Goal: Feedback & Contribution: Submit feedback/report problem

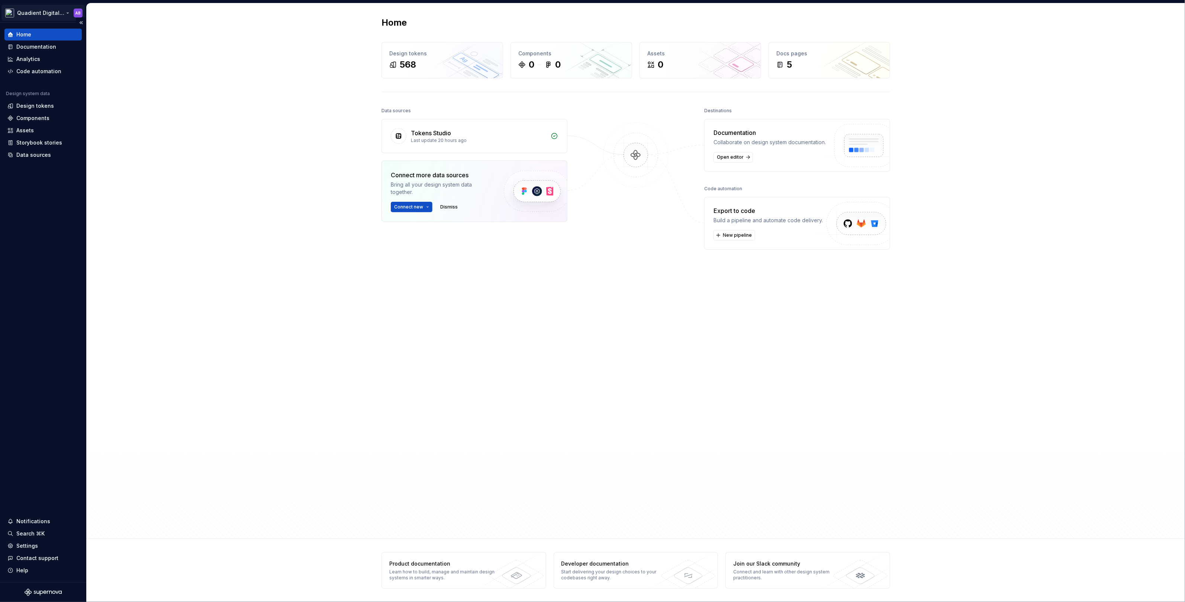
click at [52, 17] on html "Quadient Digital Design System AB Home Documentation Analytics Code automation …" at bounding box center [592, 301] width 1185 height 602
click at [78, 56] on div "Quadient Digital Design System" at bounding box center [59, 53] width 84 height 7
click at [244, 101] on html "Quadient Digital Design System AB Home Documentation Analytics Code automation …" at bounding box center [592, 301] width 1185 height 602
click at [36, 152] on div "Data sources" at bounding box center [33, 154] width 35 height 7
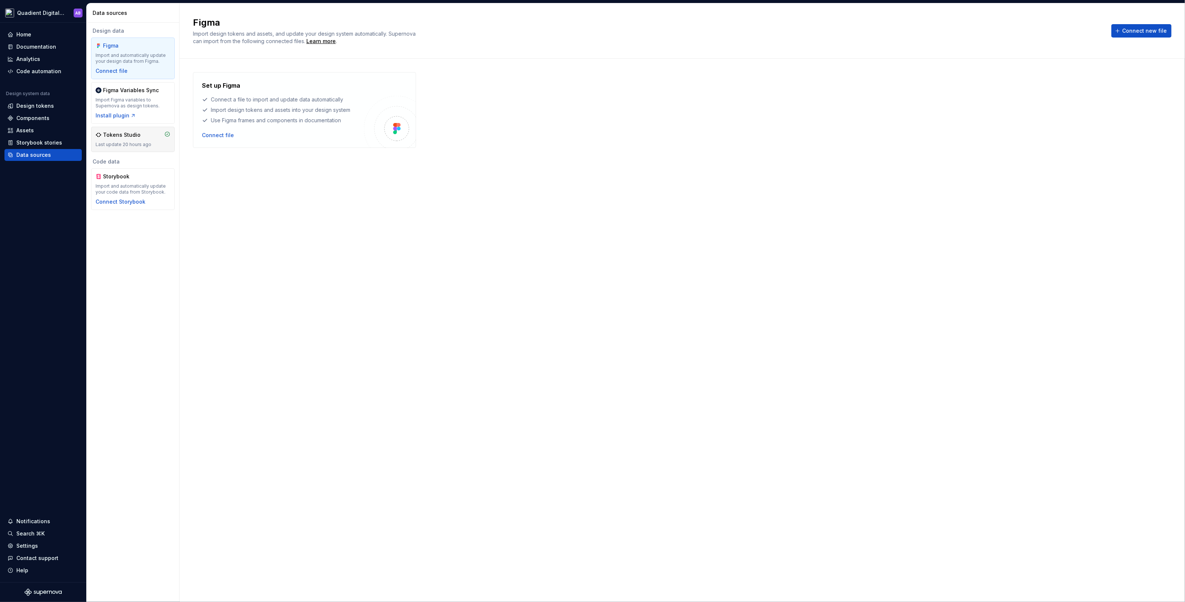
click at [120, 138] on div "Tokens Studio Last update 20 hours ago" at bounding box center [133, 139] width 75 height 16
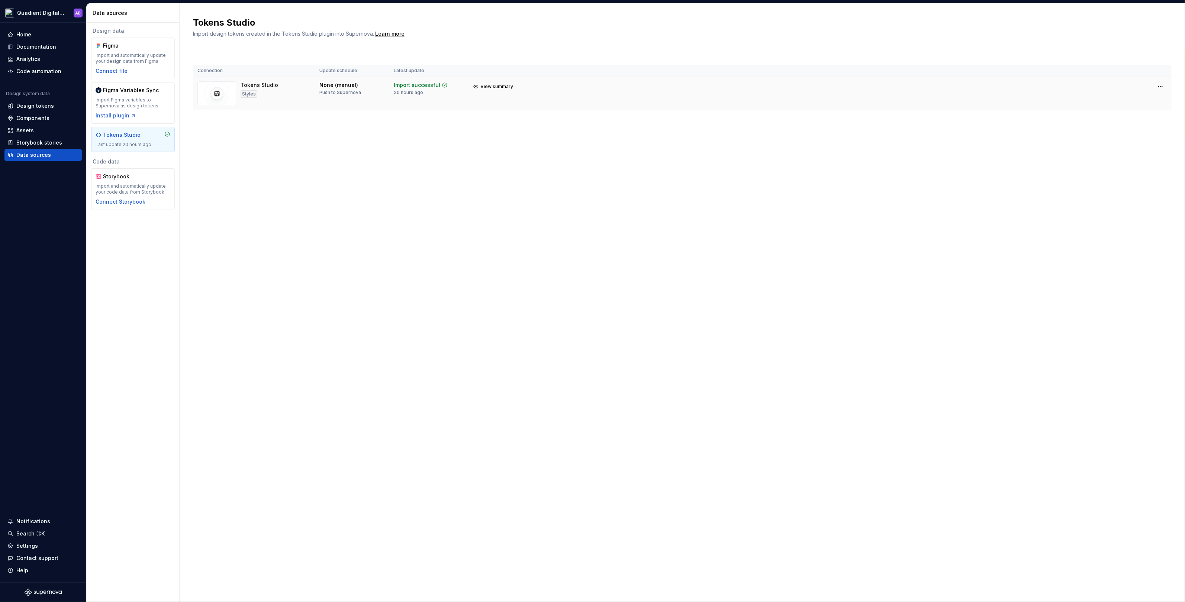
click at [350, 90] on div "Push to Supernova" at bounding box center [340, 93] width 42 height 6
click at [58, 106] on div "Design tokens" at bounding box center [42, 105] width 71 height 7
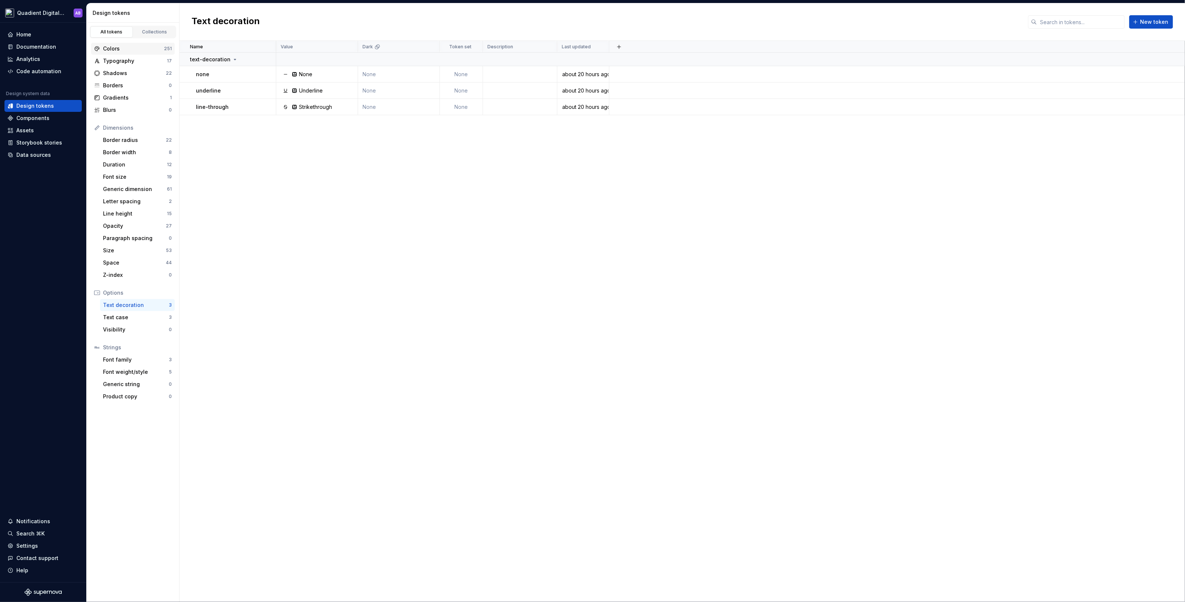
click at [131, 48] on div "Colors" at bounding box center [133, 48] width 61 height 7
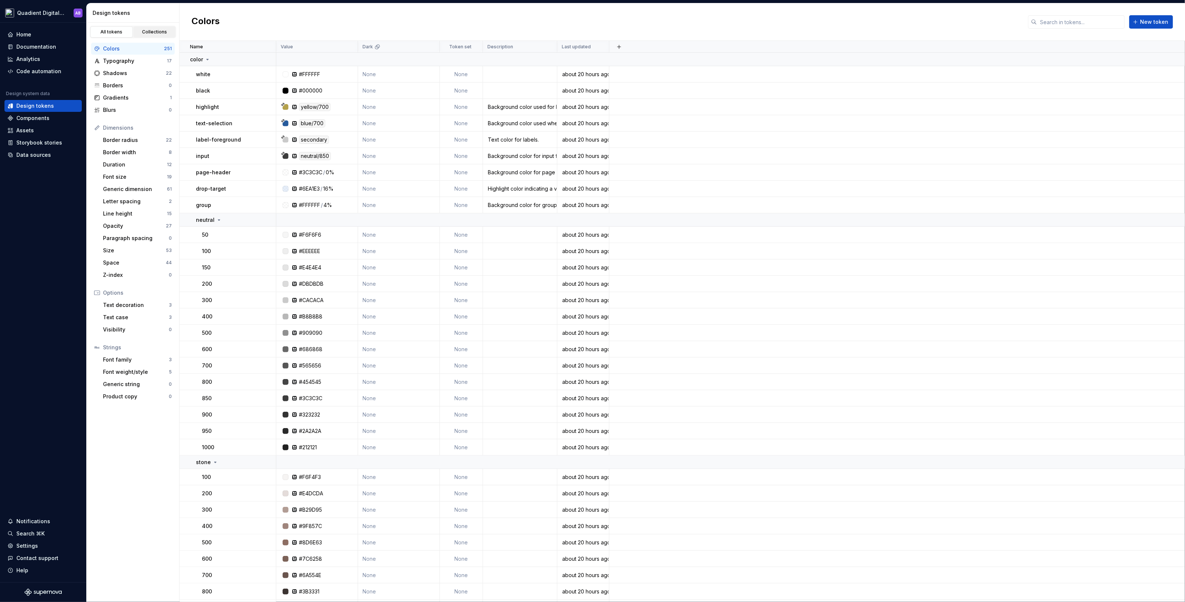
click at [159, 29] on div "Collections" at bounding box center [154, 32] width 37 height 6
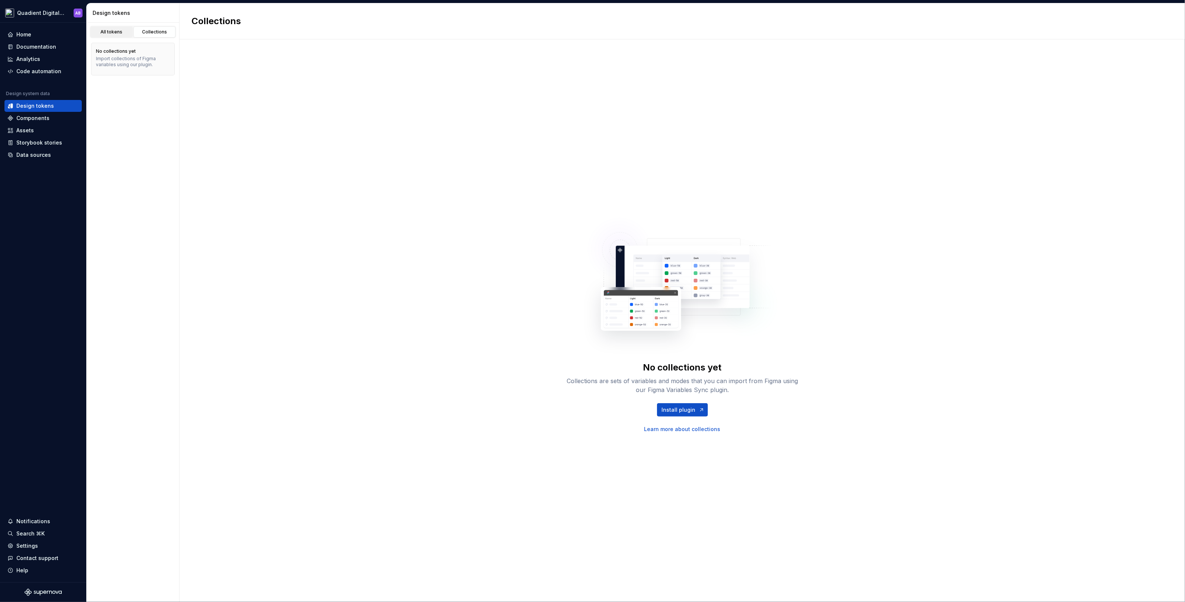
click at [113, 28] on link "All tokens" at bounding box center [111, 31] width 42 height 11
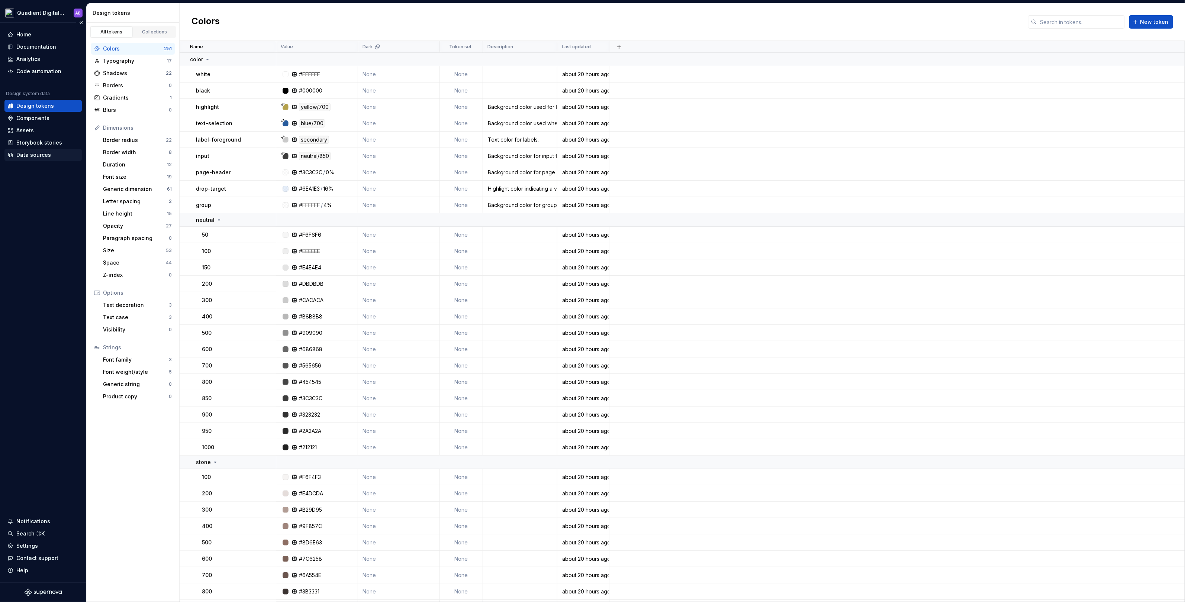
click at [49, 155] on div "Data sources" at bounding box center [42, 154] width 71 height 7
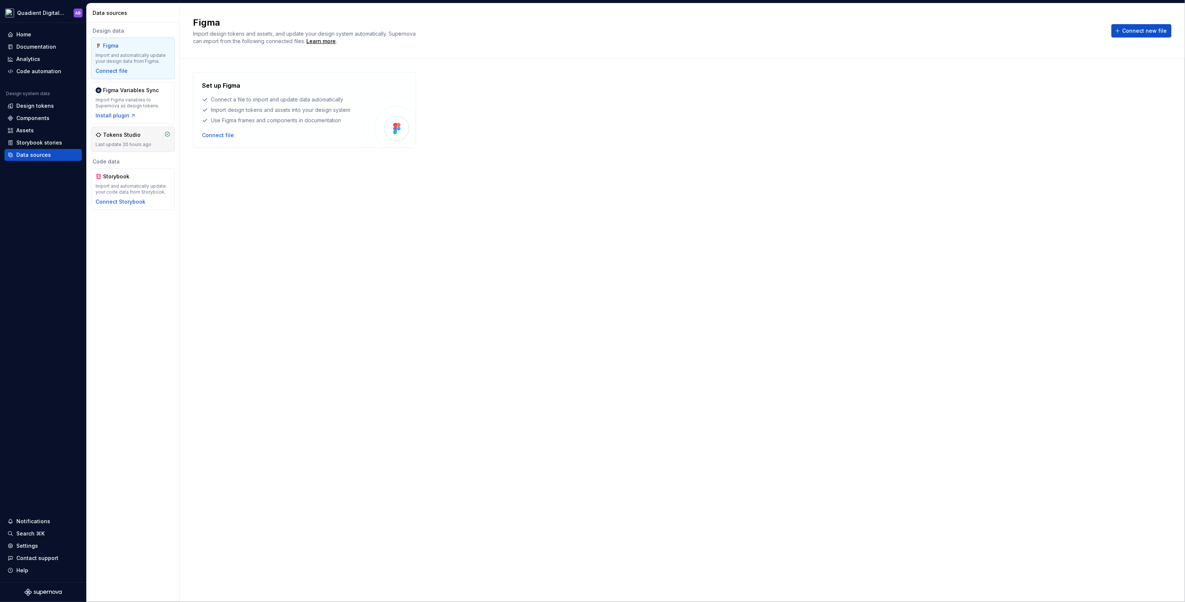
click at [145, 142] on div "Last update 20 hours ago" at bounding box center [133, 145] width 75 height 6
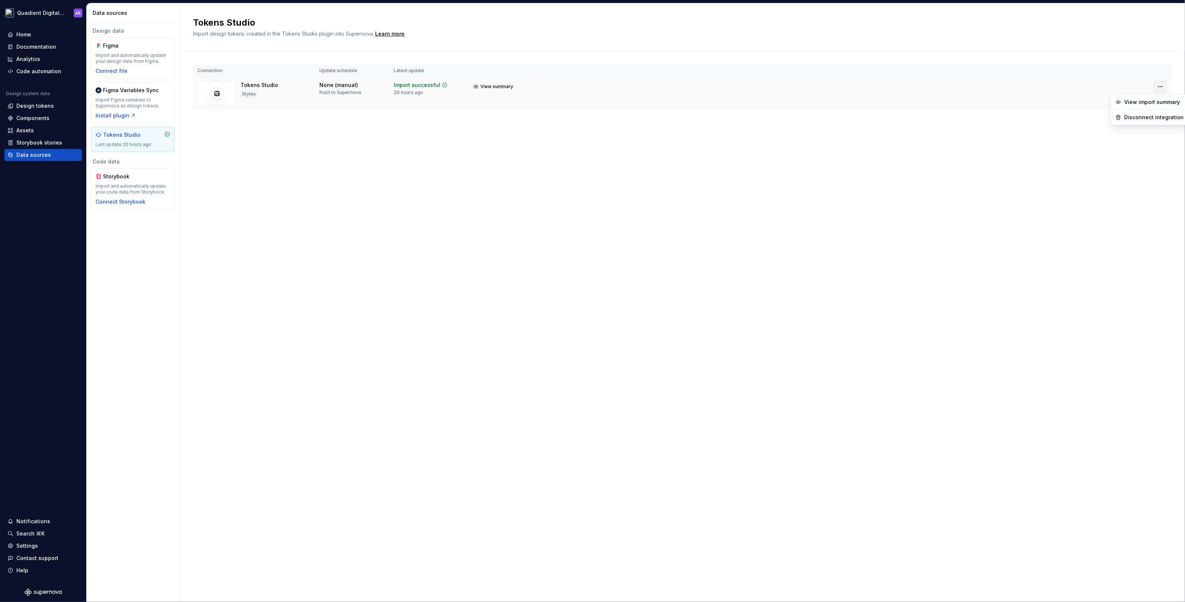
click at [1161, 86] on html "Quadient Digital Design System AB Home Documentation Analytics Code automation …" at bounding box center [592, 301] width 1185 height 602
click at [1135, 117] on div "Disconnect integration" at bounding box center [1153, 117] width 59 height 7
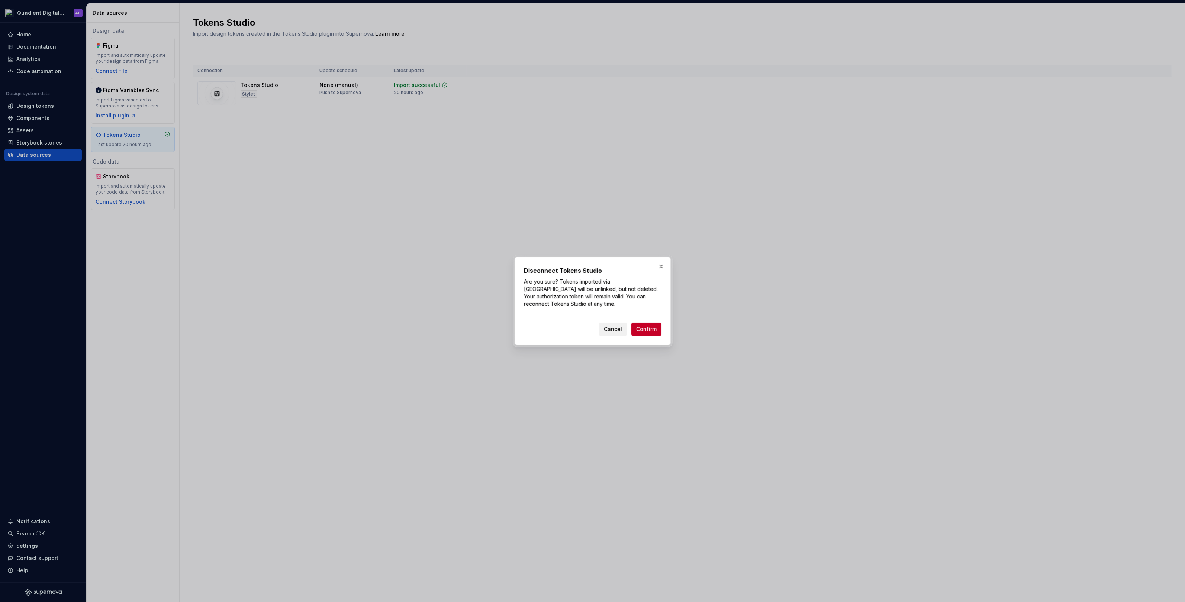
click at [611, 326] on span "Cancel" at bounding box center [613, 329] width 18 height 7
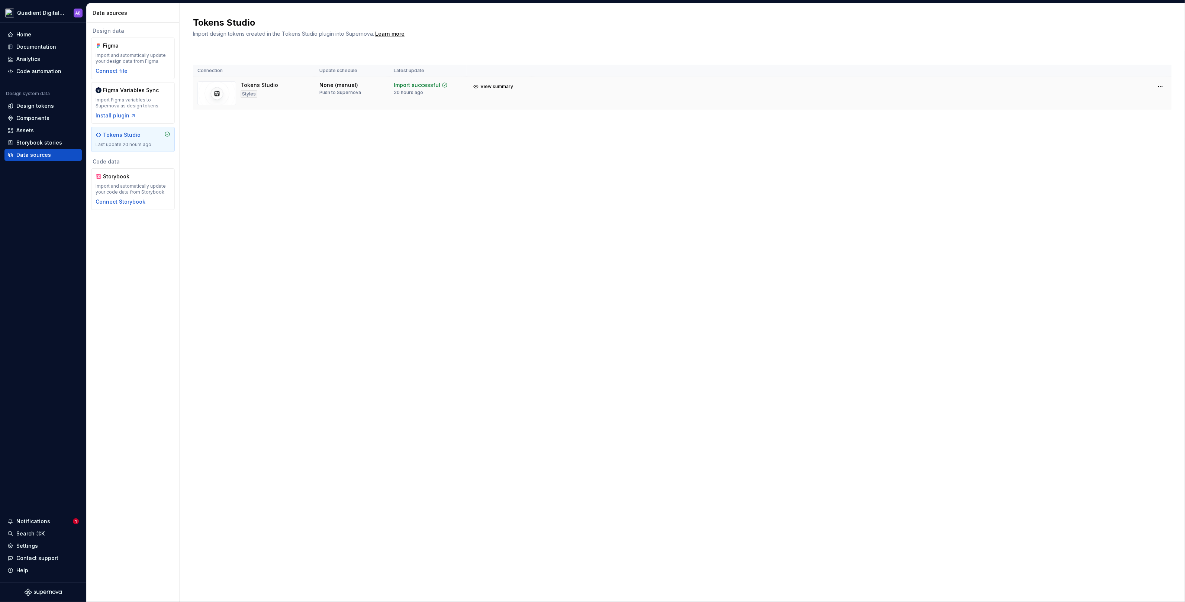
click at [291, 102] on div "Tokens Studio Styles" at bounding box center [253, 93] width 113 height 24
click at [49, 92] on div "Design system data" at bounding box center [42, 95] width 77 height 9
click at [31, 91] on div "Design system data" at bounding box center [28, 94] width 44 height 6
click at [33, 94] on div "Design system data" at bounding box center [28, 94] width 44 height 6
click at [38, 104] on div "Design tokens" at bounding box center [35, 105] width 38 height 7
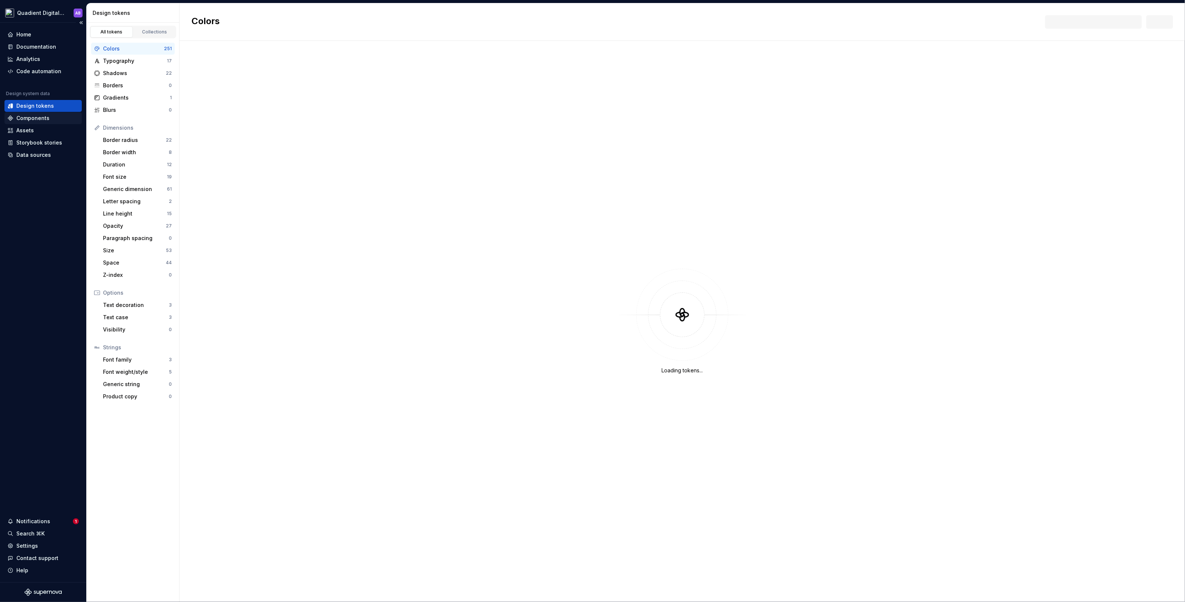
click at [48, 119] on div "Components" at bounding box center [42, 117] width 71 height 7
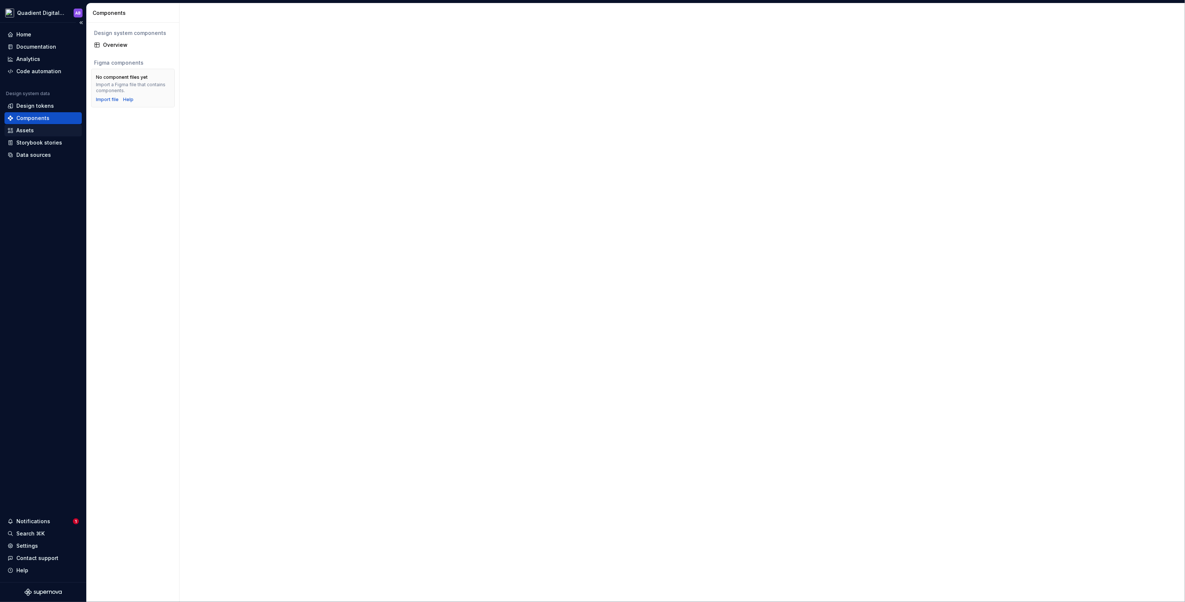
click at [44, 133] on div "Assets" at bounding box center [42, 130] width 71 height 7
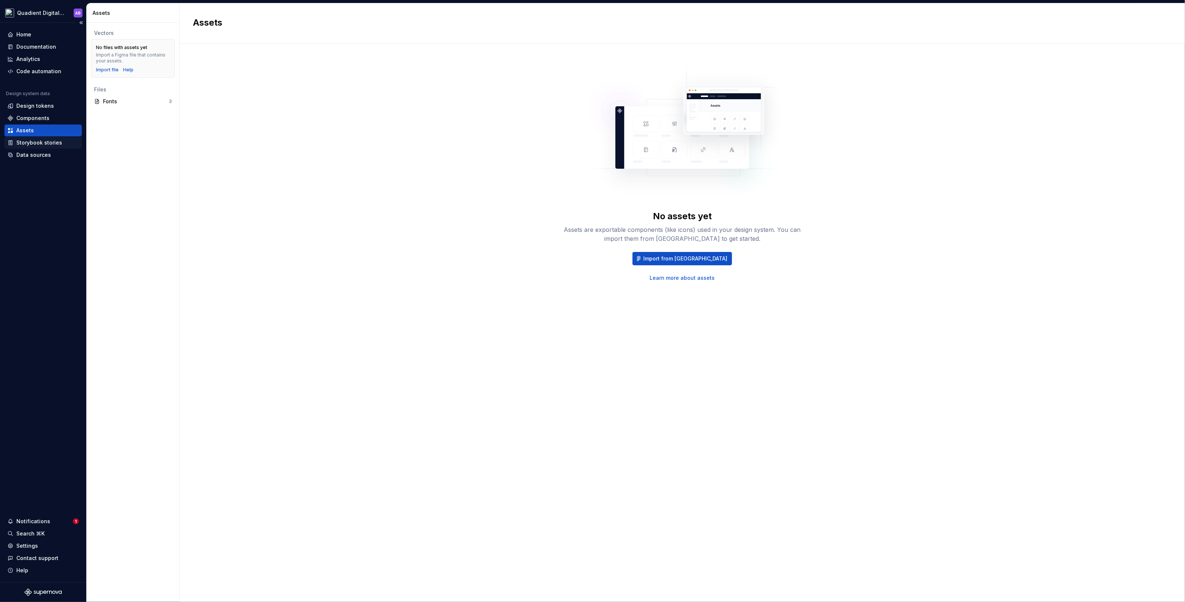
click at [42, 142] on div "Storybook stories" at bounding box center [39, 142] width 46 height 7
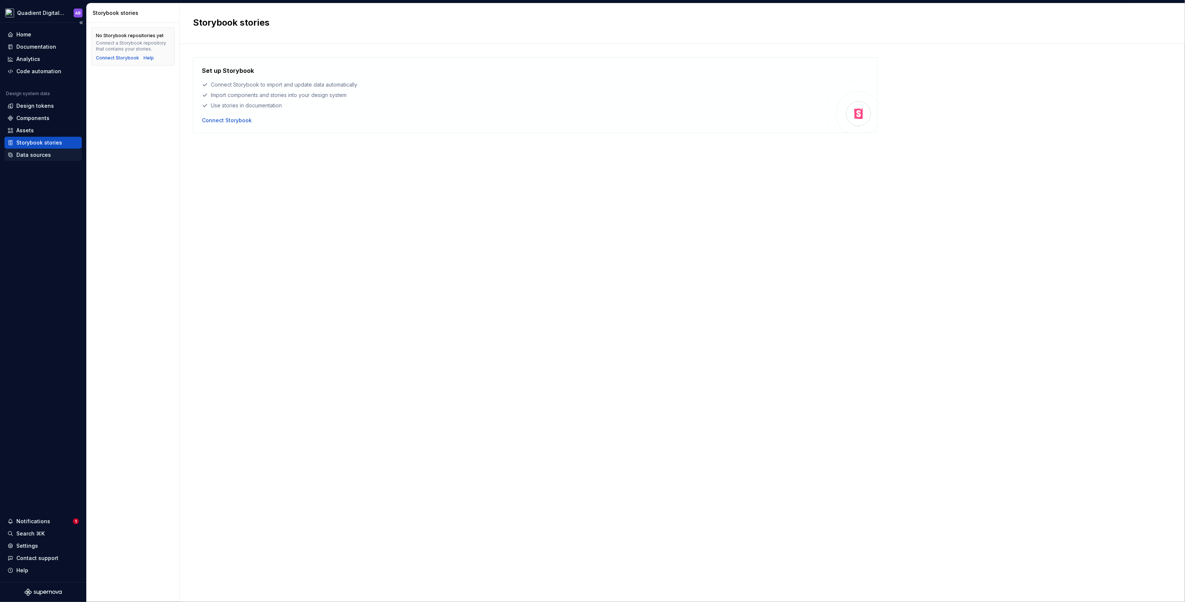
click at [43, 153] on div "Data sources" at bounding box center [33, 154] width 35 height 7
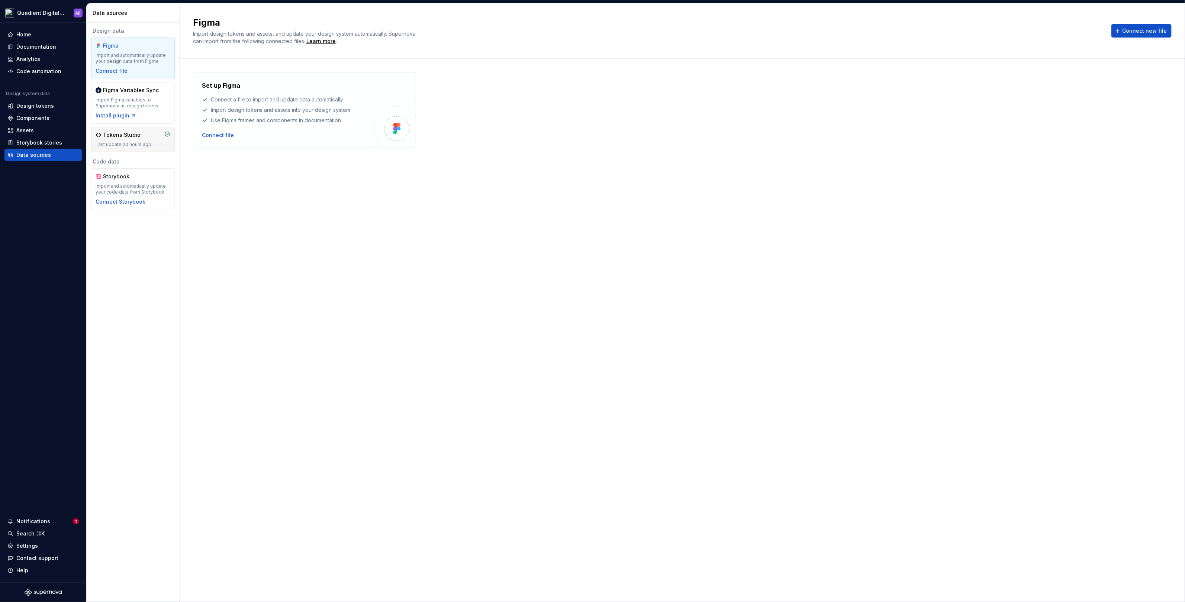
click at [134, 145] on div "Last update 20 hours ago" at bounding box center [133, 145] width 75 height 6
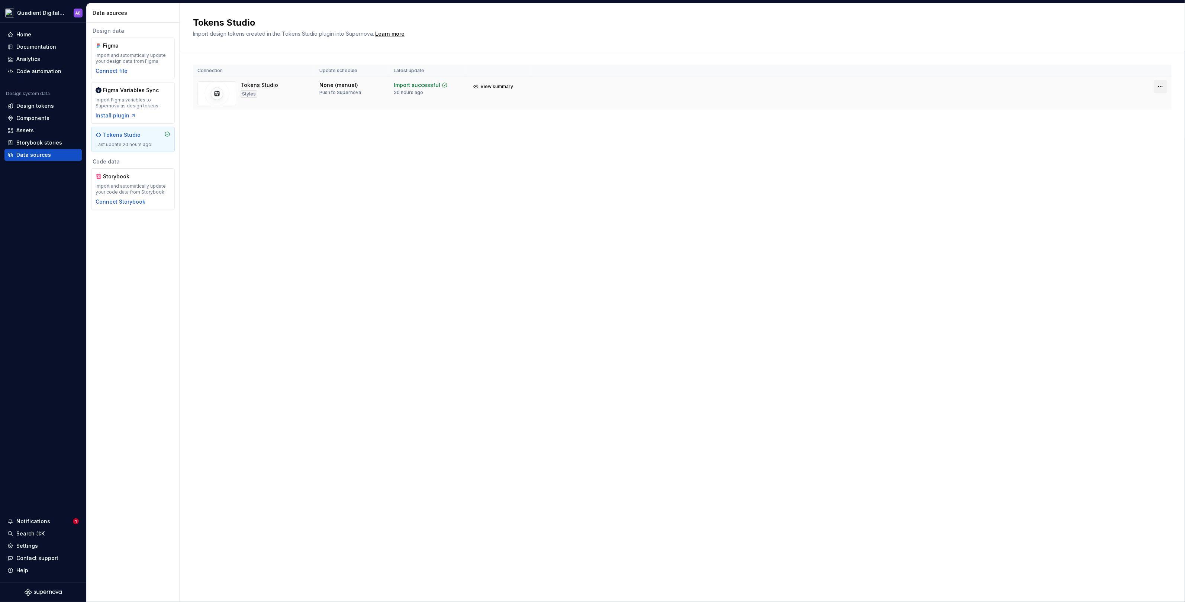
click at [1160, 84] on html "Quadient Digital Design System AB Home Documentation Analytics Code automation …" at bounding box center [592, 301] width 1185 height 602
click at [423, 186] on html "Quadient Digital Design System AB Home Documentation Analytics Code automation …" at bounding box center [592, 301] width 1185 height 602
click at [1161, 84] on html "Quadient Digital Design System AB Home Documentation Analytics Code automation …" at bounding box center [592, 301] width 1185 height 602
click at [277, 97] on html "Quadient Digital Design System AB Home Documentation Analytics Code automation …" at bounding box center [592, 301] width 1185 height 602
click at [404, 93] on div "20 hours ago" at bounding box center [408, 93] width 29 height 6
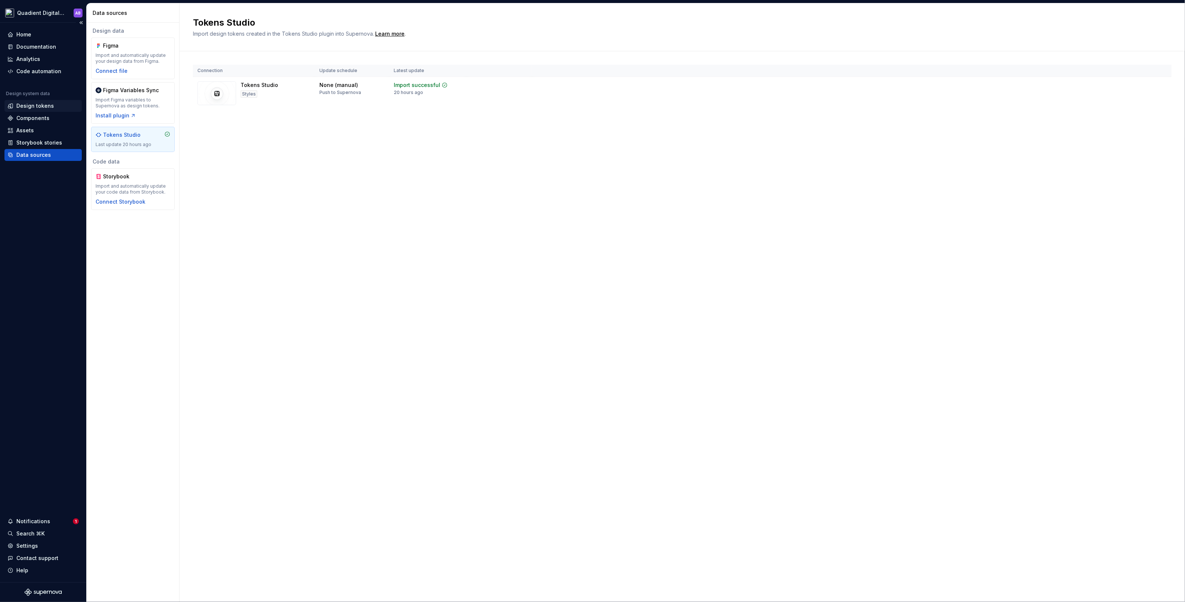
click at [42, 103] on div "Design tokens" at bounding box center [35, 105] width 38 height 7
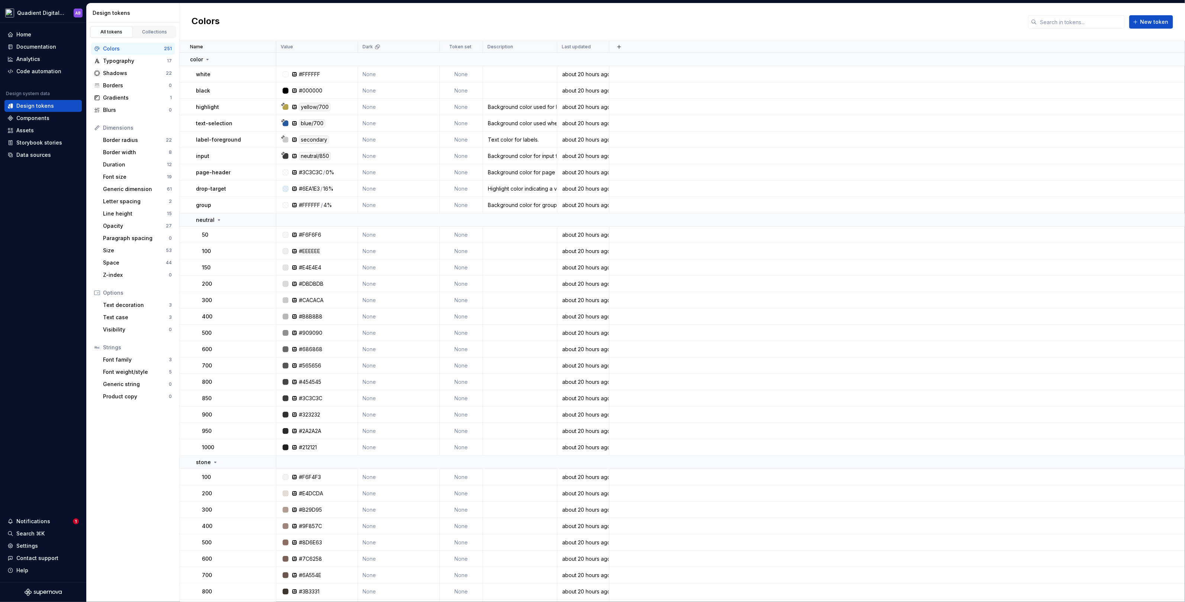
click at [143, 45] on div "Colors" at bounding box center [133, 48] width 61 height 7
click at [227, 45] on div "Name" at bounding box center [230, 47] width 81 height 6
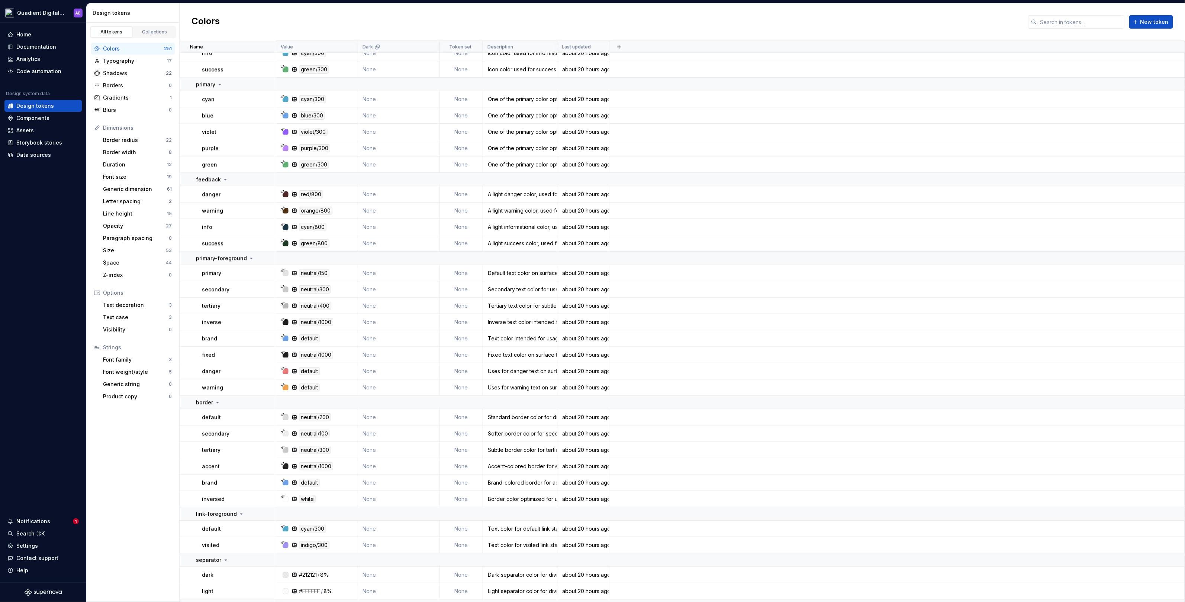
scroll to position [4238, 0]
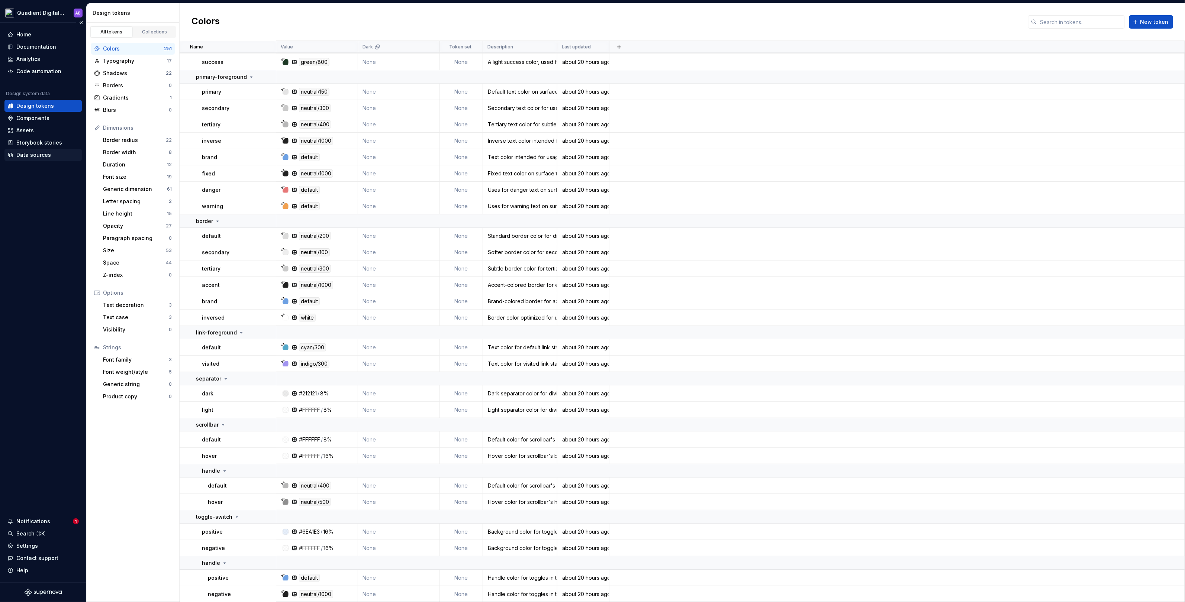
click at [33, 158] on div "Data sources" at bounding box center [33, 154] width 35 height 7
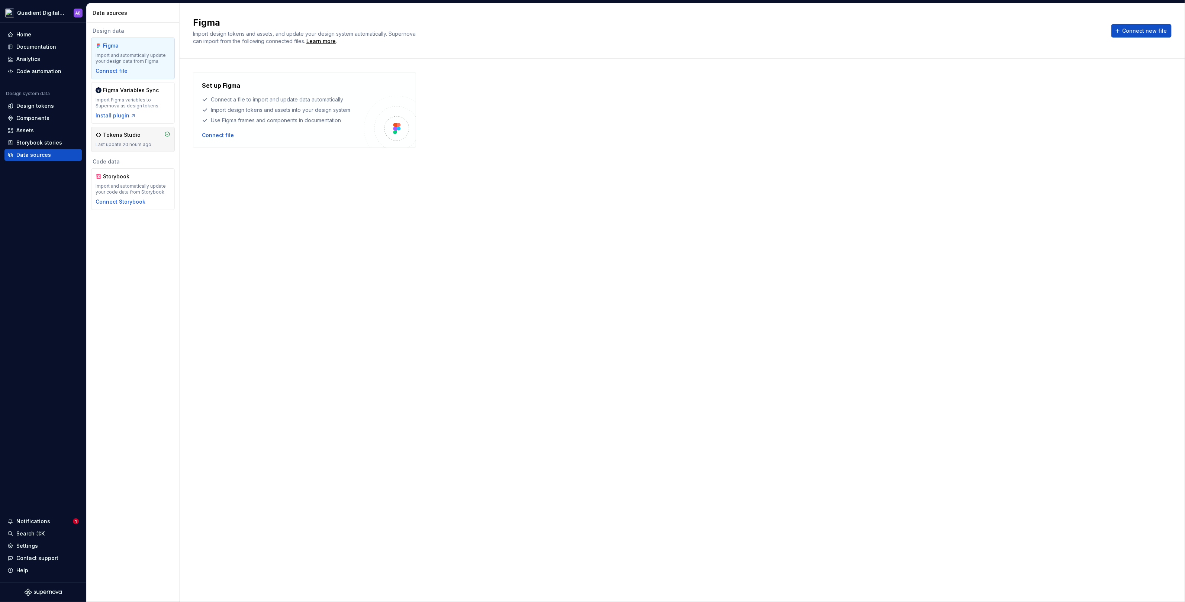
click at [148, 134] on div "Tokens Studio" at bounding box center [133, 134] width 75 height 7
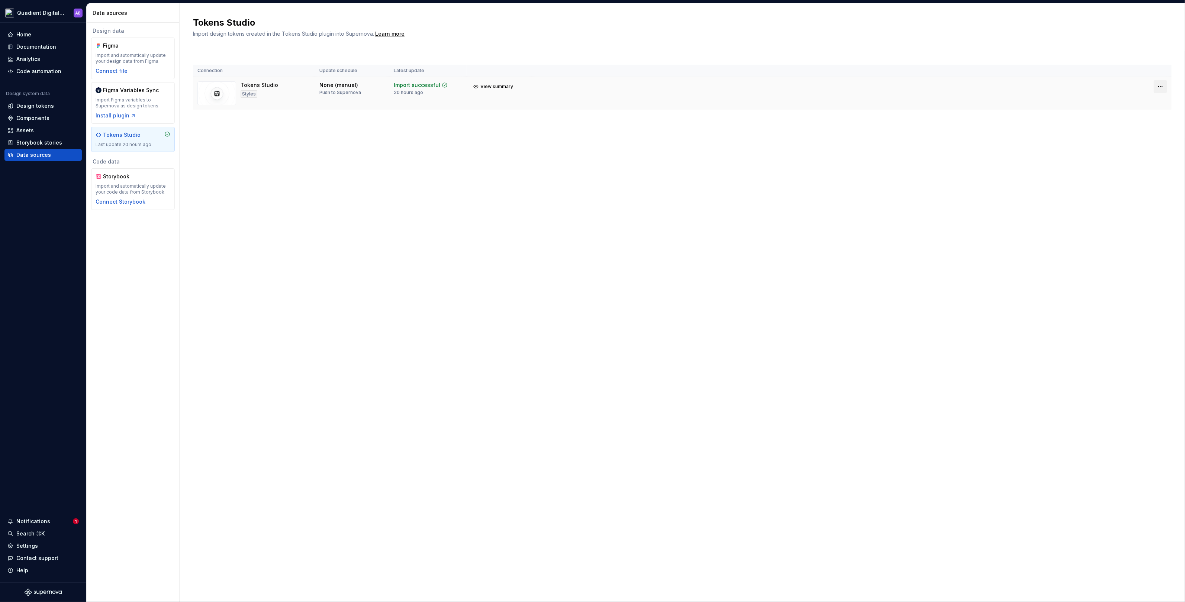
click at [1156, 83] on html "Quadient Digital Design System AB Home Documentation Analytics Code automation …" at bounding box center [592, 301] width 1185 height 602
click at [1146, 118] on div "Disconnect integration" at bounding box center [1153, 117] width 59 height 7
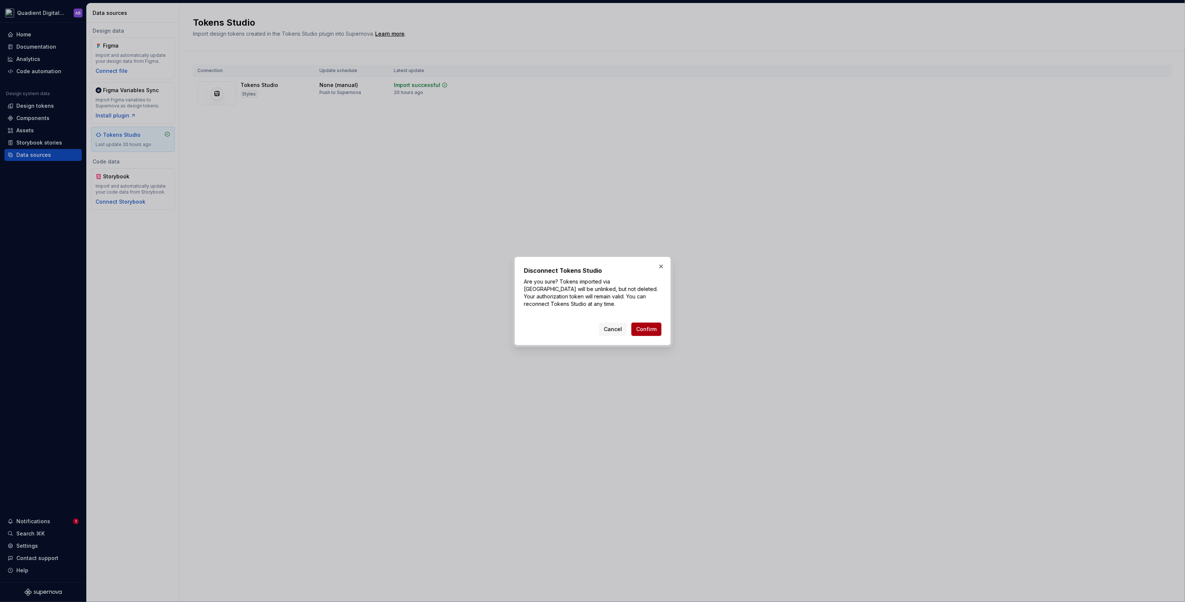
click at [652, 332] on span "Confirm" at bounding box center [646, 329] width 20 height 7
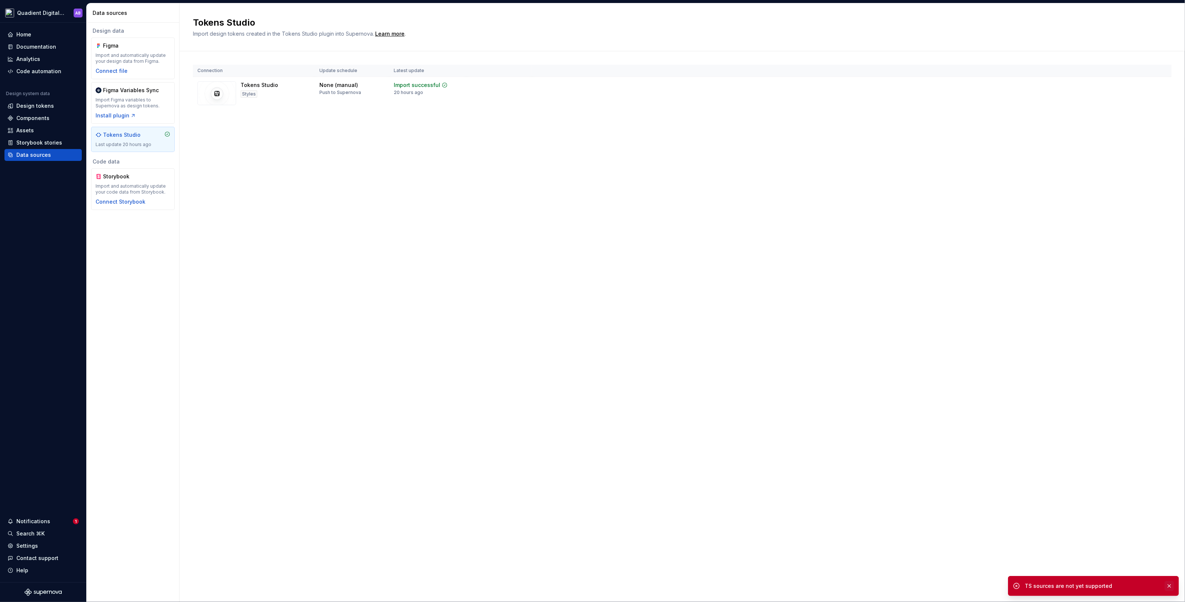
click at [1172, 585] on button "button" at bounding box center [1169, 586] width 10 height 10
click at [1169, 102] on tr "Tokens Studio Styles None (manual) Push to Supernova Import successful 20 hours…" at bounding box center [682, 93] width 978 height 33
click at [1161, 88] on html "Quadient Digital Design System AB Home Documentation Analytics Code automation …" at bounding box center [592, 301] width 1185 height 602
click at [1161, 117] on div "Disconnect integration" at bounding box center [1153, 117] width 59 height 7
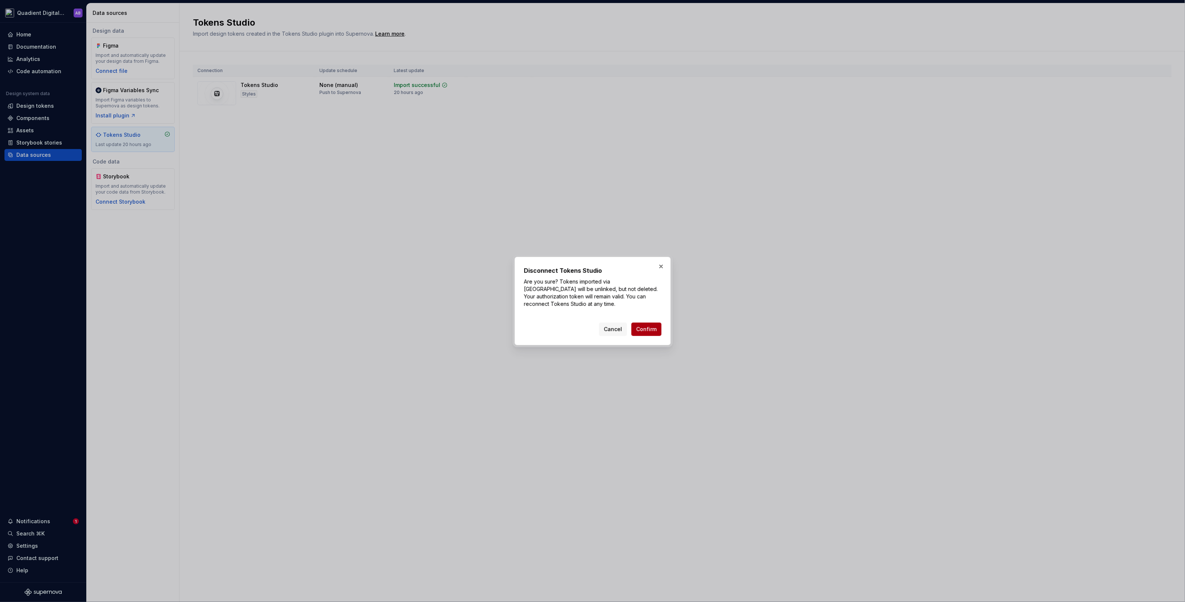
click at [649, 332] on span "Confirm" at bounding box center [646, 329] width 20 height 7
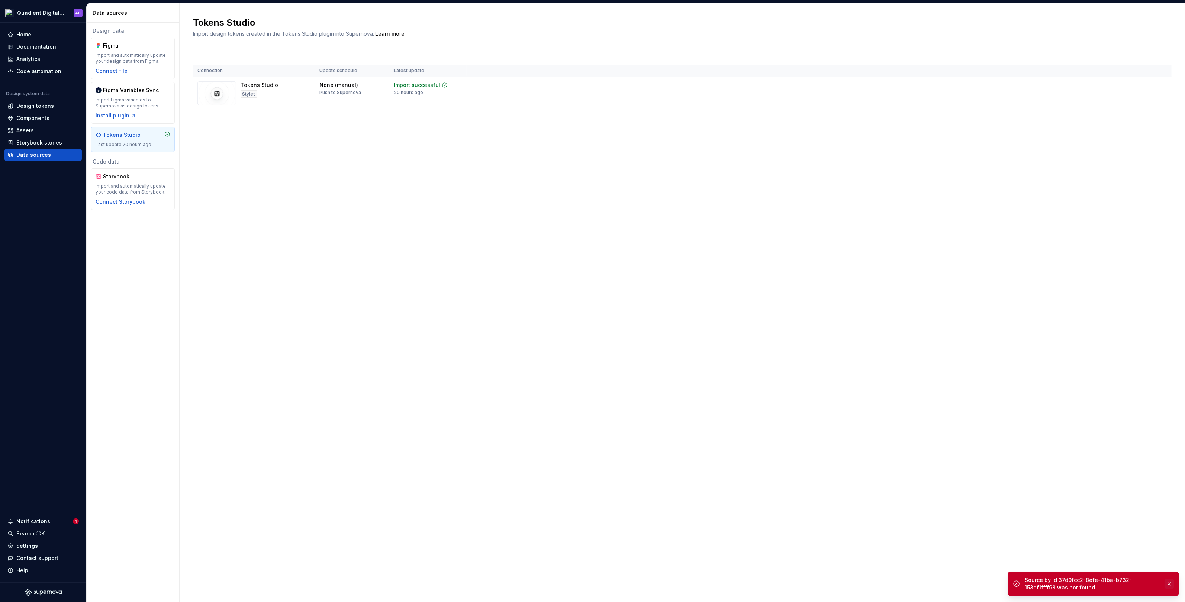
click at [1171, 584] on button "button" at bounding box center [1169, 584] width 10 height 10
click at [1162, 83] on html "Quadient Digital Design System AB Home Documentation Analytics Code automation …" at bounding box center [592, 301] width 1185 height 602
click at [299, 91] on html "Quadient Digital Design System AB Home Documentation Analytics Code automation …" at bounding box center [592, 301] width 1185 height 602
click at [299, 91] on div "Tokens Studio Styles" at bounding box center [253, 93] width 113 height 24
click at [37, 143] on div "Storybook stories" at bounding box center [39, 142] width 46 height 7
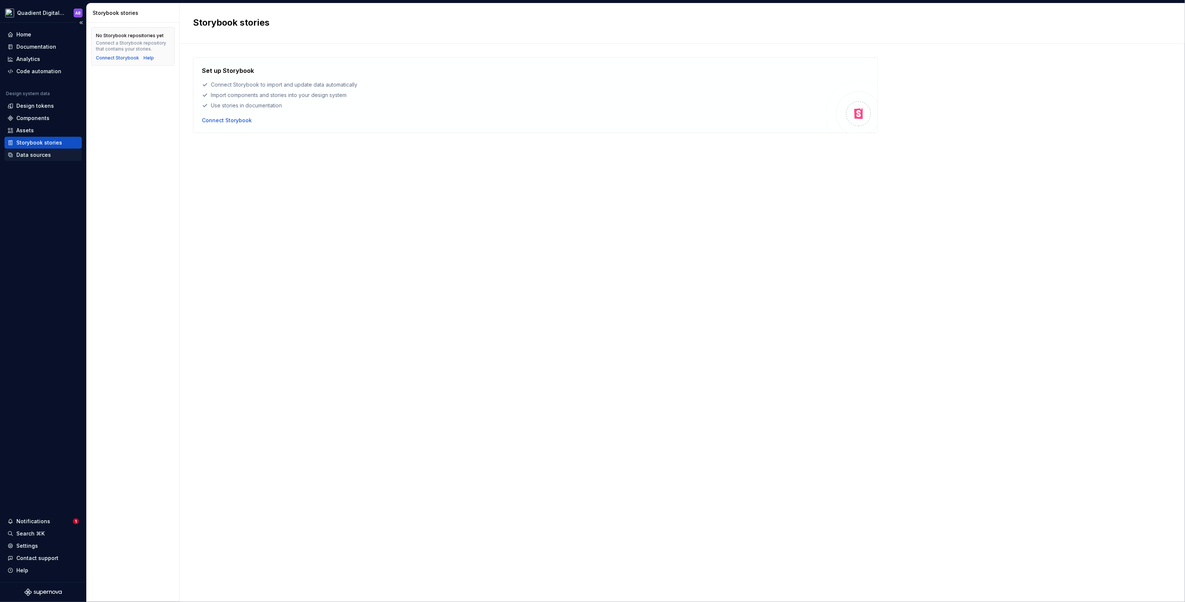
click at [37, 154] on div "Data sources" at bounding box center [33, 154] width 35 height 7
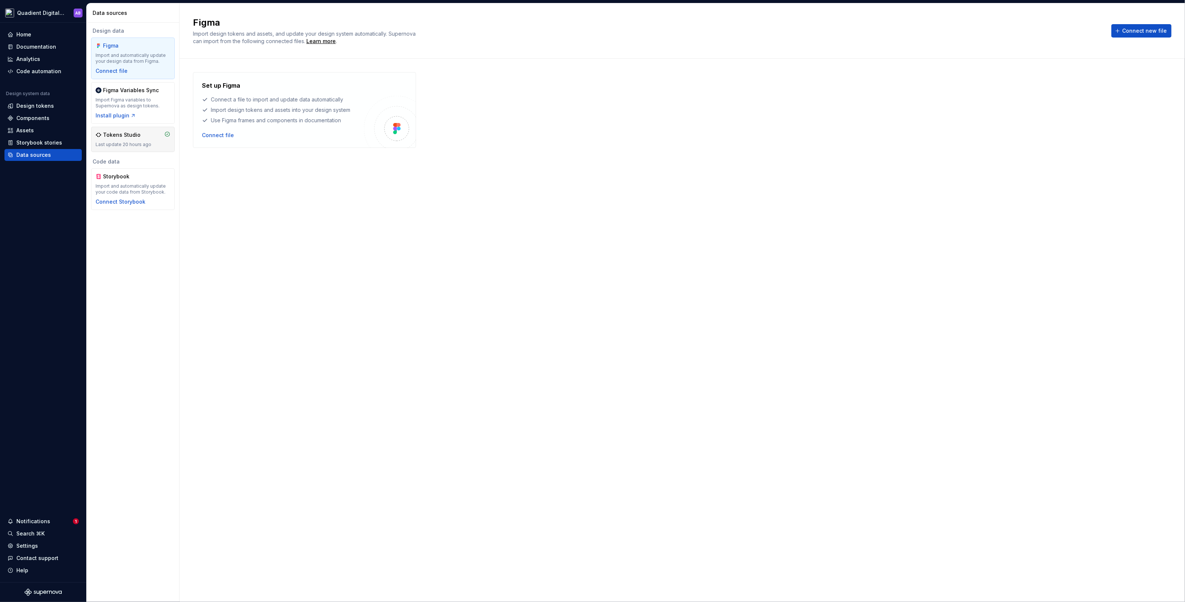
click at [118, 136] on div "Tokens Studio" at bounding box center [122, 134] width 38 height 7
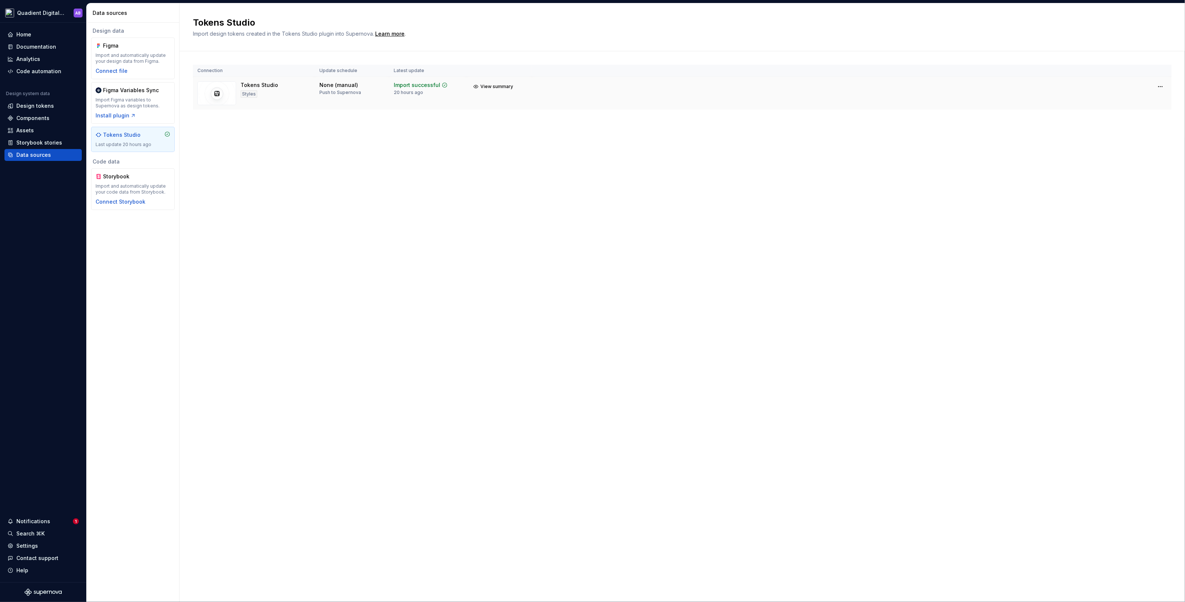
click at [921, 99] on tr "Tokens Studio Styles None (manual) Push to Supernova Import successful 20 hours…" at bounding box center [682, 93] width 978 height 33
click at [1161, 86] on html "Quadient Digital Design System AB Home Documentation Analytics Code automation …" at bounding box center [592, 301] width 1185 height 602
click at [900, 213] on html "Quadient Digital Design System AB Home Documentation Analytics Code automation …" at bounding box center [592, 301] width 1185 height 602
click at [65, 10] on html "Quadient Digital Design System AB Home Documentation Analytics Code automation …" at bounding box center [592, 301] width 1185 height 602
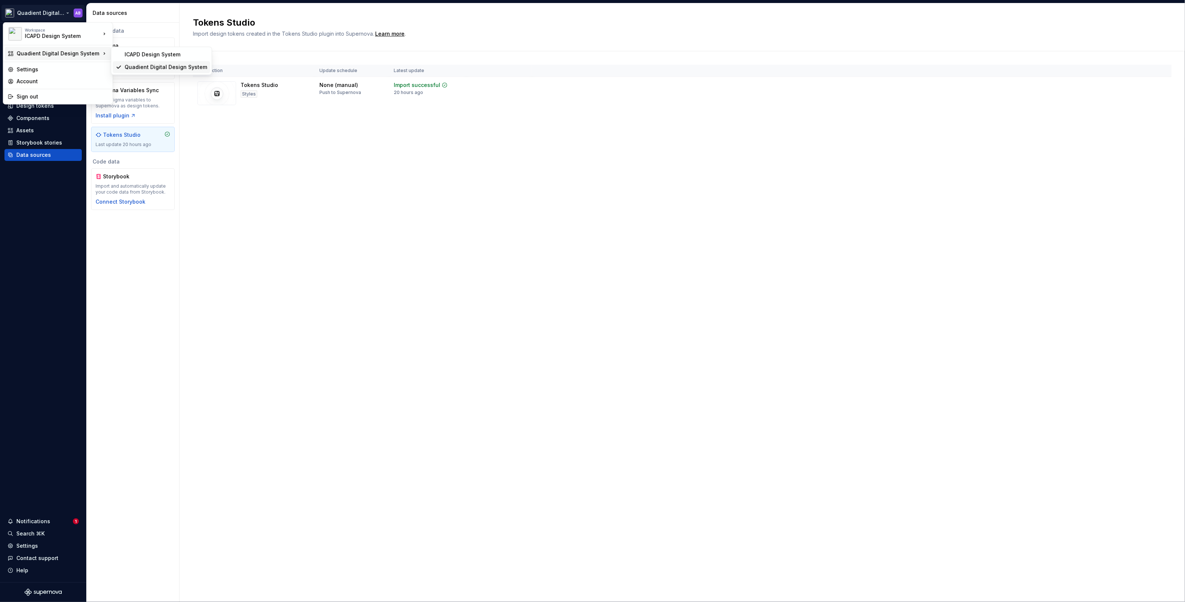
click at [144, 65] on div "Quadient Digital Design System" at bounding box center [166, 67] width 83 height 7
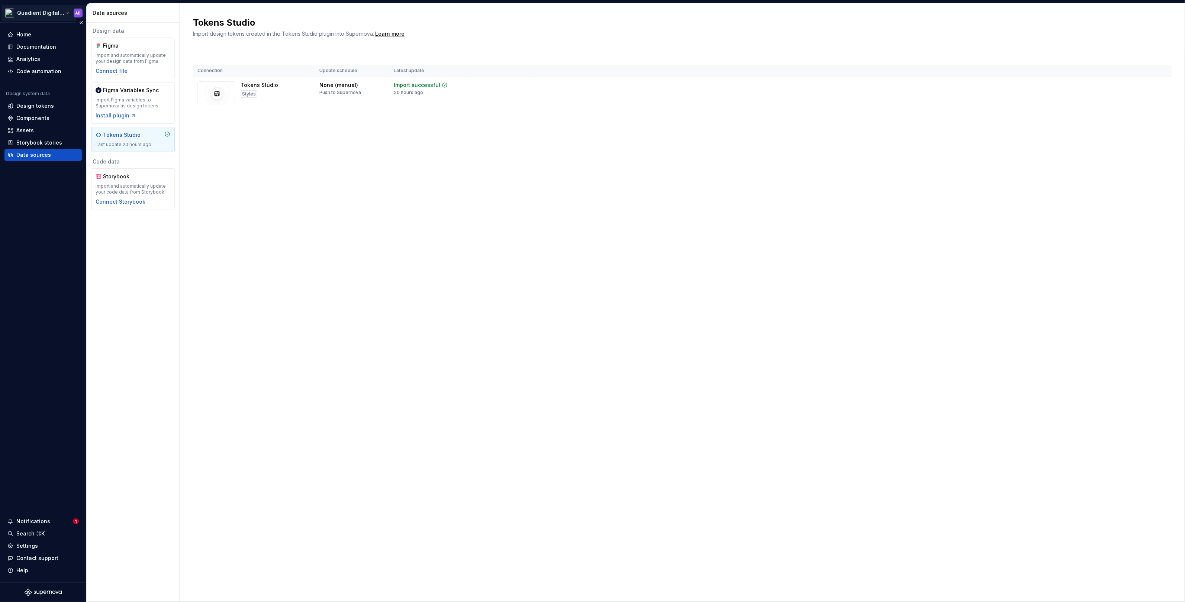
click at [52, 16] on html "Quadient Digital Design System AB Home Documentation Analytics Code automation …" at bounding box center [592, 301] width 1185 height 602
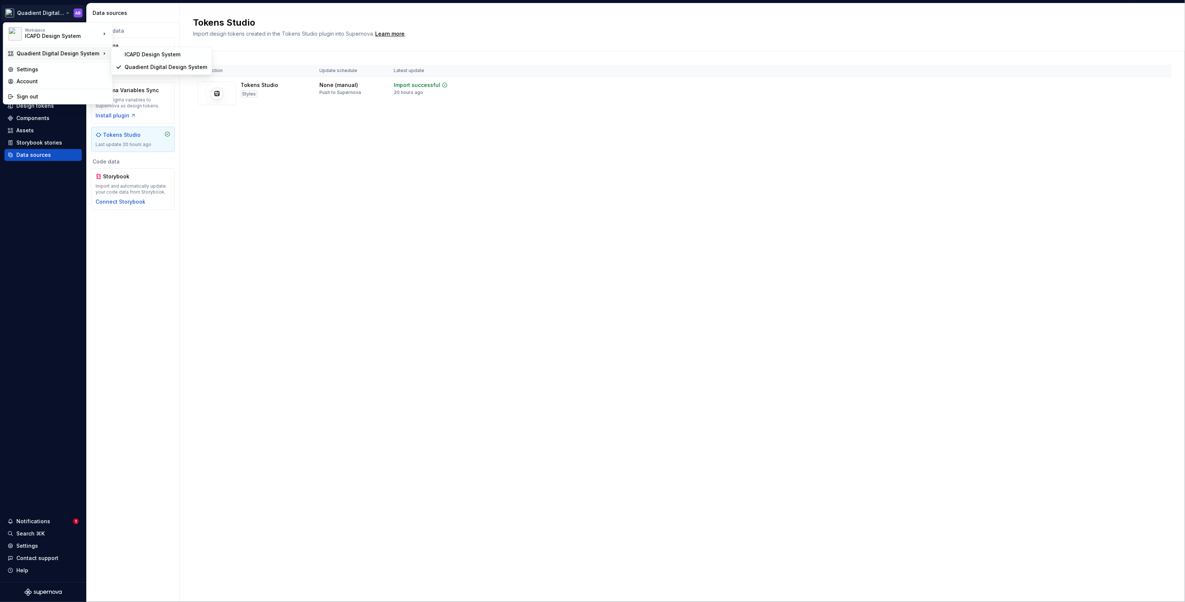
click at [86, 54] on div "Quadient Digital Design System" at bounding box center [59, 53] width 84 height 7
click at [141, 66] on div "Quadient Digital Design System" at bounding box center [166, 67] width 83 height 7
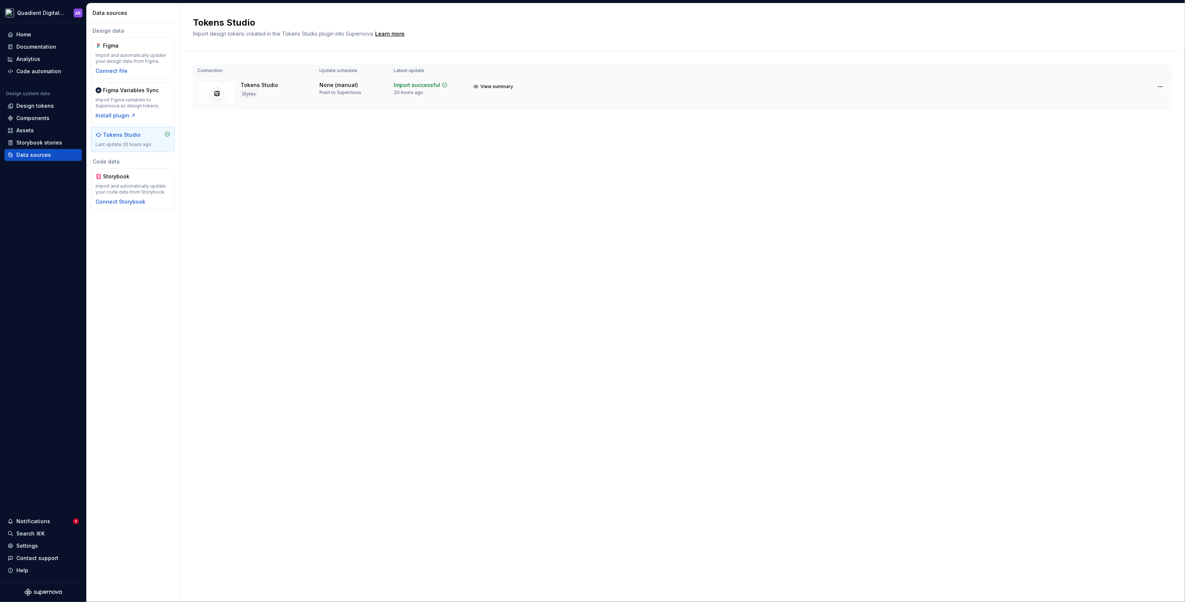
click at [795, 91] on td at bounding box center [851, 86] width 639 height 19
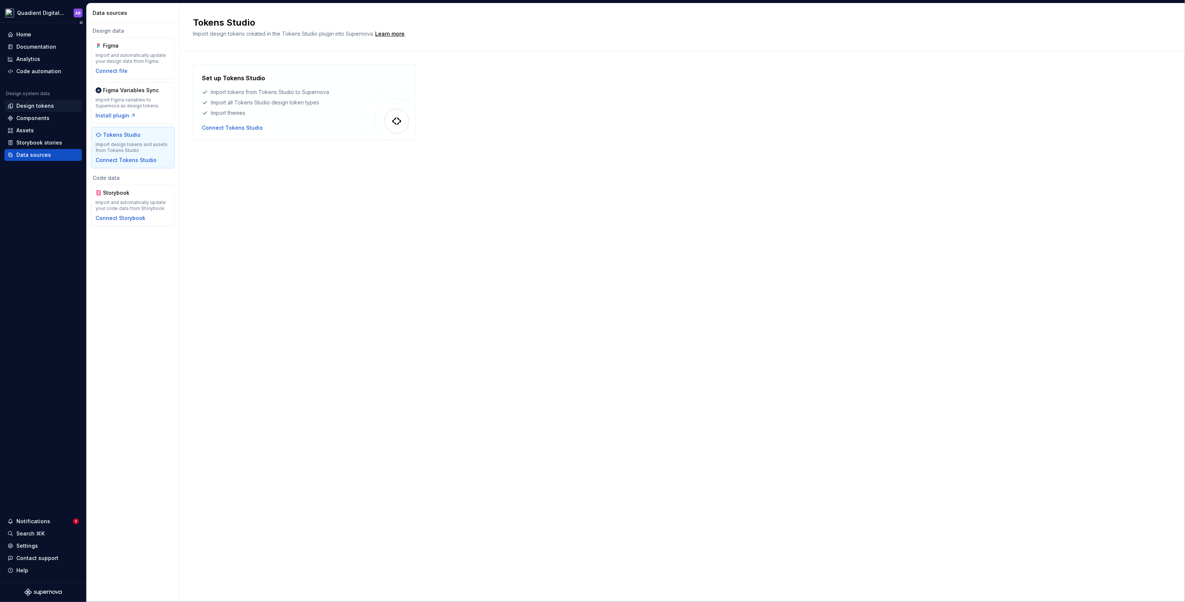
click at [41, 105] on div "Design tokens" at bounding box center [35, 105] width 38 height 7
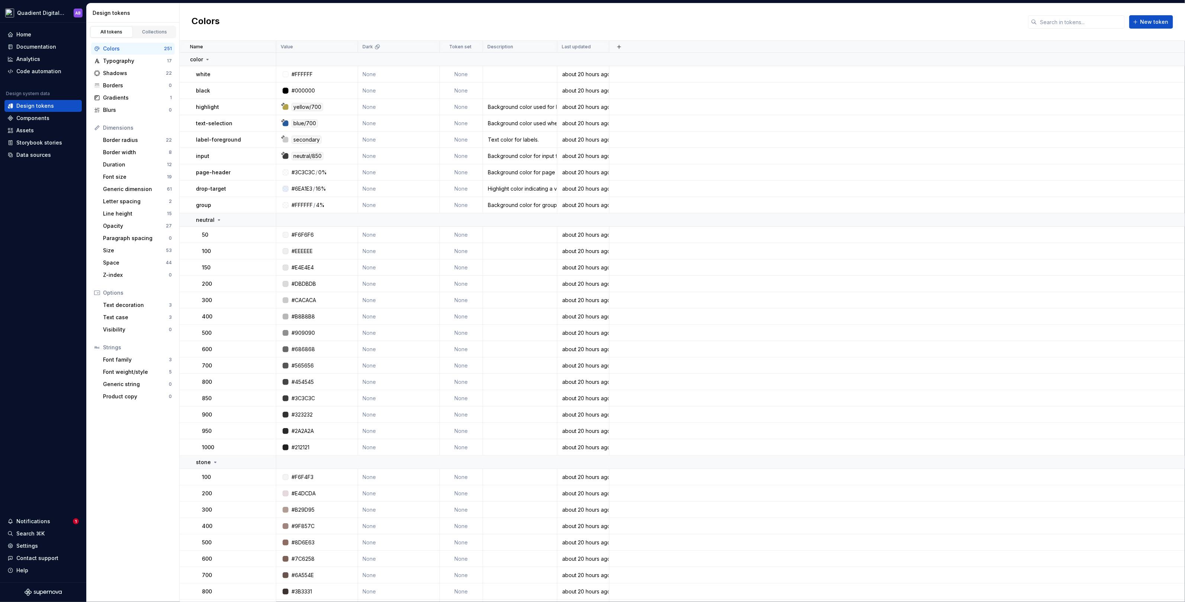
click at [142, 48] on div "Colors" at bounding box center [133, 48] width 61 height 7
click at [185, 57] on icon at bounding box center [186, 60] width 6 height 6
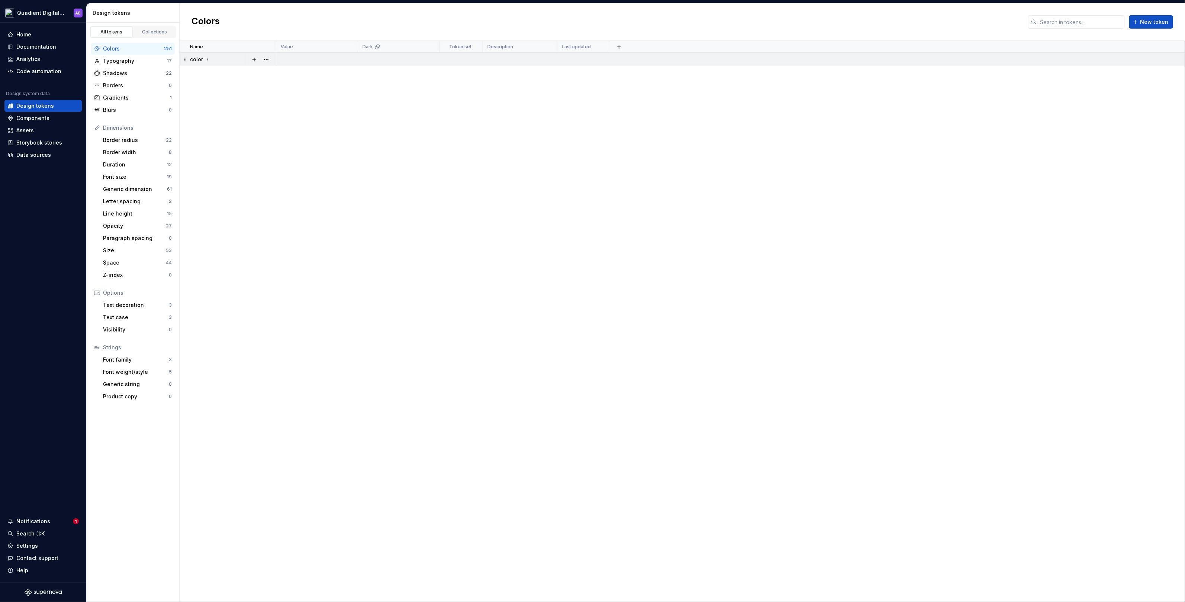
click at [185, 57] on icon at bounding box center [186, 60] width 6 height 6
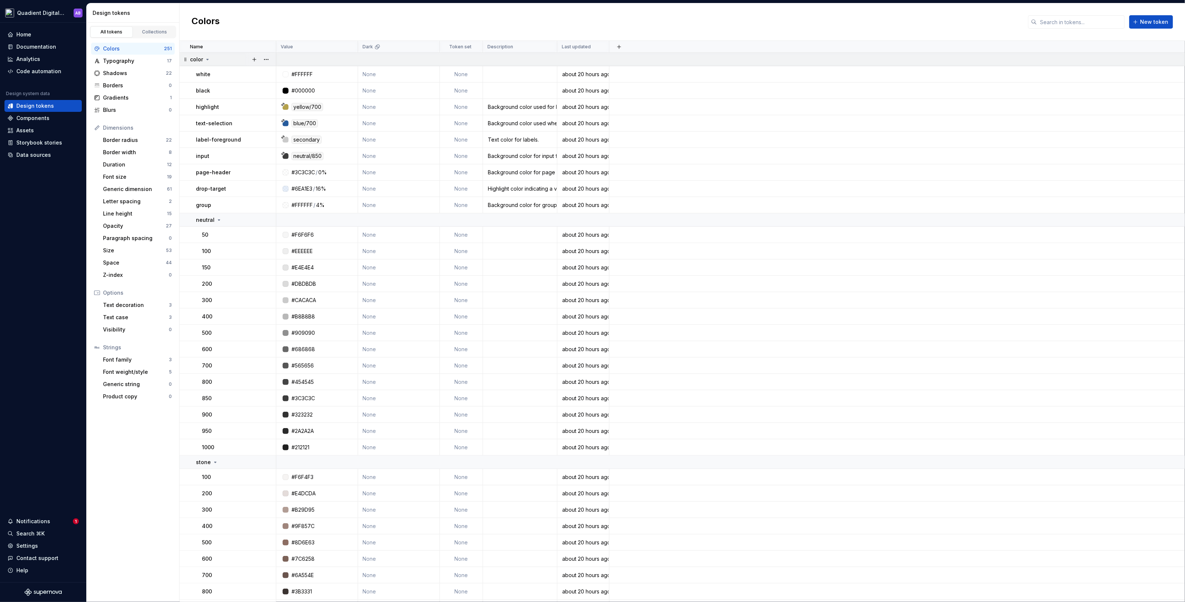
click at [186, 61] on icon at bounding box center [186, 60] width 6 height 6
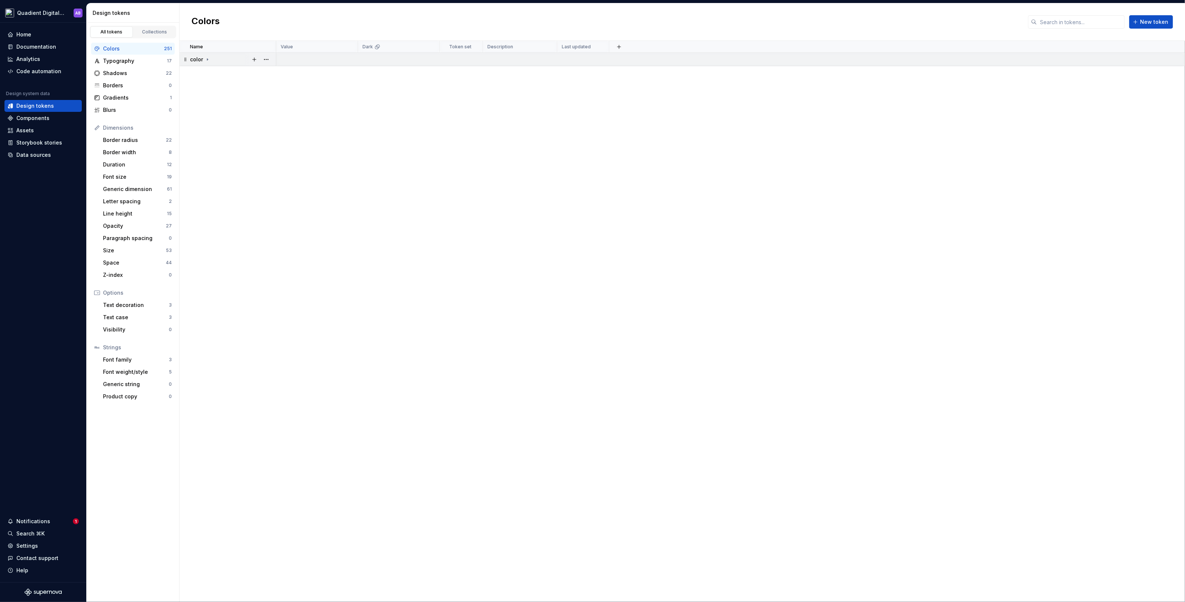
click at [186, 58] on icon at bounding box center [185, 59] width 2 height 3
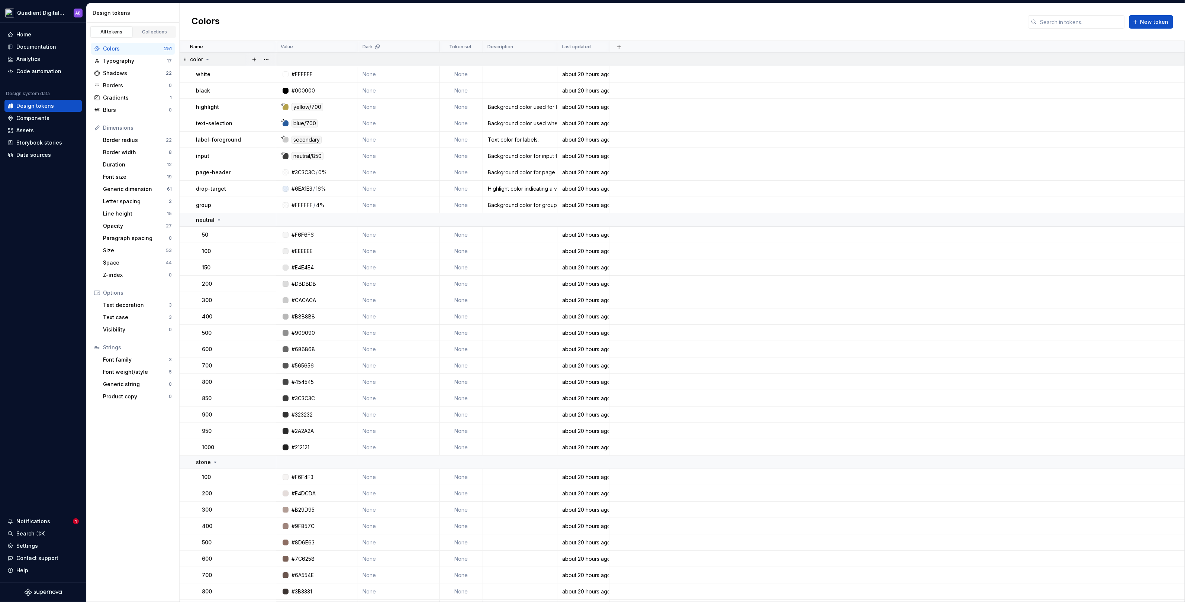
click at [189, 58] on td "color" at bounding box center [228, 59] width 97 height 13
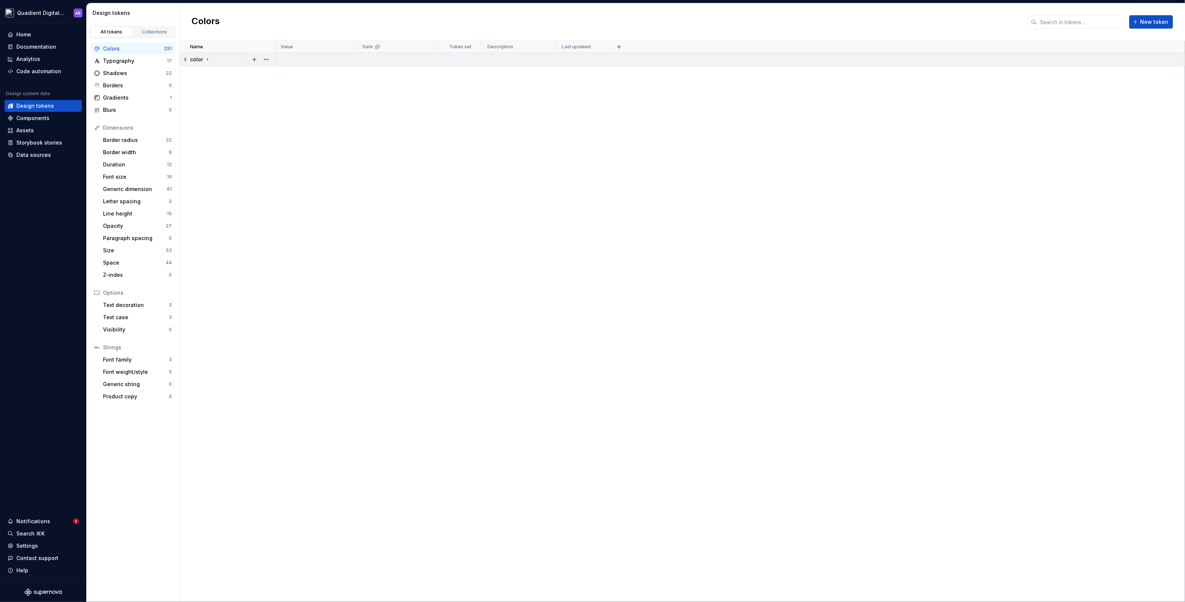
click at [1181, 58] on td at bounding box center [730, 59] width 909 height 13
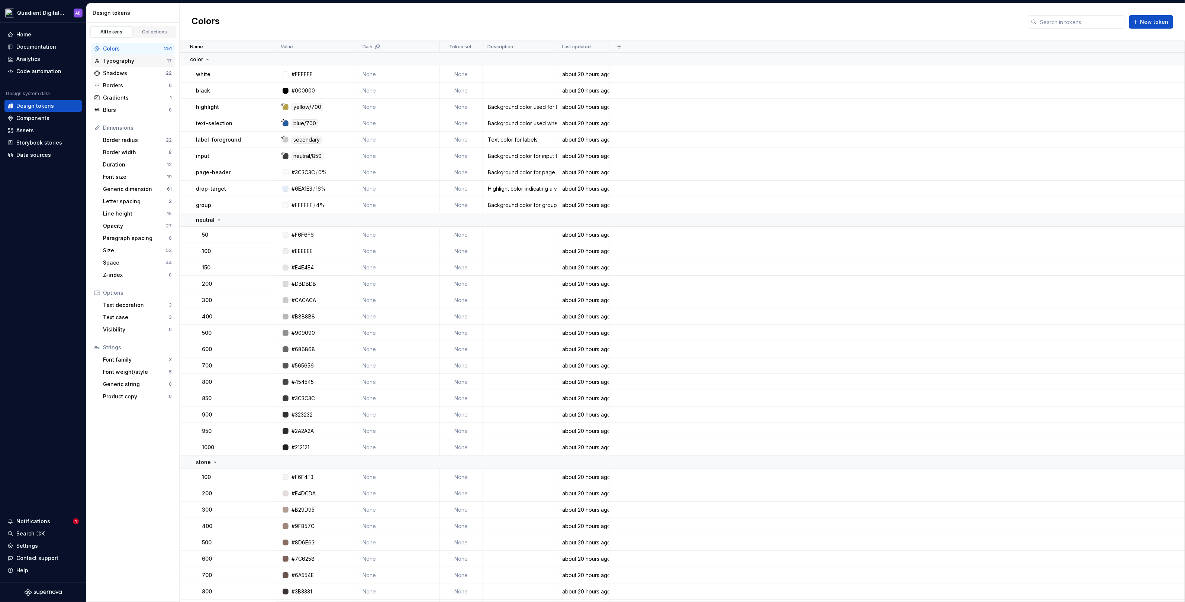
click at [119, 59] on div "Typography" at bounding box center [135, 60] width 64 height 7
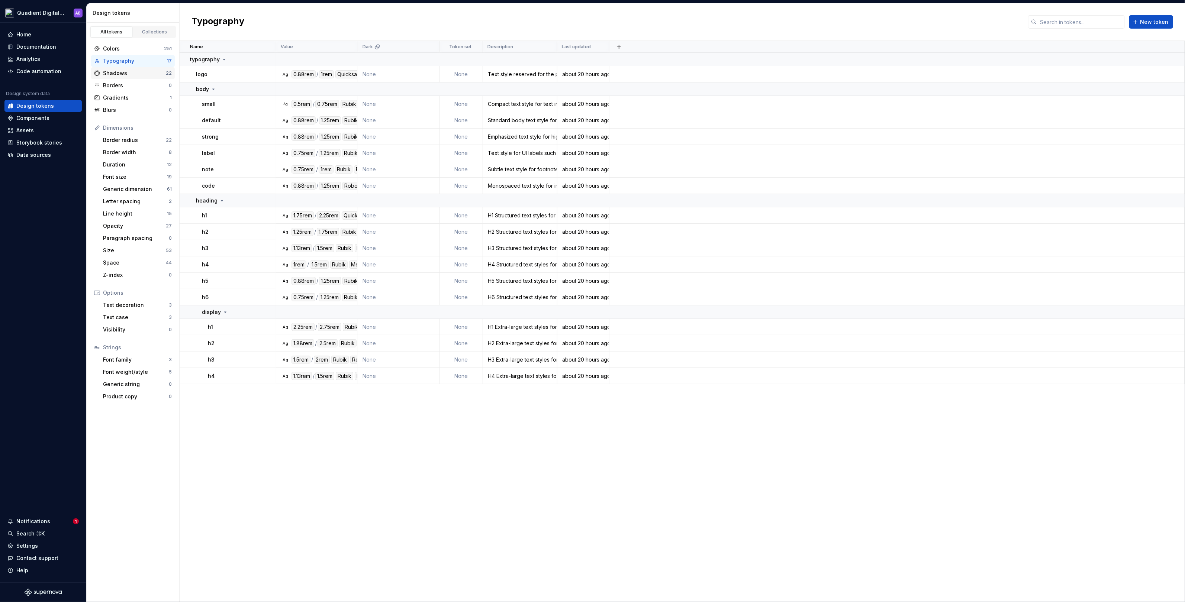
click at [123, 74] on div "Shadows" at bounding box center [134, 73] width 63 height 7
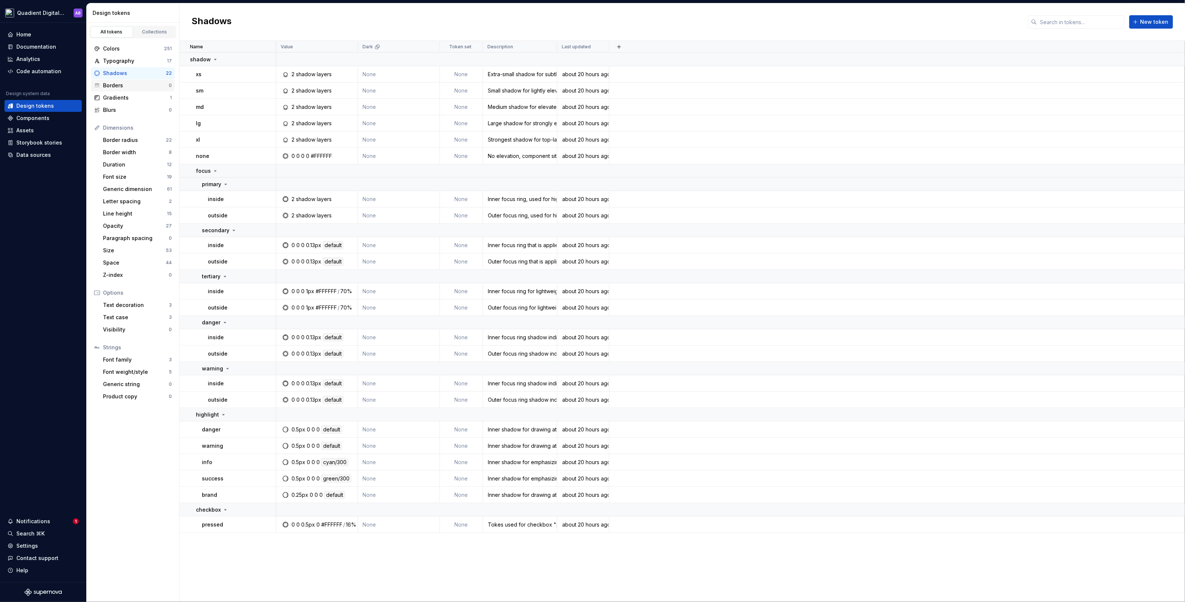
click at [123, 88] on div "Borders" at bounding box center [136, 85] width 66 height 7
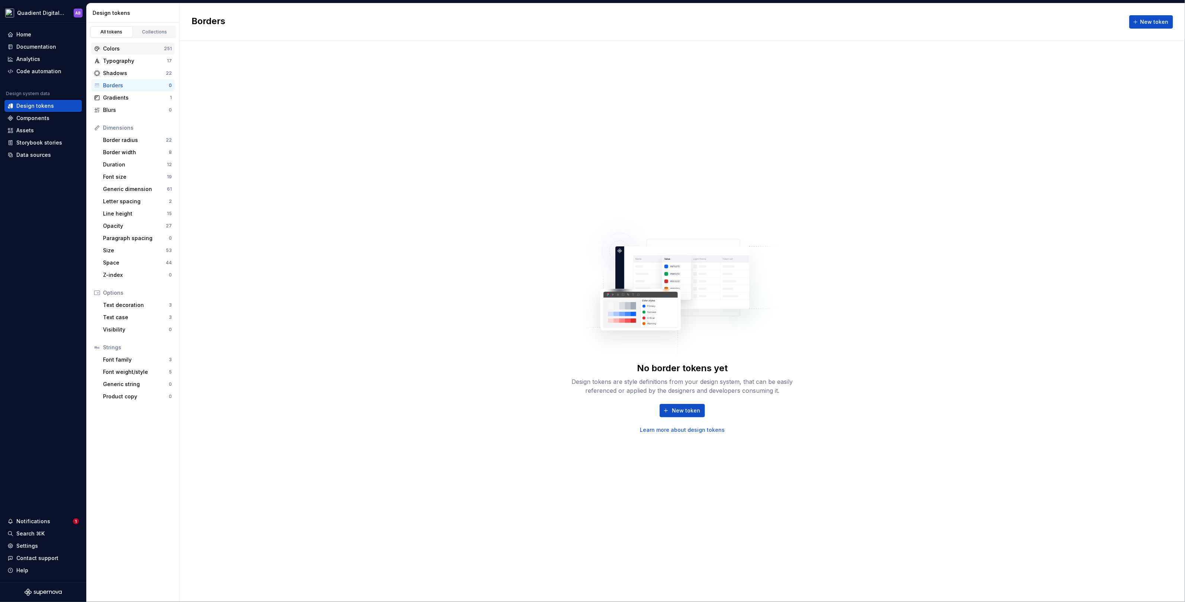
click at [123, 43] on div "Colors 251" at bounding box center [133, 49] width 84 height 12
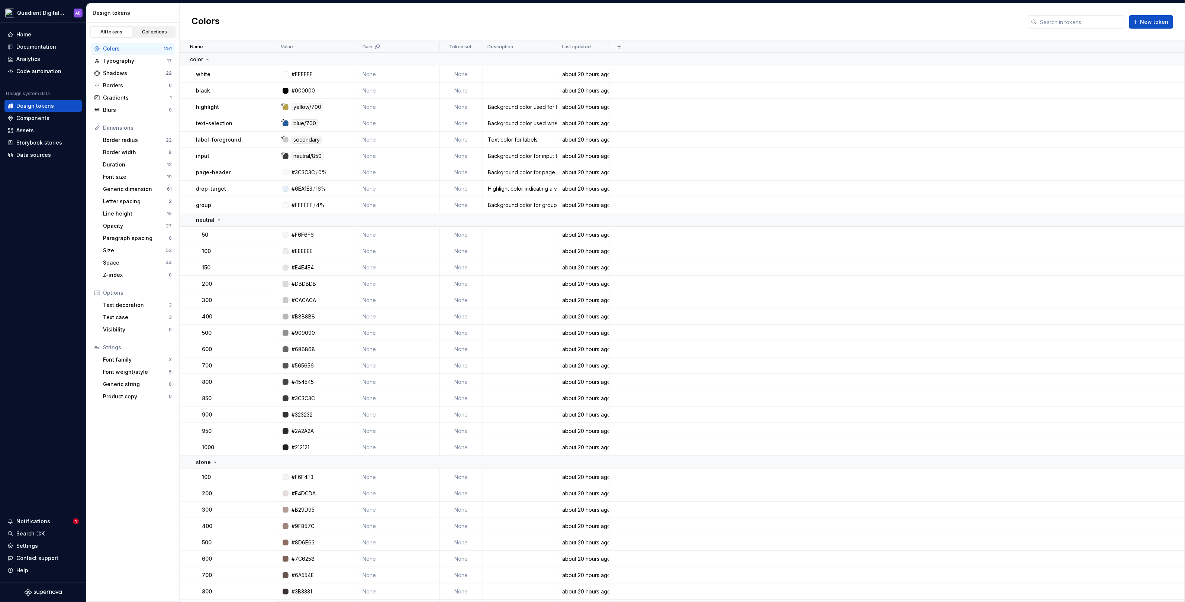
click at [161, 31] on div "Collections" at bounding box center [154, 32] width 37 height 6
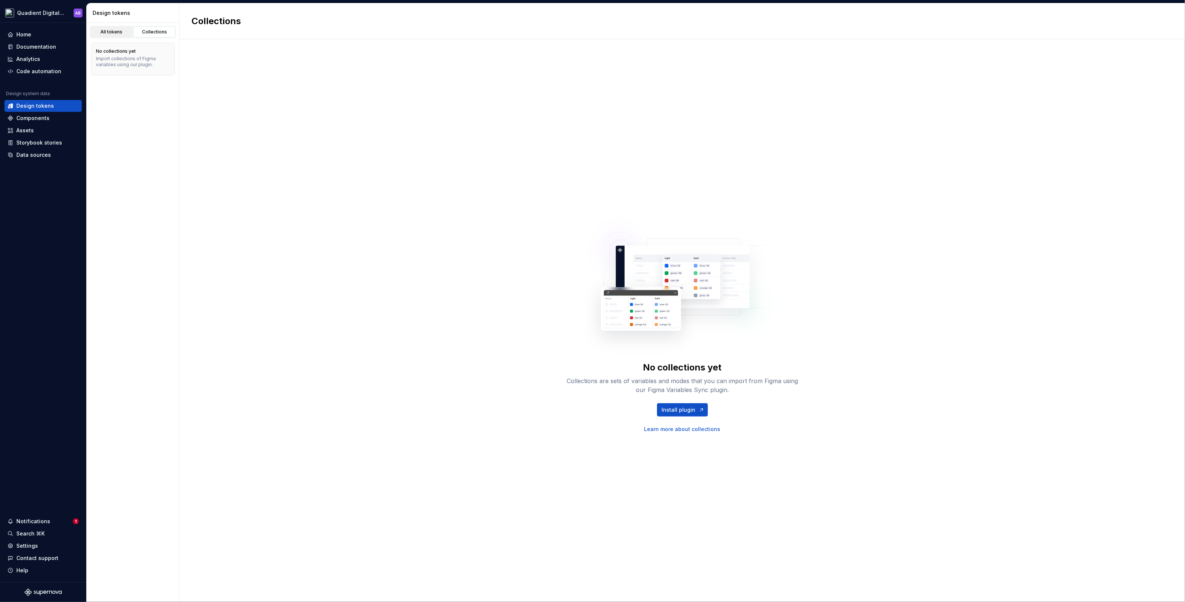
click at [113, 30] on div "All tokens" at bounding box center [111, 32] width 37 height 6
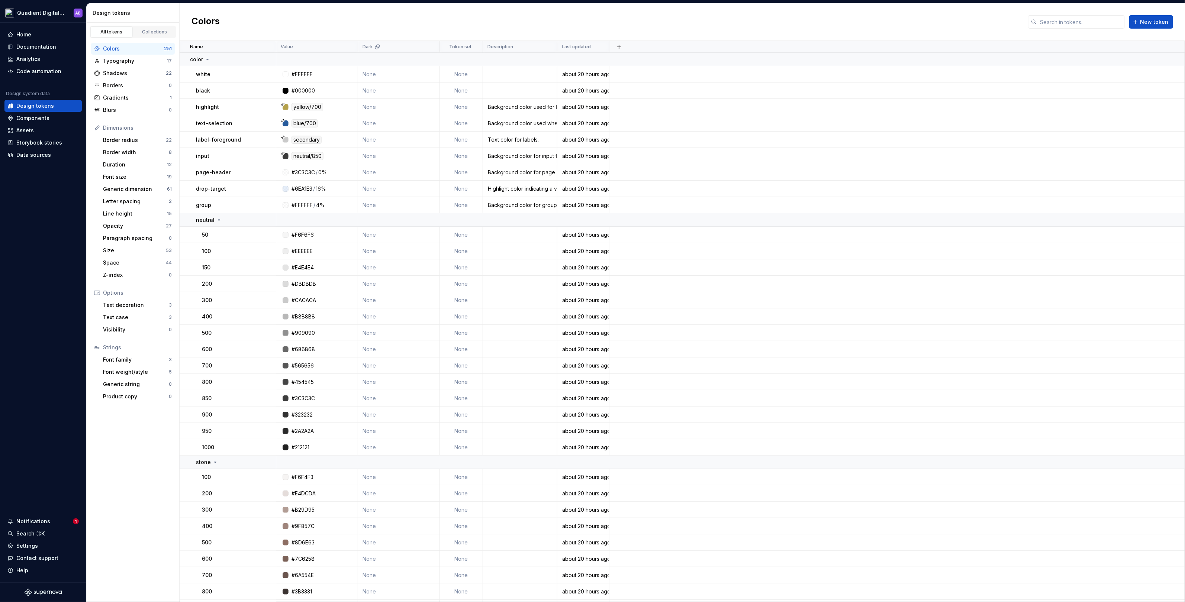
click at [163, 49] on div "Colors" at bounding box center [133, 48] width 61 height 7
click at [158, 34] on div "Collections" at bounding box center [154, 32] width 37 height 6
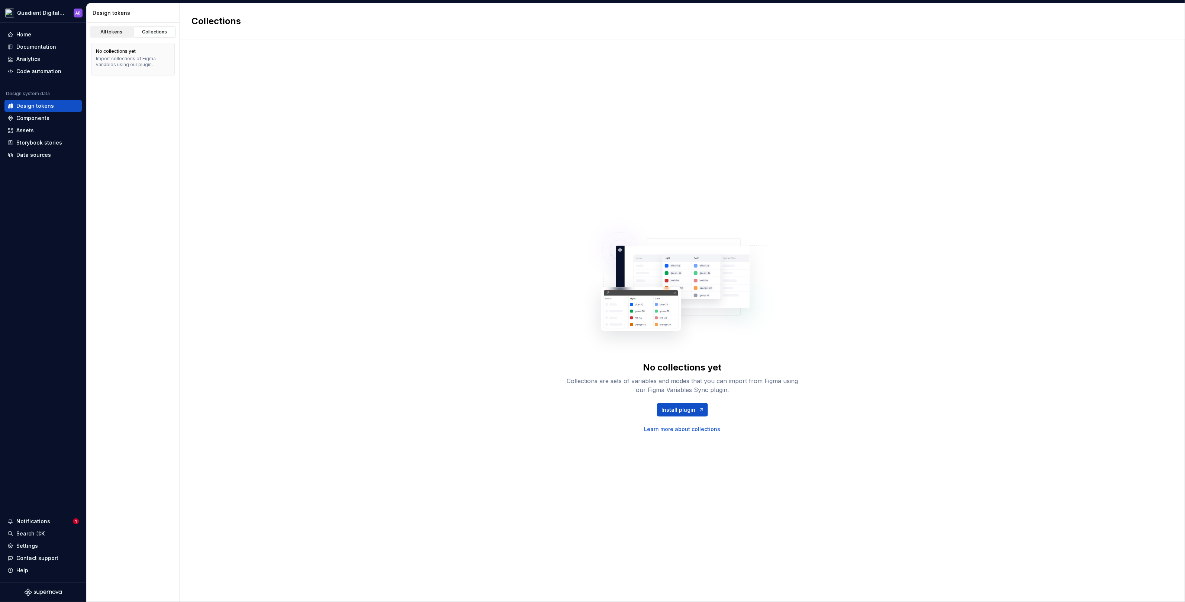
click at [130, 32] on link "All tokens" at bounding box center [111, 31] width 42 height 11
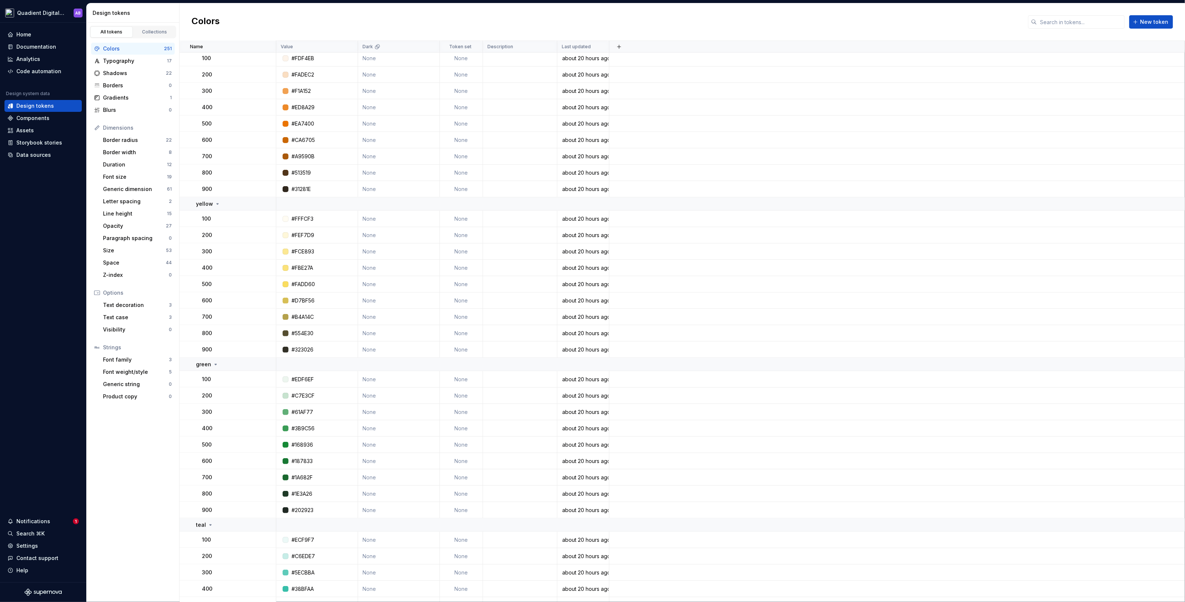
scroll to position [749, 0]
click at [263, 207] on button "button" at bounding box center [266, 209] width 10 height 10
click at [262, 159] on html "Quadient Digital Design System AB Home Documentation Analytics Code automation …" at bounding box center [592, 301] width 1185 height 602
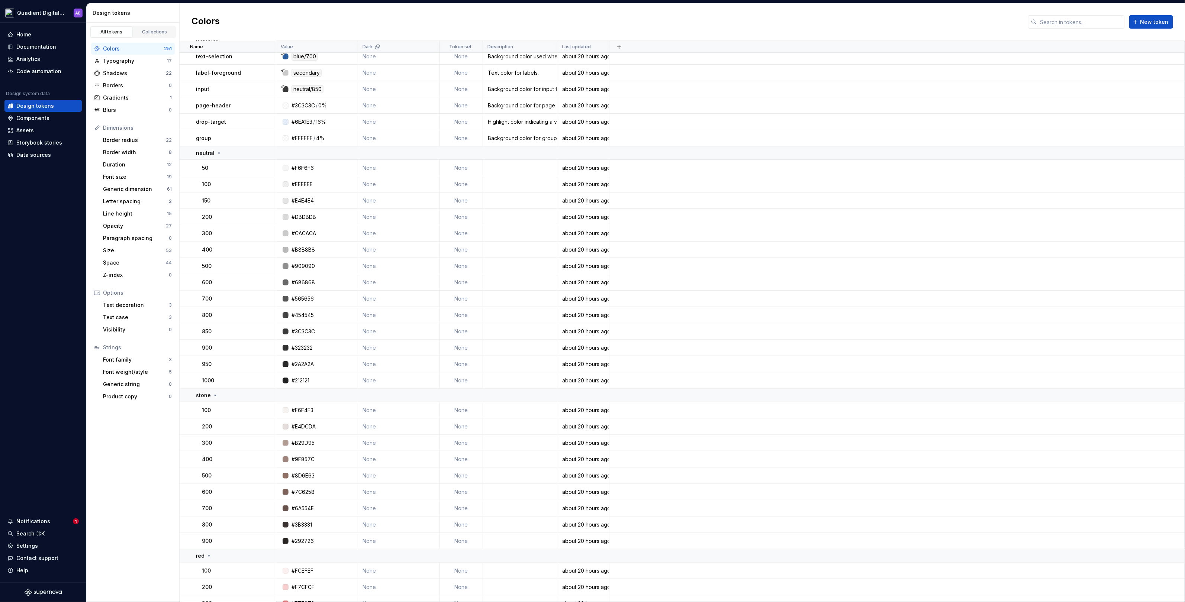
scroll to position [0, 0]
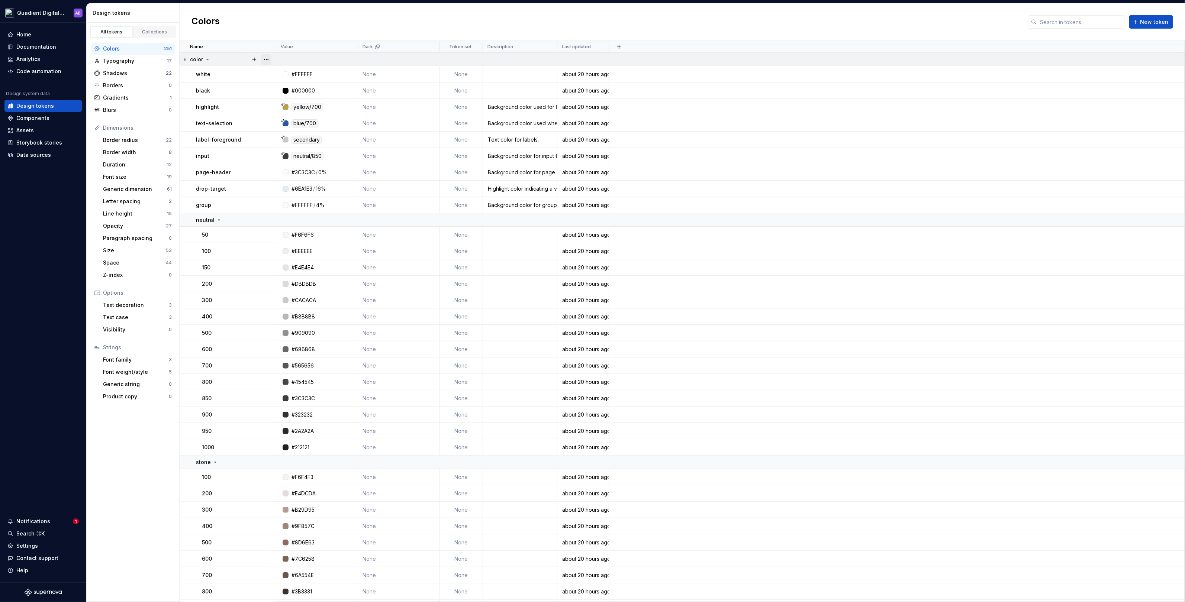
click at [271, 58] on button "button" at bounding box center [266, 59] width 10 height 10
click at [297, 143] on div "Delete group" at bounding box center [299, 142] width 48 height 7
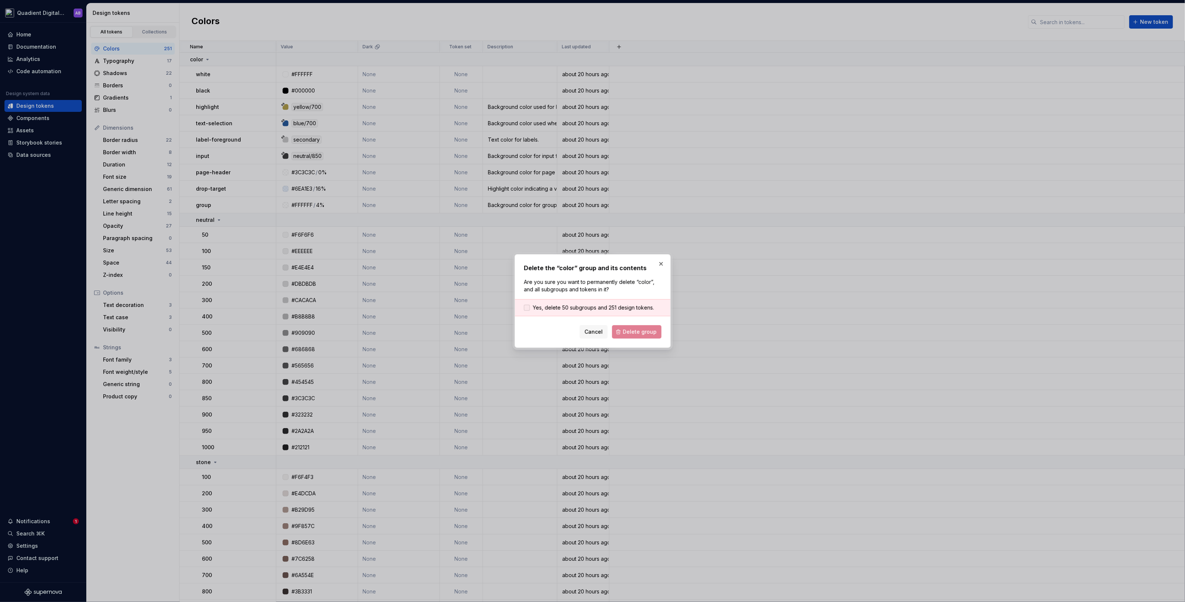
click at [527, 307] on div at bounding box center [527, 308] width 6 height 6
click at [641, 330] on span "Delete group" at bounding box center [640, 331] width 34 height 7
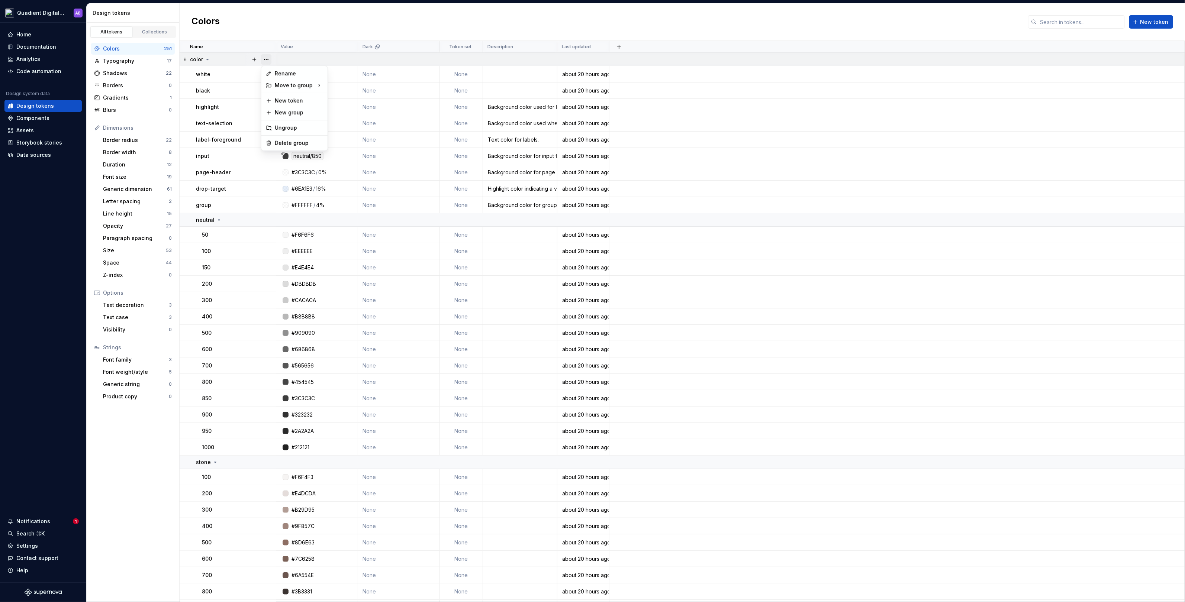
click at [265, 56] on button "button" at bounding box center [266, 59] width 10 height 10
click at [292, 139] on div "Delete group" at bounding box center [299, 142] width 48 height 7
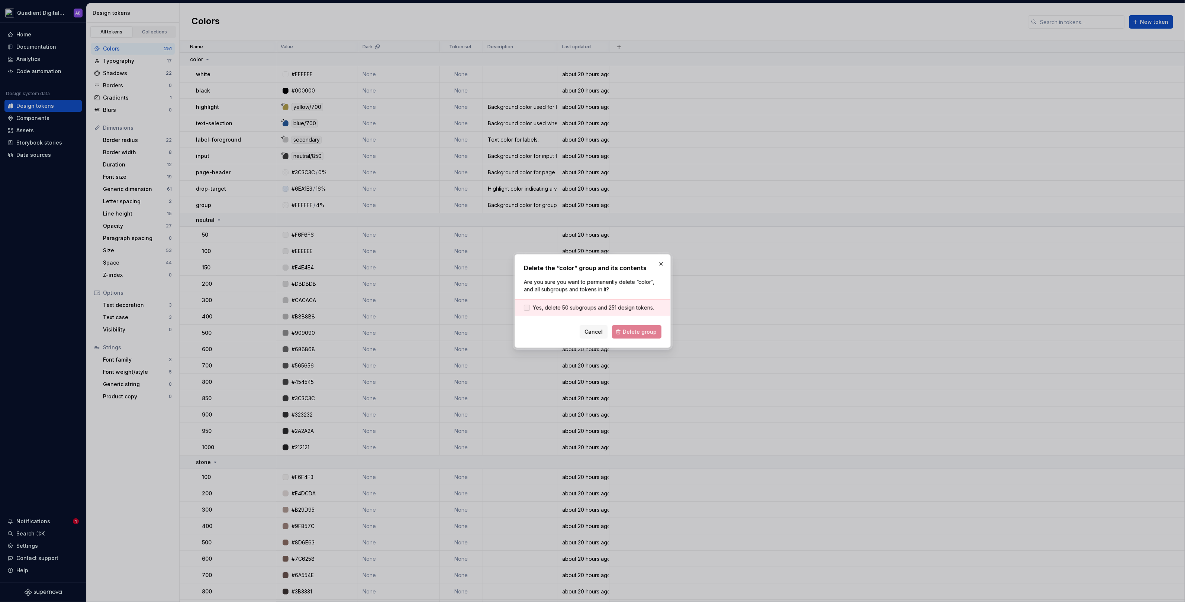
click at [529, 307] on div at bounding box center [527, 308] width 6 height 6
click at [648, 331] on span "Delete group" at bounding box center [640, 331] width 34 height 7
click at [1171, 581] on button "button" at bounding box center [1169, 584] width 10 height 10
click at [596, 334] on span "Cancel" at bounding box center [593, 331] width 18 height 7
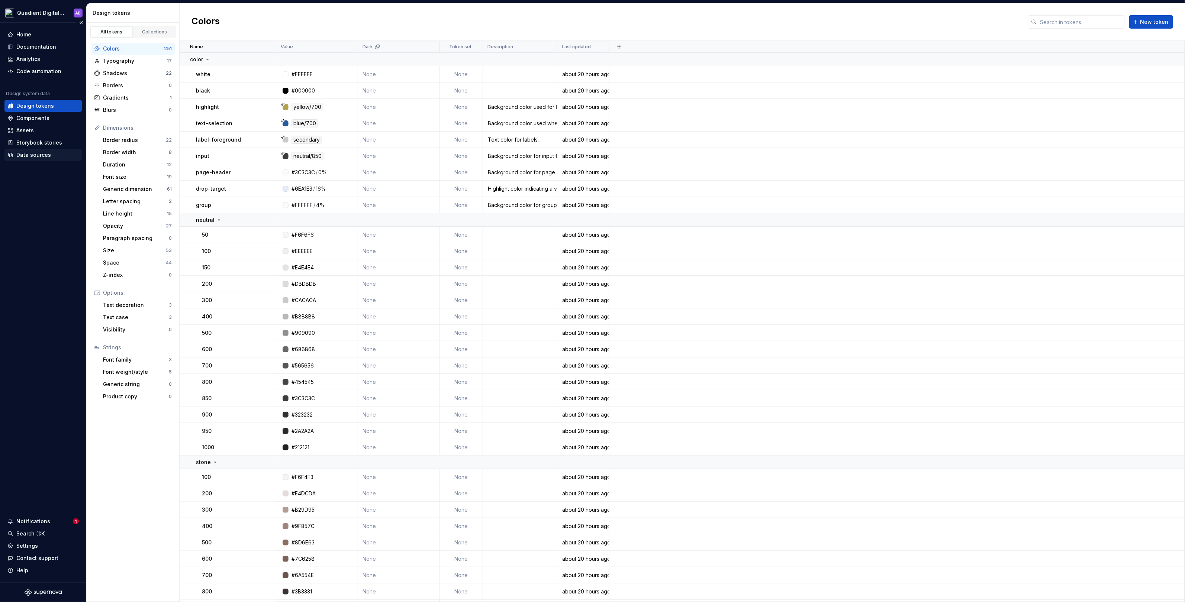
click at [38, 156] on div "Data sources" at bounding box center [33, 154] width 35 height 7
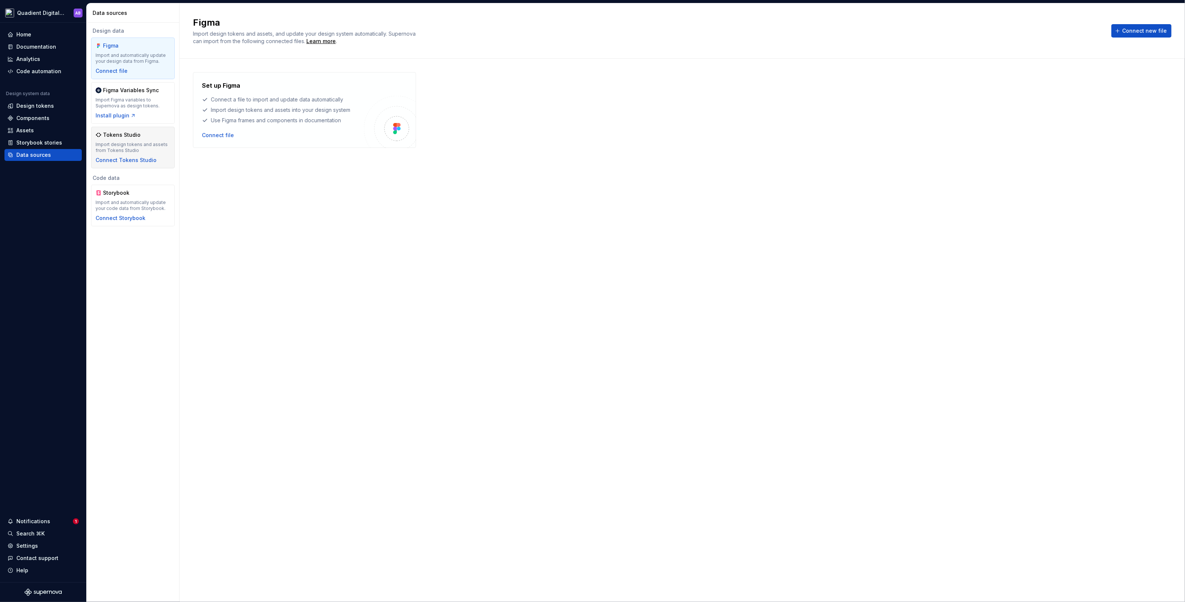
click at [156, 158] on div "Tokens Studio Import design tokens and assets from Tokens Studio Connect Tokens…" at bounding box center [133, 147] width 75 height 33
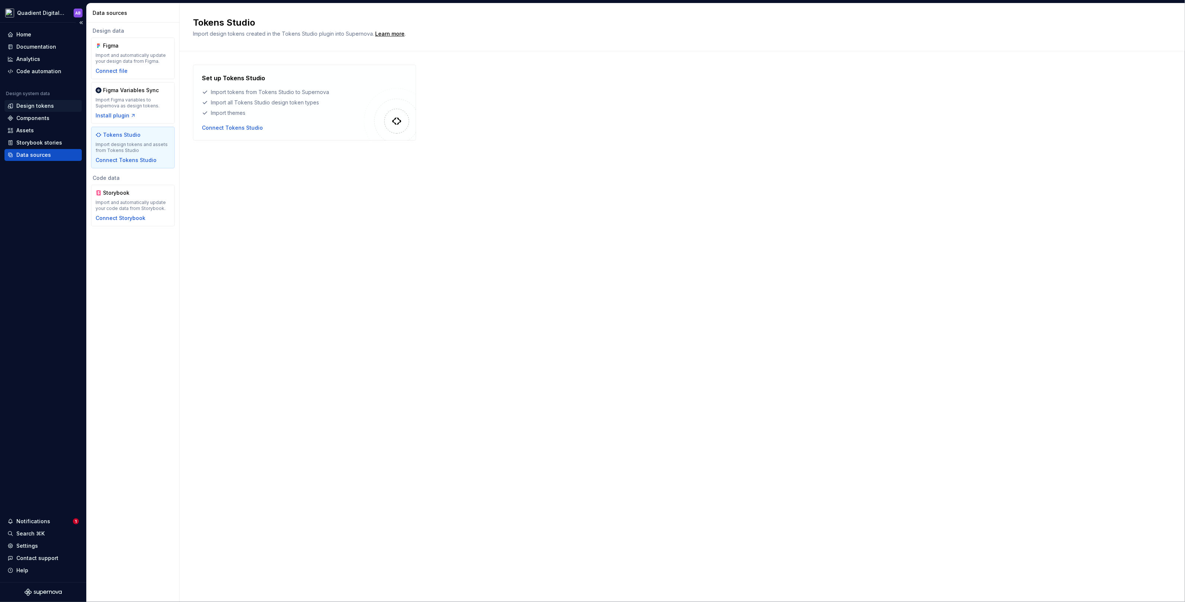
click at [44, 105] on div "Design tokens" at bounding box center [35, 105] width 38 height 7
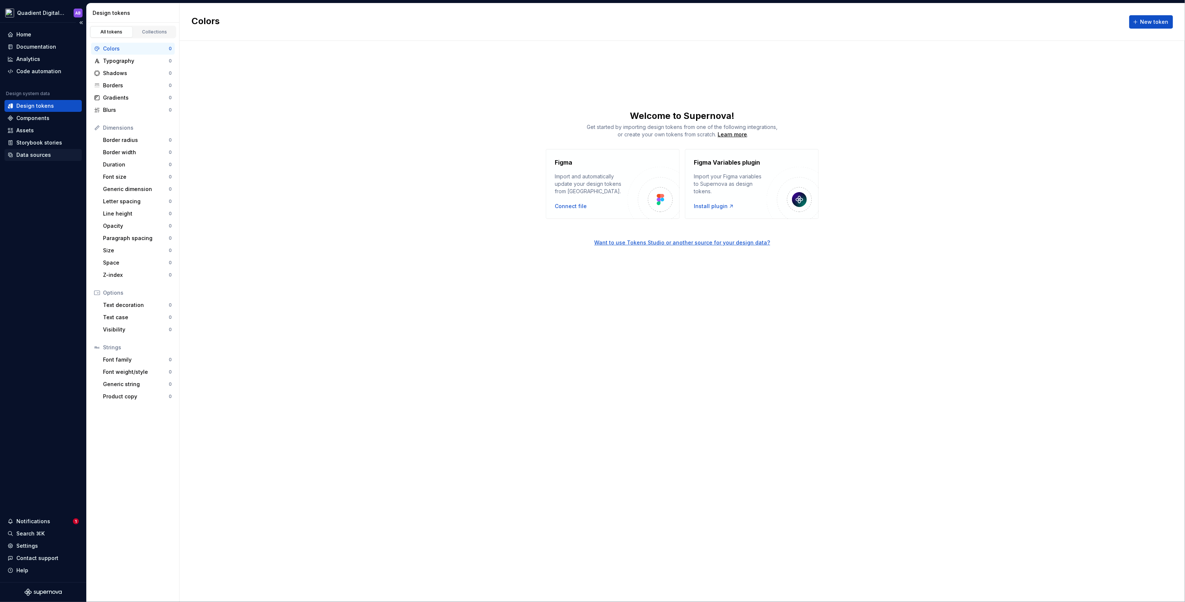
click at [45, 159] on div "Data sources" at bounding box center [42, 155] width 77 height 12
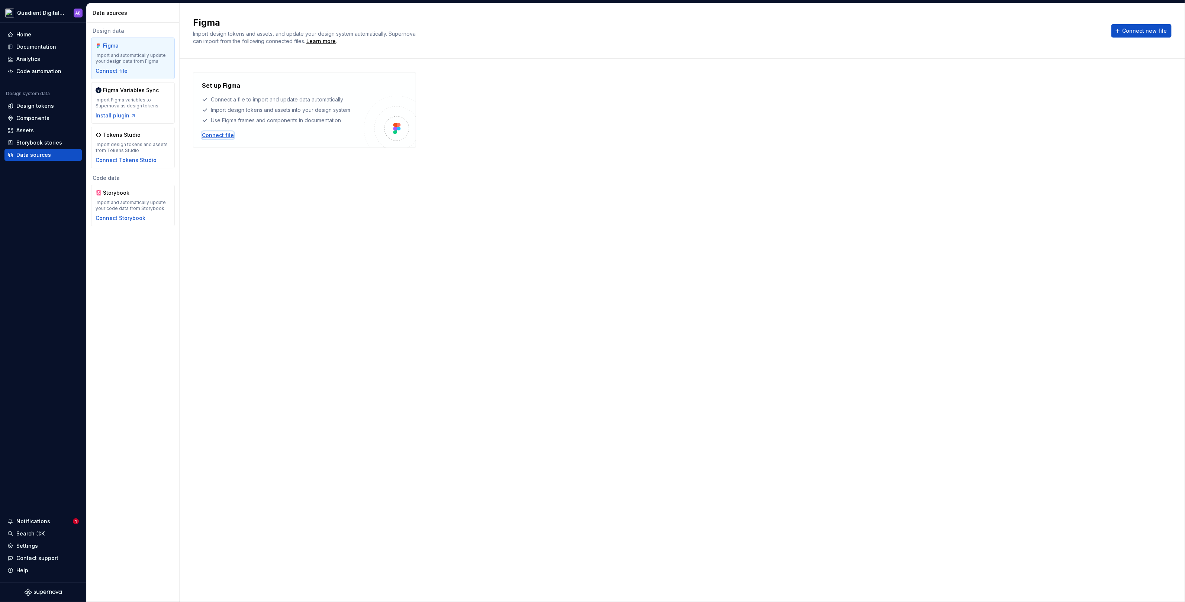
click at [219, 135] on div "Connect file" at bounding box center [218, 135] width 32 height 7
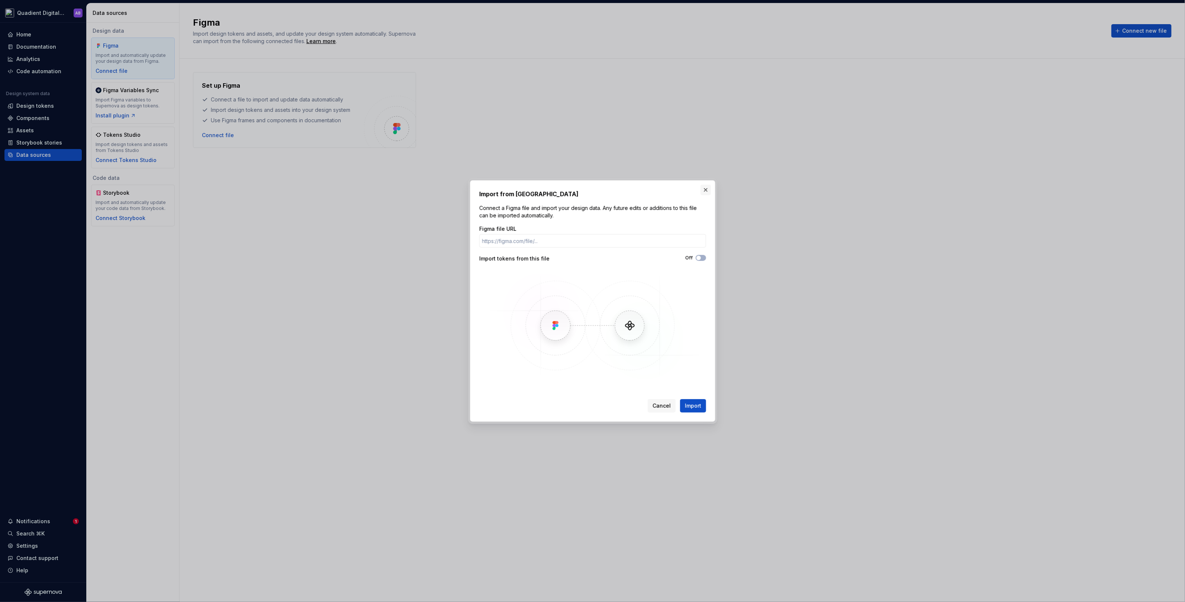
click at [704, 191] on button "button" at bounding box center [705, 190] width 10 height 10
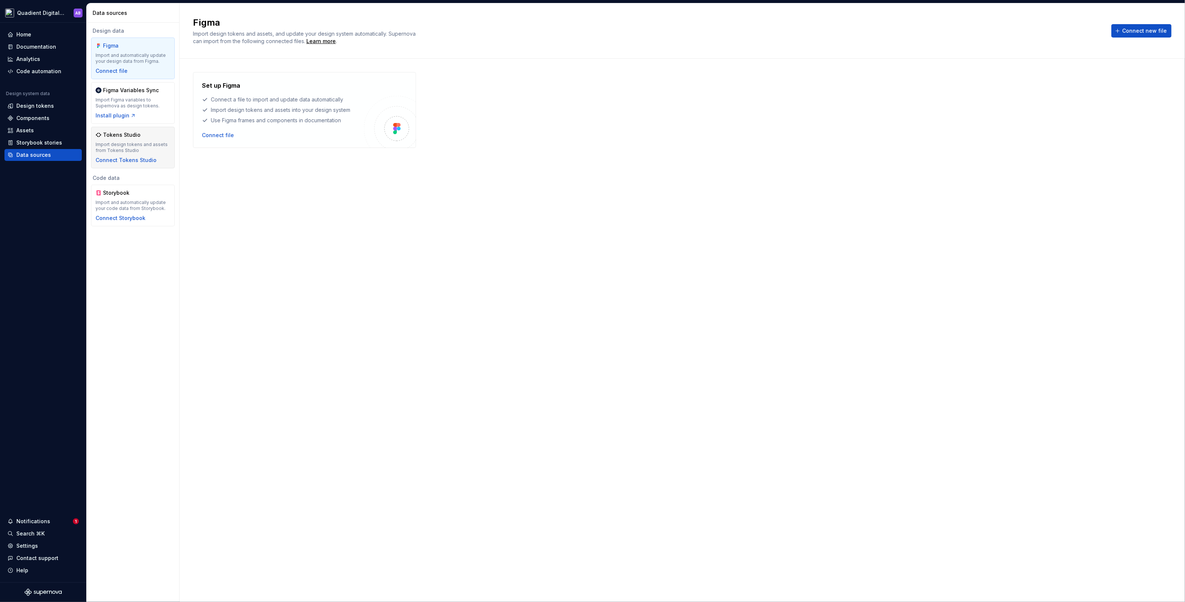
click at [115, 142] on div "Import design tokens and assets from Tokens Studio" at bounding box center [133, 148] width 75 height 12
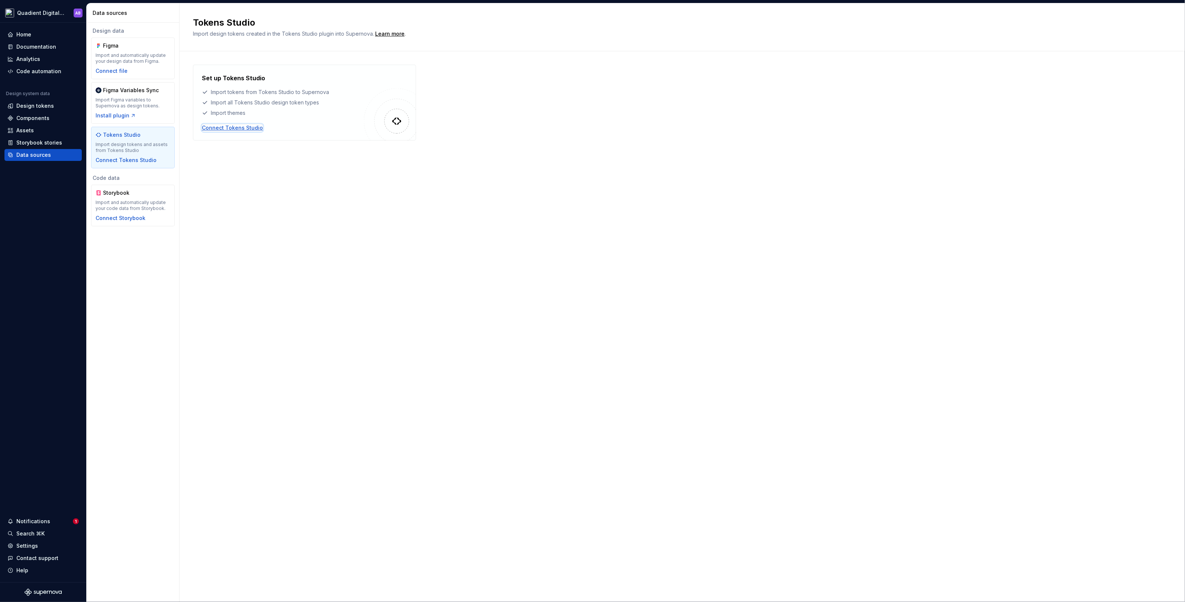
click at [219, 124] on div "Connect Tokens Studio" at bounding box center [232, 127] width 61 height 7
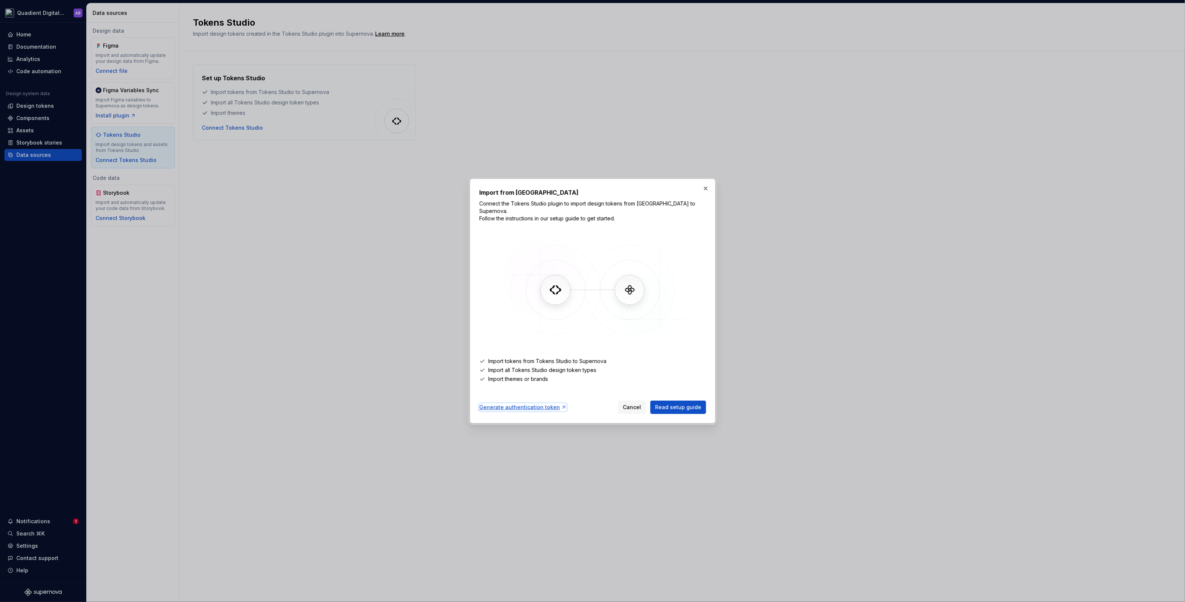
click at [538, 404] on div "Generate authentication token" at bounding box center [522, 407] width 87 height 7
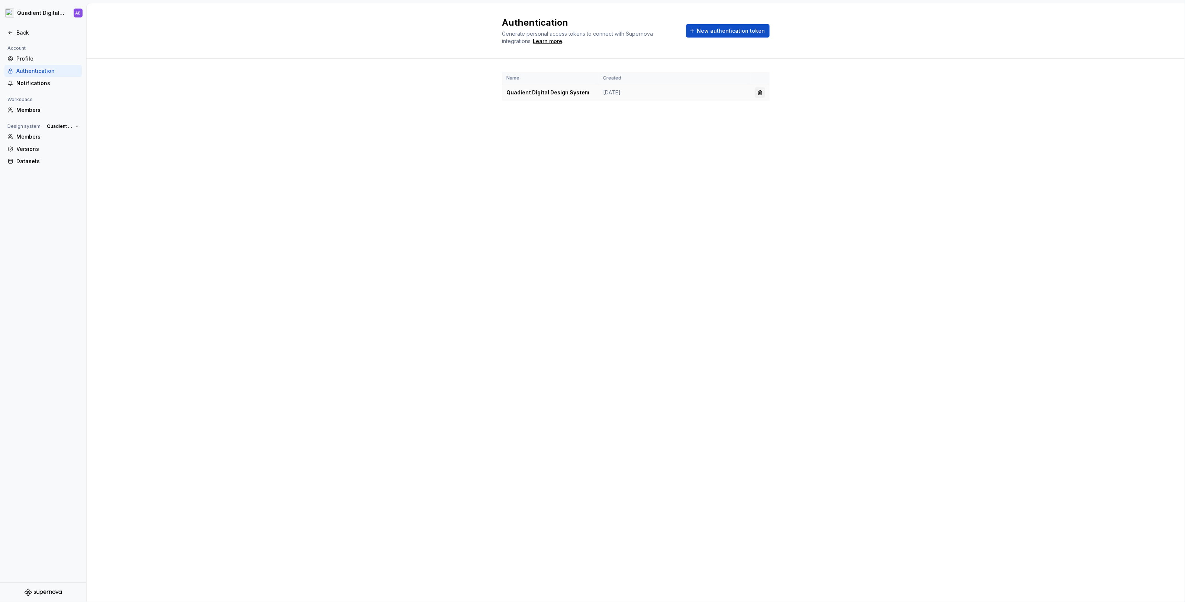
click at [758, 91] on button "button" at bounding box center [760, 92] width 10 height 10
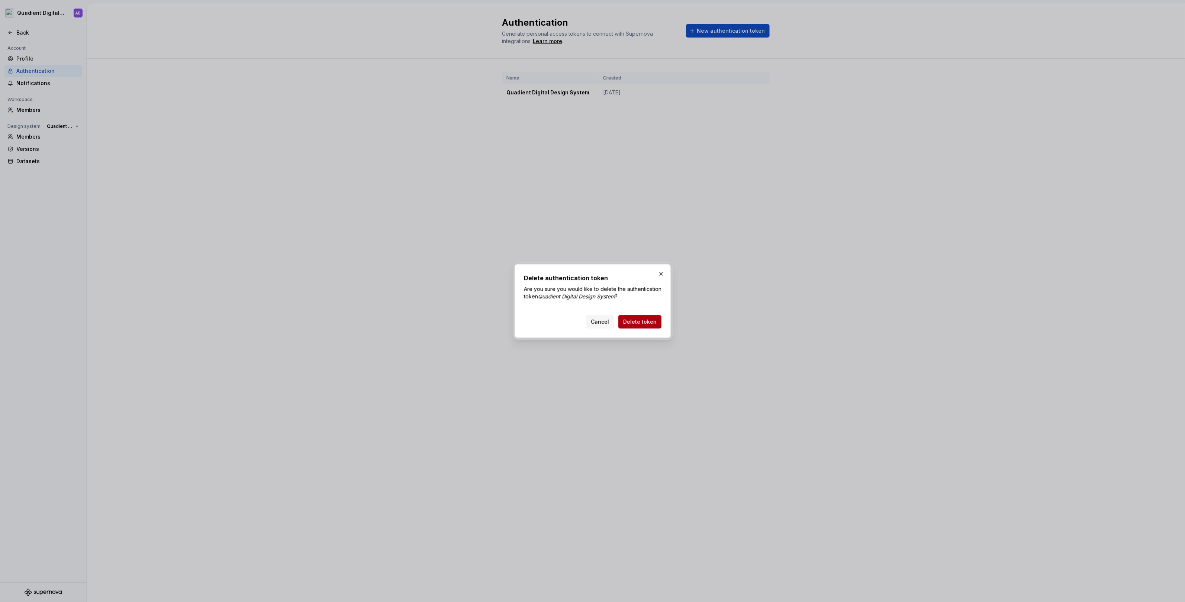
click at [649, 320] on span "Delete token" at bounding box center [639, 321] width 33 height 7
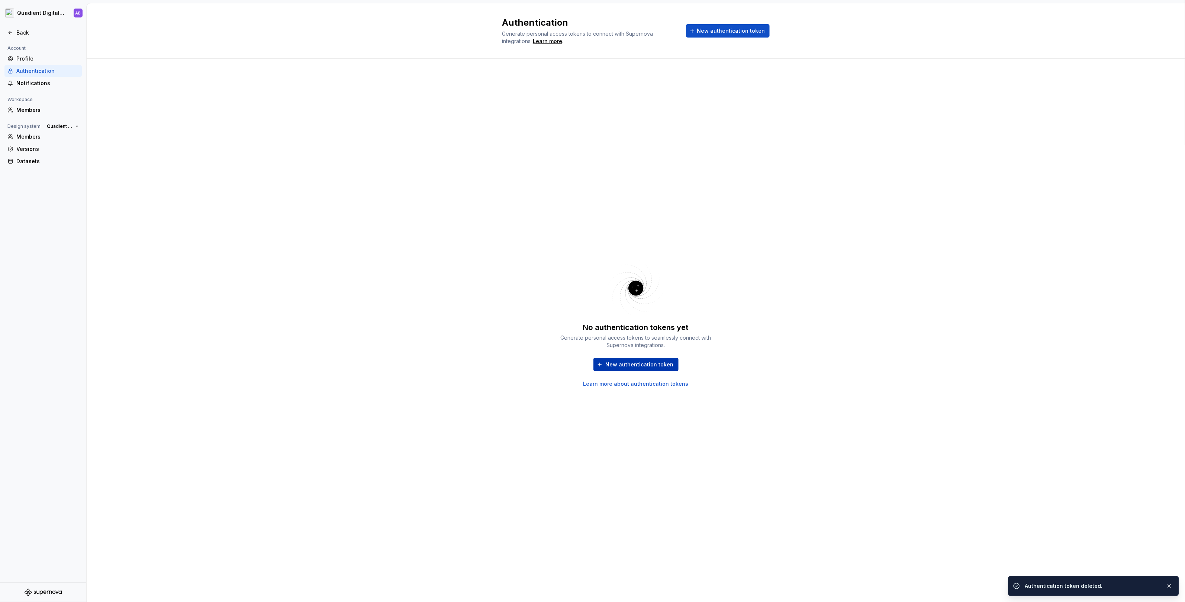
click at [629, 368] on button "New authentication token" at bounding box center [635, 364] width 85 height 13
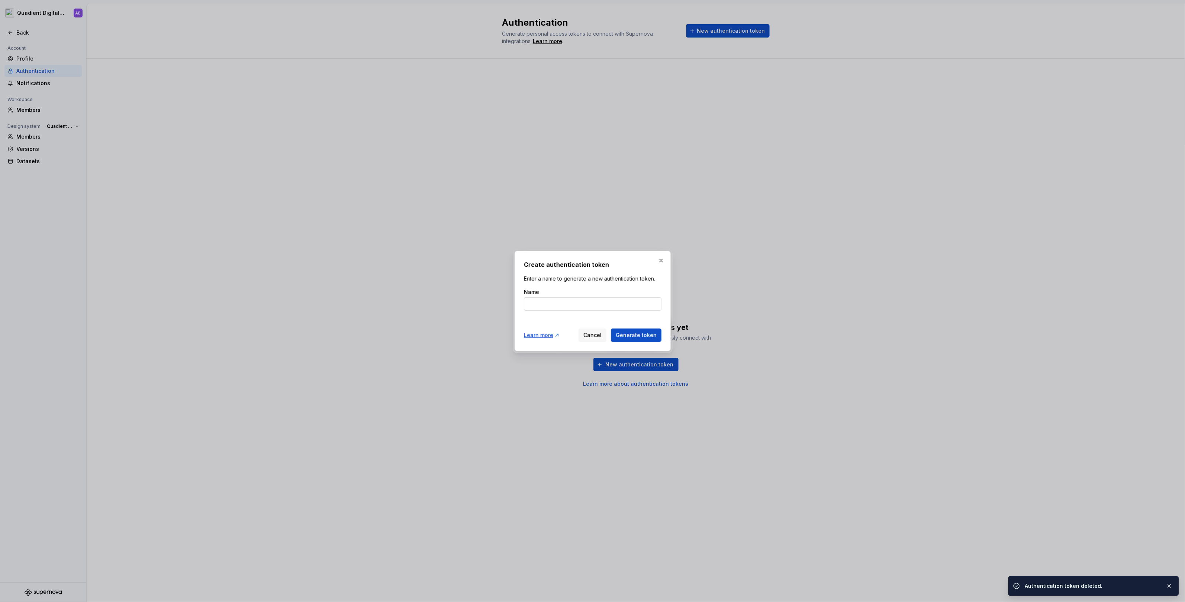
click at [578, 309] on input "Name" at bounding box center [593, 303] width 138 height 13
type input "Quadient Digital"
click at [646, 333] on span "Generate token" at bounding box center [636, 335] width 41 height 7
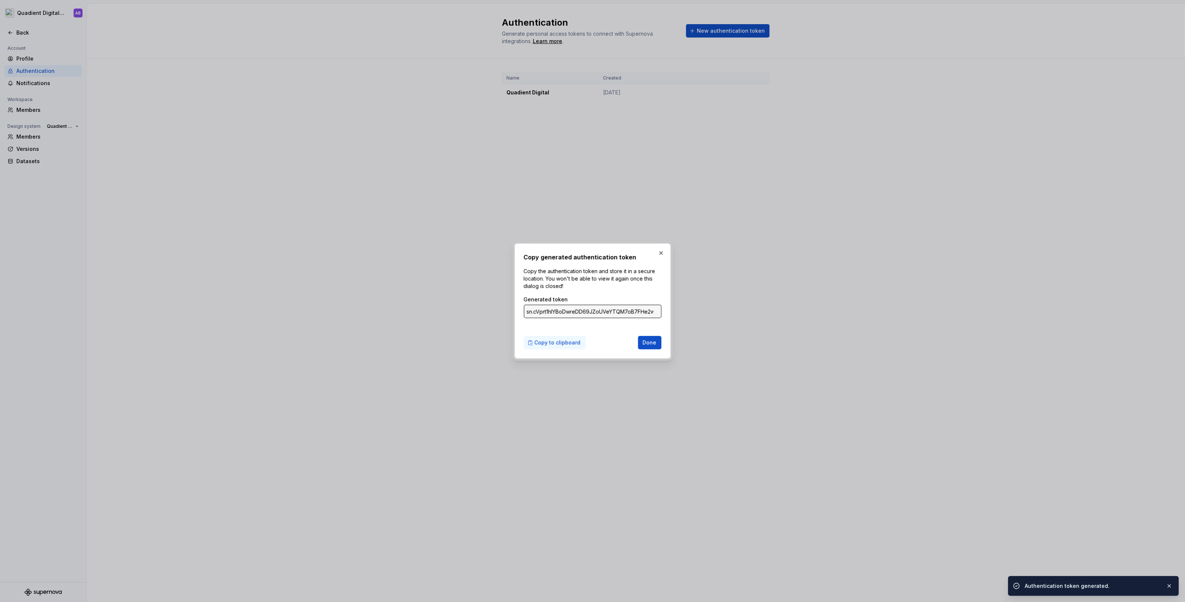
click at [560, 343] on span "Copy to clipboard" at bounding box center [558, 342] width 46 height 7
click at [558, 340] on span "Copy to clipboard" at bounding box center [558, 342] width 46 height 7
click at [656, 256] on button "button" at bounding box center [661, 253] width 10 height 10
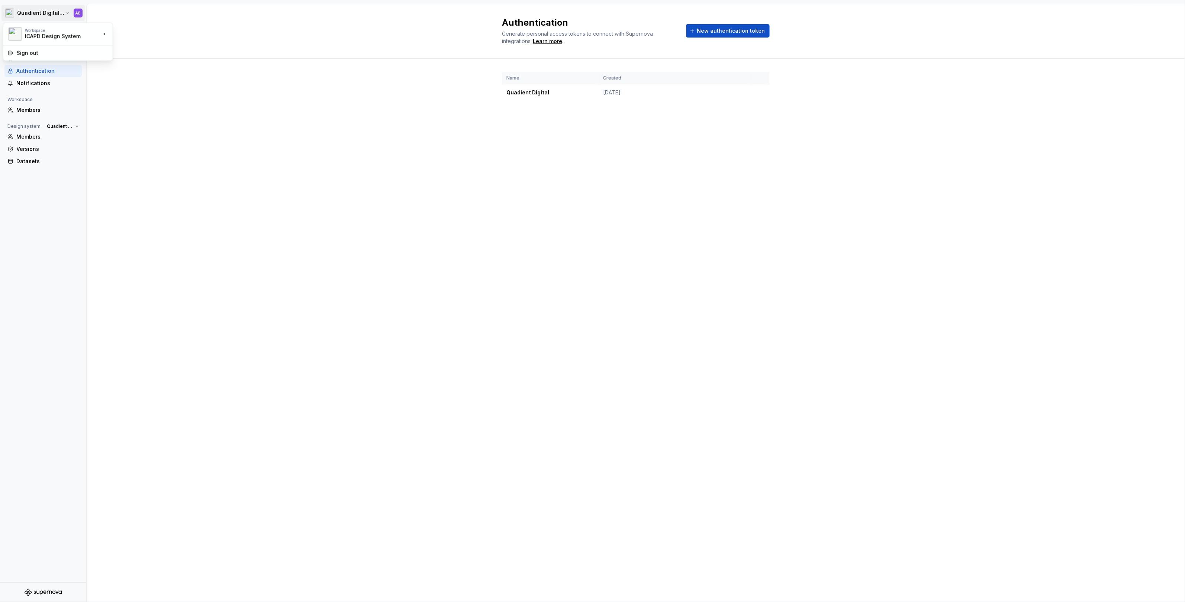
click at [44, 11] on html "Quadient Digital Design System AB Back Account Profile Authentication Notificat…" at bounding box center [592, 301] width 1185 height 602
click at [286, 157] on html "Quadient Digital Design System AB Back Account Profile Authentication Notificat…" at bounding box center [592, 301] width 1185 height 602
click at [13, 32] on icon at bounding box center [10, 33] width 6 height 6
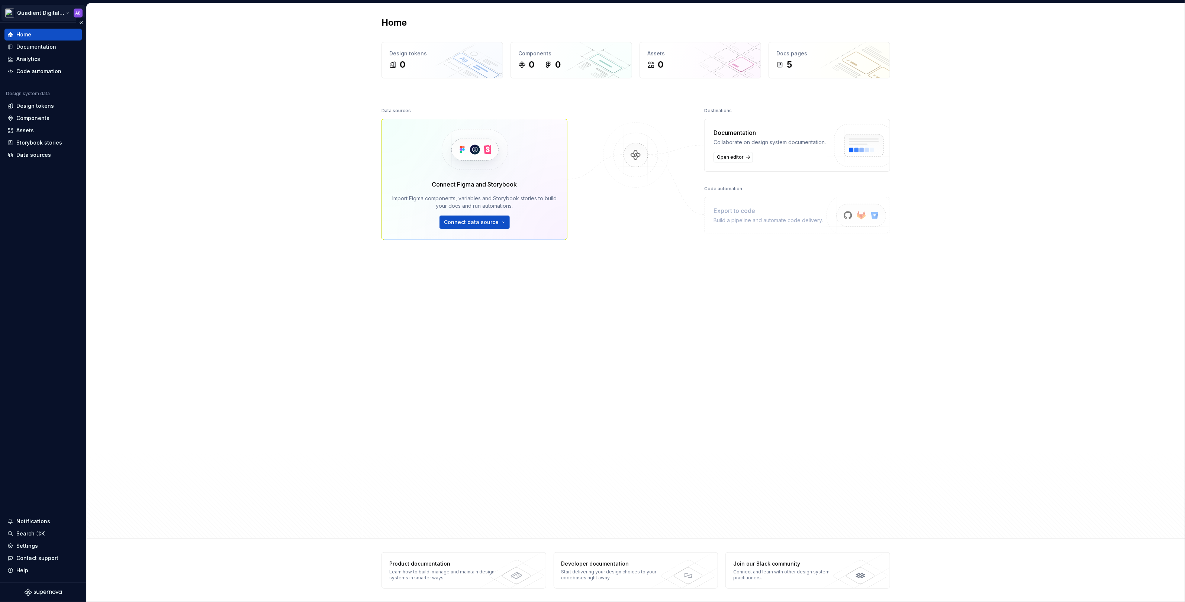
click at [63, 12] on html "Quadient Digital Design System AB Home Documentation Analytics Code automation …" at bounding box center [592, 301] width 1185 height 602
click at [202, 141] on html "Quadient Digital Design System AB Home Documentation Analytics Code automation …" at bounding box center [592, 301] width 1185 height 602
click at [36, 158] on div "Data sources" at bounding box center [42, 155] width 77 height 12
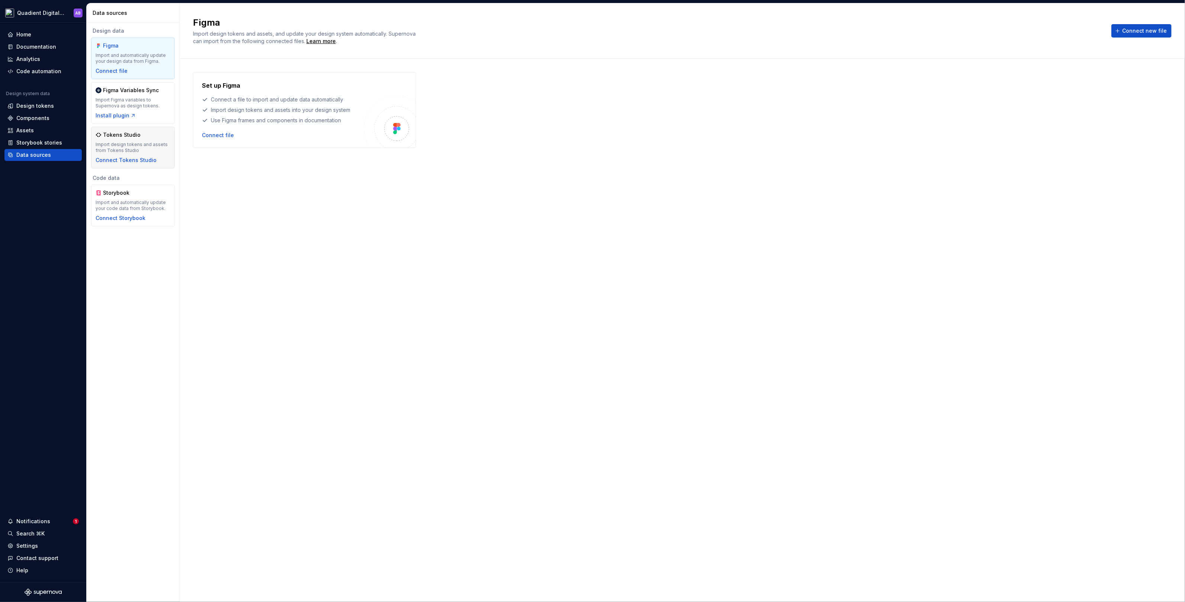
click at [144, 141] on div "Tokens Studio Import design tokens and assets from Tokens Studio Connect Tokens…" at bounding box center [133, 147] width 75 height 33
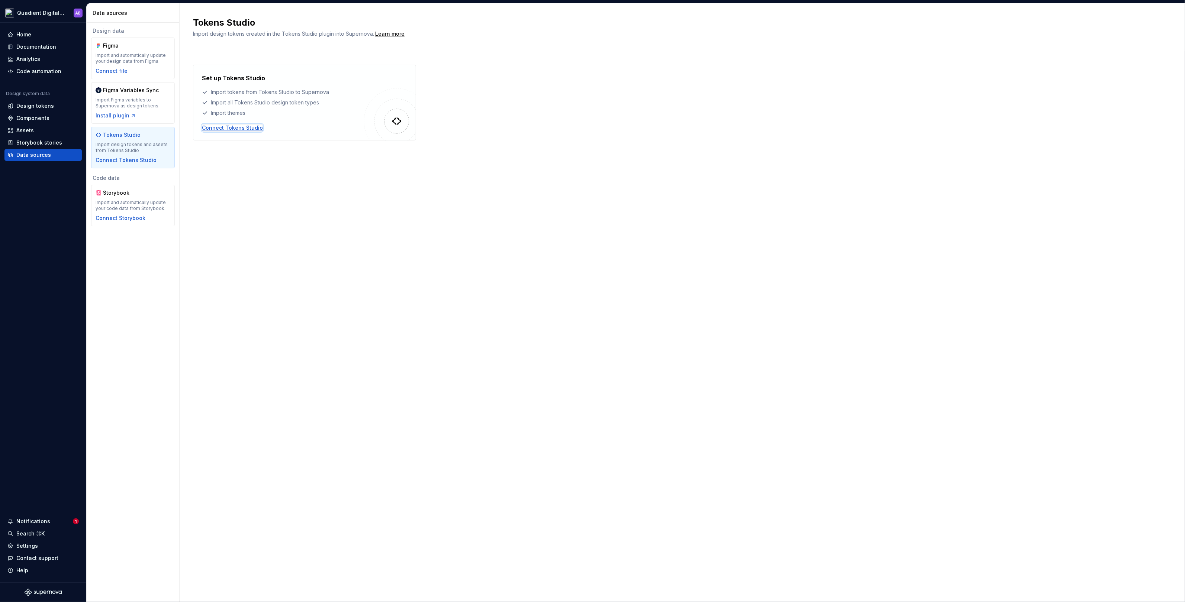
click at [224, 126] on div "Connect Tokens Studio" at bounding box center [232, 127] width 61 height 7
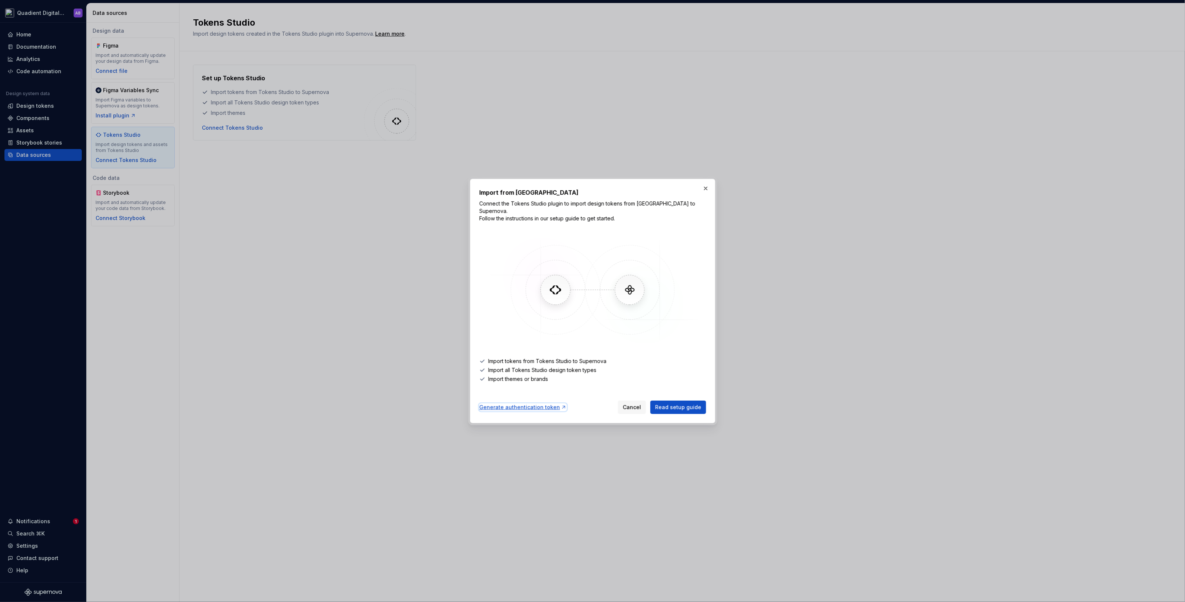
click at [521, 404] on div "Generate authentication token" at bounding box center [522, 407] width 87 height 7
click at [512, 404] on div "Generate authentication token" at bounding box center [522, 407] width 87 height 7
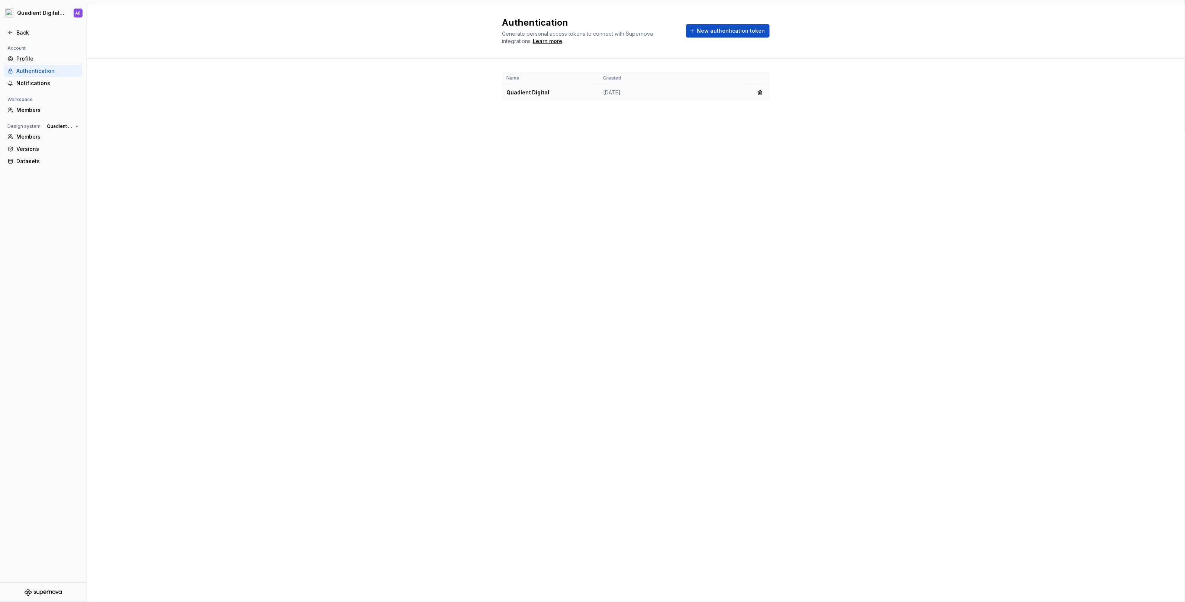
click at [680, 93] on td "[DATE]" at bounding box center [675, 92] width 152 height 17
click at [7, 32] on icon at bounding box center [10, 33] width 6 height 6
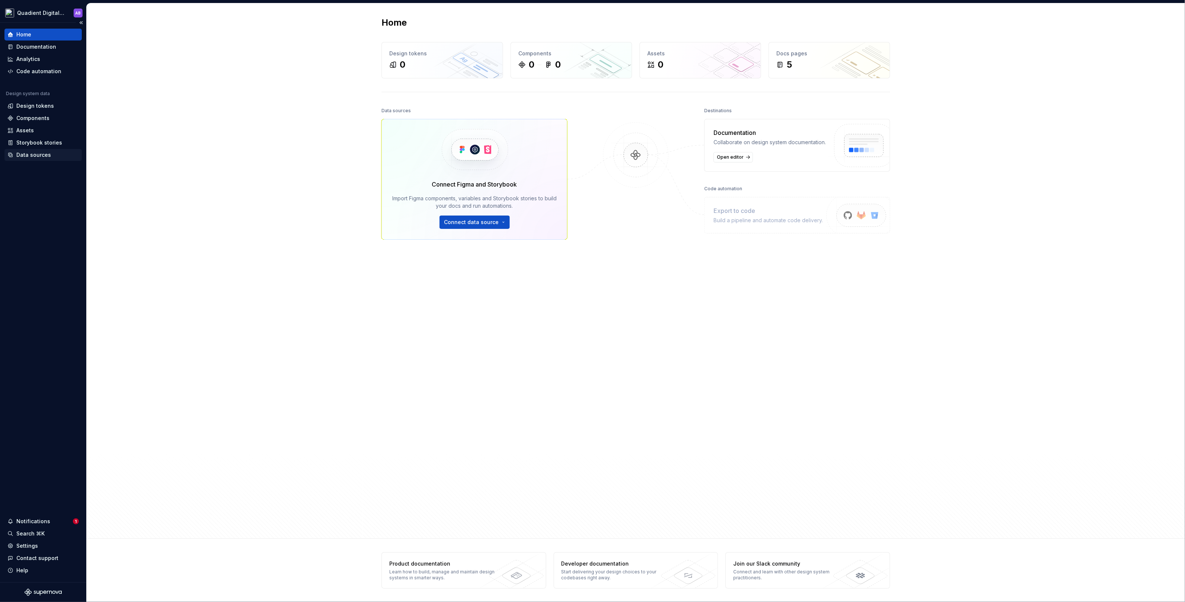
click at [45, 154] on div "Data sources" at bounding box center [33, 154] width 35 height 7
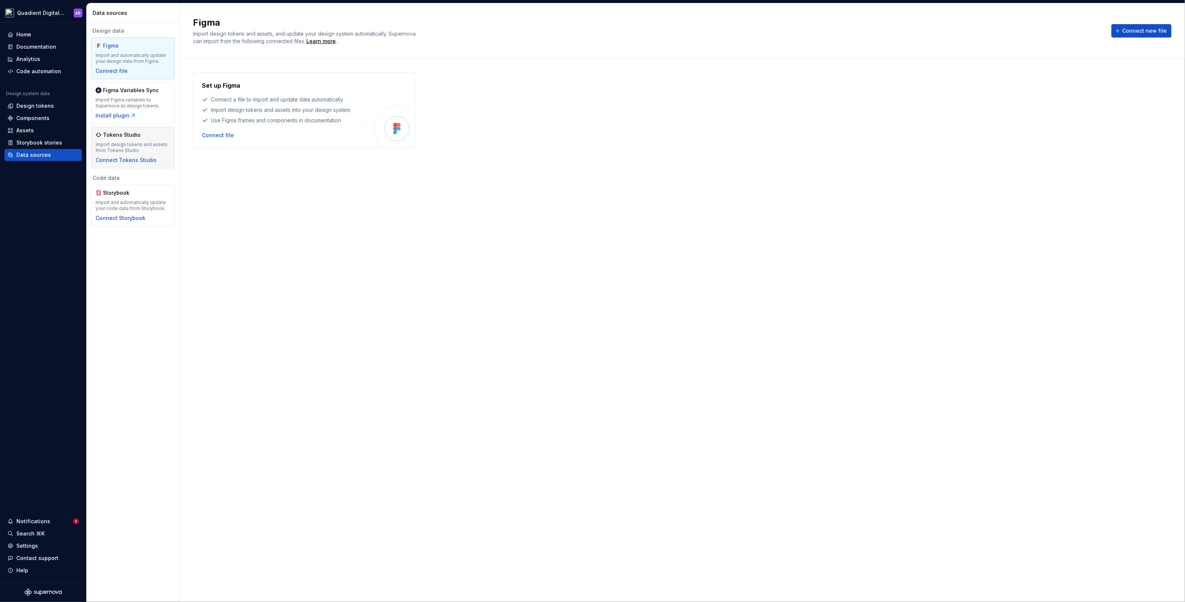
click at [120, 144] on div "Import design tokens and assets from Tokens Studio" at bounding box center [133, 148] width 75 height 12
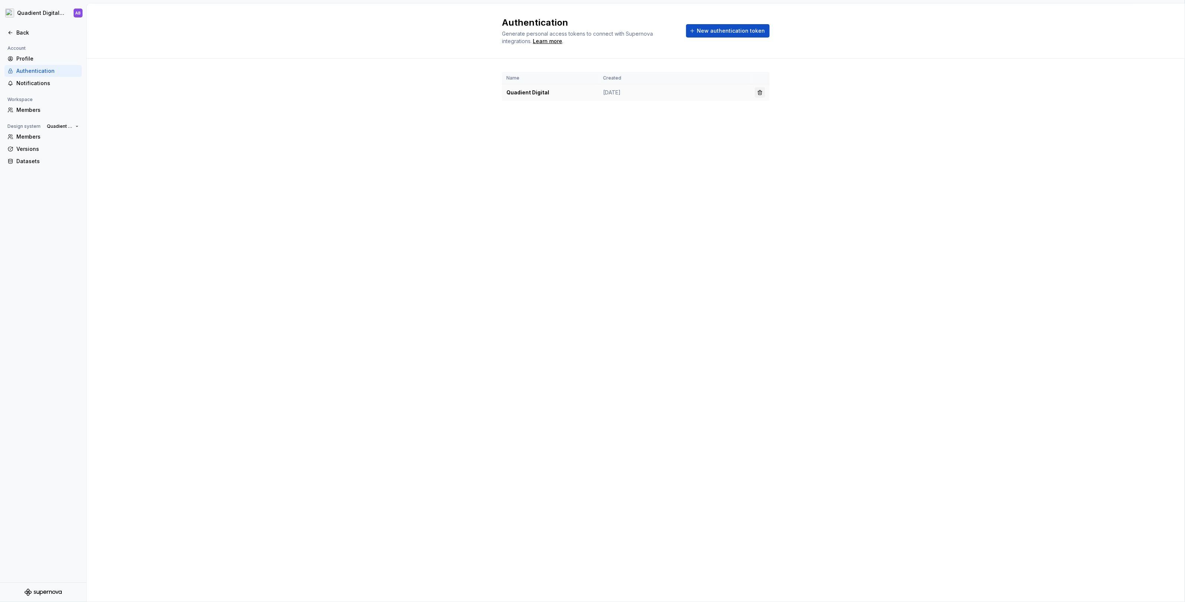
click at [759, 90] on button "button" at bounding box center [760, 92] width 10 height 10
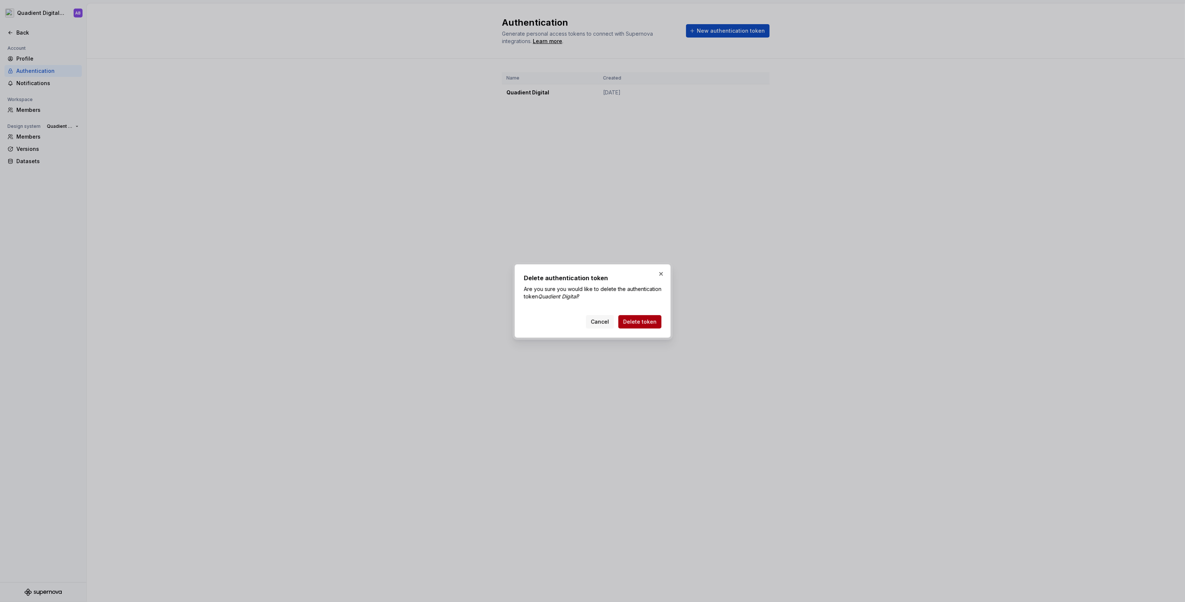
click at [648, 318] on span "Delete token" at bounding box center [639, 321] width 33 height 7
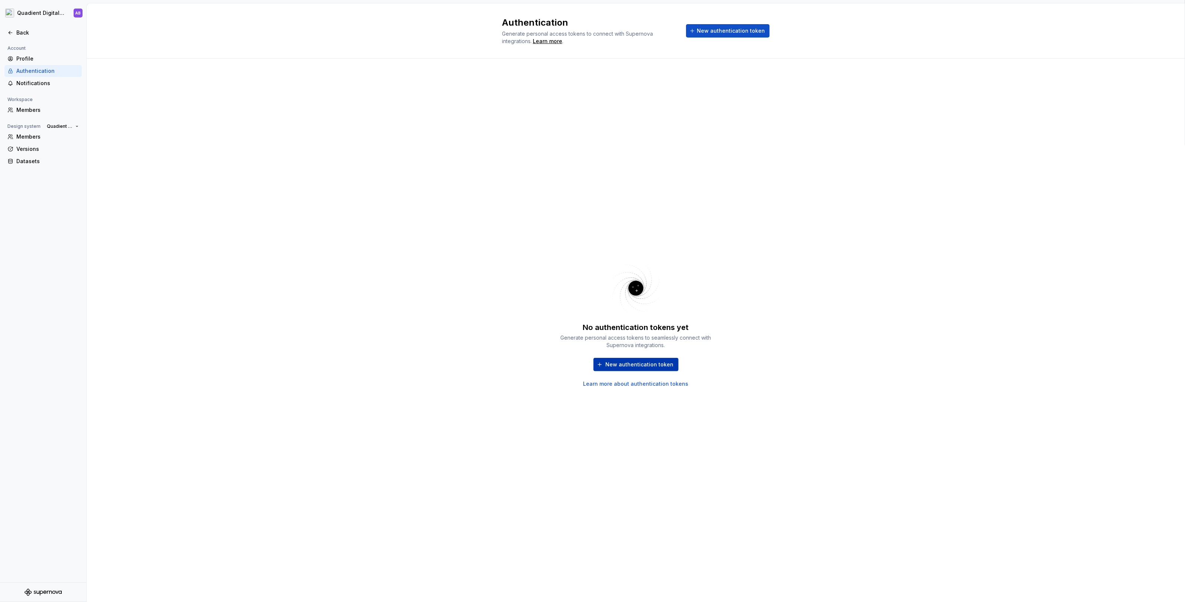
click at [630, 364] on span "New authentication token" at bounding box center [640, 364] width 68 height 7
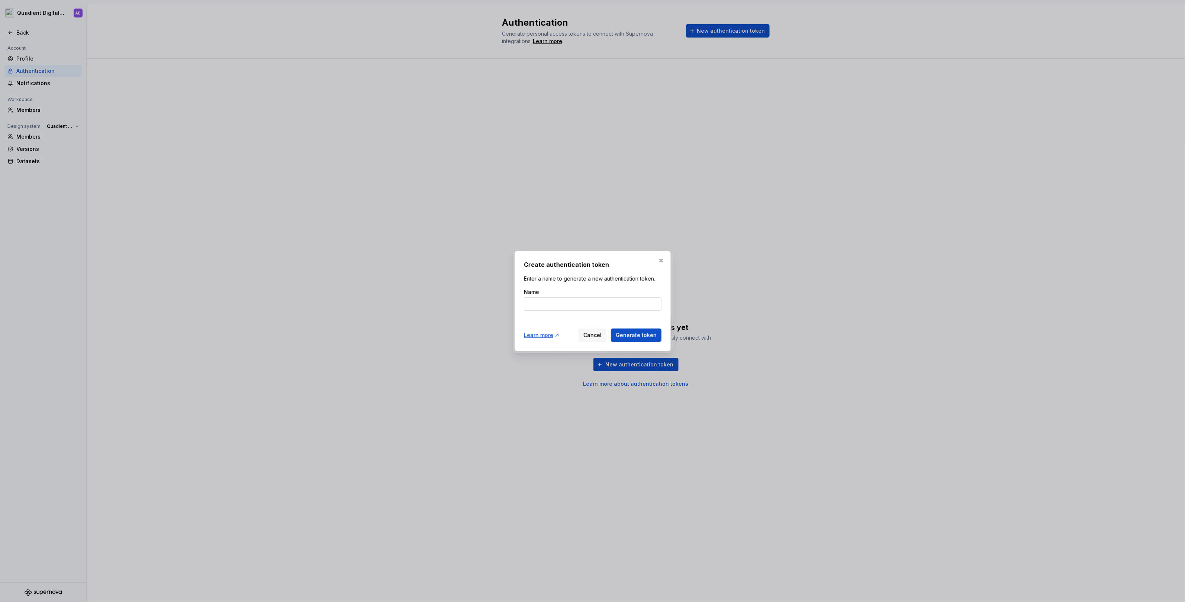
click at [574, 306] on input "Name" at bounding box center [593, 303] width 138 height 13
click at [559, 303] on input "Quadient Digital Tokens" at bounding box center [593, 303] width 138 height 13
type input "Quadient Digital Tokens"
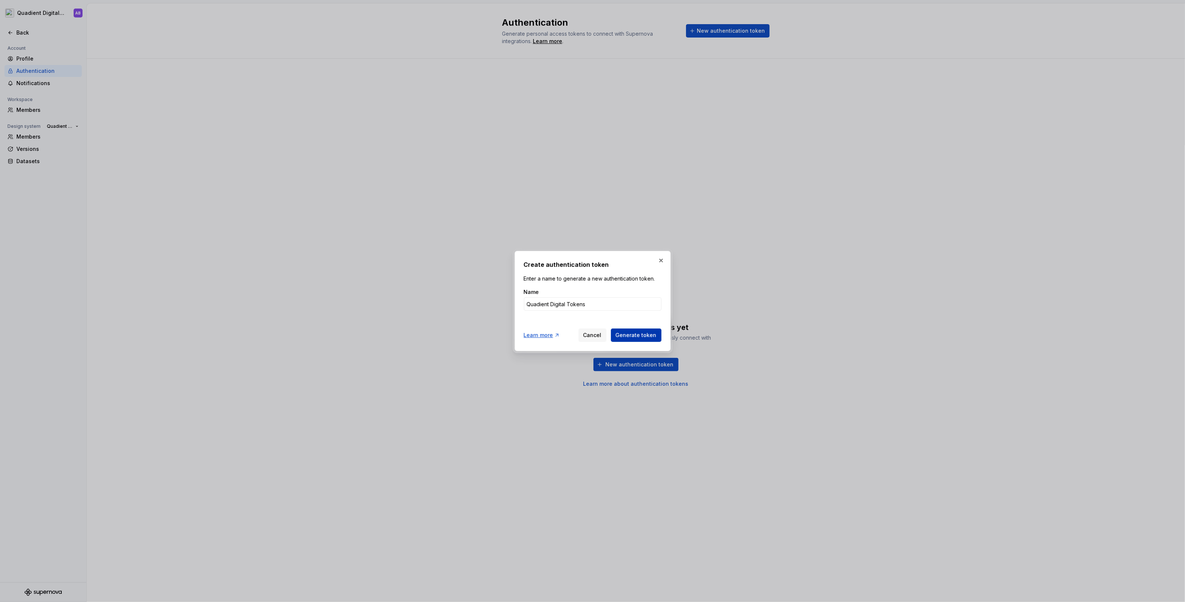
click at [635, 334] on span "Generate token" at bounding box center [636, 335] width 41 height 7
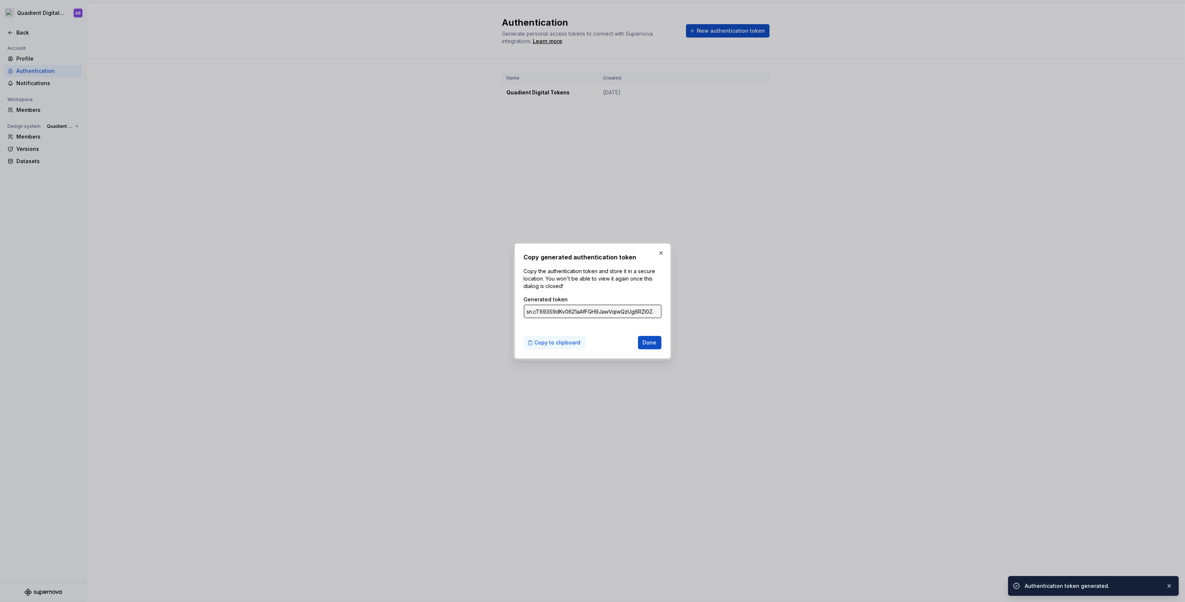
click at [547, 339] on span "Copy to clipboard" at bounding box center [558, 342] width 46 height 7
click at [533, 345] on button "Copy to clipboard" at bounding box center [555, 342] width 62 height 13
drag, startPoint x: 572, startPoint y: 257, endPoint x: 647, endPoint y: 262, distance: 75.3
click at [647, 262] on div "Copy generated authentication token Copy the authentication token and store it …" at bounding box center [593, 301] width 138 height 97
copy h2 "authentication token"
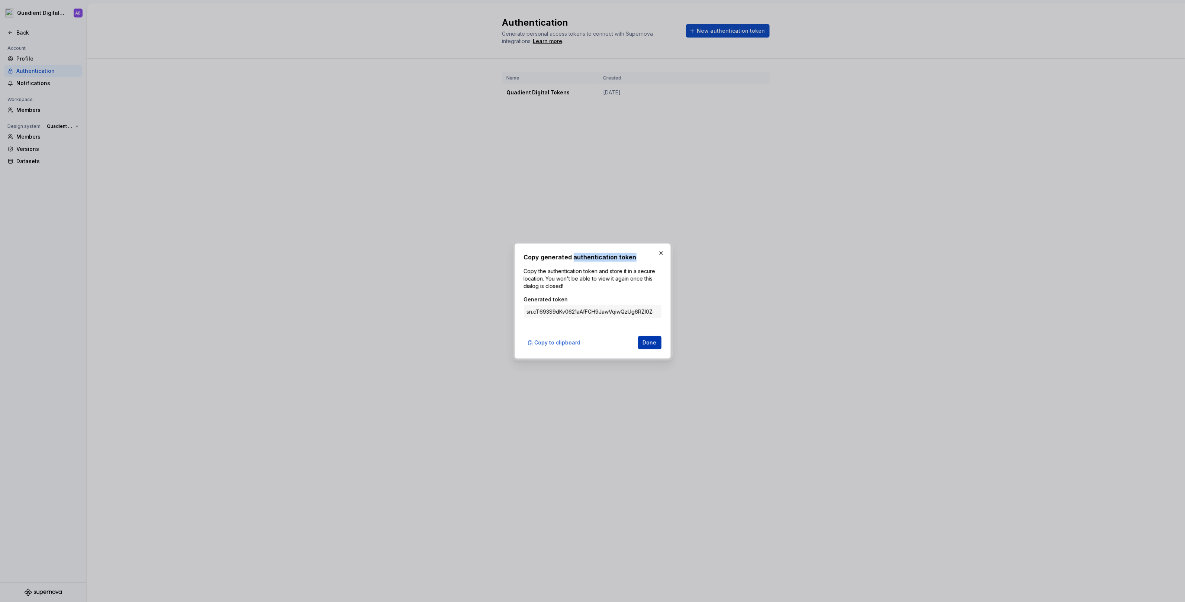
click at [647, 345] on span "Done" at bounding box center [650, 342] width 14 height 7
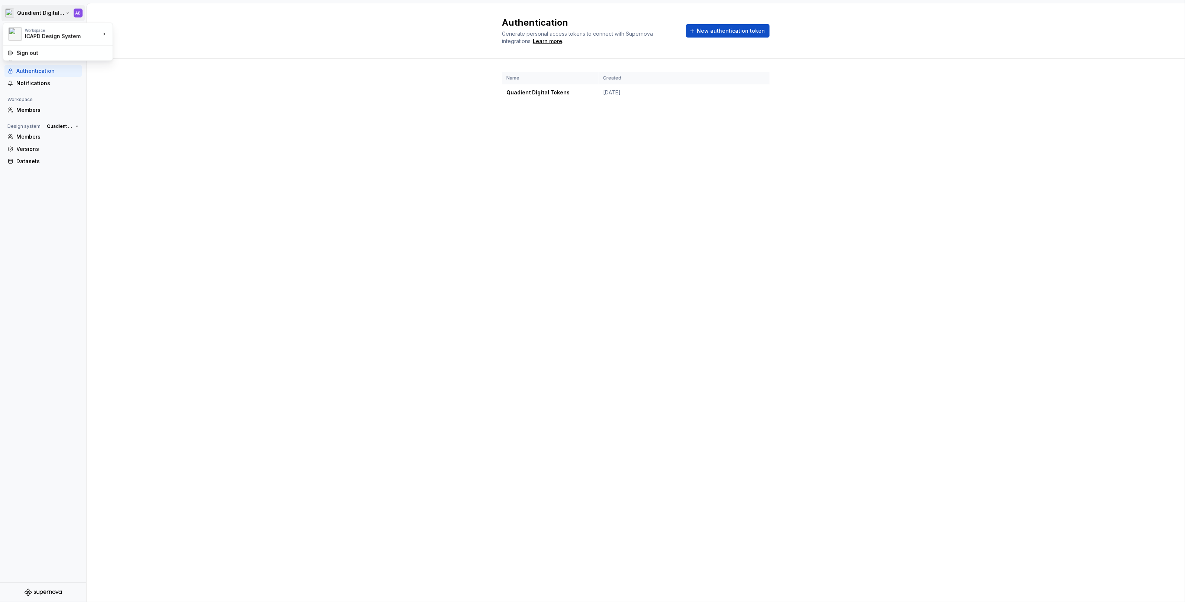
click at [59, 14] on html "Quadient Digital Design System AB Back Account Profile Authentication Notificat…" at bounding box center [592, 301] width 1185 height 602
click at [167, 125] on html "Quadient Digital Design System AB Back Account Profile Authentication Notificat…" at bounding box center [592, 301] width 1185 height 602
click at [33, 29] on div "Back" at bounding box center [47, 32] width 62 height 7
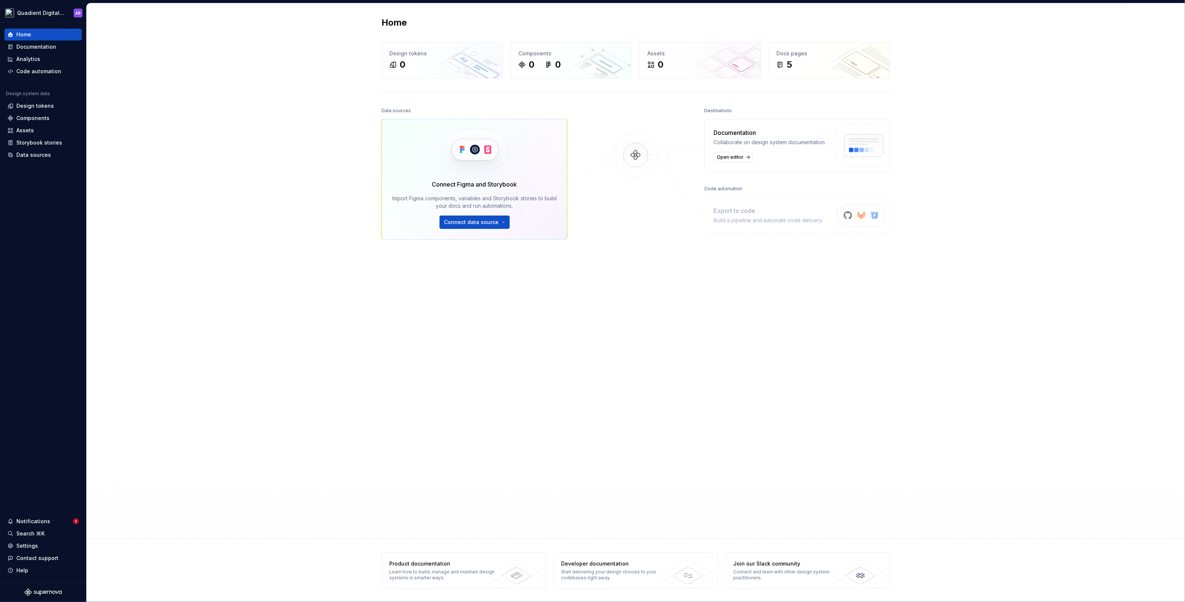
click at [162, 143] on div "Home Design tokens 0 Components 0 0 Assets 0 Docs pages 5 Data sources Connect …" at bounding box center [636, 271] width 1098 height 536
click at [65, 10] on html "Quadient Digital Design System AB Home Documentation Analytics Code automation …" at bounding box center [592, 301] width 1185 height 602
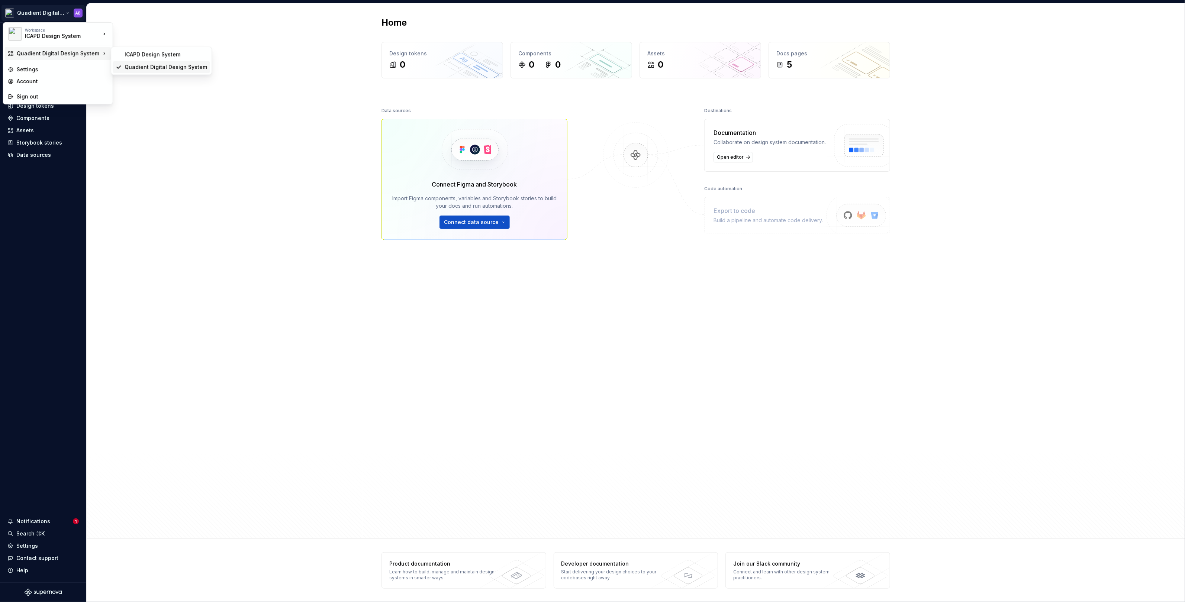
click at [137, 67] on div "Quadient Digital Design System" at bounding box center [166, 67] width 83 height 7
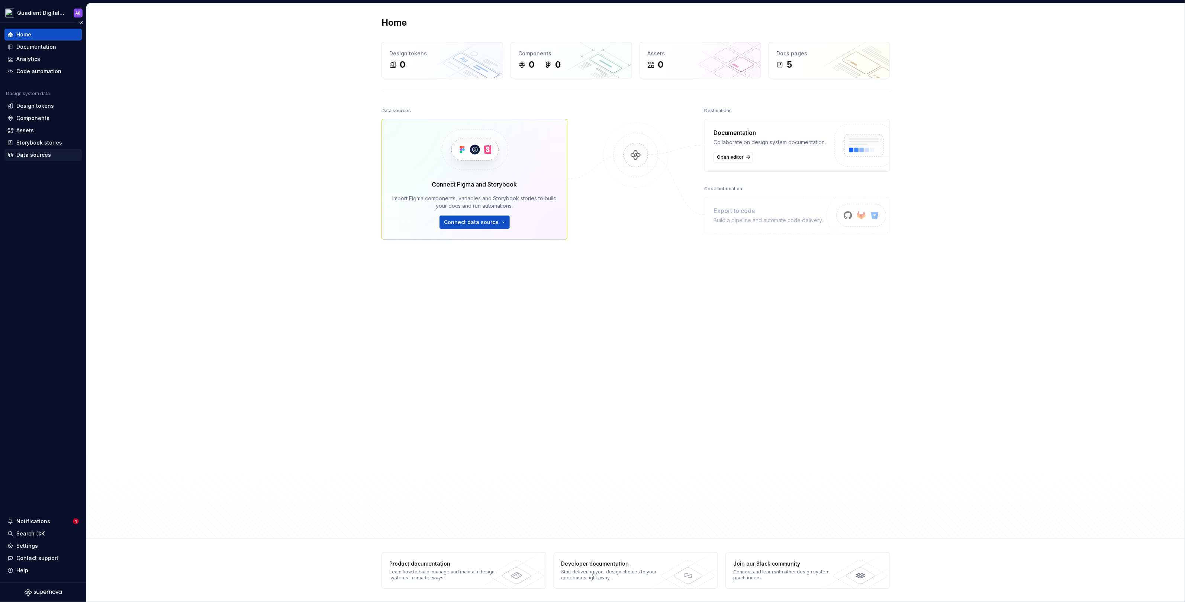
click at [38, 151] on div "Data sources" at bounding box center [33, 154] width 35 height 7
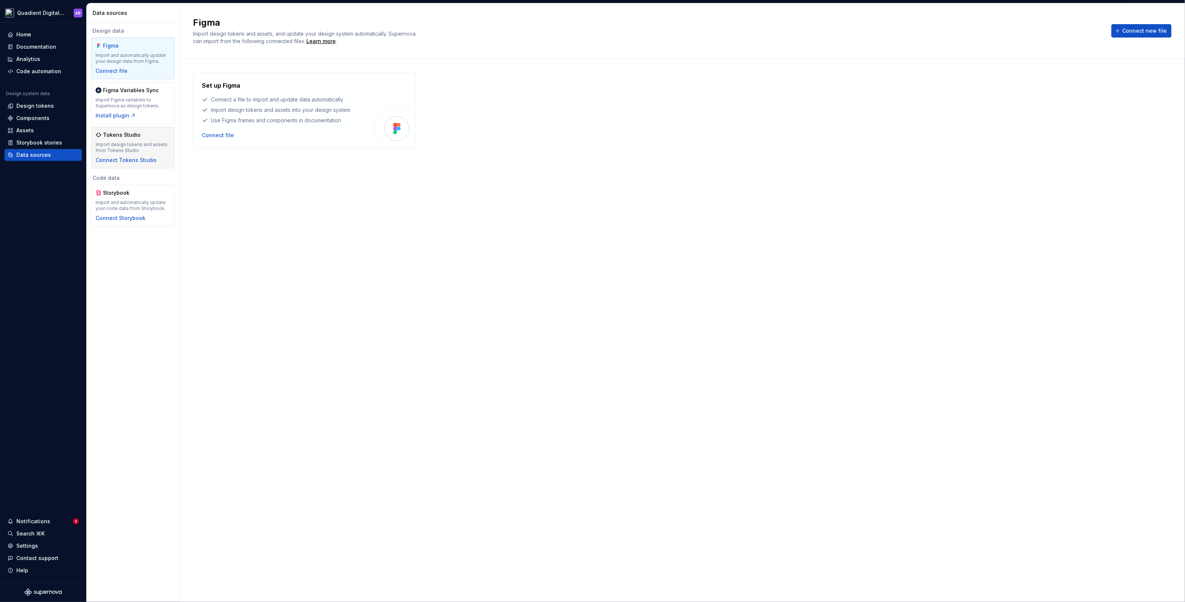
click at [157, 139] on div "Tokens Studio Import design tokens and assets from Tokens Studio Connect Tokens…" at bounding box center [133, 147] width 75 height 33
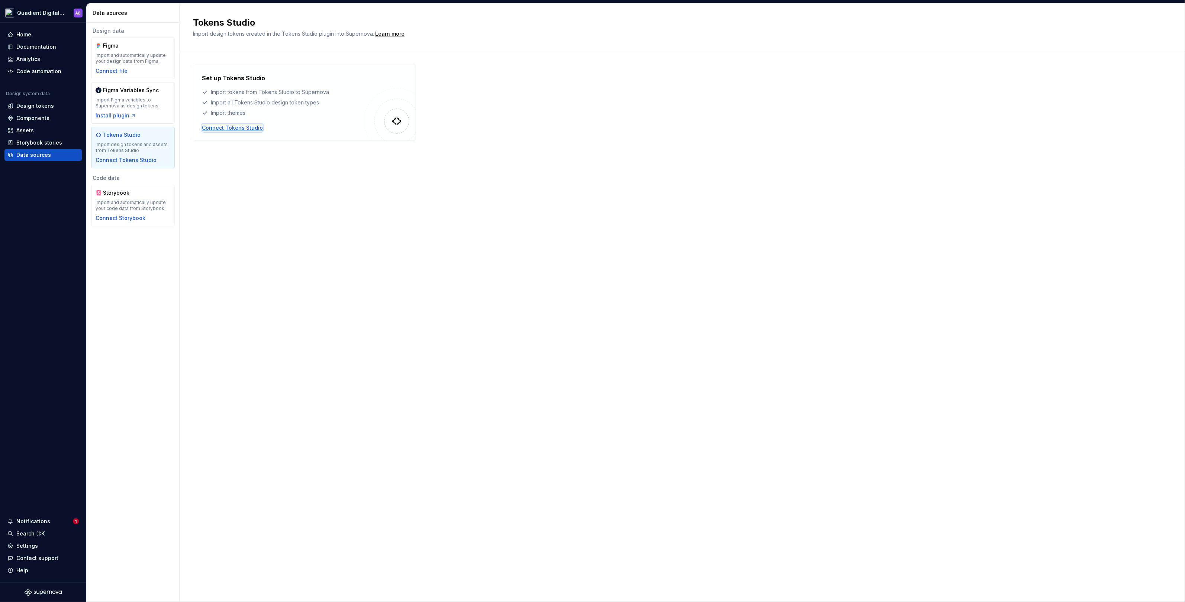
click at [248, 126] on div "Connect Tokens Studio" at bounding box center [232, 127] width 61 height 7
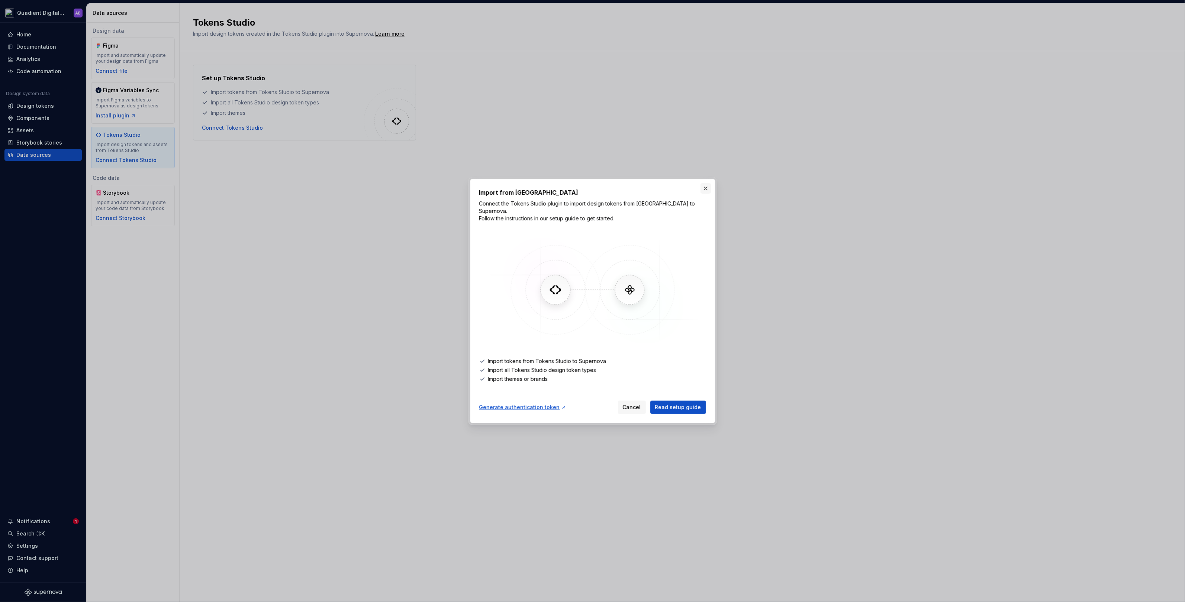
click at [704, 190] on button "button" at bounding box center [705, 188] width 10 height 10
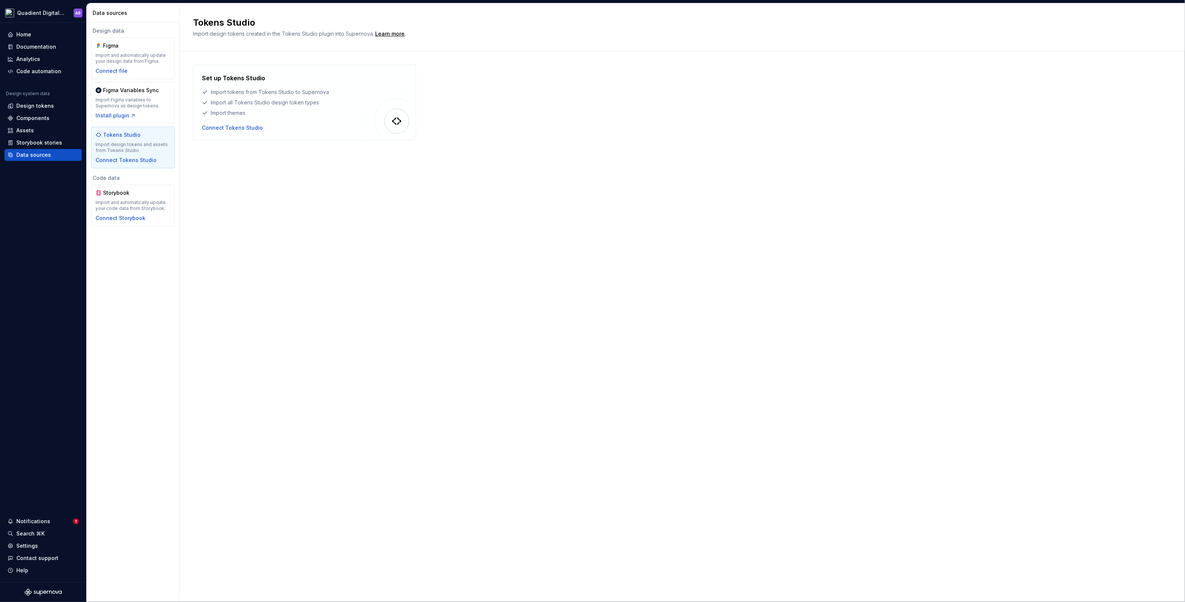
click at [869, 464] on div "Tokens Studio Import design tokens created in the Tokens Studio plugin into Sup…" at bounding box center [682, 302] width 1005 height 599
click at [29, 559] on div "Contact support" at bounding box center [37, 558] width 42 height 7
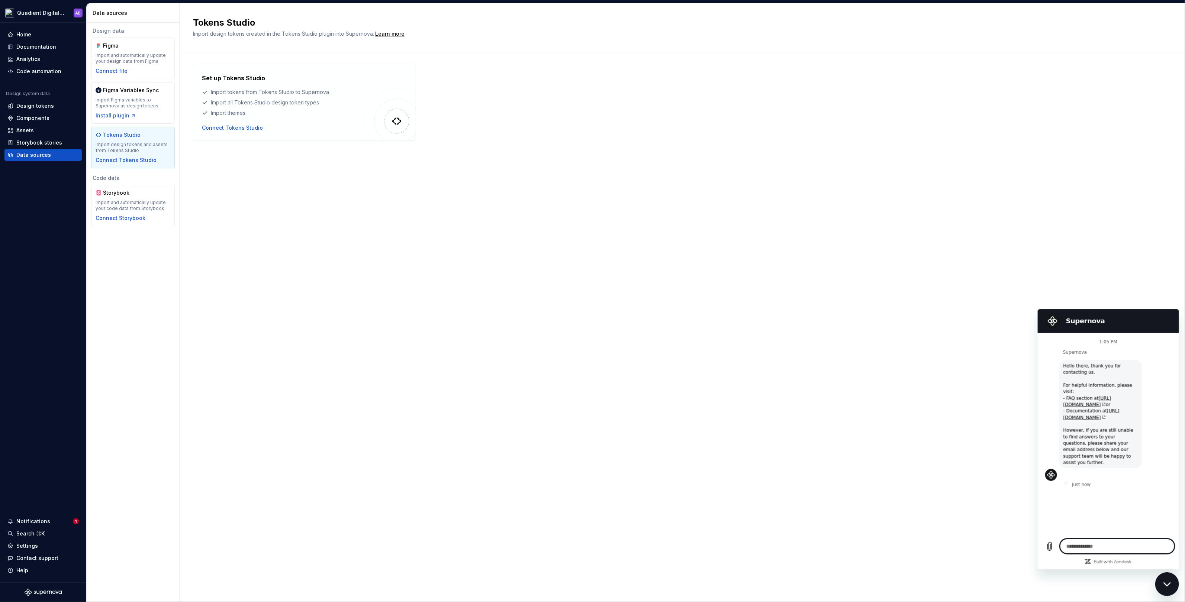
type textarea "*"
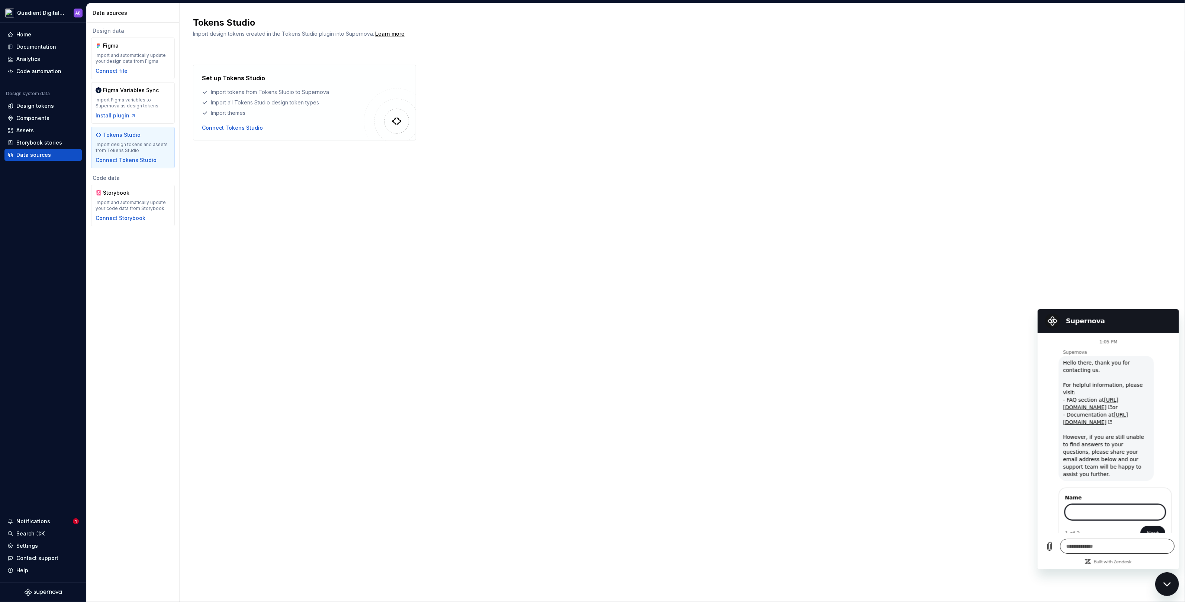
click at [1089, 546] on textarea at bounding box center [1116, 546] width 114 height 15
click at [1092, 503] on input "Name" at bounding box center [1114, 511] width 100 height 16
type input "*****"
click at [1150, 528] on span "Next" at bounding box center [1152, 532] width 12 height 9
type textarea "*"
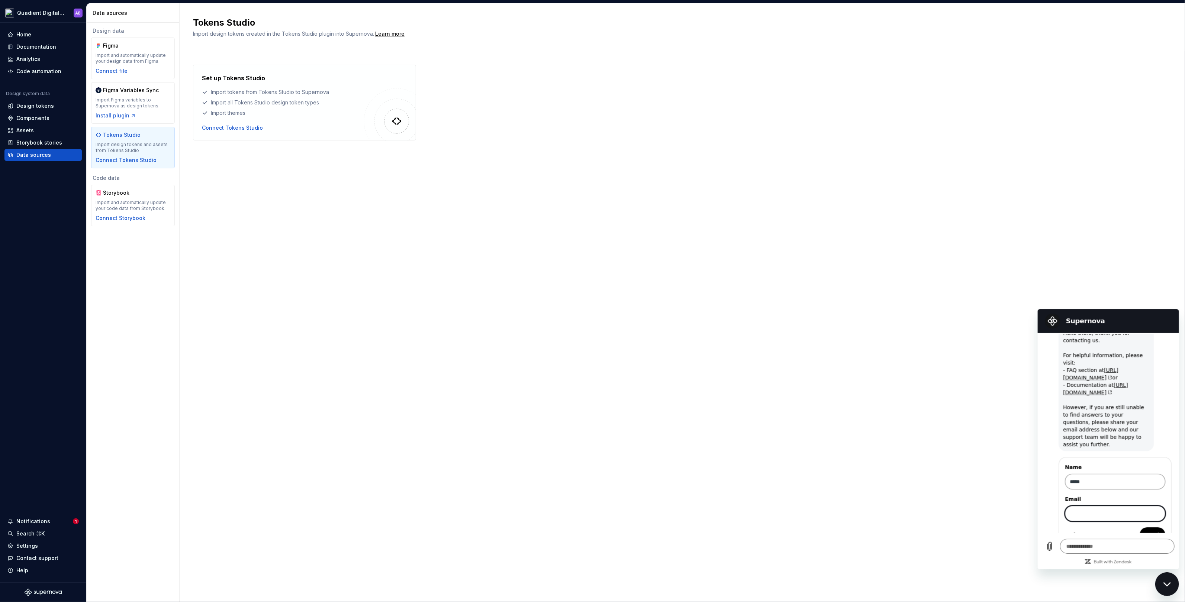
scroll to position [30, 0]
type input "**********"
click at [1152, 530] on span "Send" at bounding box center [1151, 534] width 13 height 9
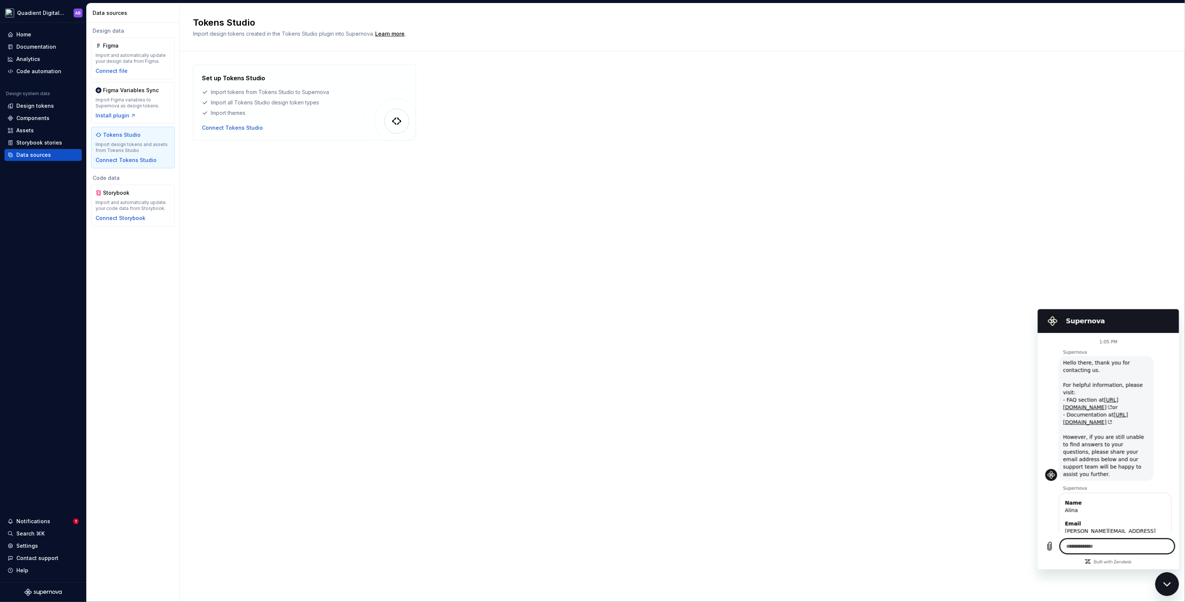
scroll to position [10, 0]
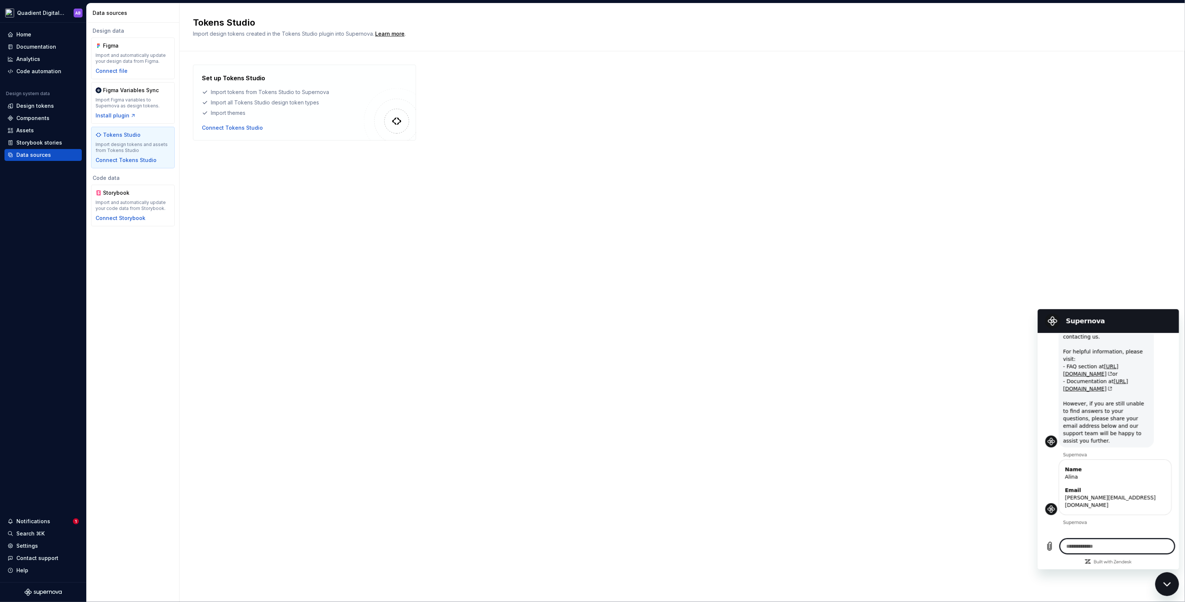
type textarea "*"
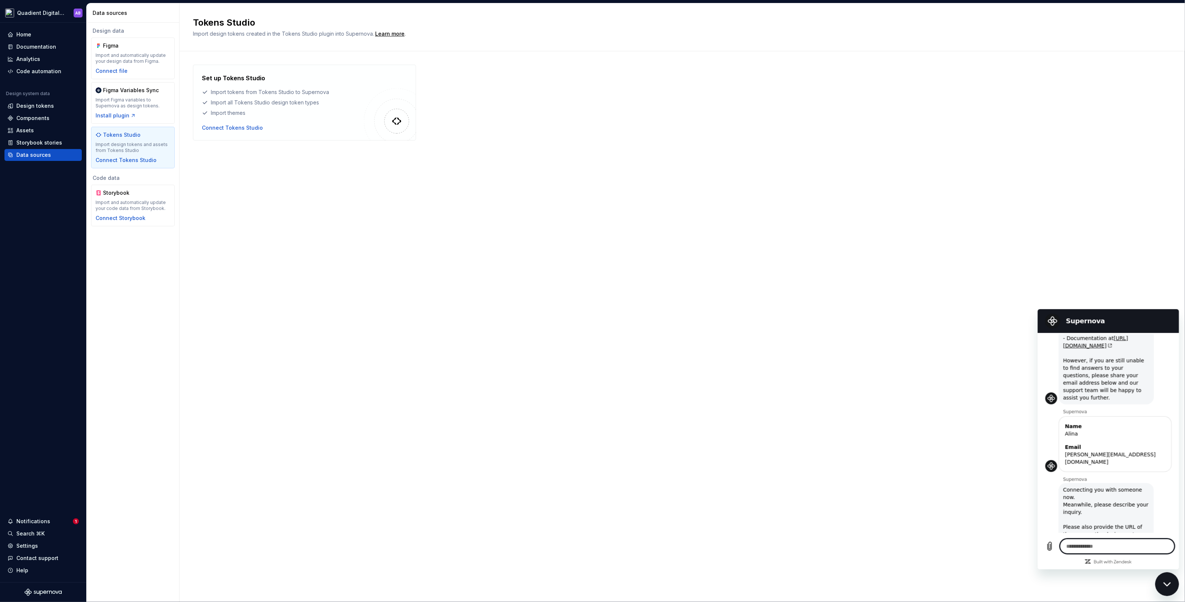
scroll to position [78, 0]
type textarea "*"
type textarea "**"
type textarea "*"
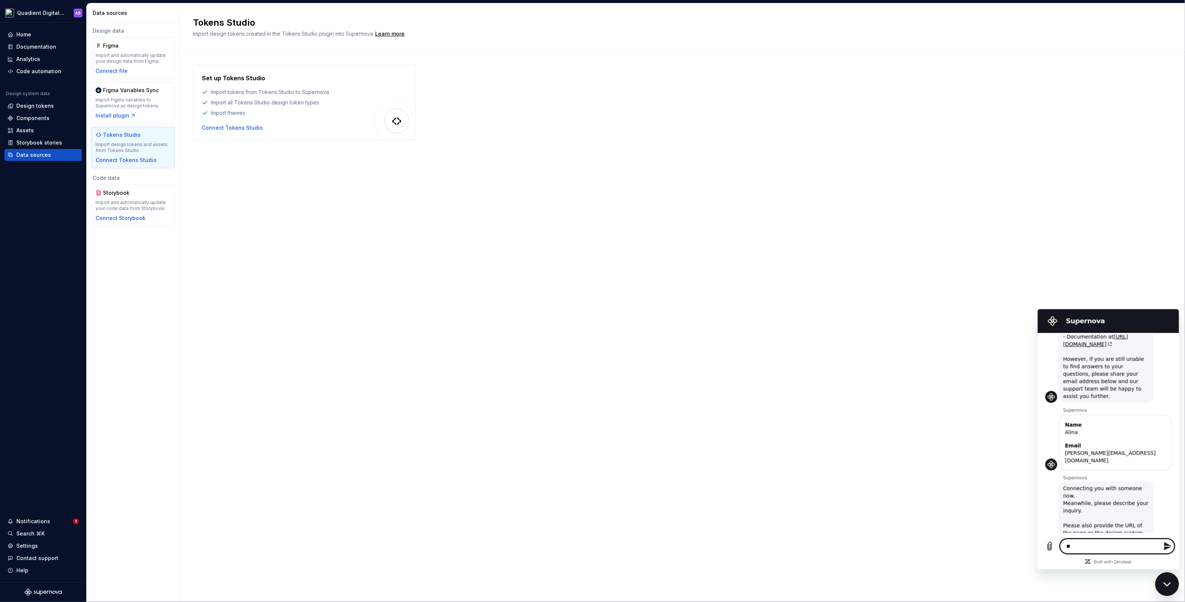
type textarea "***"
type textarea "*"
type textarea "***"
type textarea "*"
type textarea "*****"
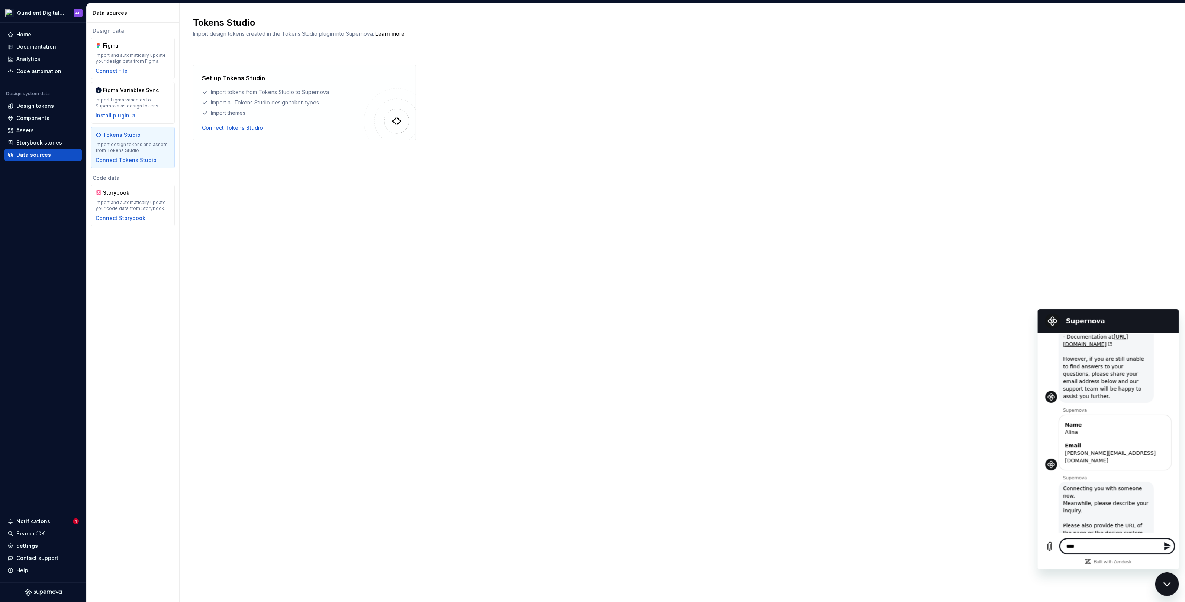
type textarea "*"
type textarea "******"
type textarea "*"
type textarea "*******"
type textarea "*"
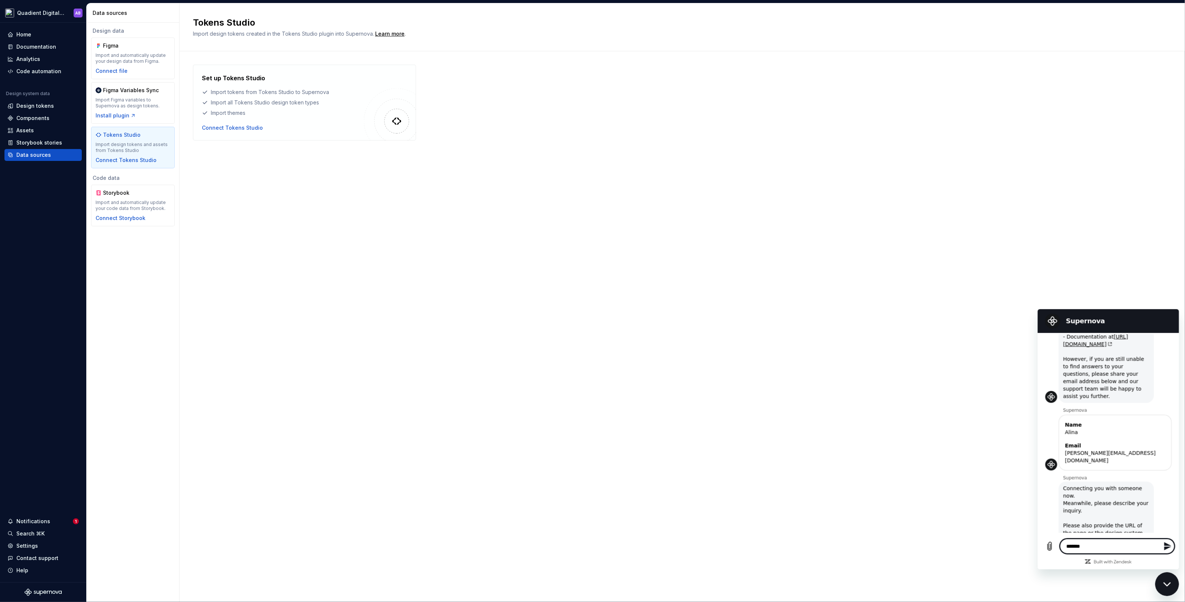
type textarea "*******"
type textarea "*"
type textarea "*********"
type textarea "*"
type textarea "**********"
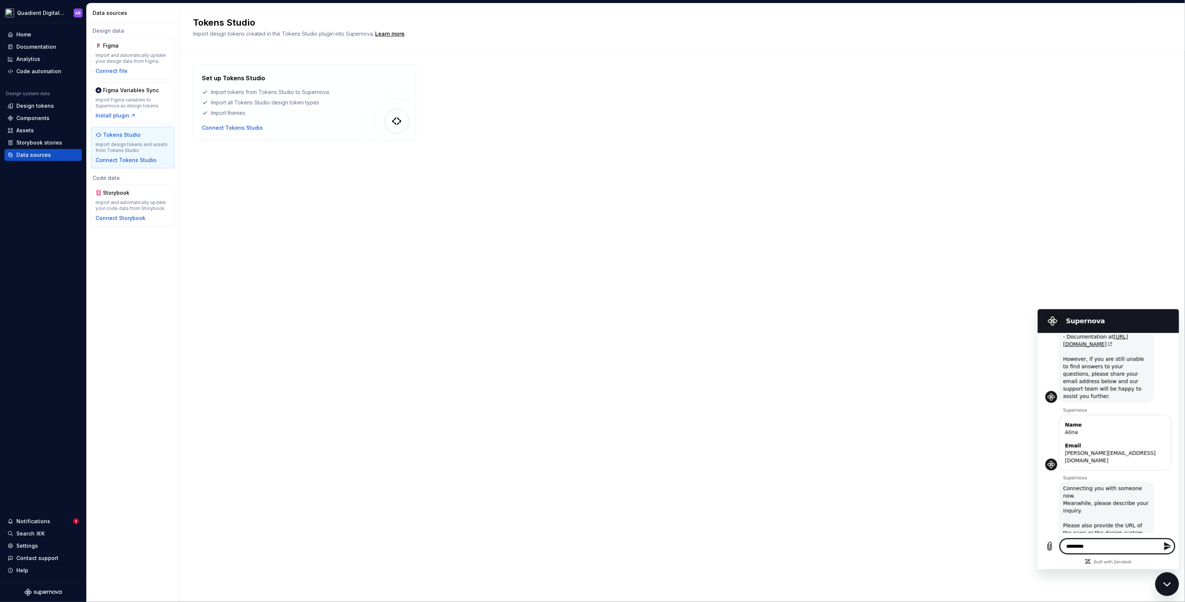
type textarea "*"
type textarea "**********"
type textarea "*"
type textarea "**********"
type textarea "*"
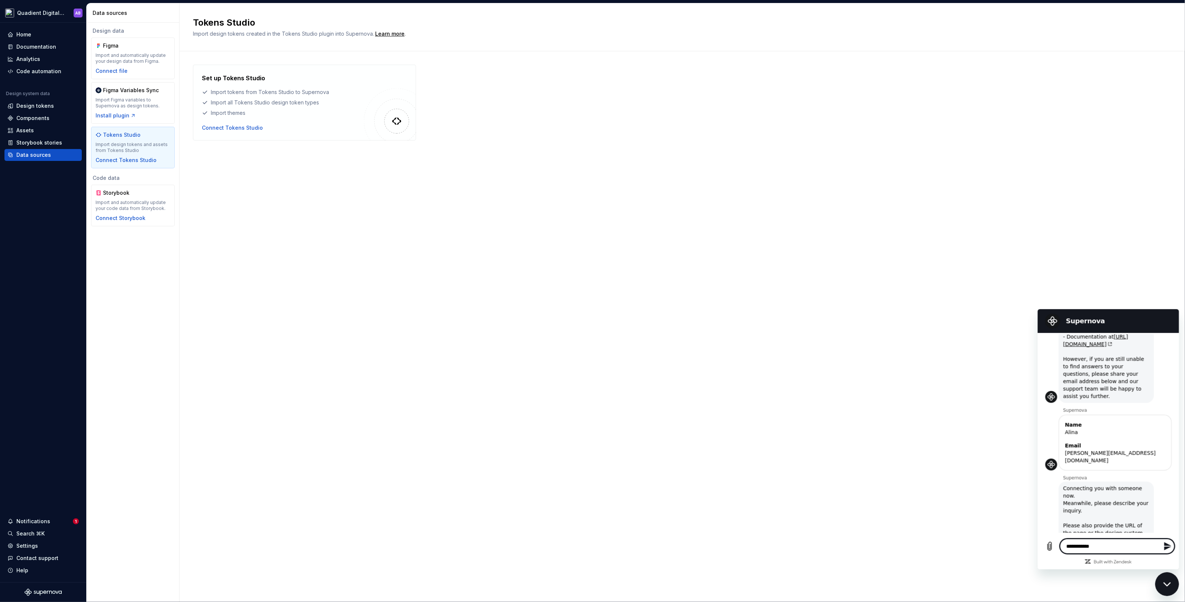
type textarea "**********"
type textarea "*"
type textarea "**********"
type textarea "*"
type textarea "**********"
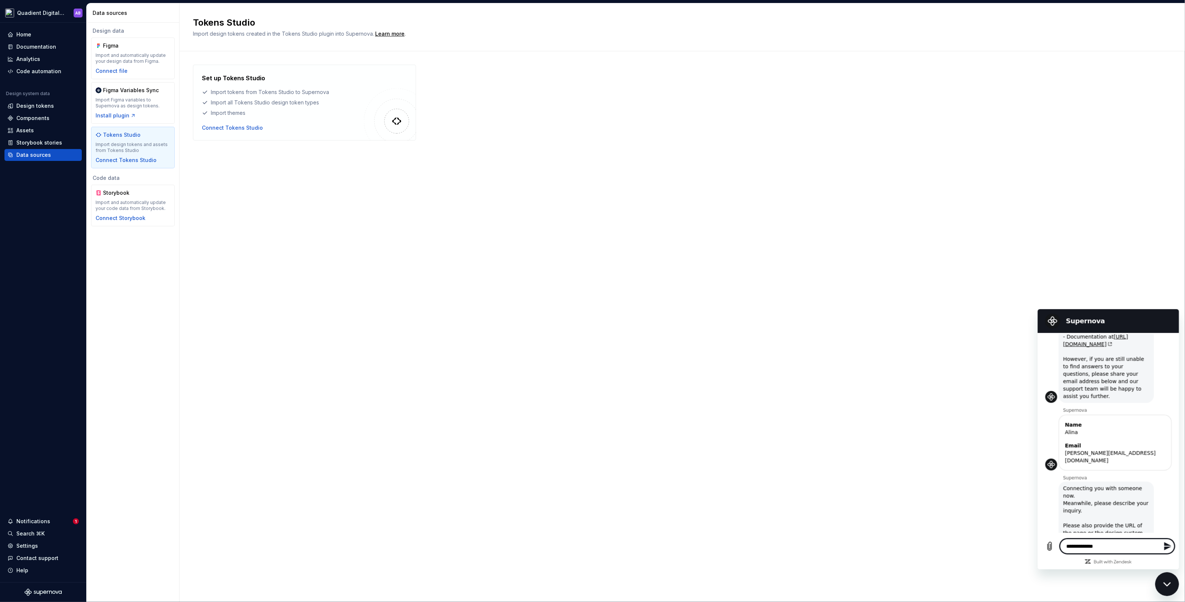
type textarea "*"
type textarea "**********"
type textarea "*"
type textarea "**********"
type textarea "*"
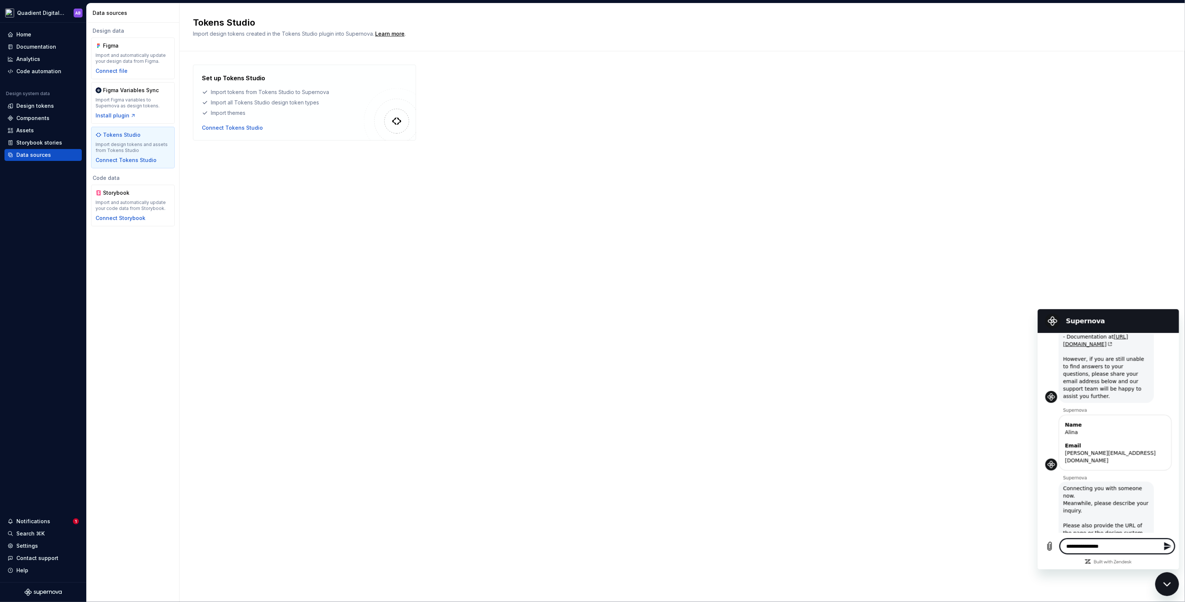
type textarea "**********"
type textarea "*"
type textarea "**********"
type textarea "*"
type textarea "**********"
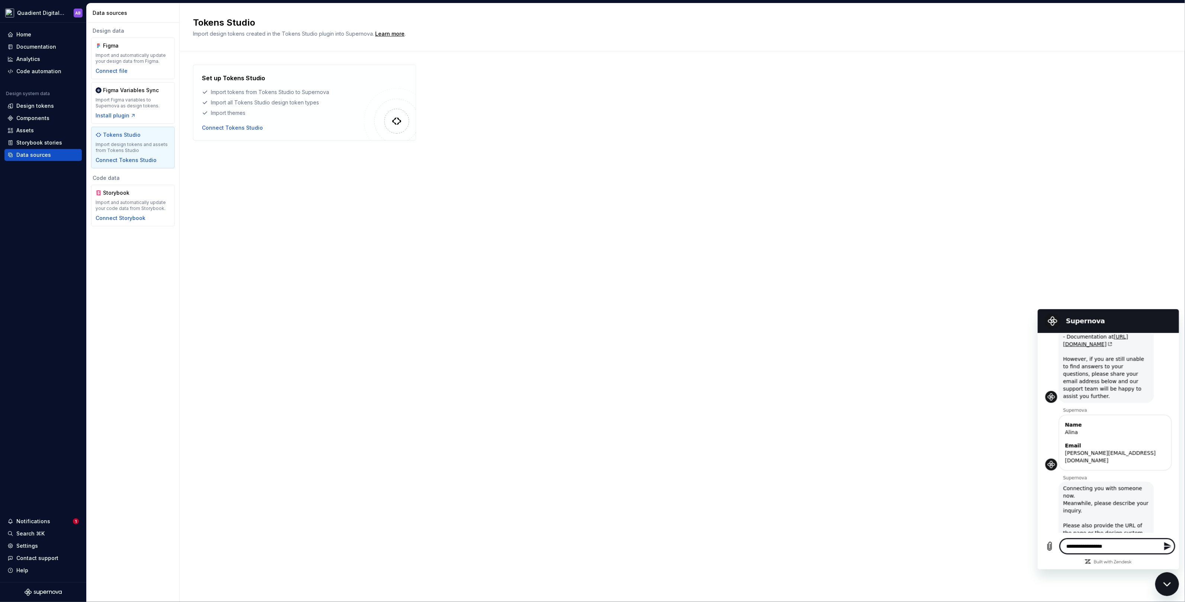
type textarea "*"
type textarea "**********"
type textarea "*"
type textarea "**********"
type textarea "*"
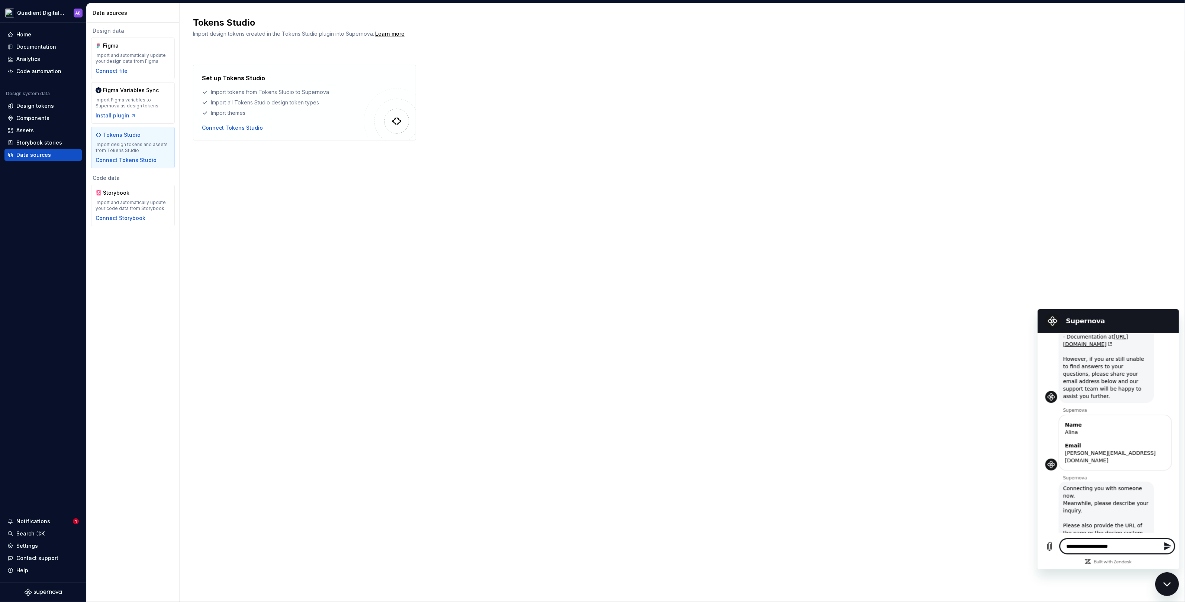
type textarea "**********"
type textarea "*"
type textarea "**********"
type textarea "*"
type textarea "**********"
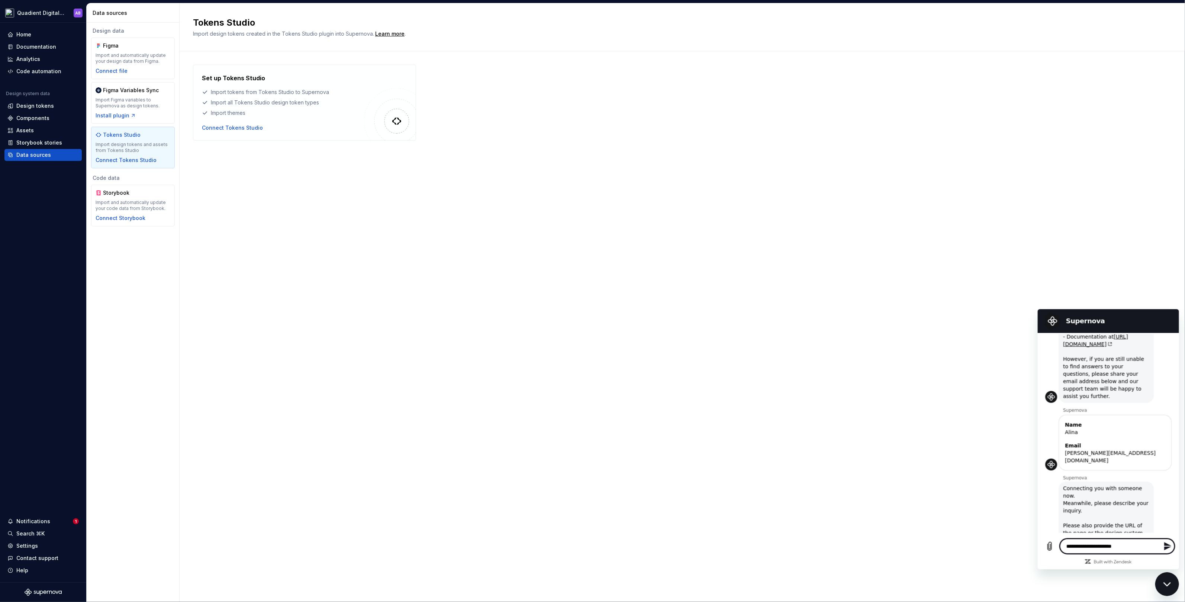
type textarea "*"
type textarea "**********"
type textarea "*"
type textarea "**********"
type textarea "*"
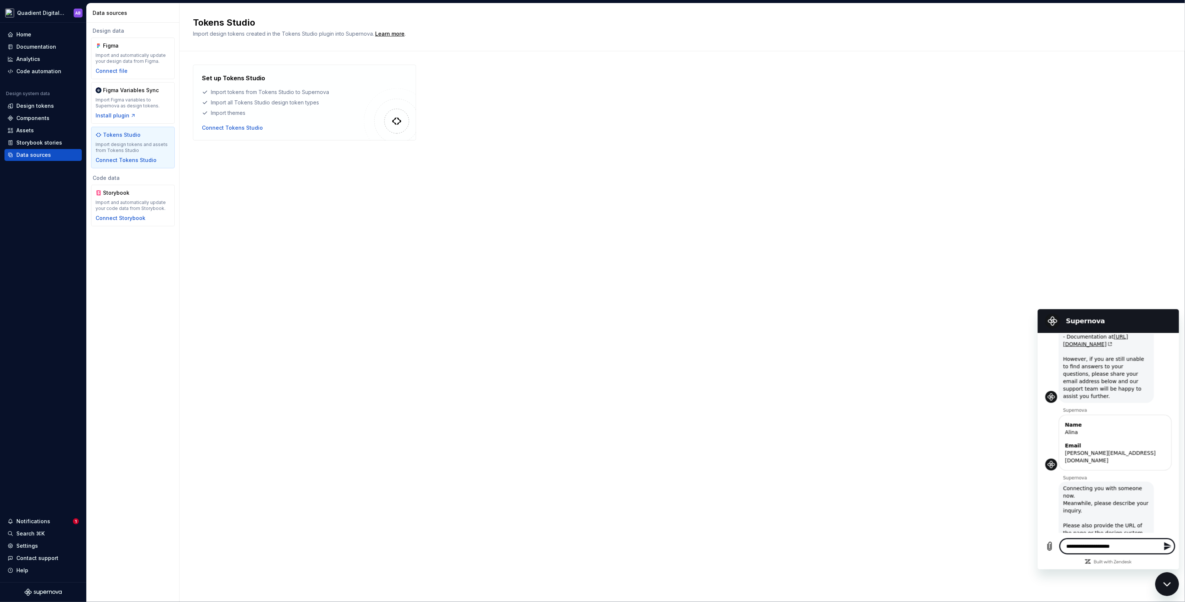
type textarea "**********"
type textarea "*"
type textarea "**********"
type textarea "*"
type textarea "**********"
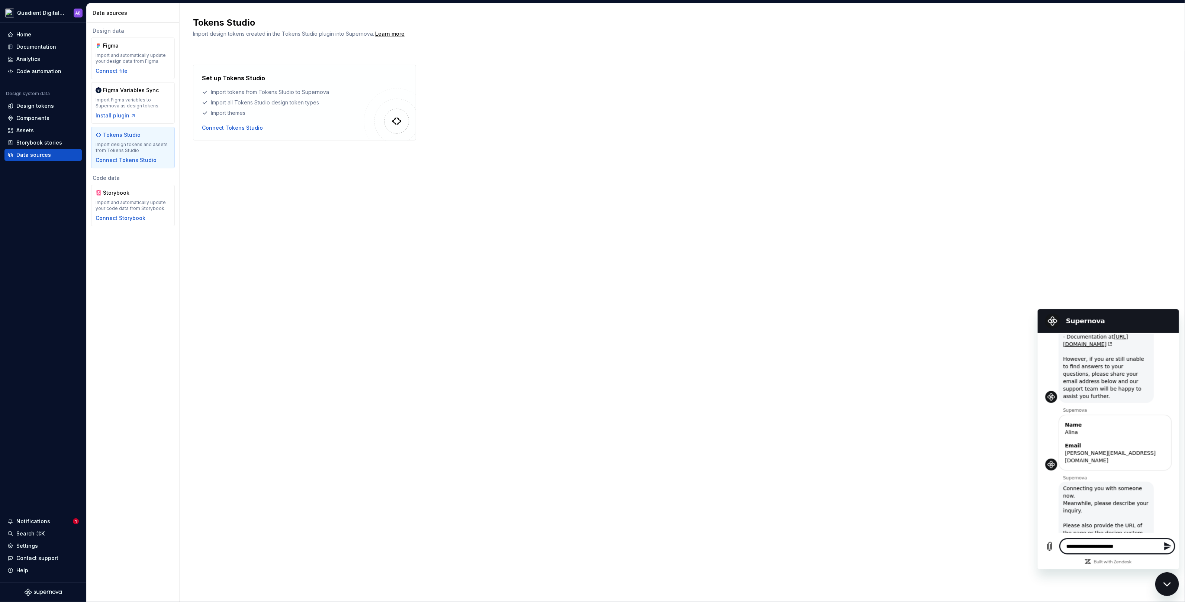
type textarea "*"
type textarea "**********"
type textarea "*"
type textarea "**********"
type textarea "*"
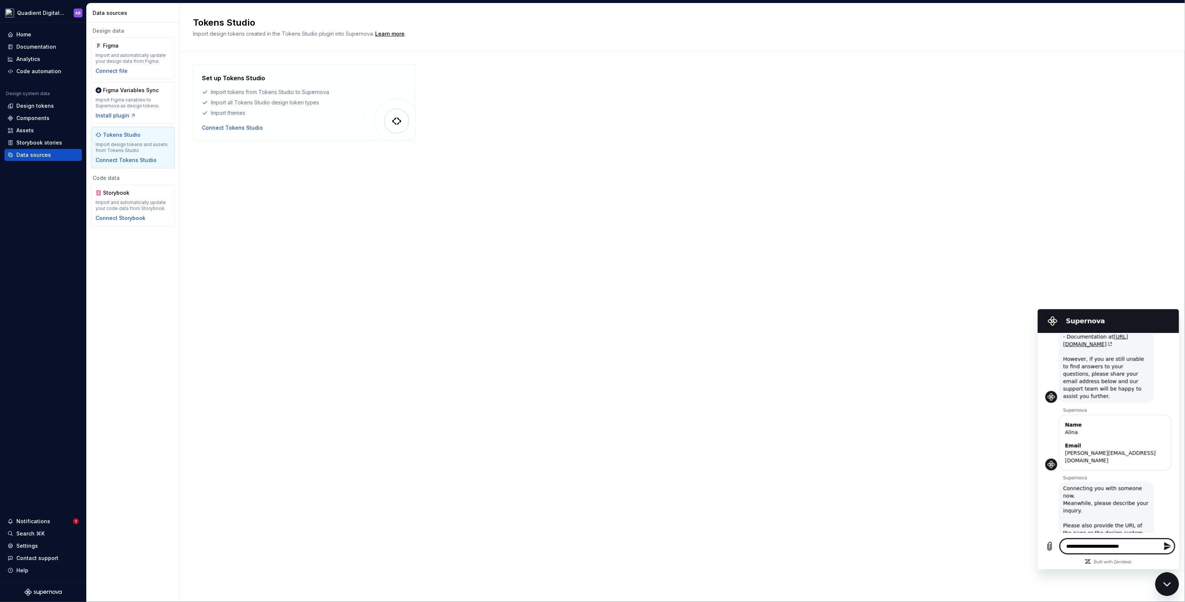
type textarea "**********"
type textarea "*"
type textarea "**********"
type textarea "*"
type textarea "**********"
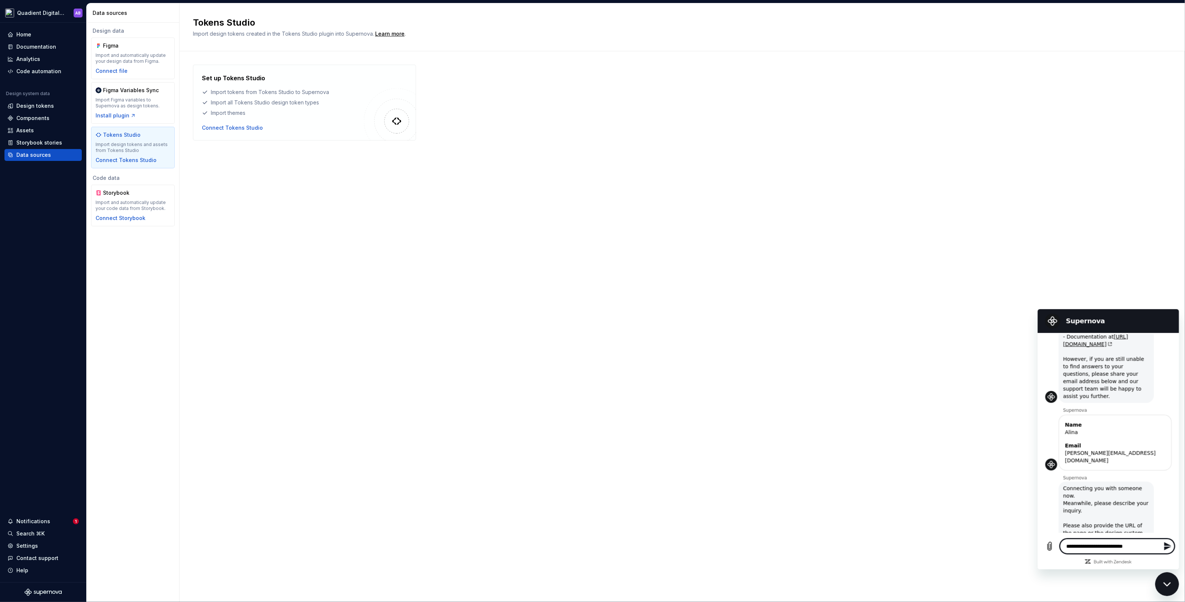
type textarea "*"
type textarea "**********"
type textarea "*"
type textarea "**********"
type textarea "*"
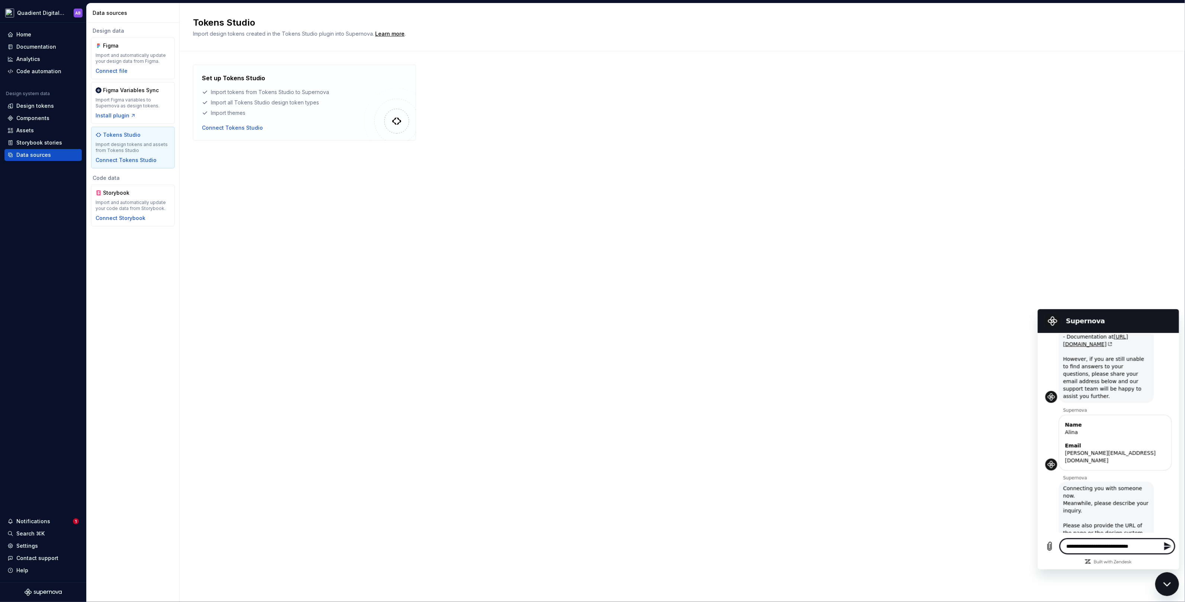
type textarea "**********"
type textarea "*"
type textarea "**********"
type textarea "*"
type textarea "**********"
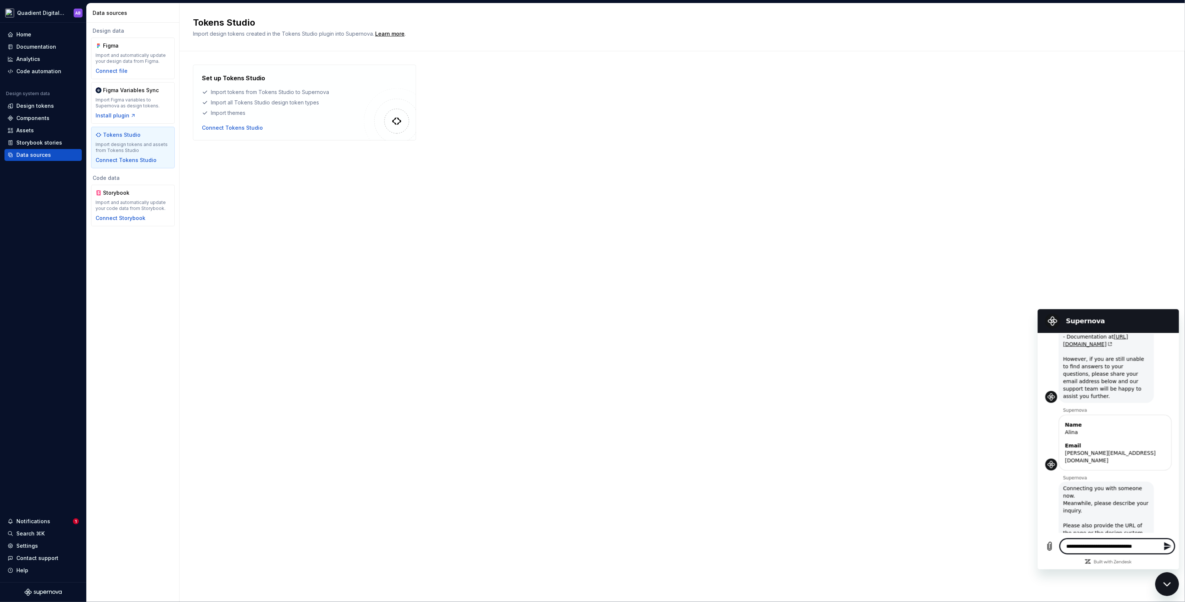
type textarea "*"
type textarea "**********"
type textarea "*"
type textarea "**********"
type textarea "*"
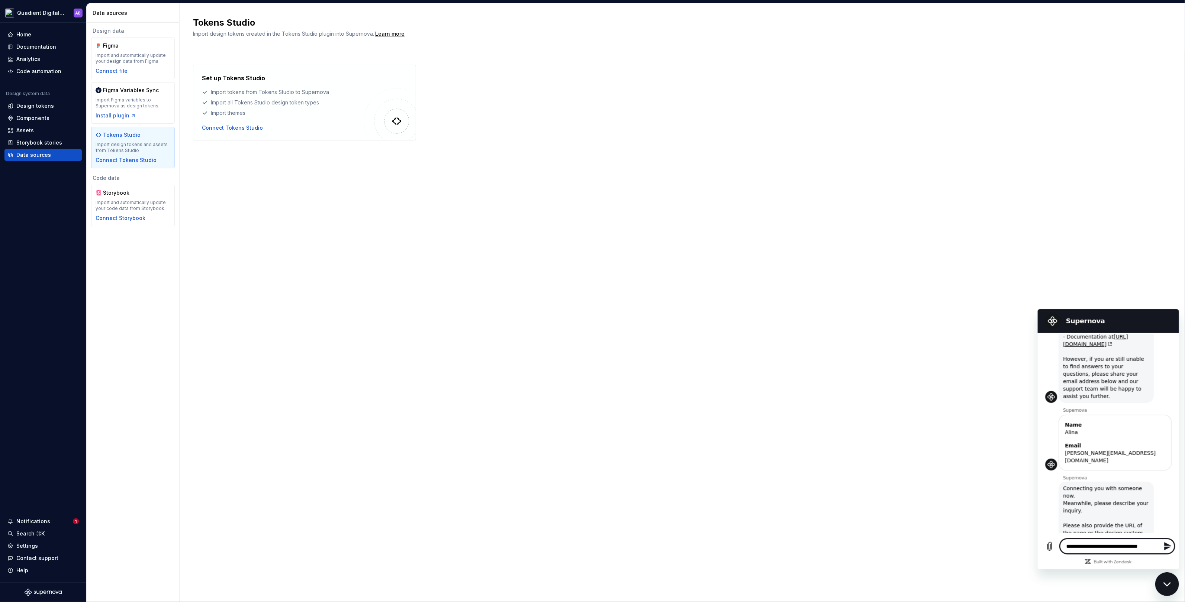
type textarea "**********"
type textarea "*"
type textarea "**********"
type textarea "*"
type textarea "**********"
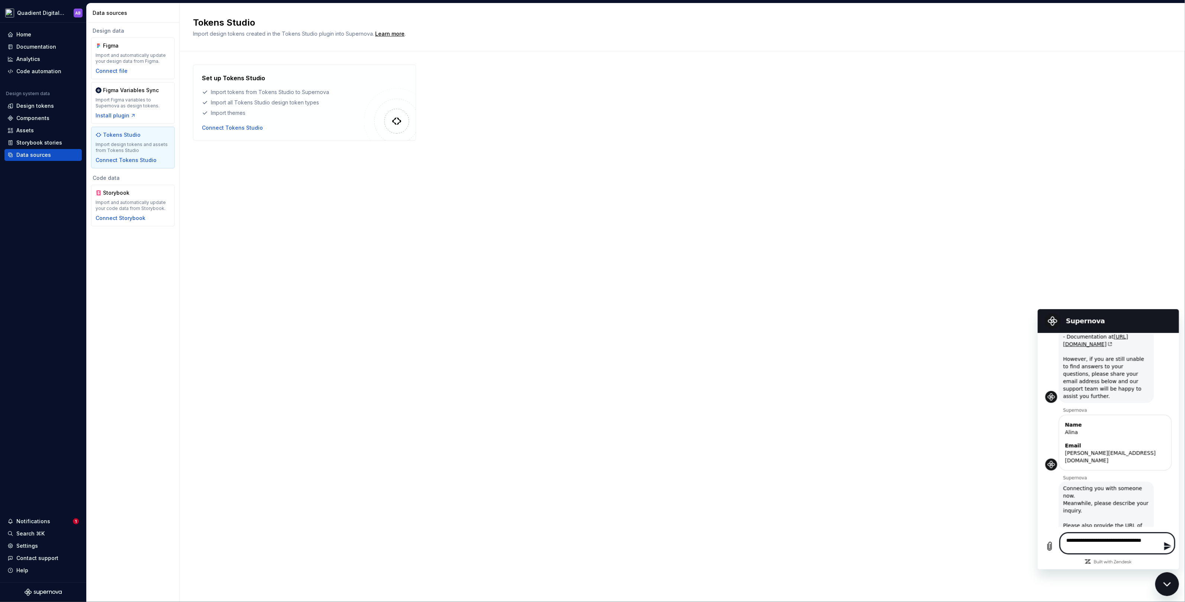
type textarea "*"
type textarea "**********"
type textarea "*"
type textarea "**********"
type textarea "*"
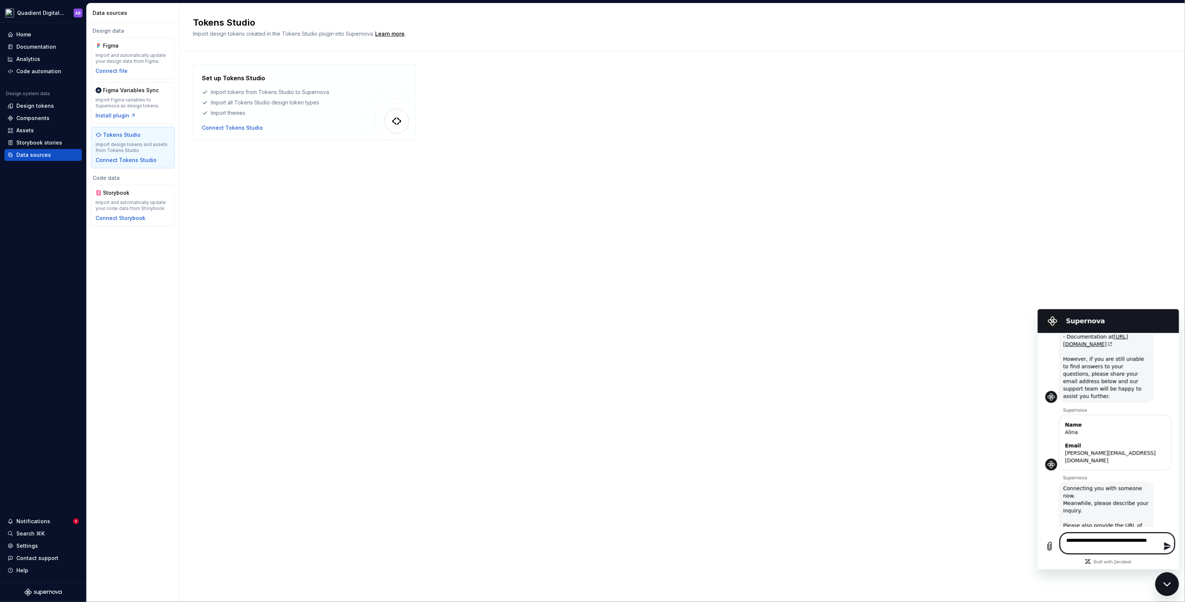
type textarea "**********"
type textarea "*"
type textarea "**********"
type textarea "*"
type textarea "**********"
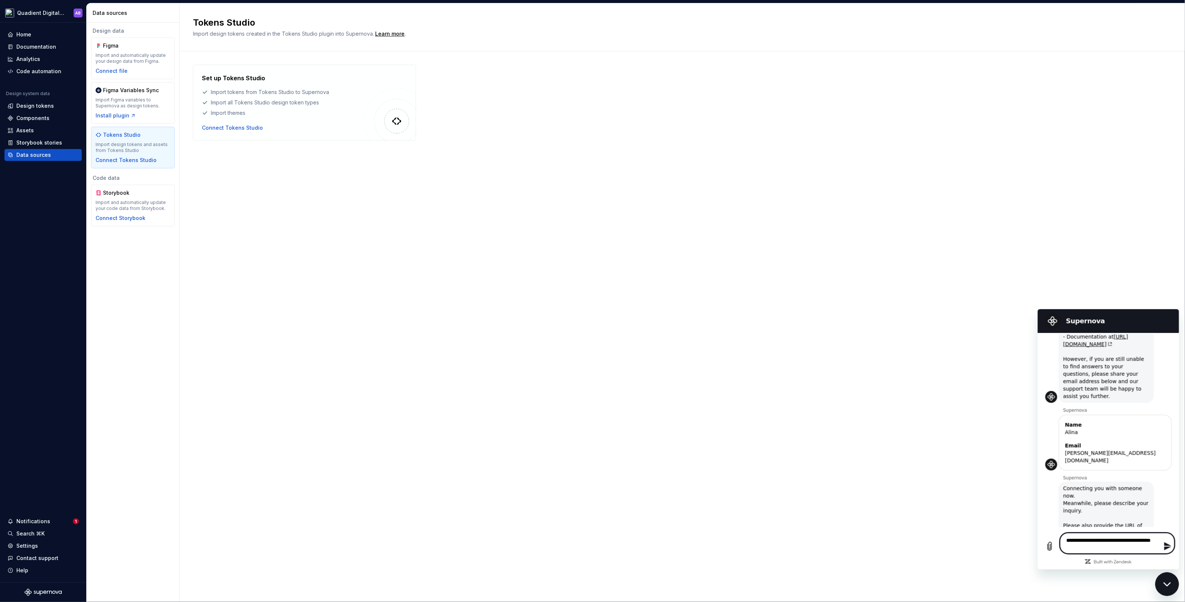
type textarea "*"
type textarea "**********"
type textarea "*"
type textarea "**********"
type textarea "*"
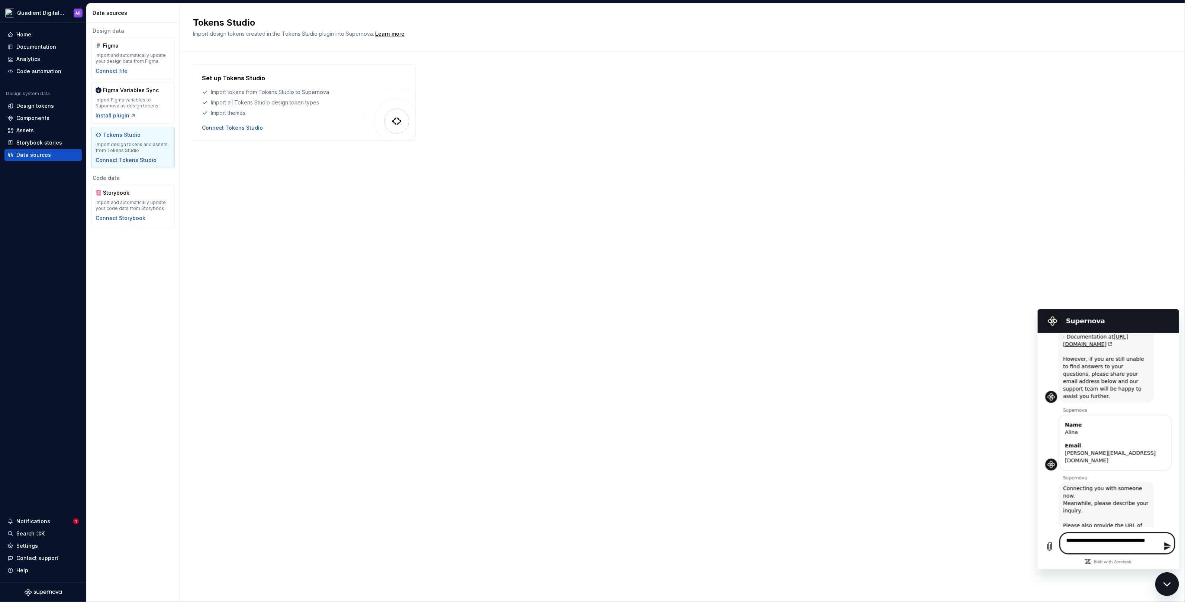
type textarea "**********"
type textarea "*"
type textarea "**********"
type textarea "*"
type textarea "**********"
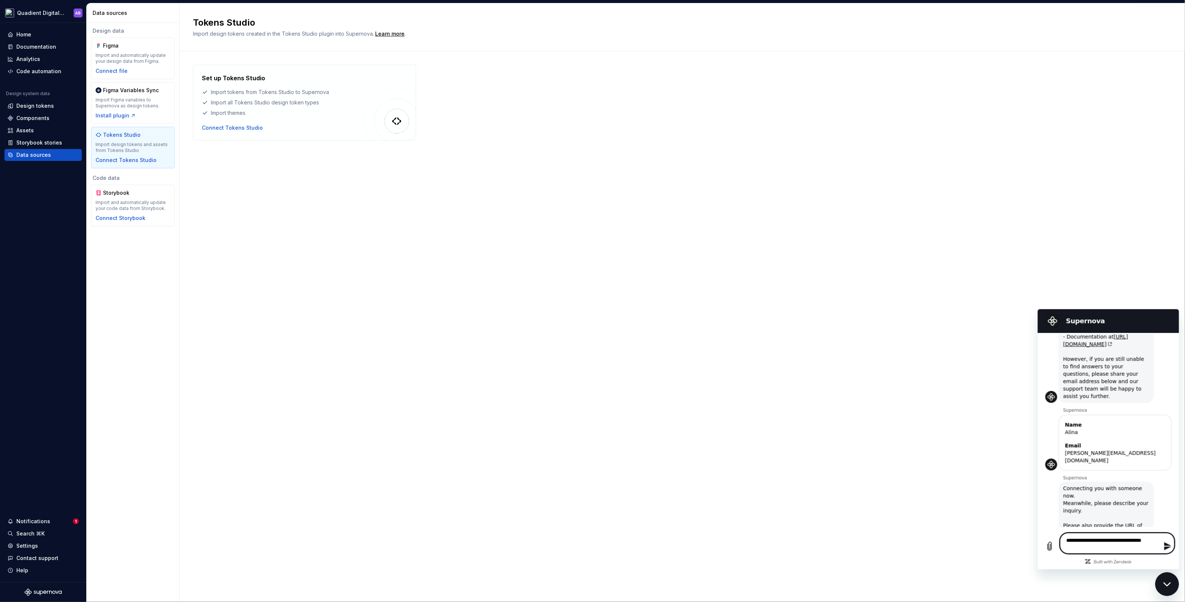
type textarea "*"
type textarea "**********"
type textarea "*"
type textarea "**********"
type textarea "*"
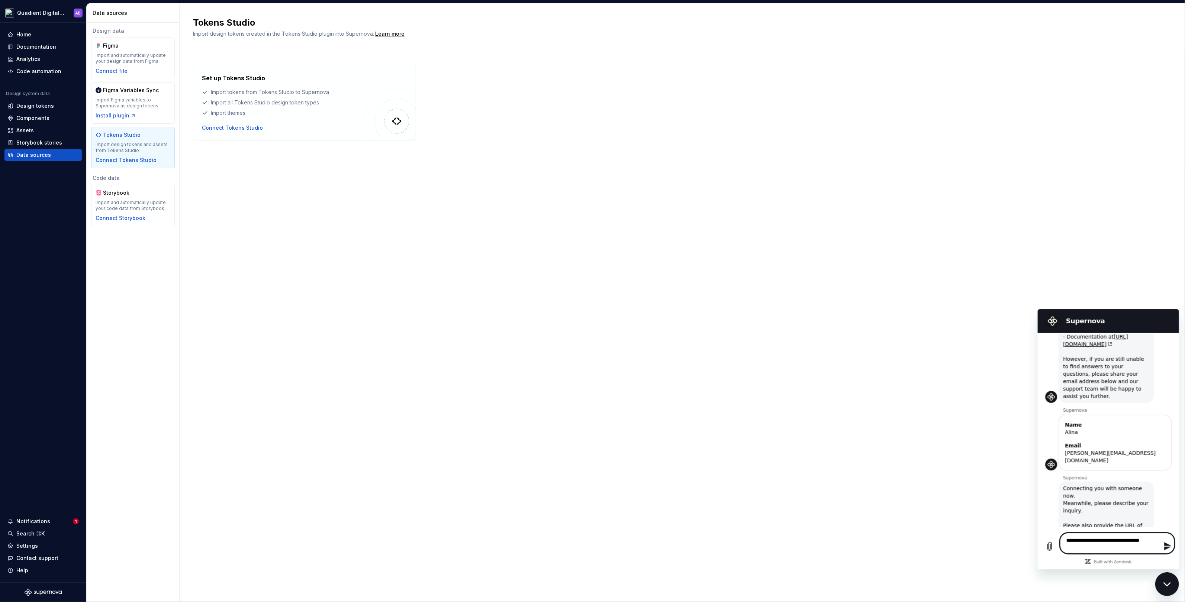
type textarea "**********"
type textarea "*"
type textarea "**********"
type textarea "*"
type textarea "**********"
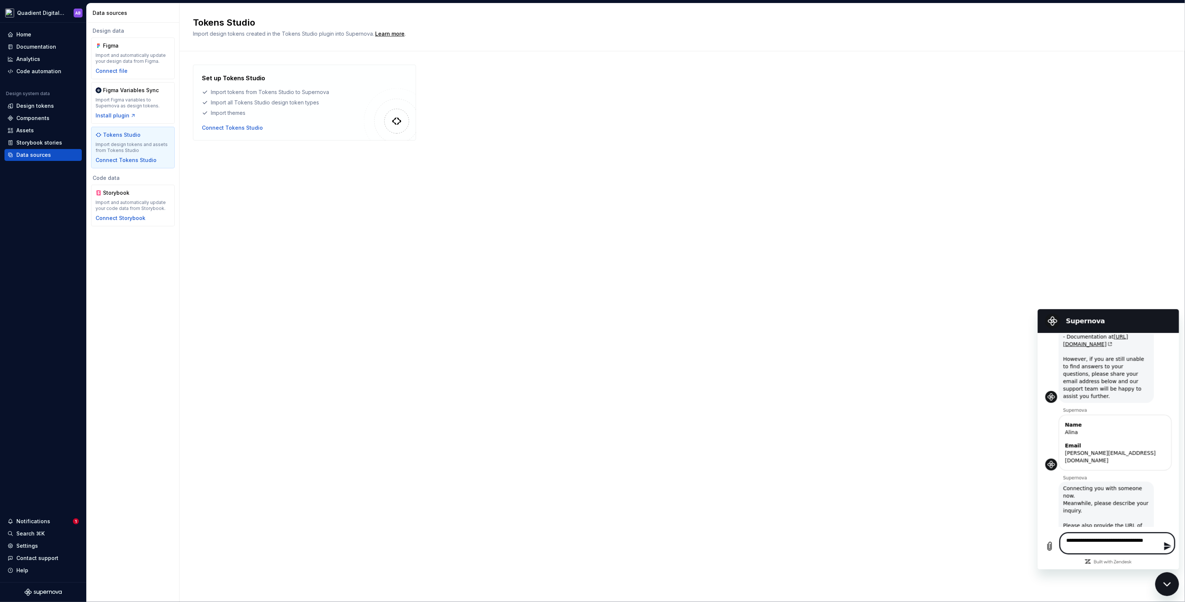
type textarea "*"
type textarea "**********"
type textarea "*"
type textarea "**********"
type textarea "*"
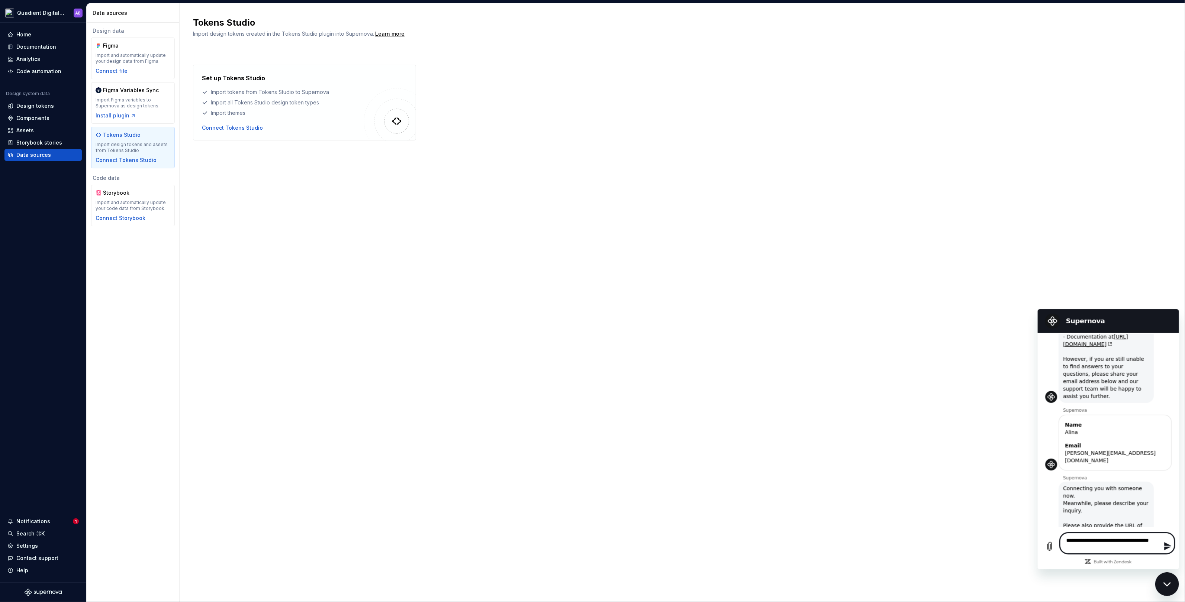
type textarea "**********"
type textarea "*"
type textarea "**********"
type textarea "*"
type textarea "**********"
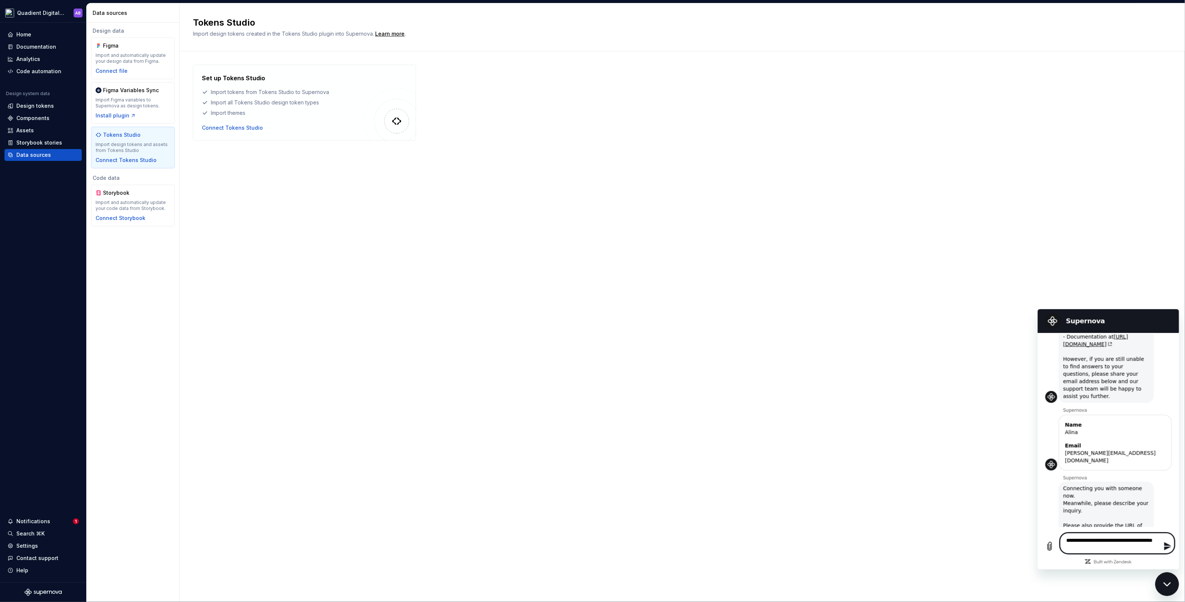
type textarea "*"
type textarea "**********"
type textarea "*"
type textarea "**********"
type textarea "*"
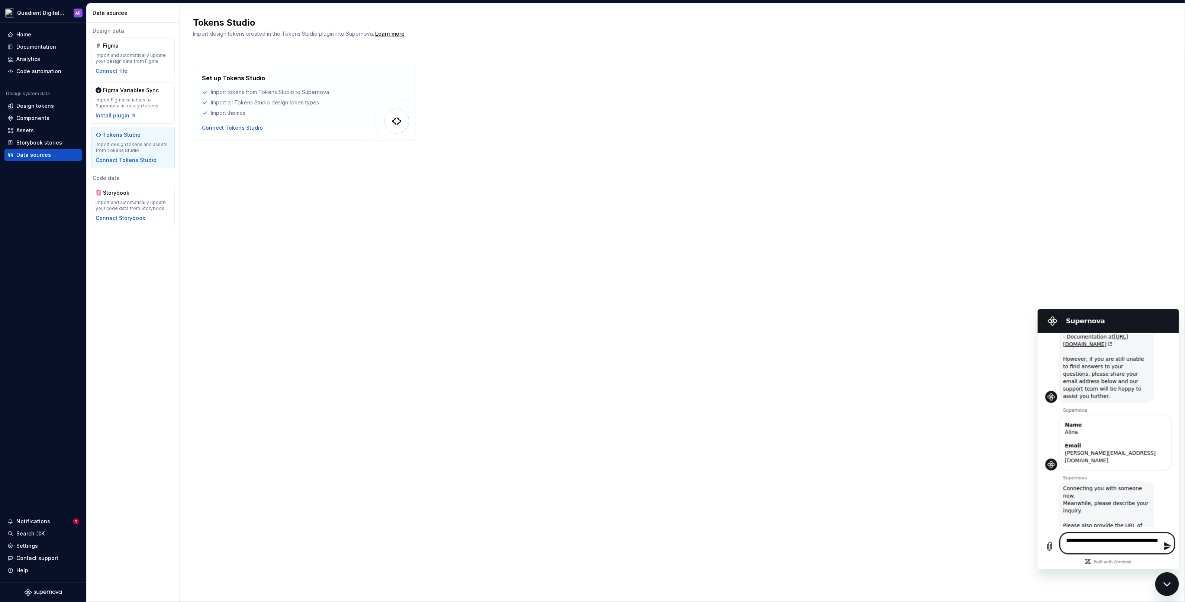
type textarea "**********"
type textarea "*"
type textarea "**********"
type textarea "*"
type textarea "**********"
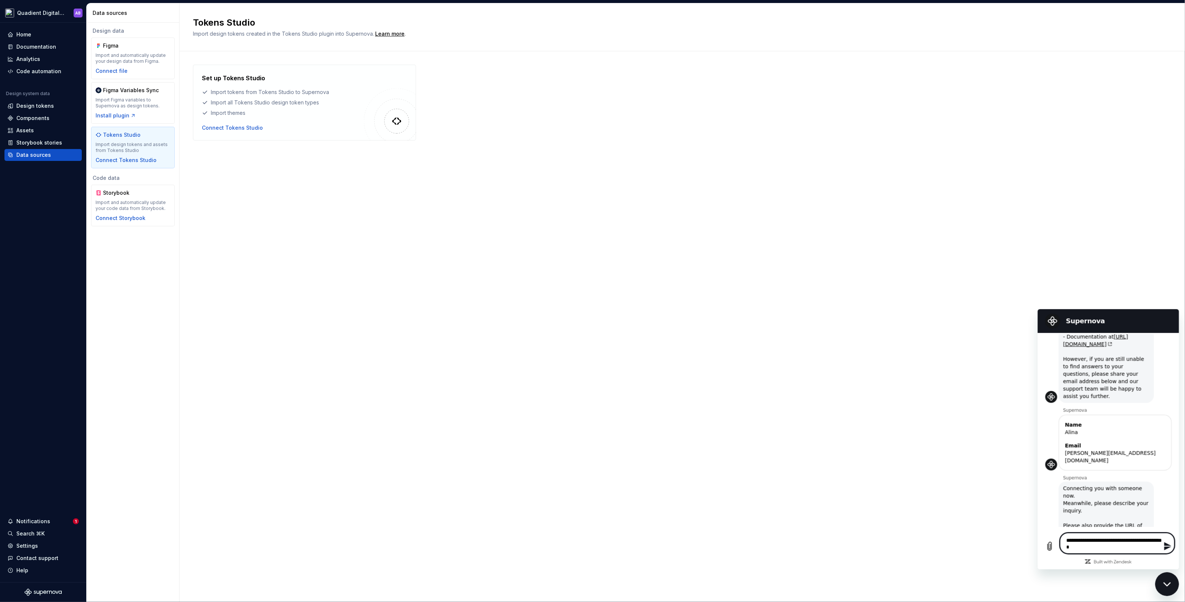
type textarea "*"
type textarea "**********"
type textarea "*"
type textarea "**********"
type textarea "*"
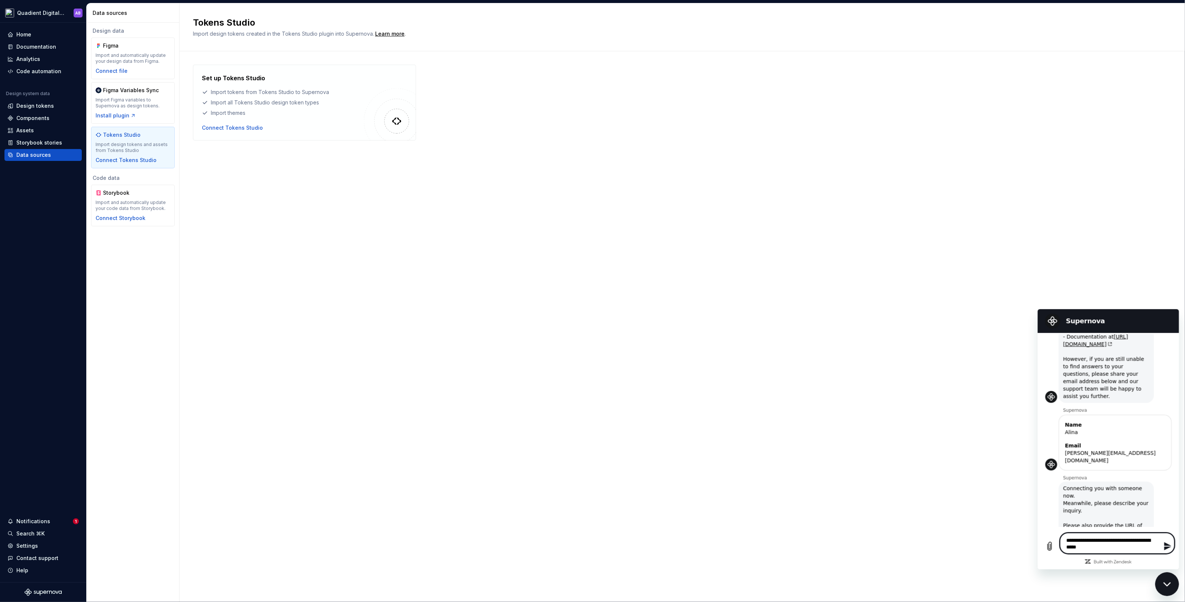
type textarea "**********"
type textarea "*"
type textarea "**********"
type textarea "*"
type textarea "**********"
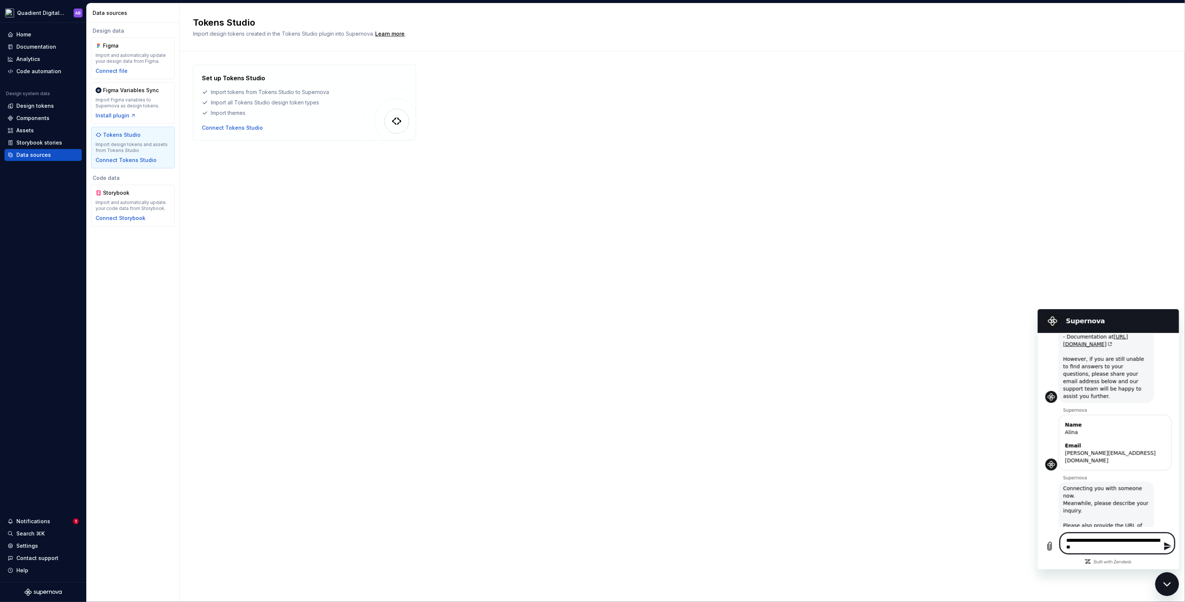
type textarea "*"
type textarea "**********"
type textarea "*"
type textarea "**********"
type textarea "*"
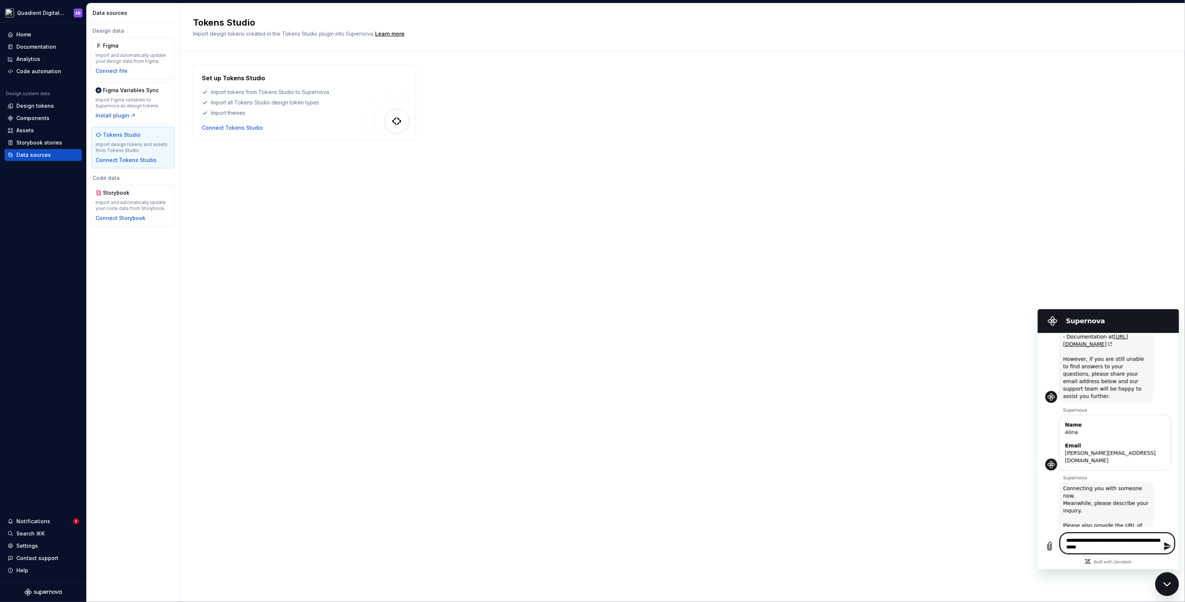
type textarea "**********"
type textarea "*"
type textarea "**********"
type textarea "*"
type textarea "**********"
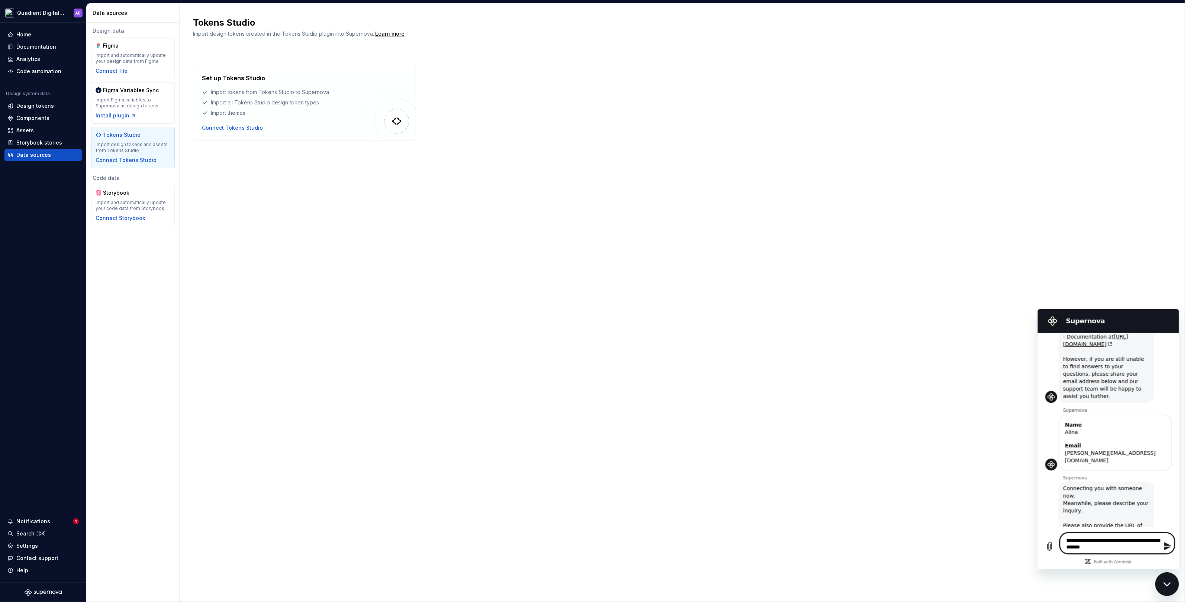
type textarea "*"
type textarea "**********"
type textarea "*"
type textarea "**********"
type textarea "*"
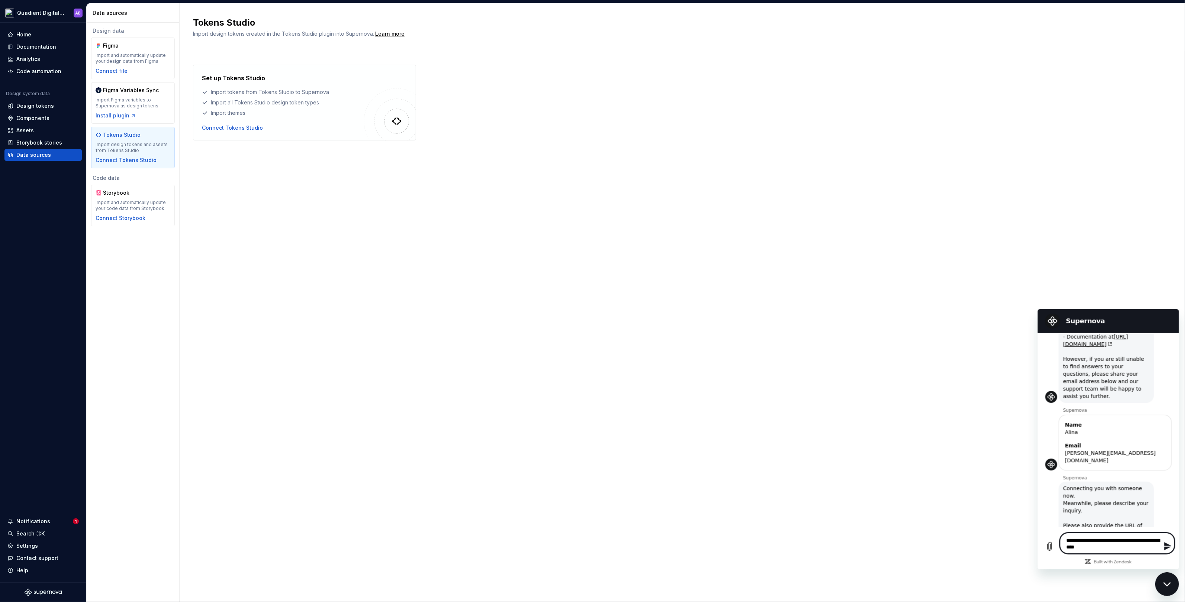
type textarea "**********"
type textarea "*"
type textarea "**********"
type textarea "*"
type textarea "**********"
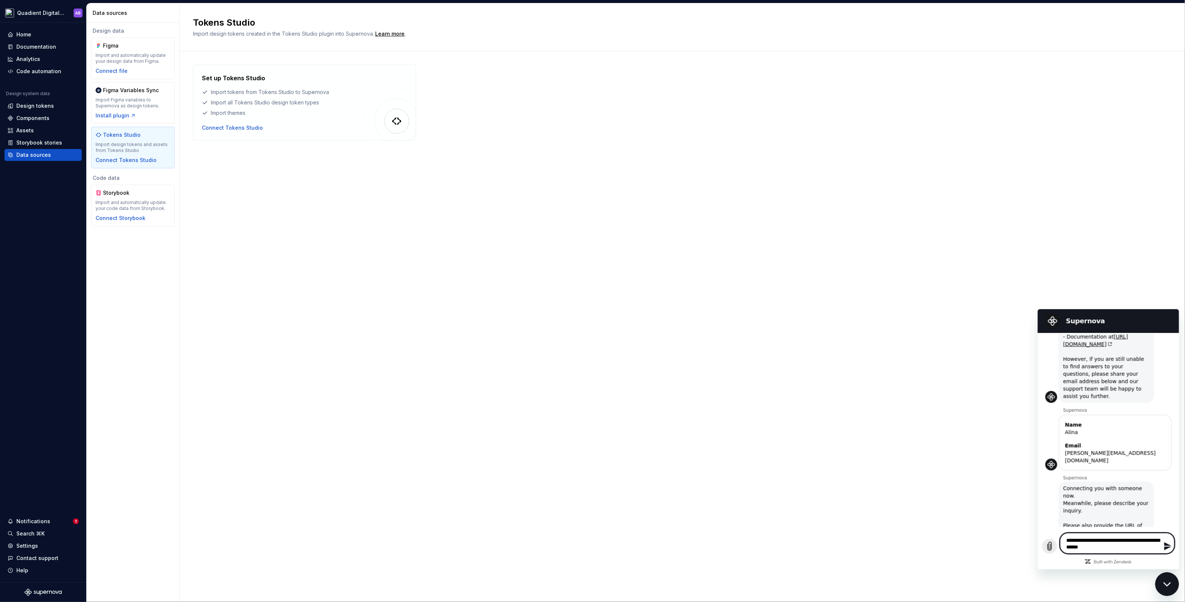
type textarea "*"
type textarea "**********"
type textarea "*"
type textarea "**********"
type textarea "*"
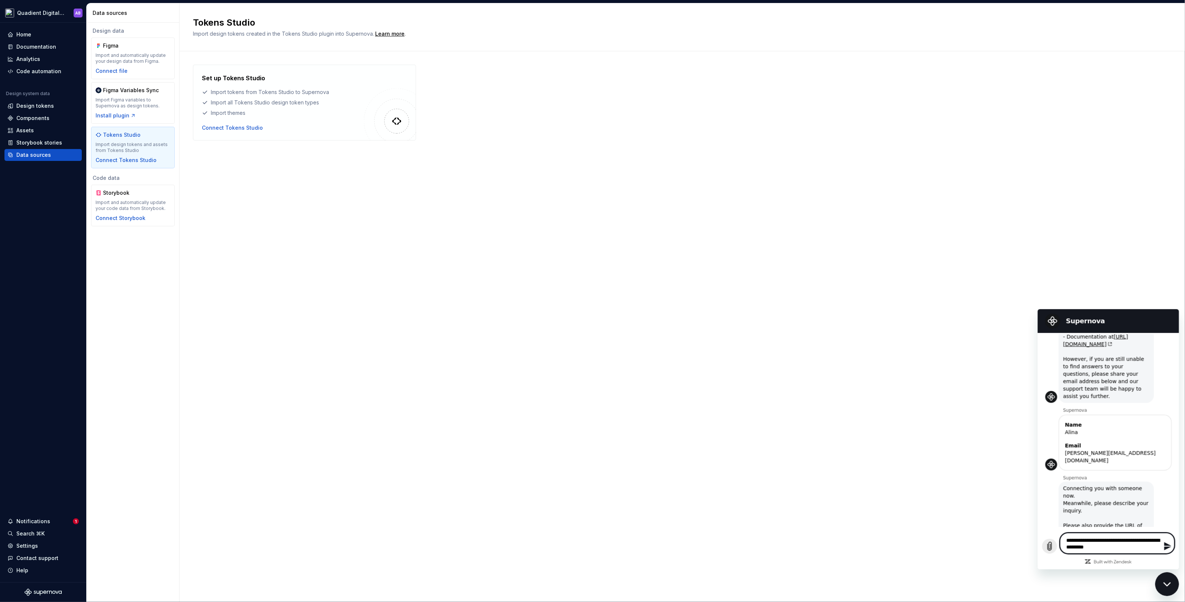
type textarea "**********"
type textarea "*"
type textarea "**********"
type textarea "*"
type textarea "**********"
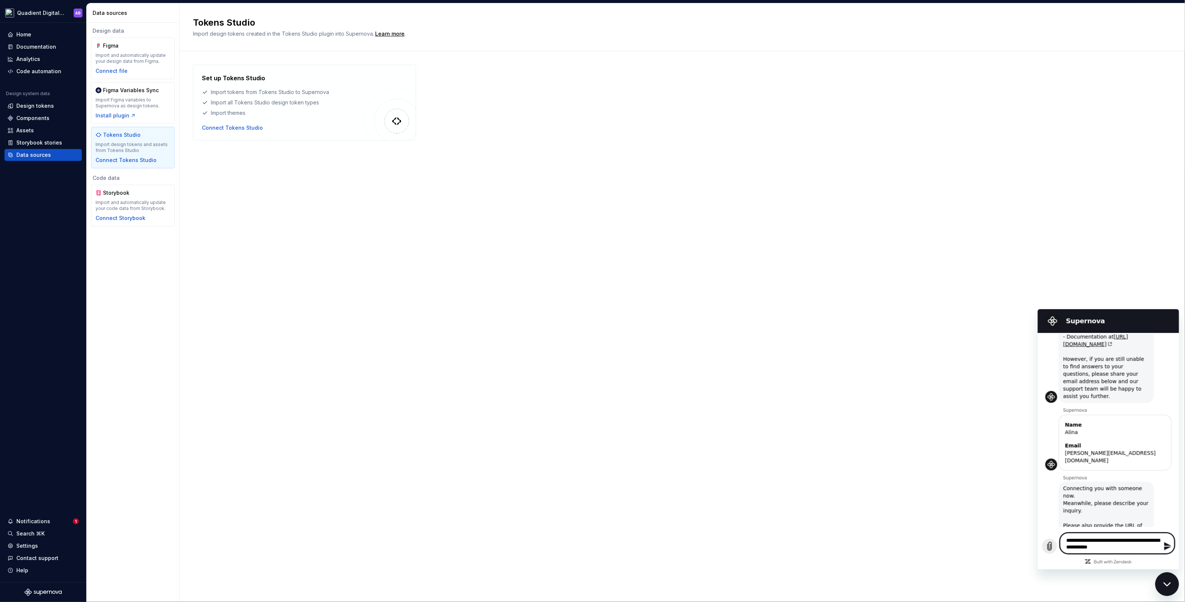
type textarea "*"
type textarea "**********"
type textarea "*"
type textarea "**********"
type textarea "*"
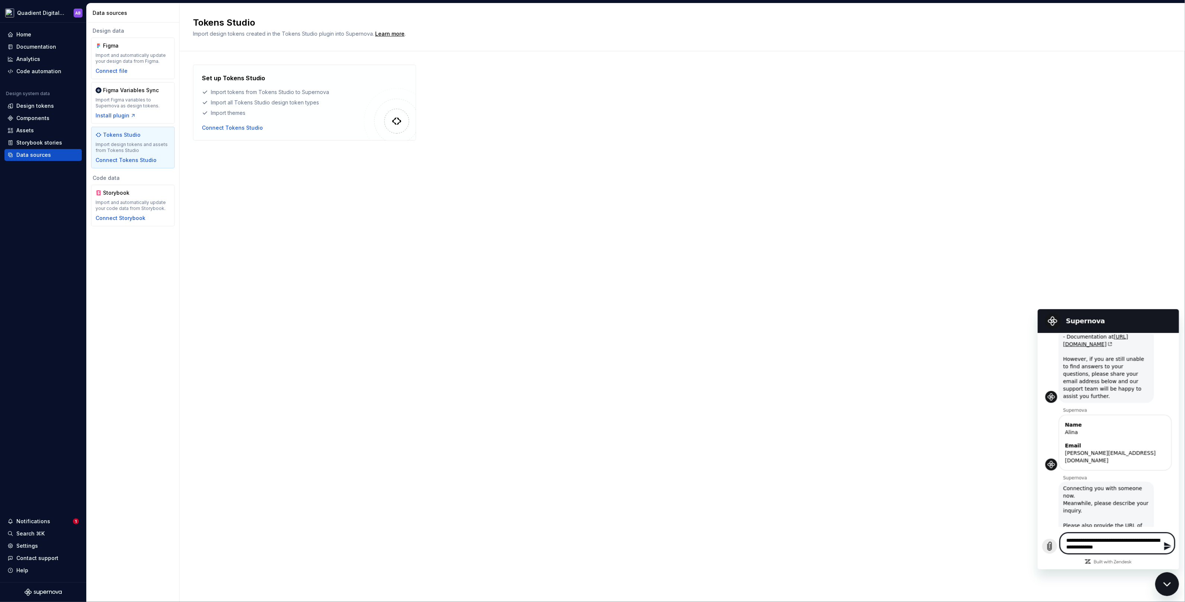
type textarea "**********"
type textarea "*"
type textarea "**********"
type textarea "*"
type textarea "**********"
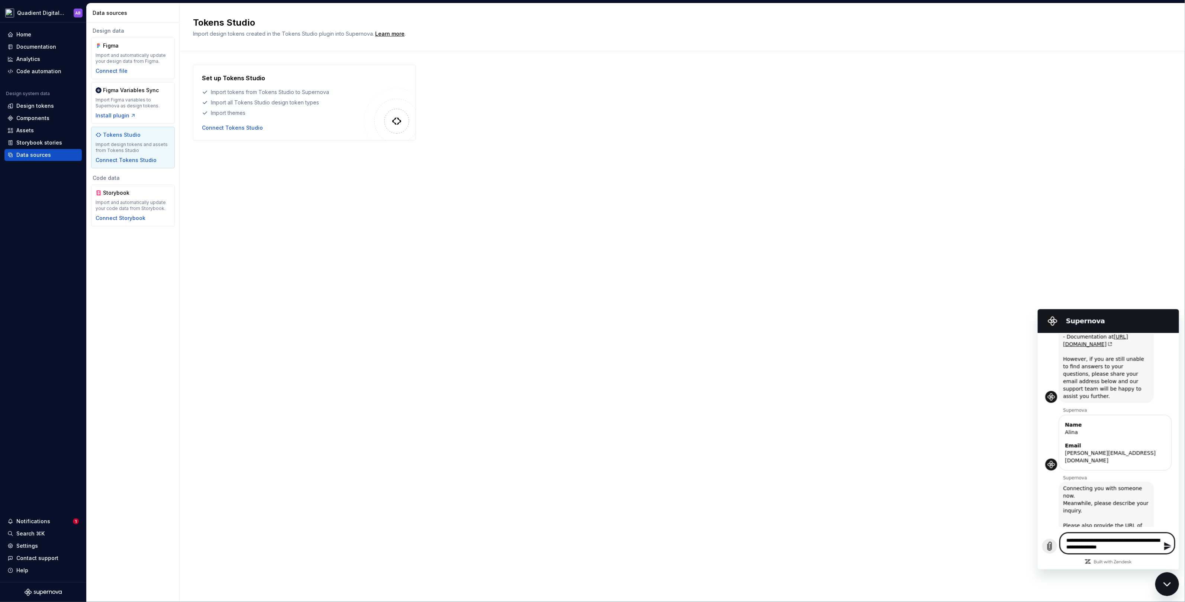
type textarea "*"
type textarea "**********"
type textarea "*"
type textarea "**********"
type textarea "*"
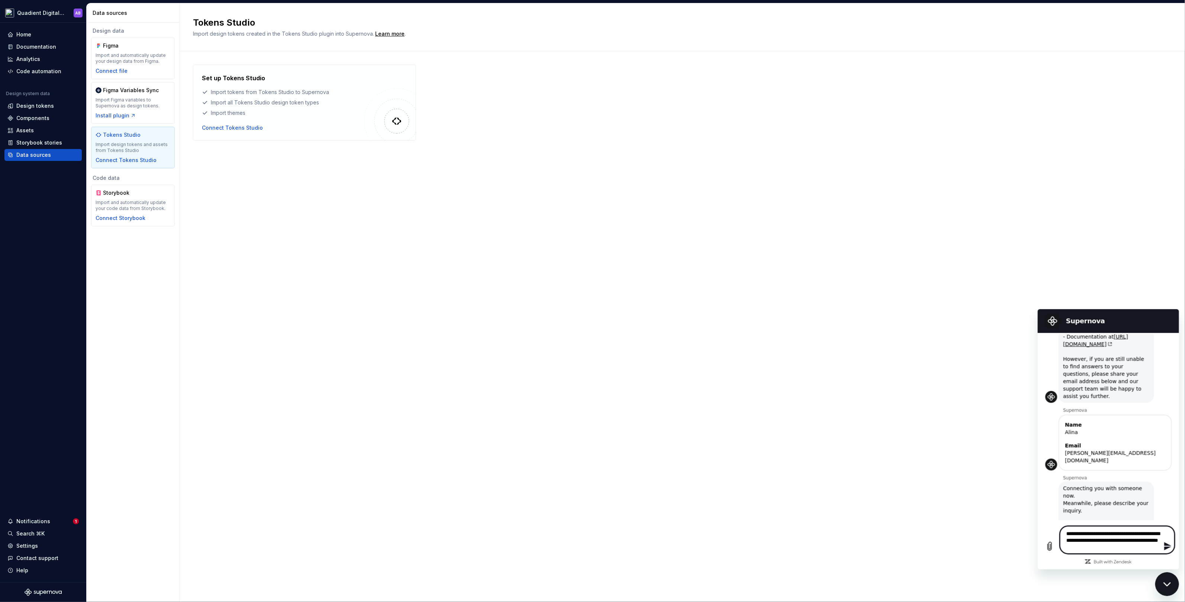
click at [1121, 546] on textarea "**********" at bounding box center [1116, 540] width 114 height 28
click at [1101, 548] on textarea "**********" at bounding box center [1116, 540] width 114 height 28
click at [1106, 550] on textarea "**********" at bounding box center [1116, 540] width 114 height 28
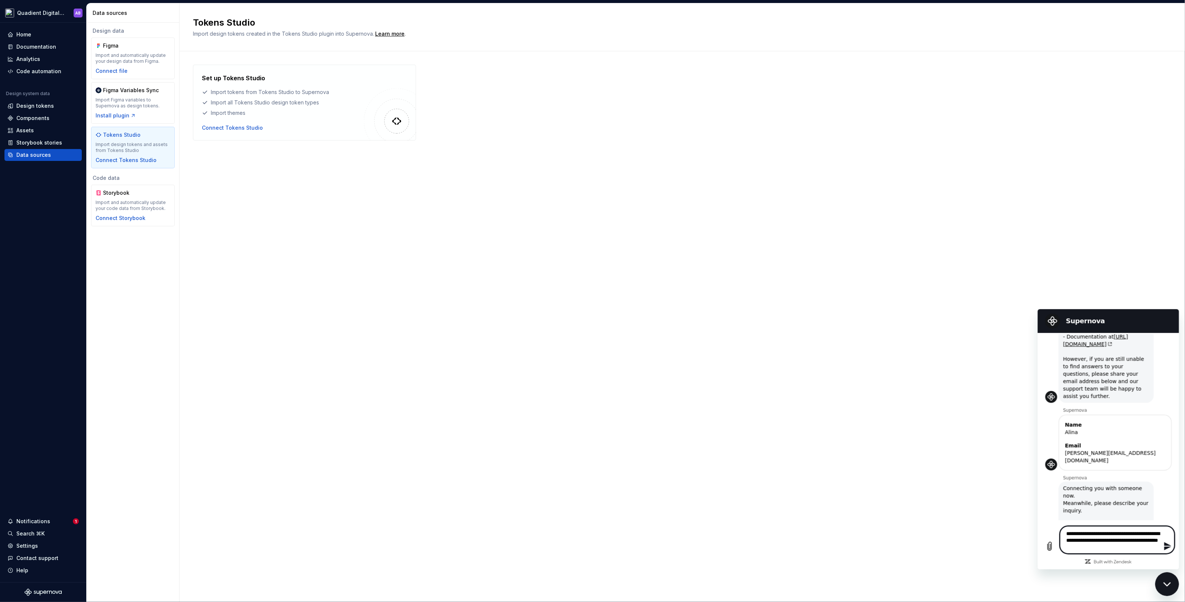
scroll to position [90, 0]
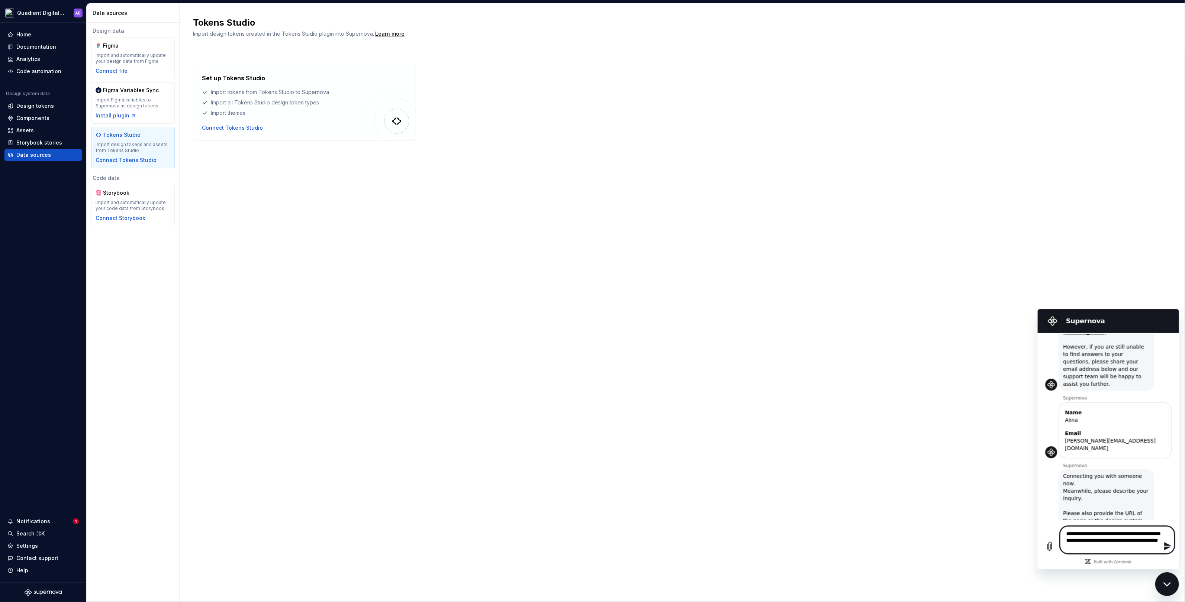
paste textarea "**"
click at [1165, 542] on icon "Send message" at bounding box center [1167, 546] width 9 height 9
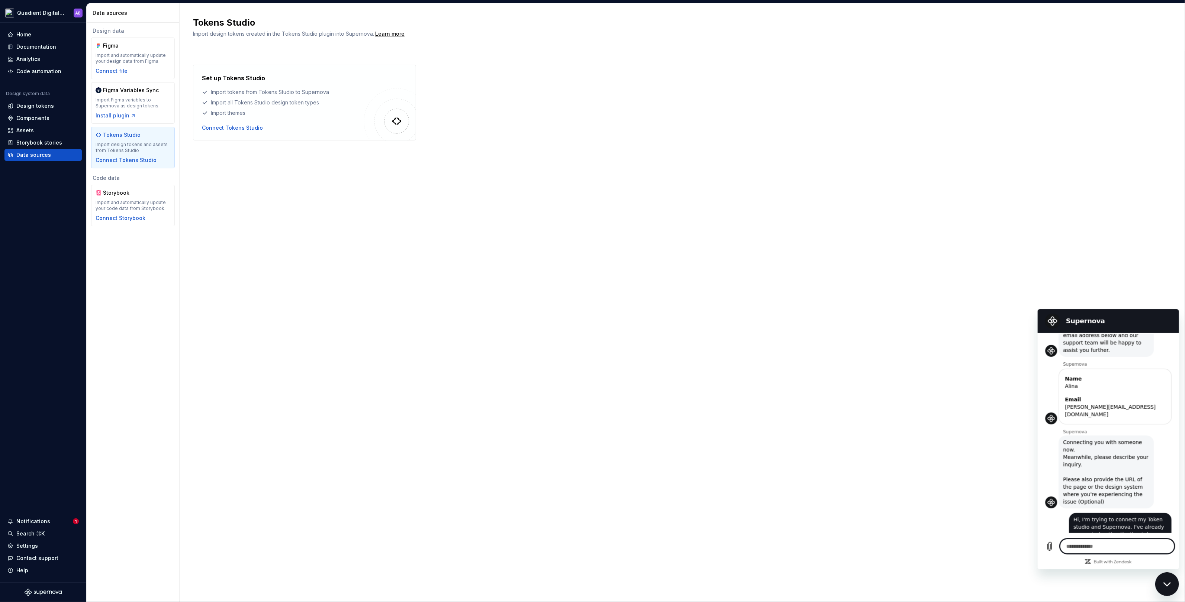
scroll to position [126, 0]
click at [1051, 544] on icon "Upload file" at bounding box center [1049, 546] width 4 height 9
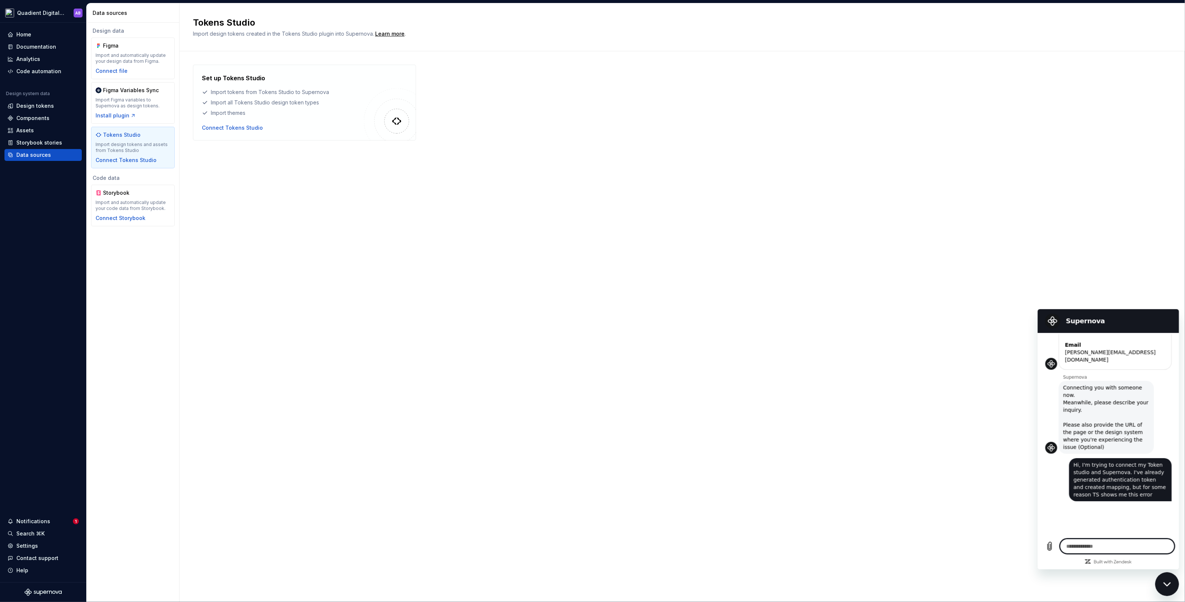
scroll to position [181, 0]
click at [1091, 500] on link "Open in new tab" at bounding box center [1119, 527] width 103 height 54
click at [1085, 541] on textarea at bounding box center [1116, 546] width 114 height 15
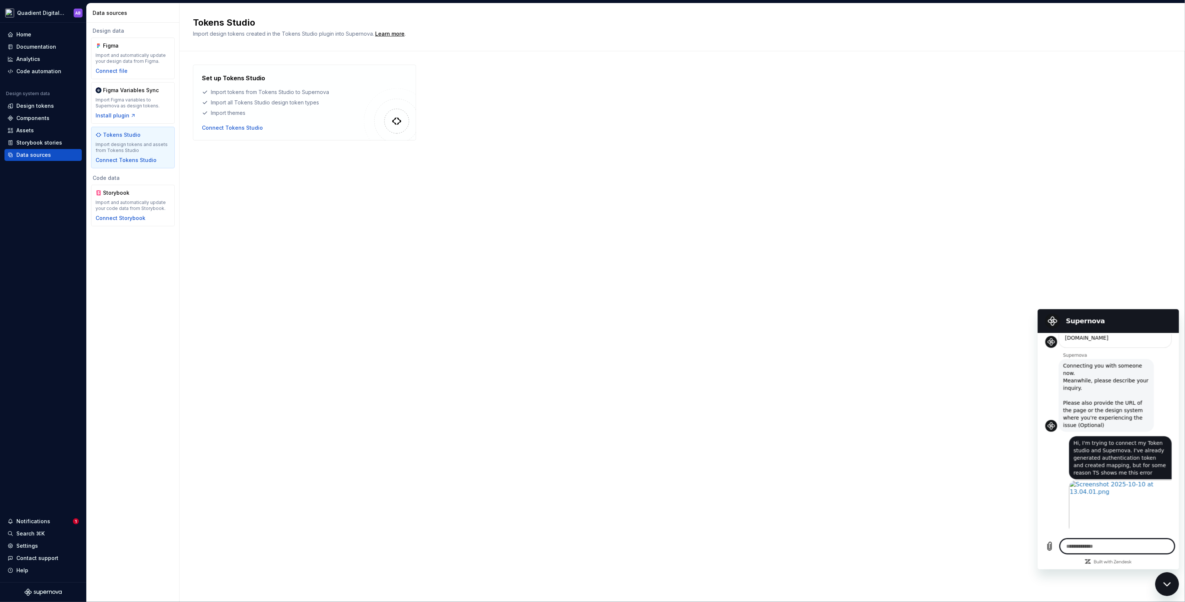
scroll to position [202, 0]
click at [1151, 543] on textarea "**********" at bounding box center [1116, 540] width 114 height 28
click at [1138, 550] on textarea "**********" at bounding box center [1116, 540] width 114 height 28
click at [1169, 545] on icon "Send message" at bounding box center [1167, 546] width 7 height 8
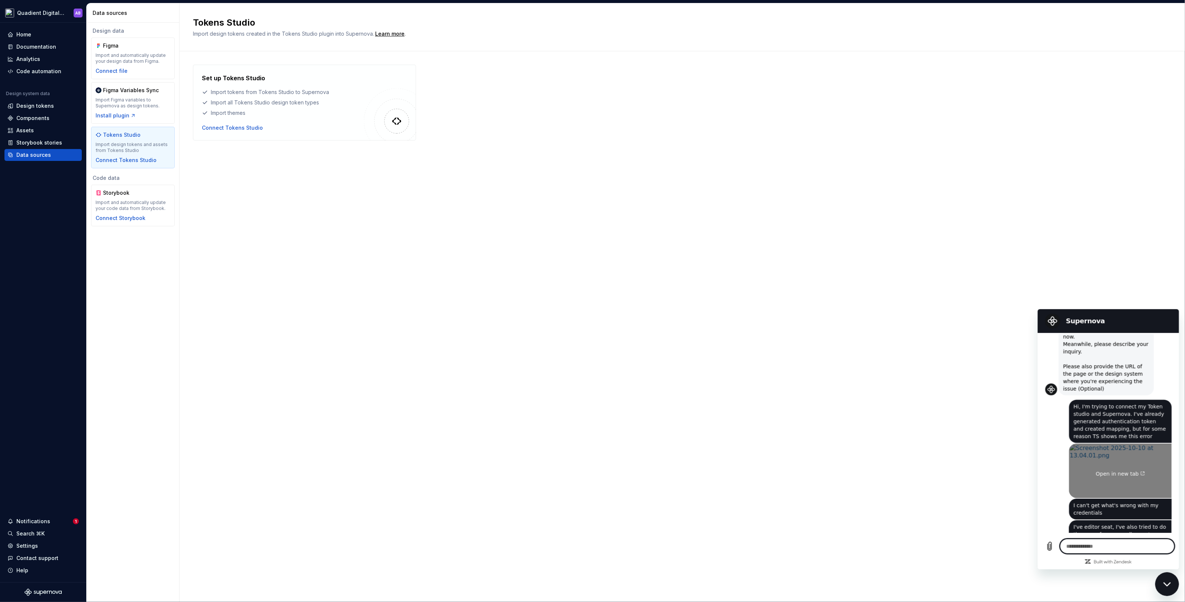
scroll to position [238, 0]
click at [1081, 442] on link "Open in new tab" at bounding box center [1119, 469] width 103 height 54
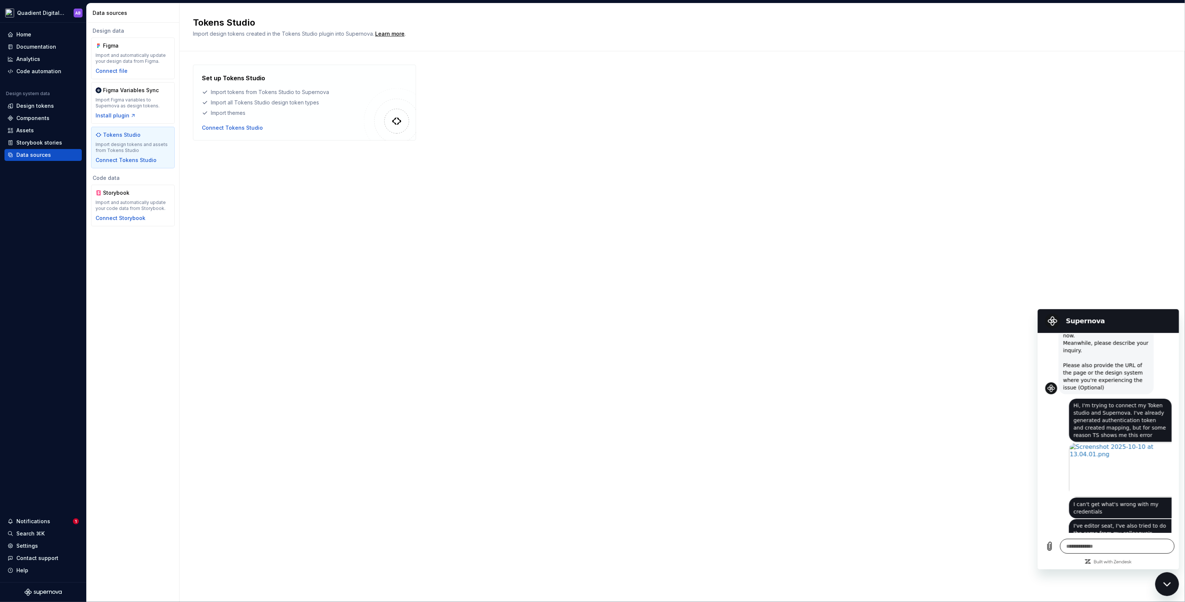
click at [1070, 552] on textarea at bounding box center [1116, 546] width 114 height 15
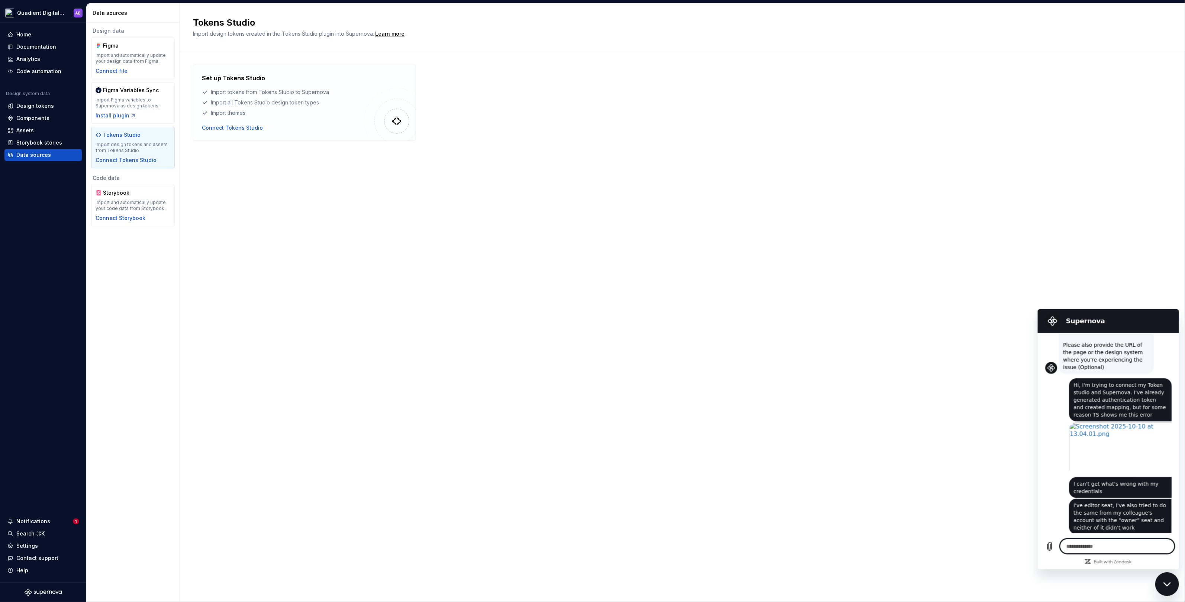
scroll to position [260, 0]
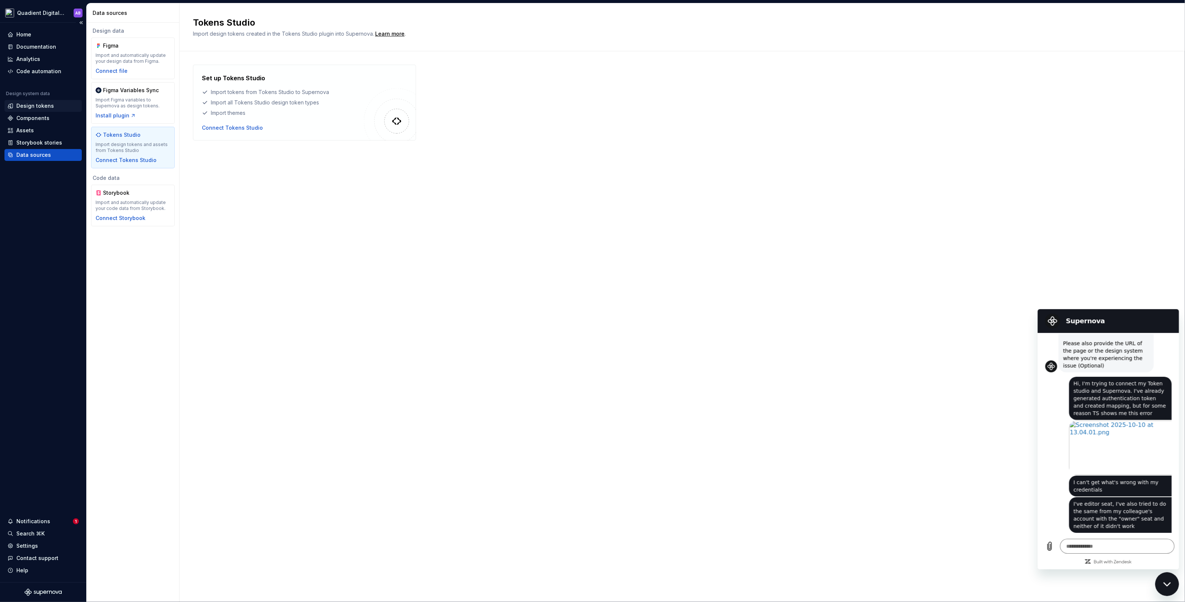
click at [40, 108] on div "Design tokens" at bounding box center [35, 105] width 38 height 7
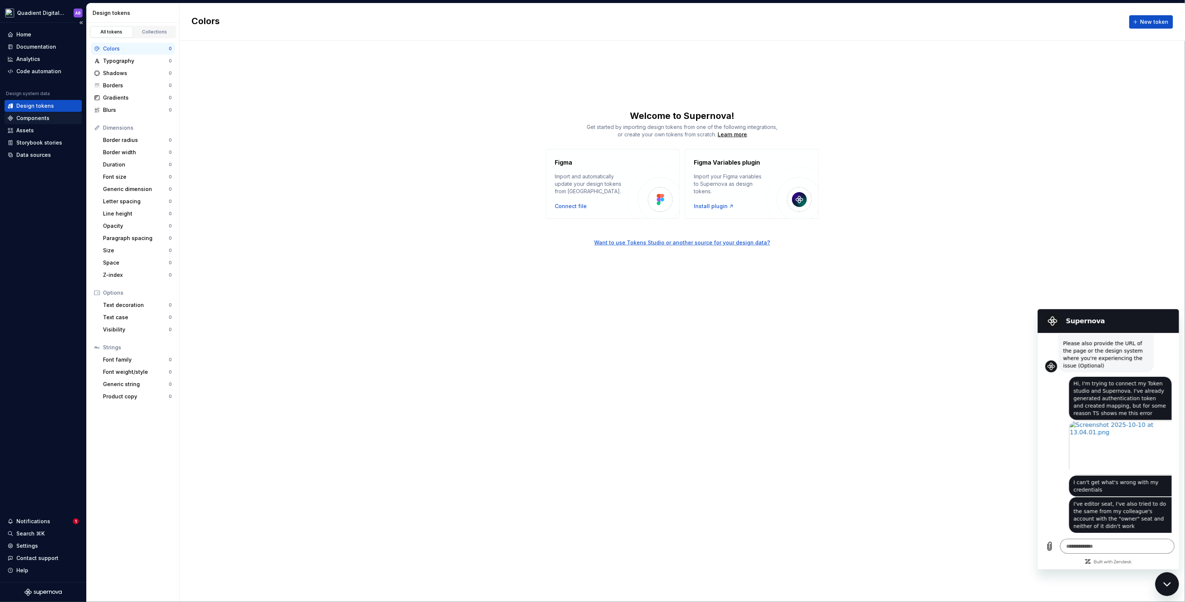
click at [39, 123] on div "Components" at bounding box center [42, 118] width 77 height 12
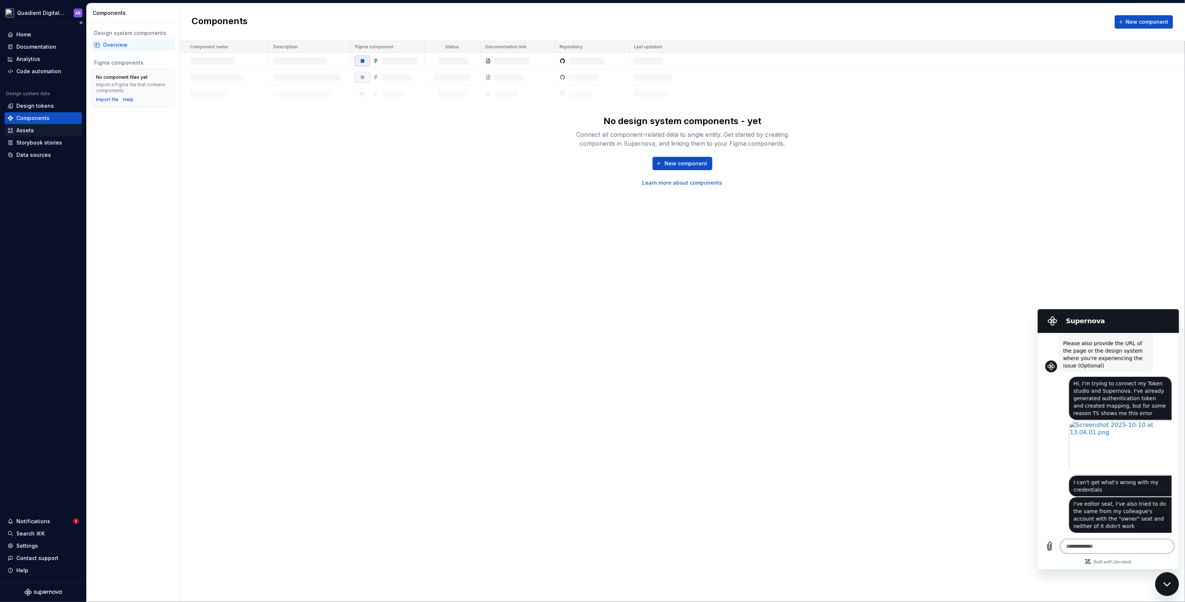
click at [36, 133] on div "Assets" at bounding box center [42, 130] width 71 height 7
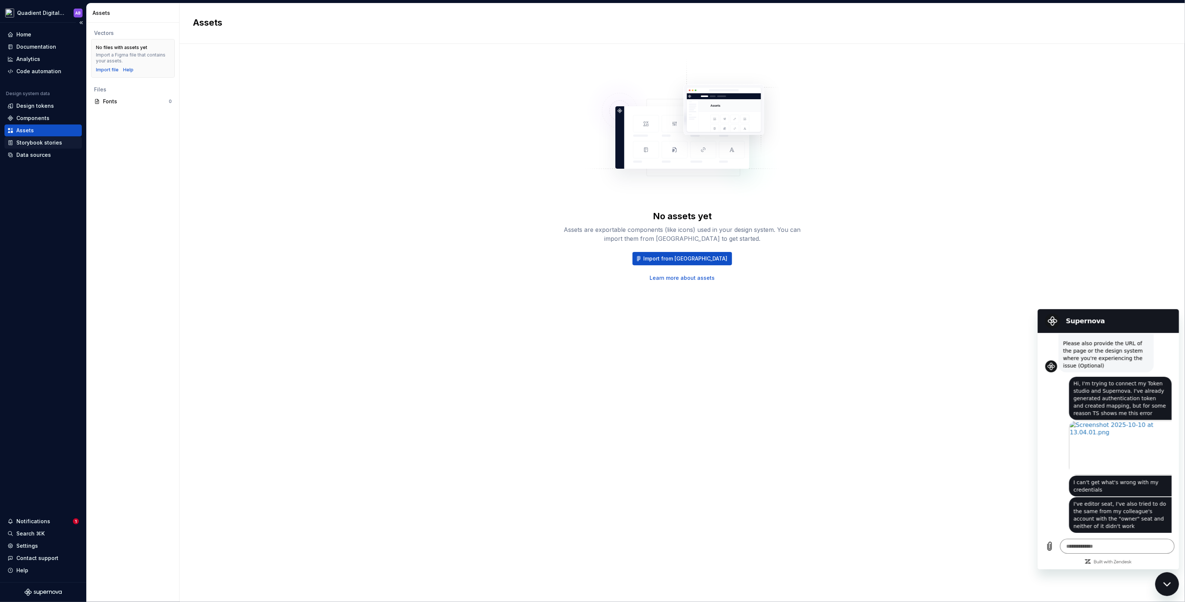
click at [36, 143] on div "Storybook stories" at bounding box center [39, 142] width 46 height 7
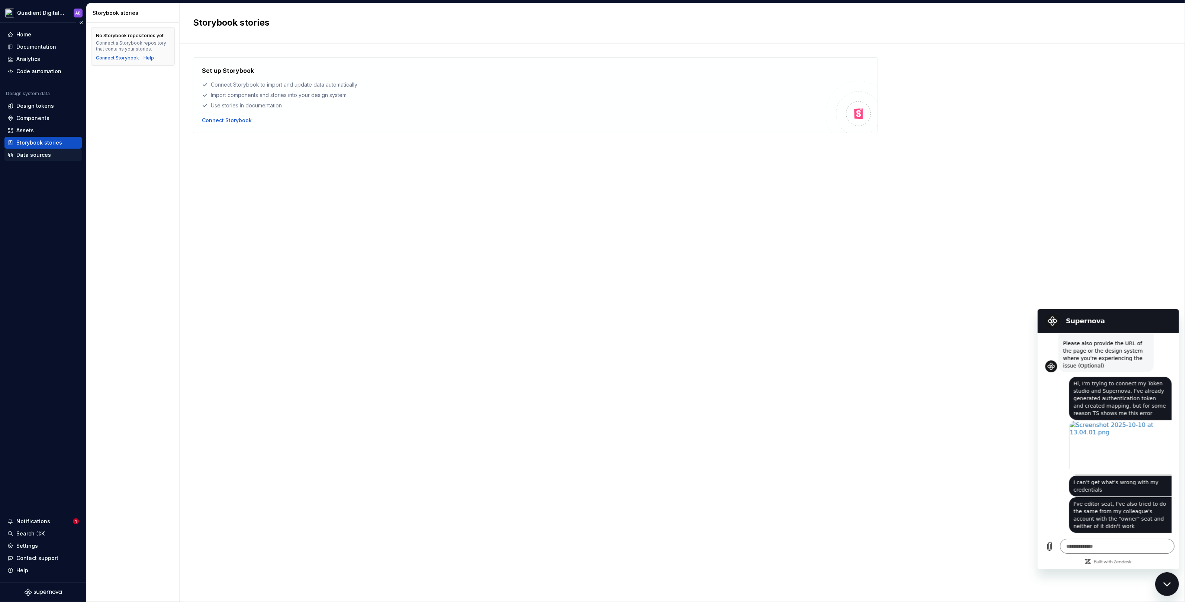
click at [37, 158] on div "Data sources" at bounding box center [42, 155] width 77 height 12
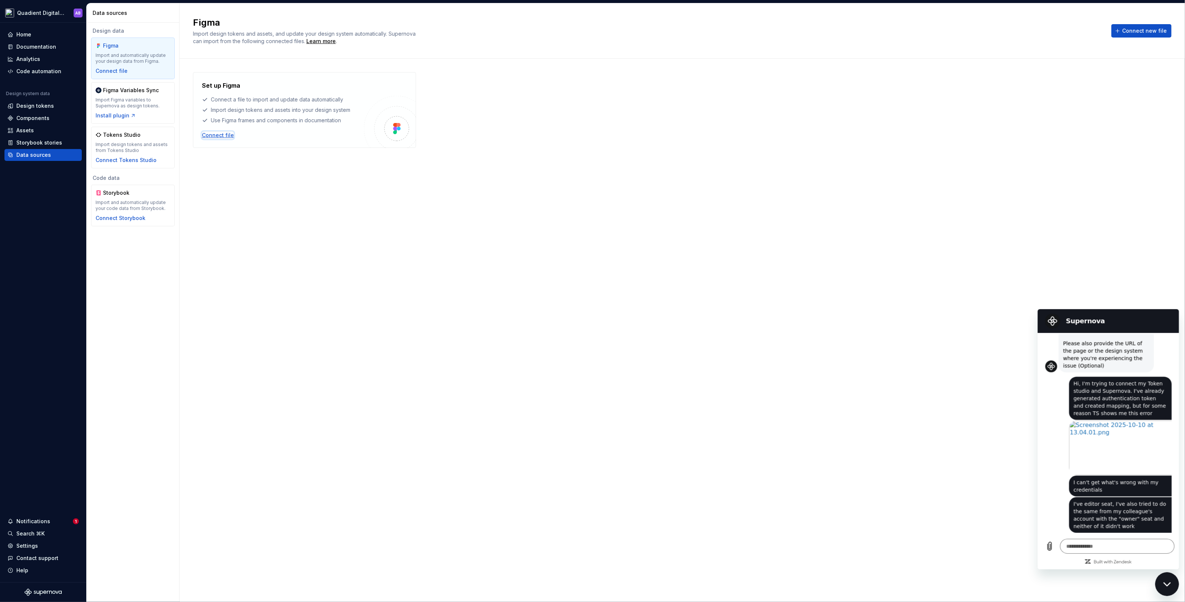
click at [213, 136] on div "Connect file" at bounding box center [218, 135] width 32 height 7
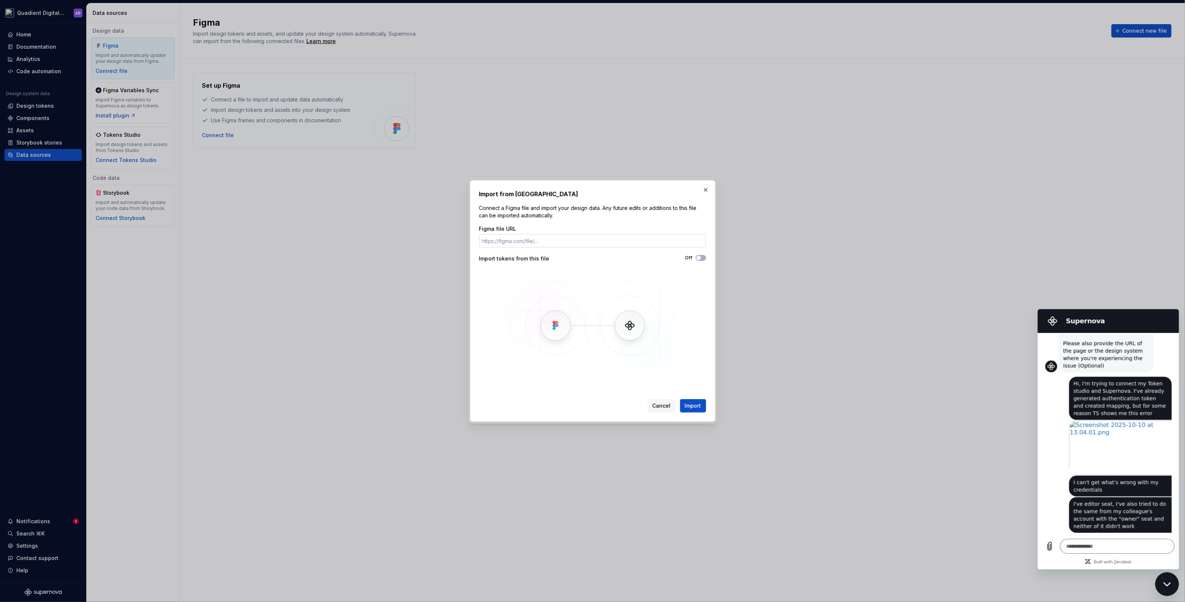
click at [535, 241] on input "Figma file URL" at bounding box center [592, 240] width 227 height 13
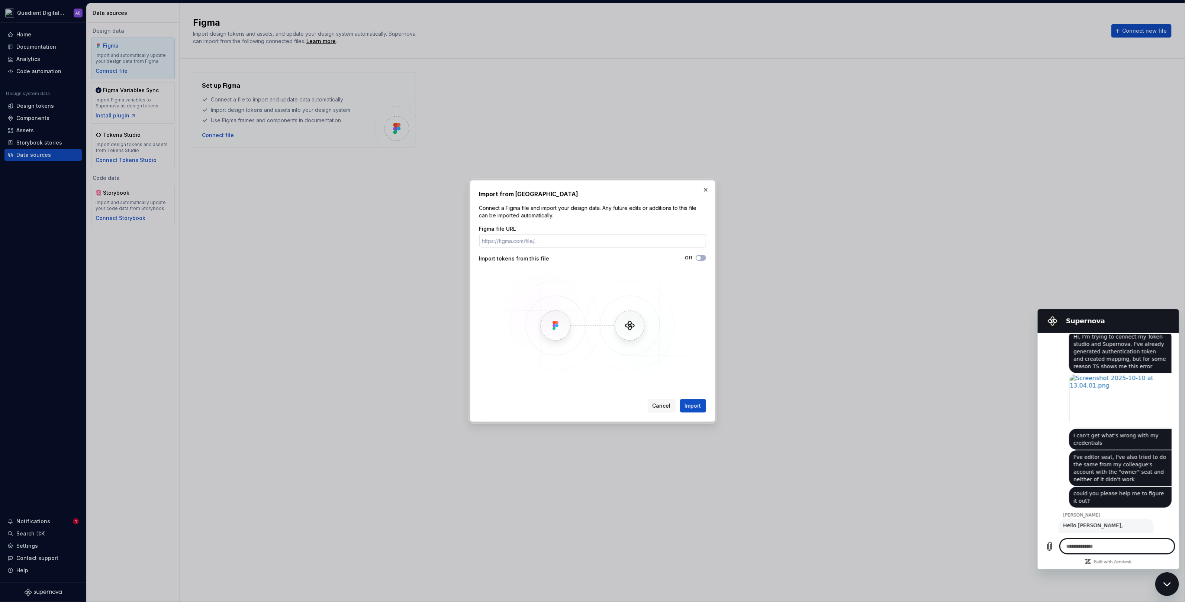
click at [541, 236] on input "Figma file URL" at bounding box center [592, 240] width 227 height 13
click at [694, 404] on span "Import" at bounding box center [693, 405] width 16 height 7
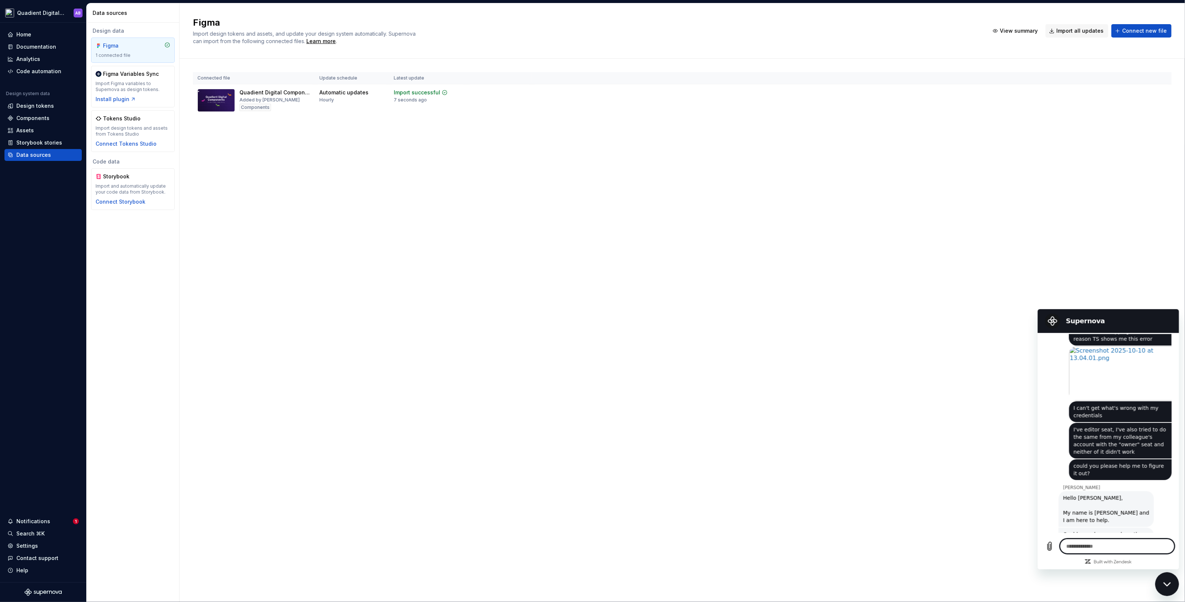
scroll to position [336, 0]
click at [1097, 547] on textarea at bounding box center [1116, 546] width 114 height 15
paste textarea "**********"
click at [1165, 545] on icon "Send message" at bounding box center [1167, 546] width 7 height 8
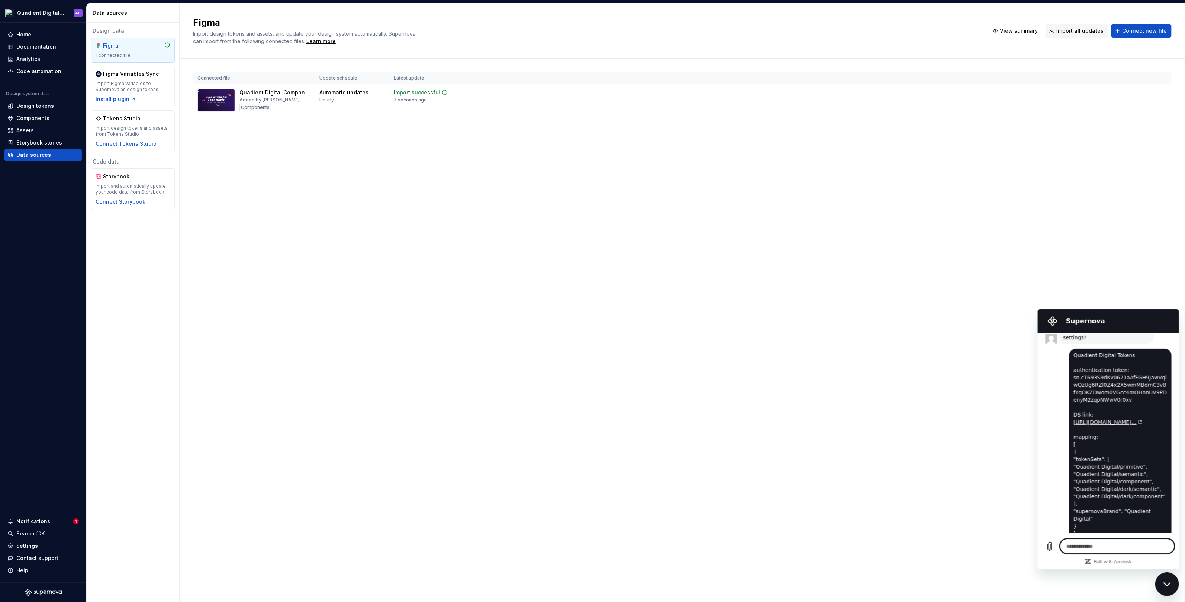
scroll to position [547, 0]
click at [1162, 92] on html "Quadient Digital Design System AB Home Documentation Analytics Code automation …" at bounding box center [592, 301] width 1185 height 602
click at [332, 90] on html "Quadient Digital Design System AB Home Documentation Analytics Code automation …" at bounding box center [592, 301] width 1185 height 602
click at [28, 105] on div "Design tokens" at bounding box center [35, 105] width 38 height 7
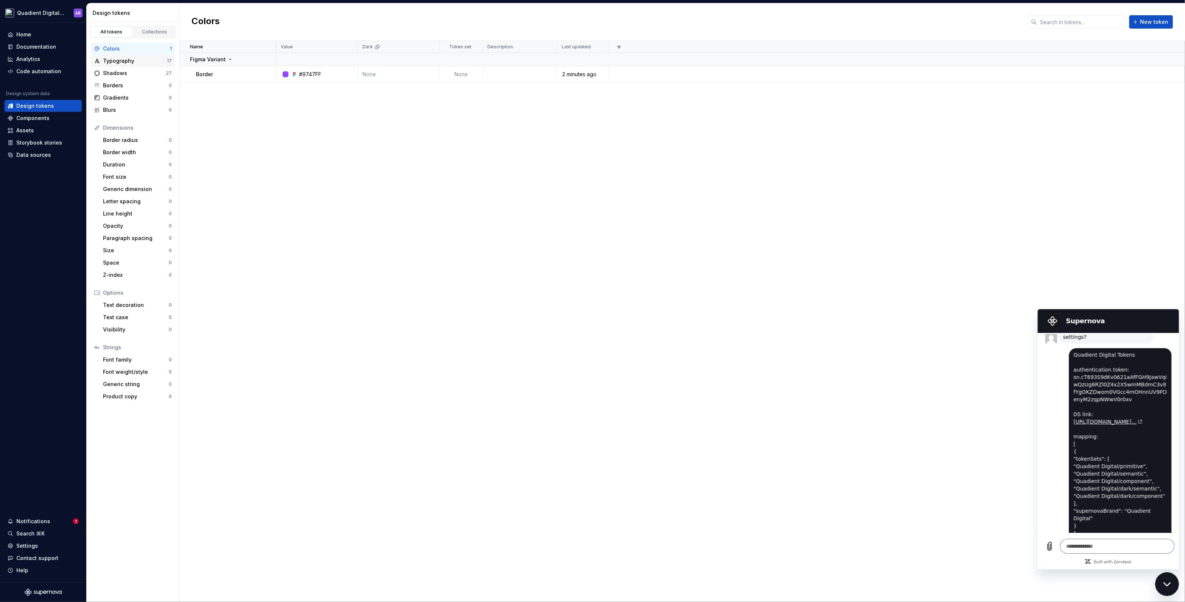
click at [129, 62] on div "Typography" at bounding box center [135, 60] width 64 height 7
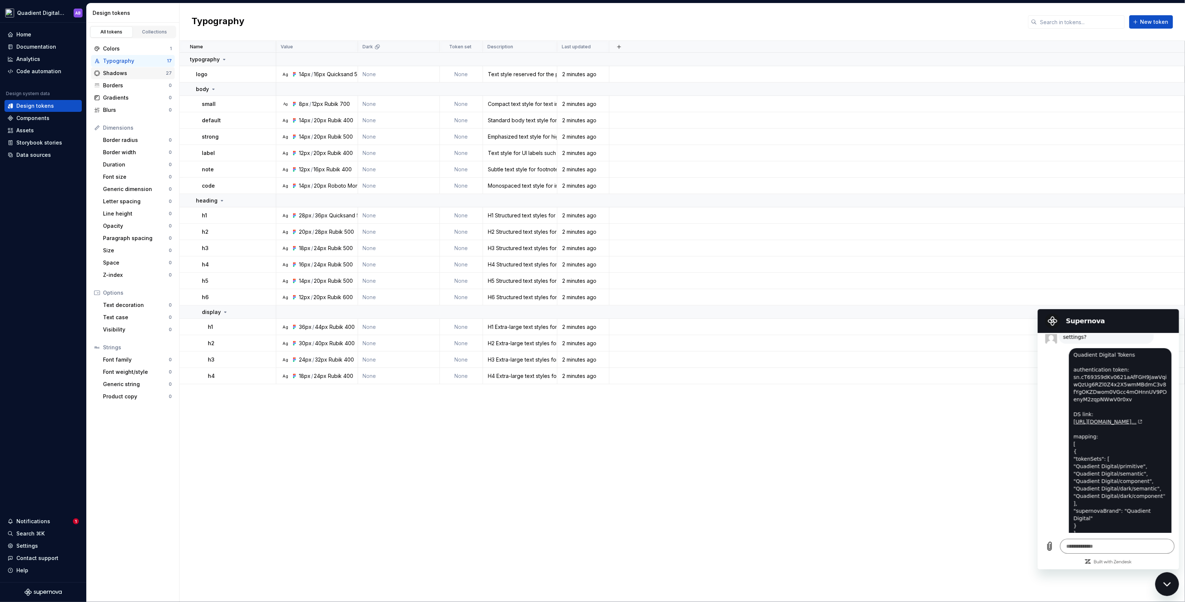
click at [131, 72] on div "Shadows" at bounding box center [134, 73] width 63 height 7
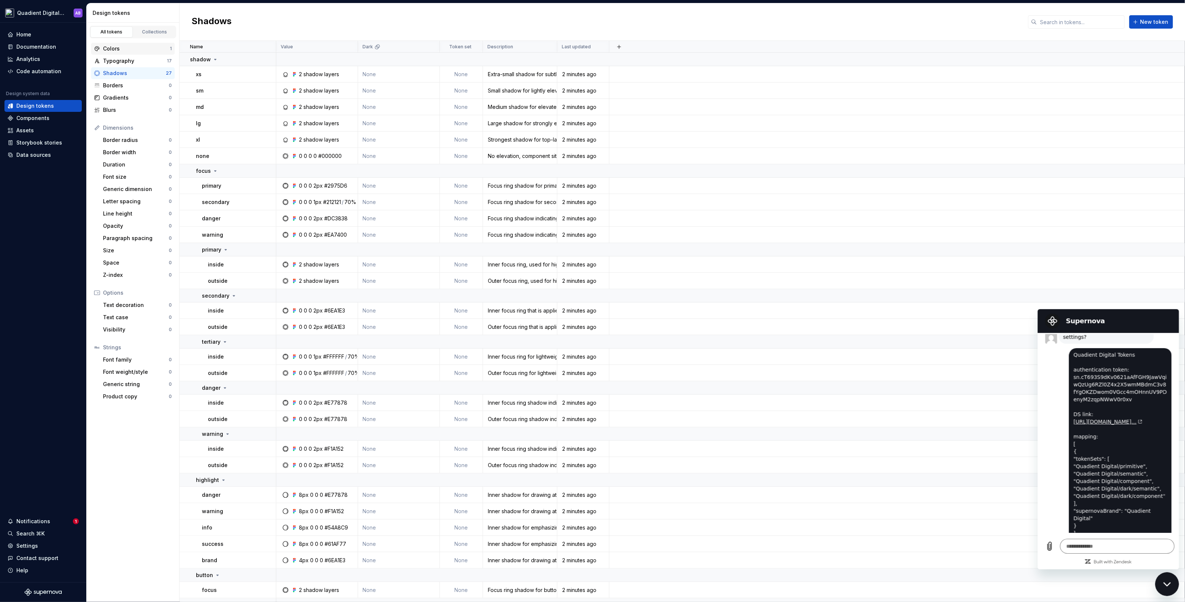
click at [136, 46] on div "Colors" at bounding box center [136, 48] width 67 height 7
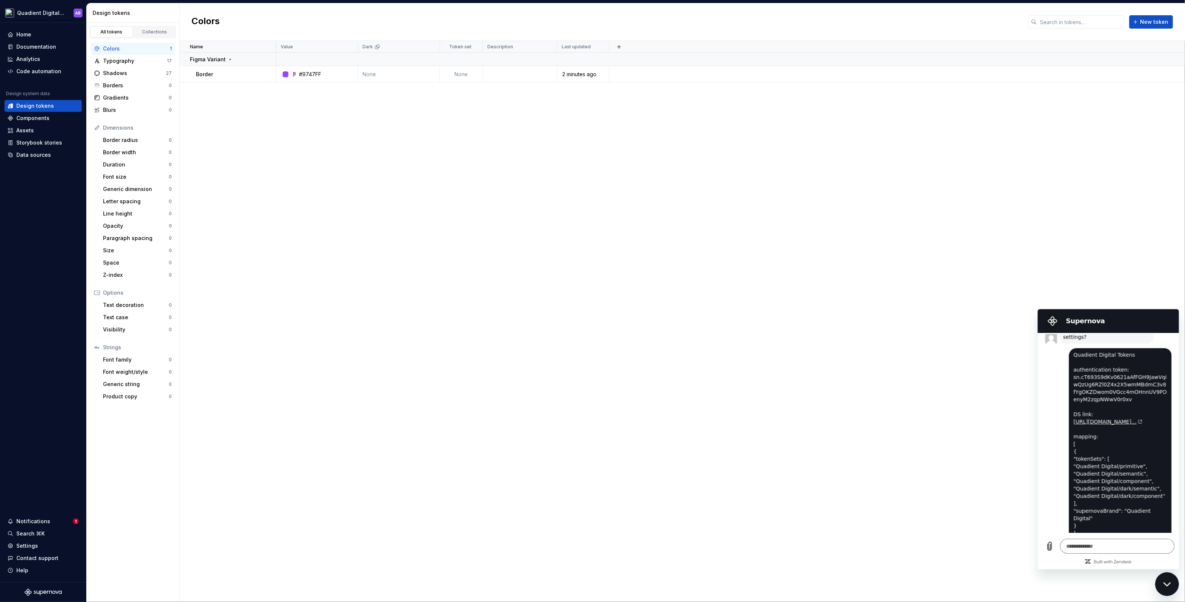
click at [136, 54] on div "Colors 1 Typography 17 Shadows 27 Borders 0 Gradients 0 Blurs 0" at bounding box center [133, 79] width 84 height 73
click at [139, 60] on div "Typography" at bounding box center [135, 60] width 64 height 7
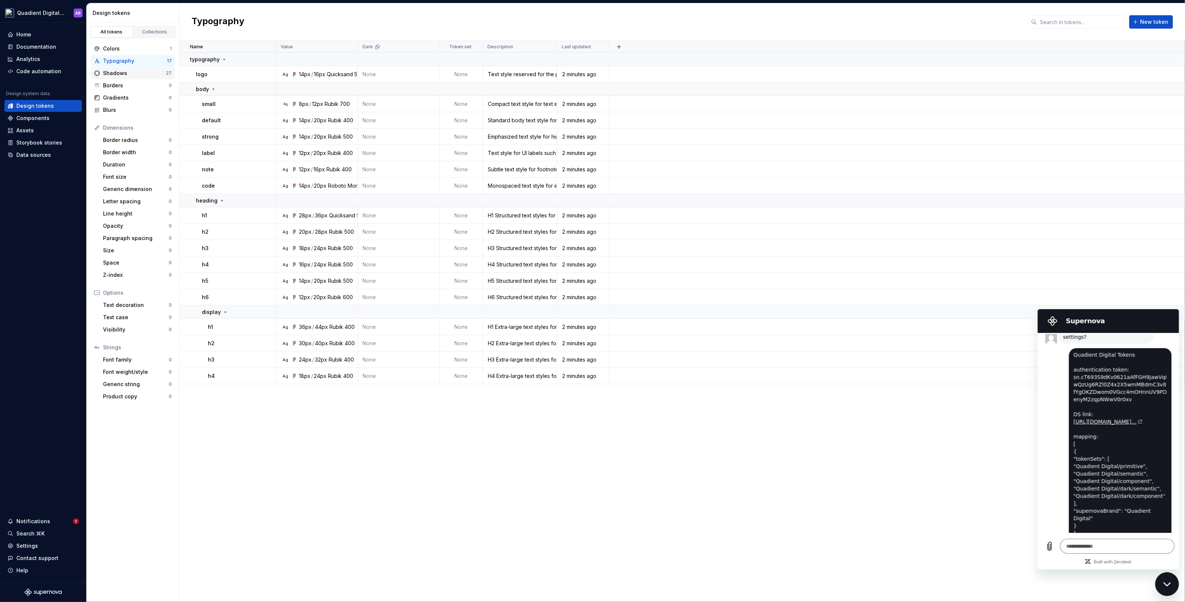
click at [141, 76] on div "Shadows" at bounding box center [134, 73] width 63 height 7
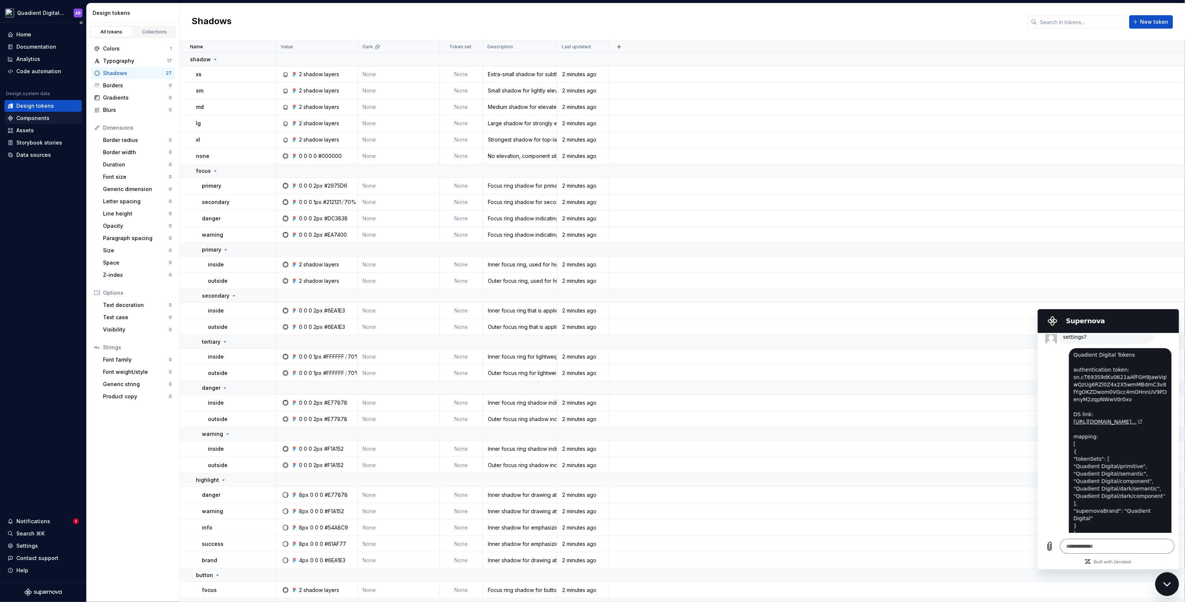
click at [52, 121] on div "Components" at bounding box center [42, 117] width 71 height 7
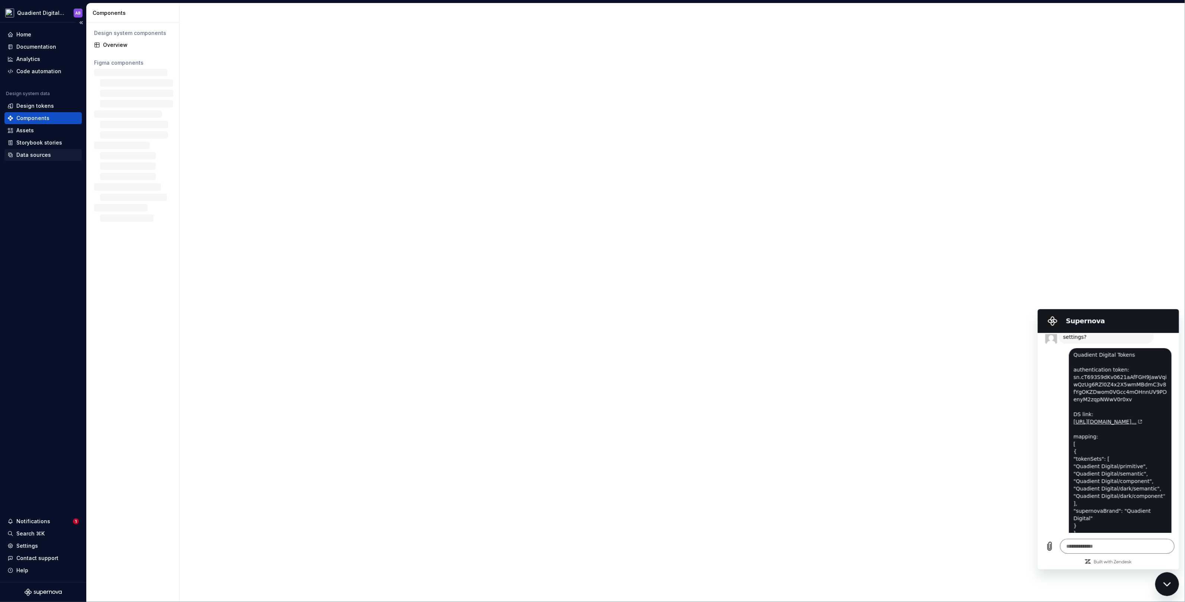
click at [45, 151] on div "Data sources" at bounding box center [33, 154] width 35 height 7
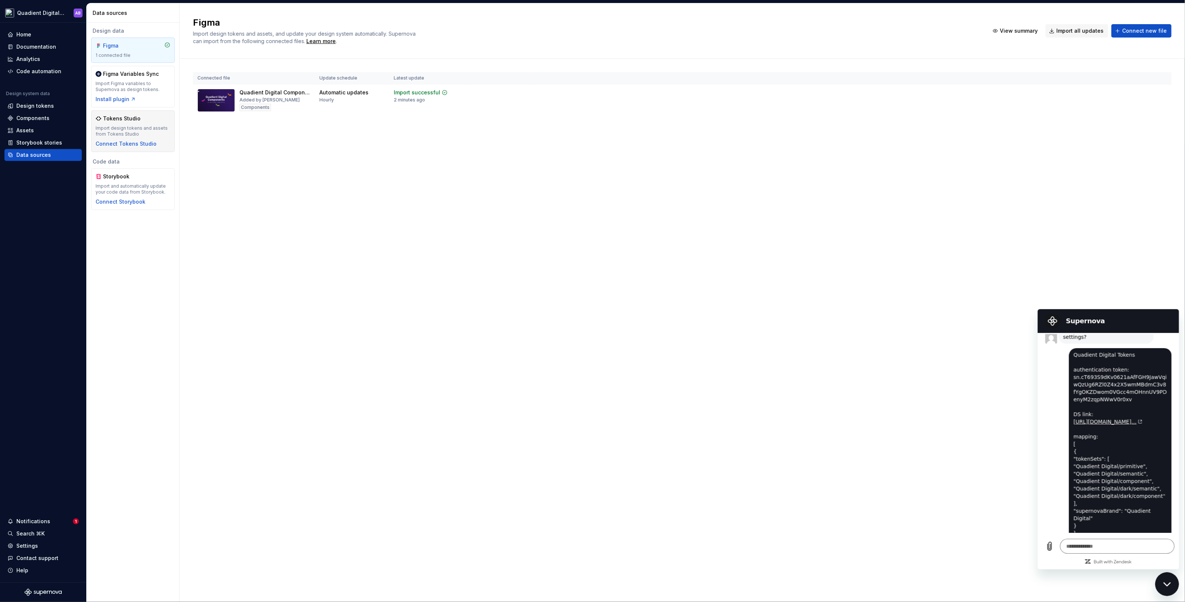
click at [139, 128] on div "Import design tokens and assets from Tokens Studio" at bounding box center [133, 131] width 75 height 12
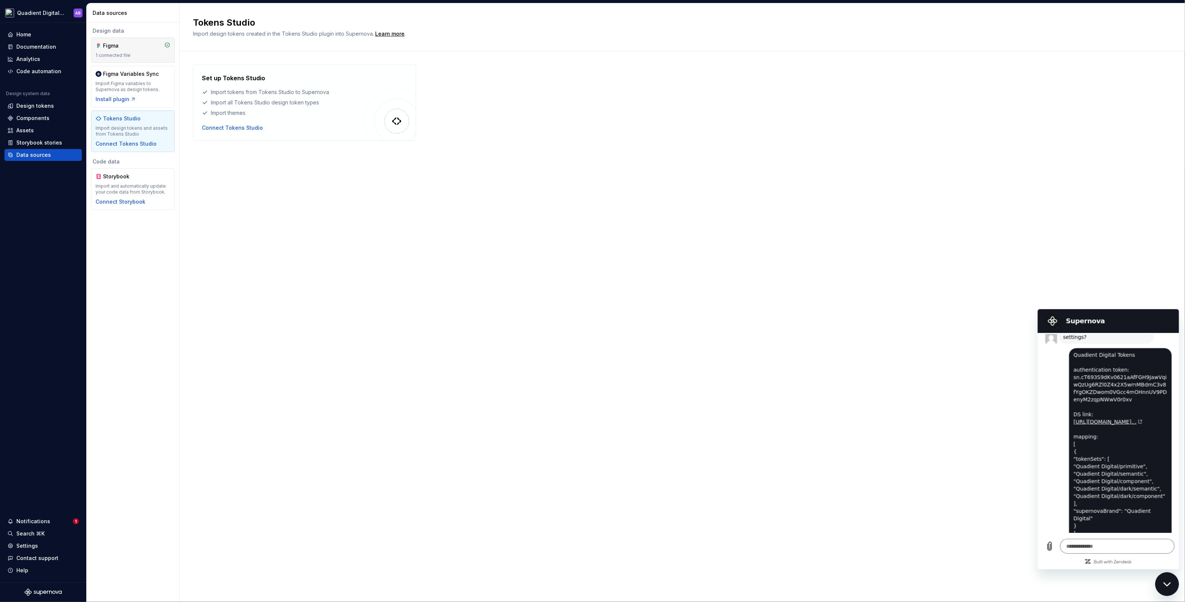
click at [142, 58] on div "1 connected file" at bounding box center [133, 55] width 75 height 6
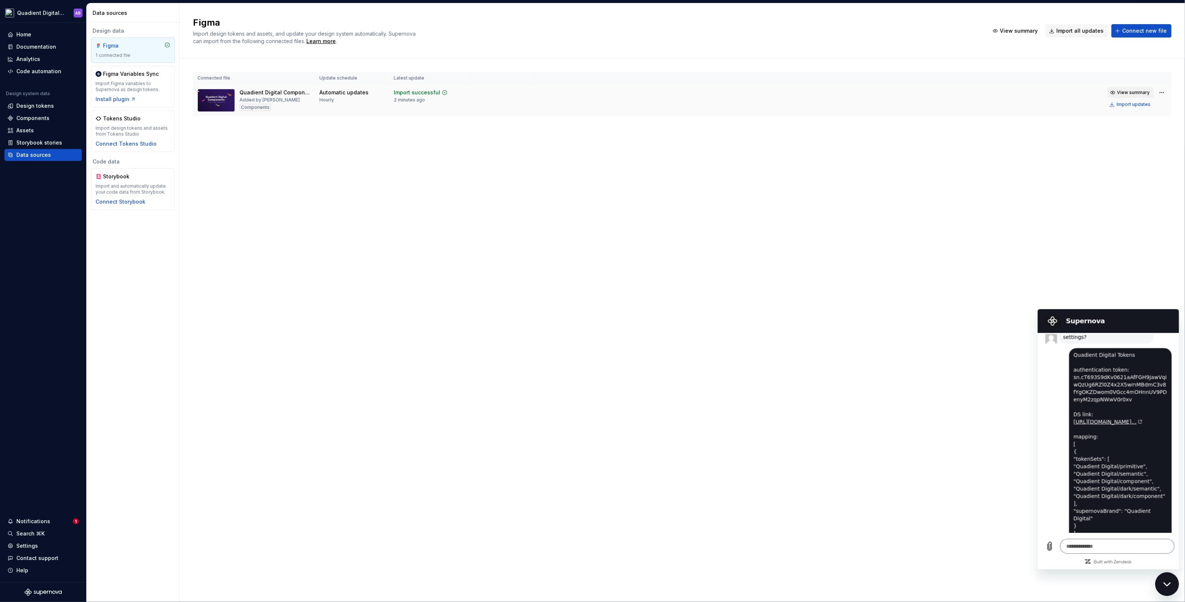
click at [1134, 91] on span "View summary" at bounding box center [1133, 93] width 33 height 6
click at [1061, 88] on div "No changes" at bounding box center [1104, 88] width 143 height 7
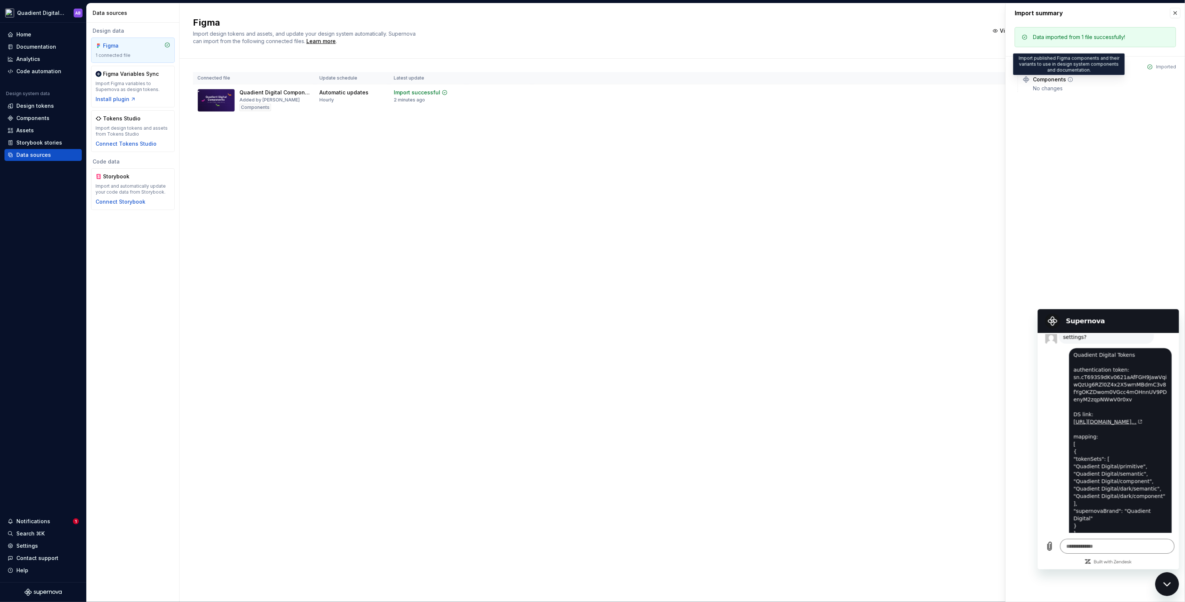
click at [1069, 79] on icon at bounding box center [1070, 80] width 6 height 6
click at [1047, 83] on div "Components No changes" at bounding box center [1104, 84] width 143 height 16
click at [1171, 17] on button "button" at bounding box center [1175, 13] width 10 height 10
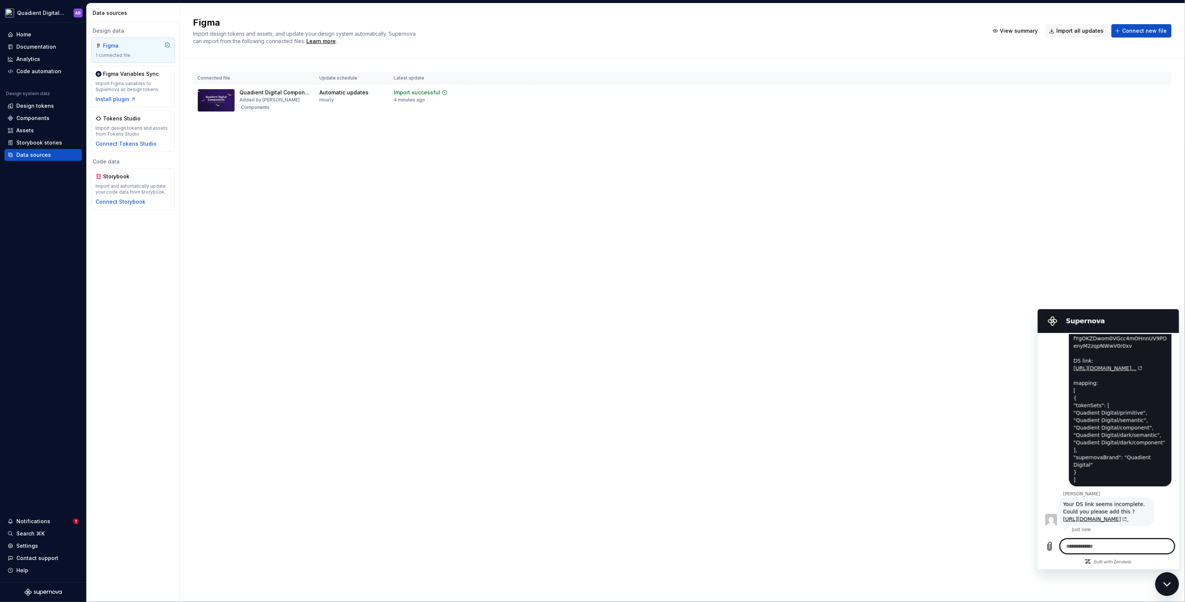
scroll to position [609, 0]
drag, startPoint x: 1061, startPoint y: 494, endPoint x: 1108, endPoint y: 518, distance: 52.9
click at [1108, 518] on div "Your DS link seems incomplete. Could you please add this ? https://app.supernov…" at bounding box center [1105, 510] width 92 height 28
click at [1078, 545] on textarea at bounding box center [1116, 546] width 114 height 15
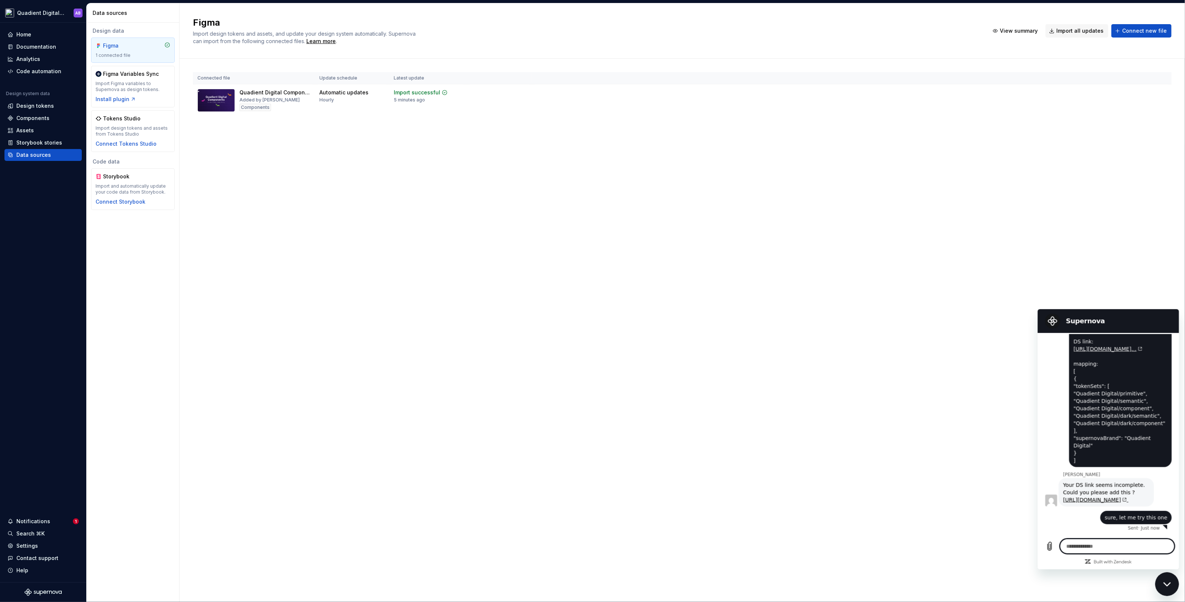
scroll to position [627, 0]
drag, startPoint x: 1060, startPoint y: 475, endPoint x: 1098, endPoint y: 498, distance: 44.4
click at [1098, 498] on div "Your DS link seems incomplete. Could you please add this ? https://app.supernov…" at bounding box center [1105, 492] width 92 height 28
copy link "https://app.supernova.io/21896-icapd-design-system/560330-quadient-digital-desi…"
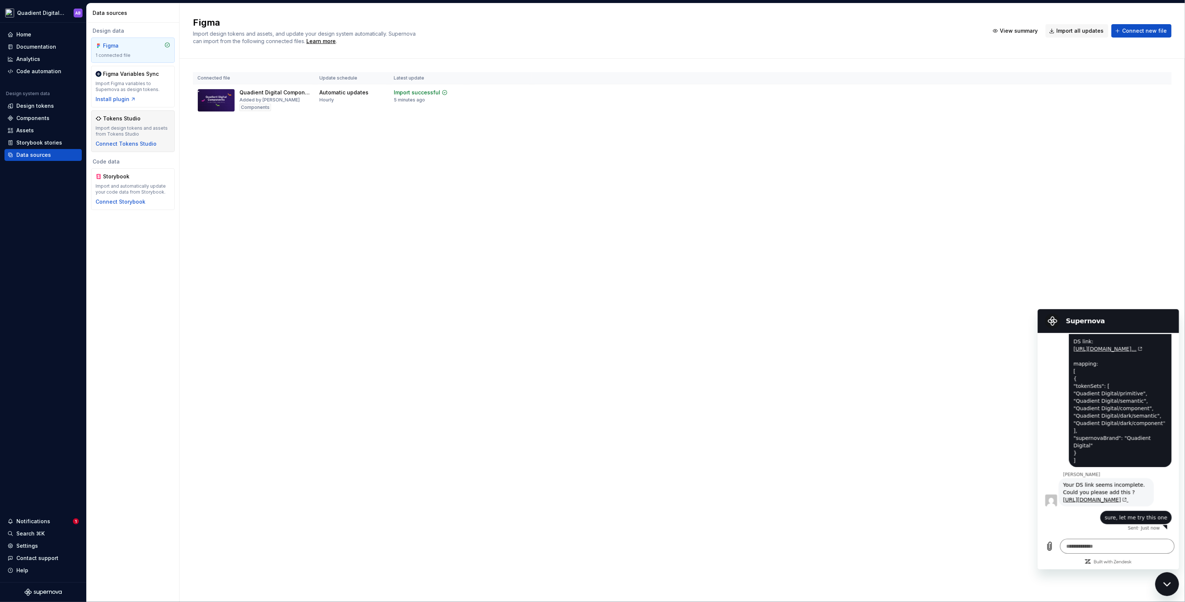
click at [138, 122] on div "Tokens Studio Import design tokens and assets from Tokens Studio Connect Tokens…" at bounding box center [133, 131] width 75 height 33
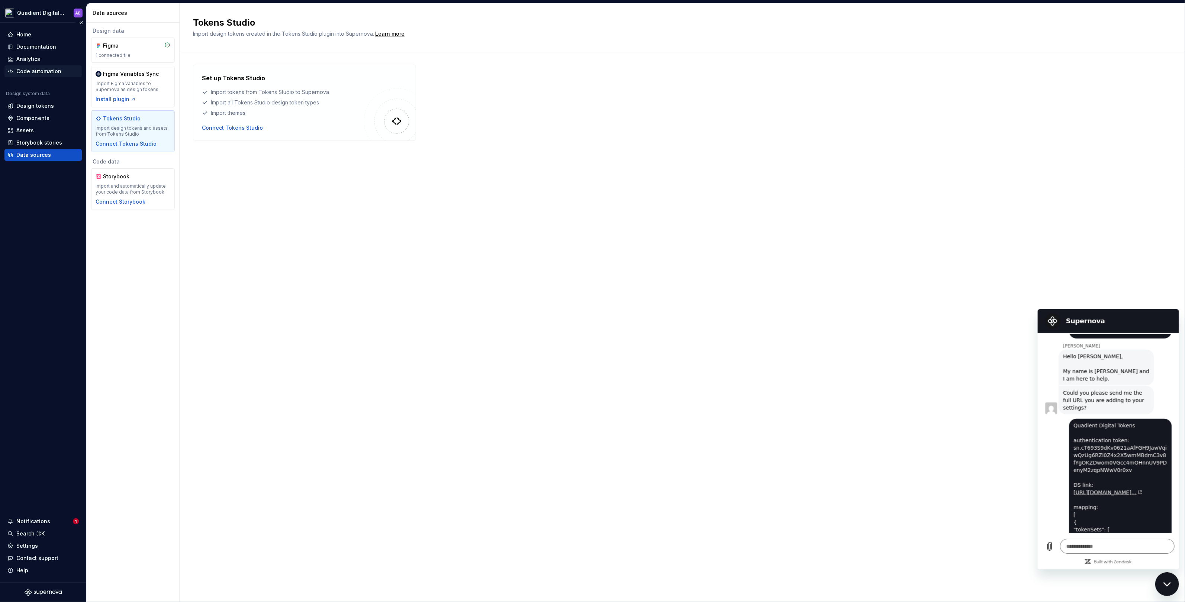
scroll to position [465, 0]
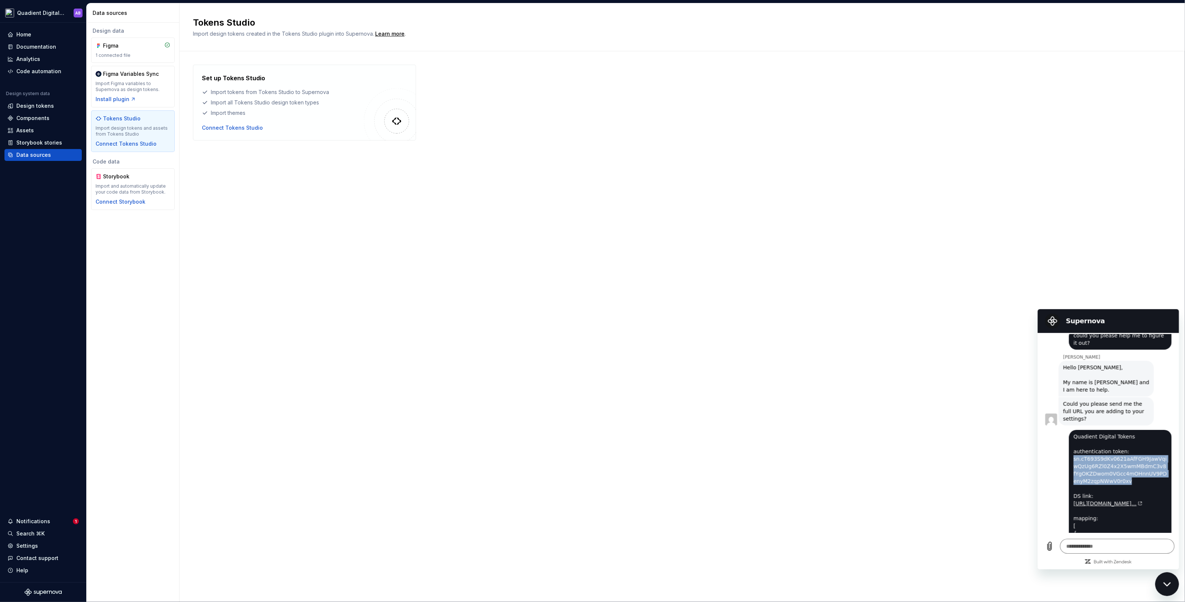
drag, startPoint x: 1072, startPoint y: 428, endPoint x: 1126, endPoint y: 449, distance: 57.0
click at [1126, 449] on span "Quadient Digital Tokens authentication token: sn.cT693S9dKv0621aAfFGH9JawVqiwQz…" at bounding box center [1120, 526] width 100 height 192
copy span "sn.cT693S9dKv0621aAfFGH9JawVqiwQzUg6RZl0Z4x2X5wmMBdmC3v8fYgOKZDwom0VGcc4mOHnnUV…"
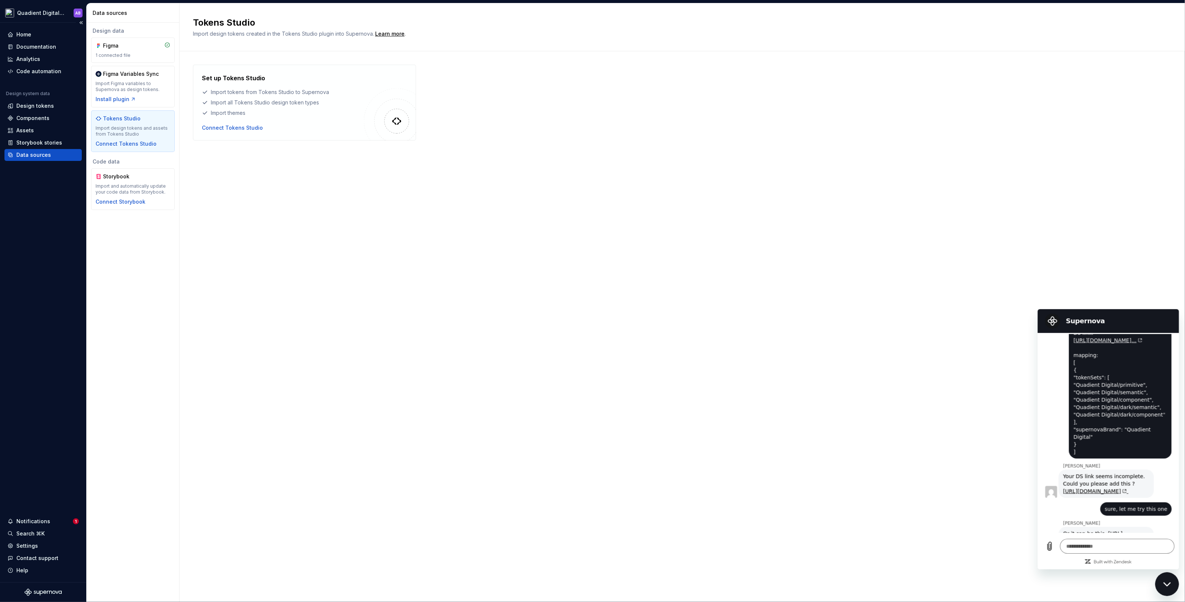
scroll to position [710, 0]
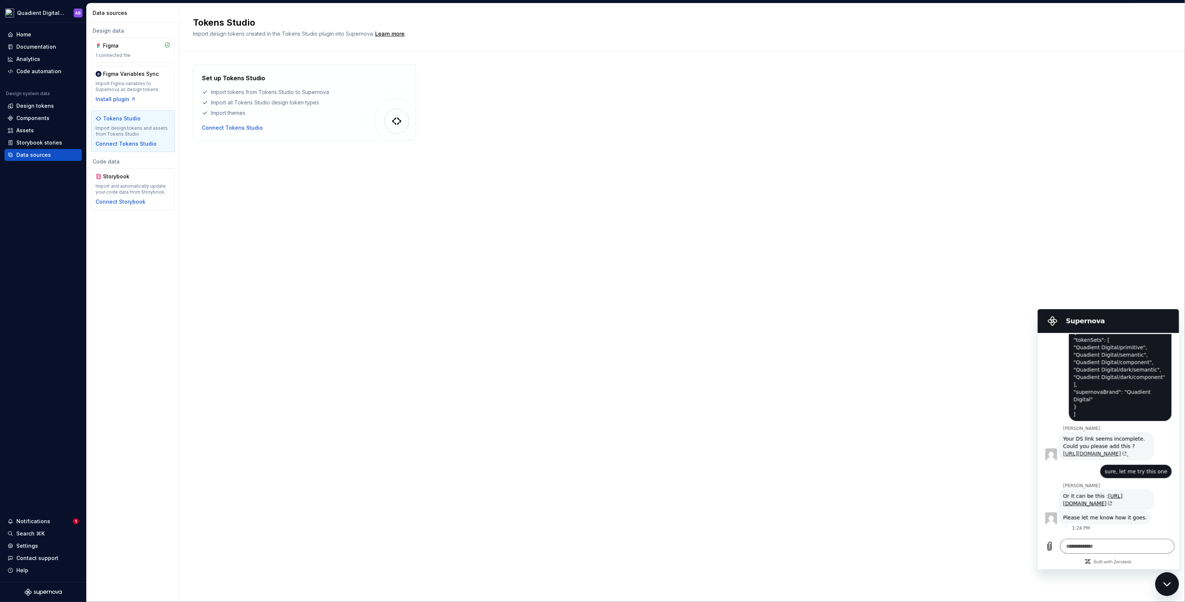
drag, startPoint x: 1061, startPoint y: 393, endPoint x: 1097, endPoint y: 416, distance: 42.8
click at [1097, 432] on div "Your DS link seems incomplete. Could you please add this ? https://app.supernov…" at bounding box center [1105, 446] width 92 height 28
copy link "https://app.supernova.io/21896-icapd-design-system/560330-quadient-digital-desi…"
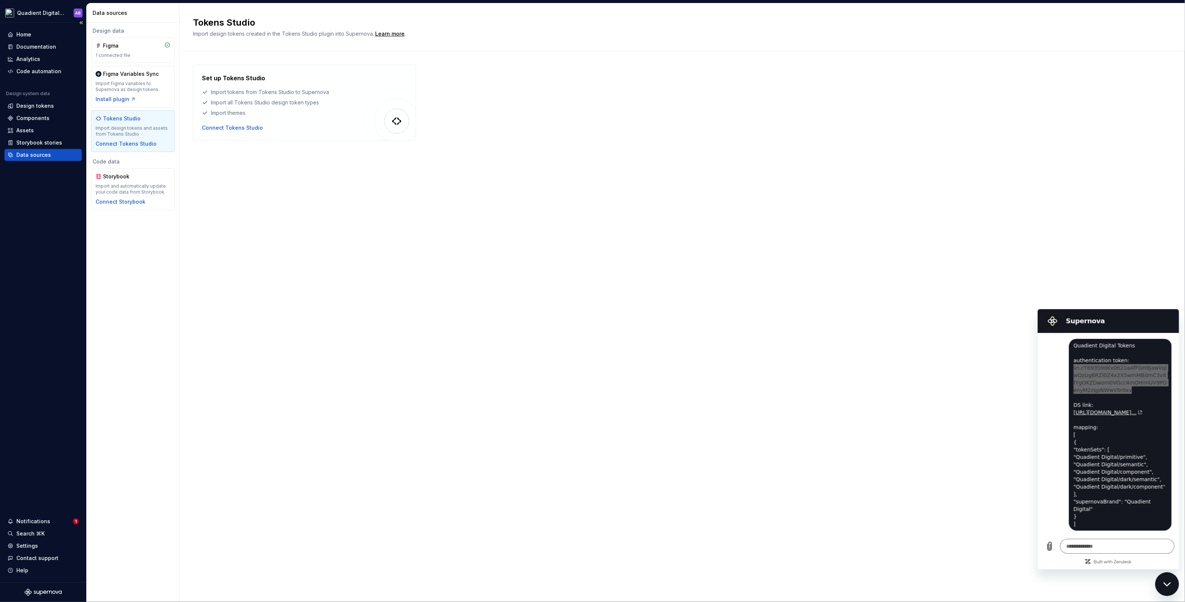
scroll to position [555, 0]
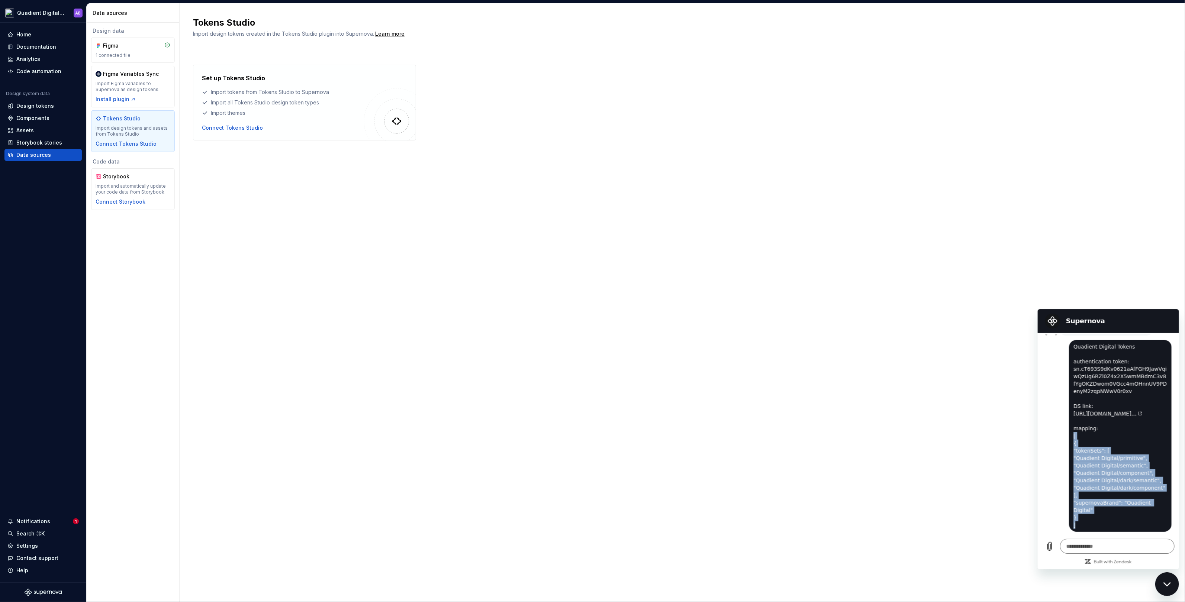
drag, startPoint x: 1073, startPoint y: 419, endPoint x: 1089, endPoint y: 509, distance: 91.7
click at [1089, 509] on span "Quadient Digital Tokens authentication token: sn.cT693S9dKv0621aAfFGH9JawVqiwQz…" at bounding box center [1120, 436] width 100 height 192
copy span "[ { "tokenSets": [ "Quadient Digital/primitive", "Quadient Digital/semantic", "…"
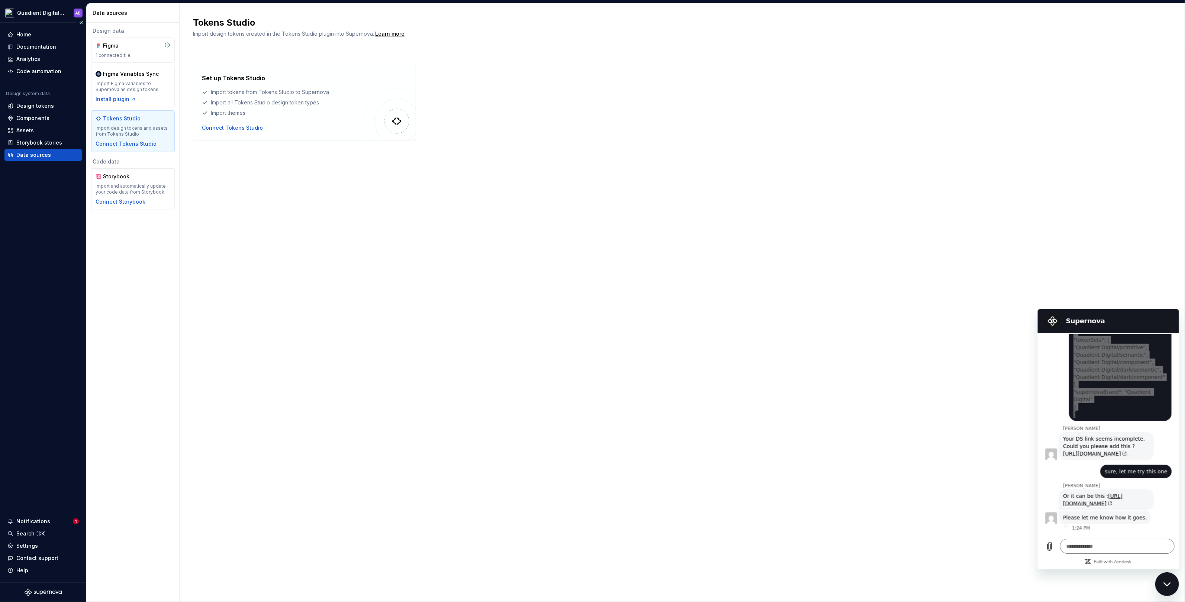
scroll to position [710, 0]
click at [1111, 502] on icon "(opens in a new tab)" at bounding box center [1109, 503] width 3 height 3
click at [1086, 544] on textarea at bounding box center [1116, 546] width 114 height 15
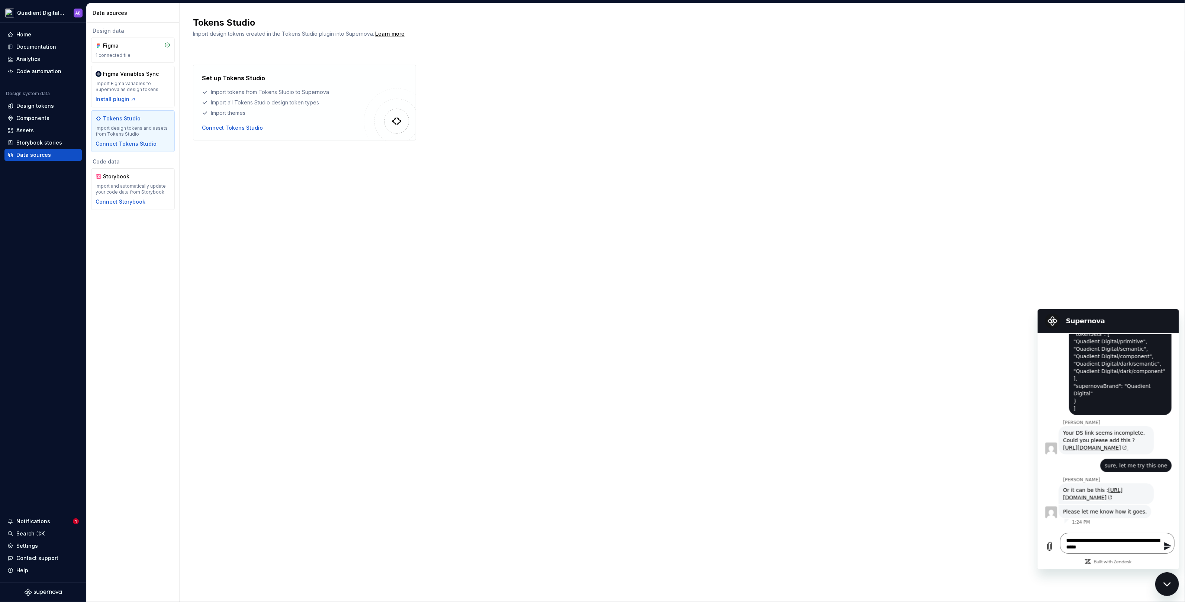
click at [1165, 549] on icon "Send message" at bounding box center [1167, 546] width 7 height 8
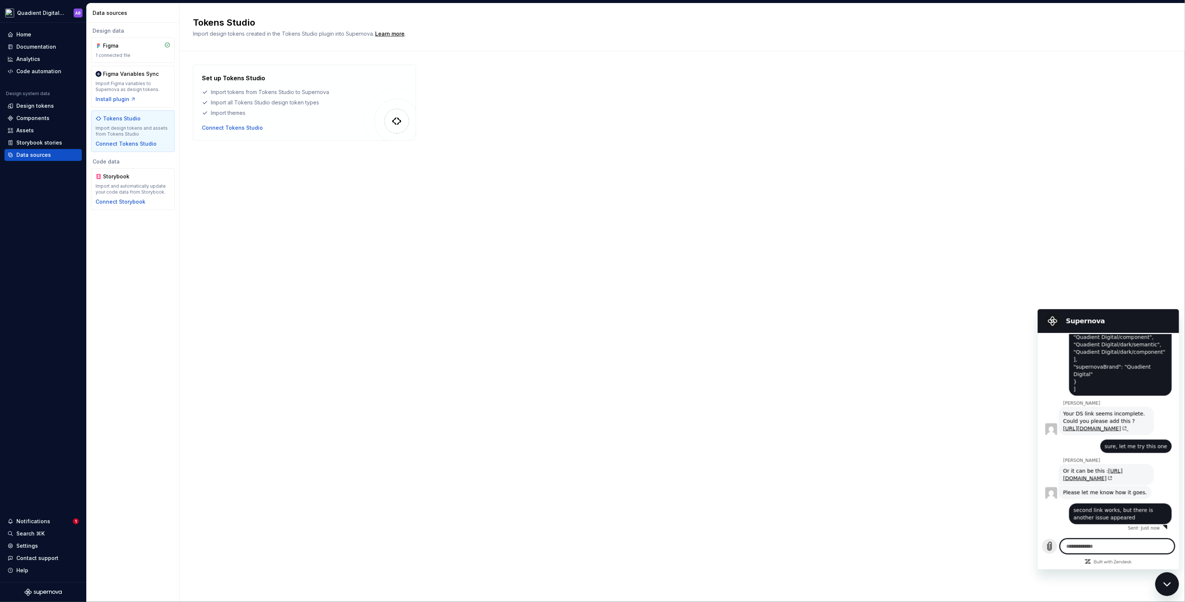
scroll to position [735, 0]
click at [1052, 543] on icon "Upload file" at bounding box center [1049, 546] width 9 height 9
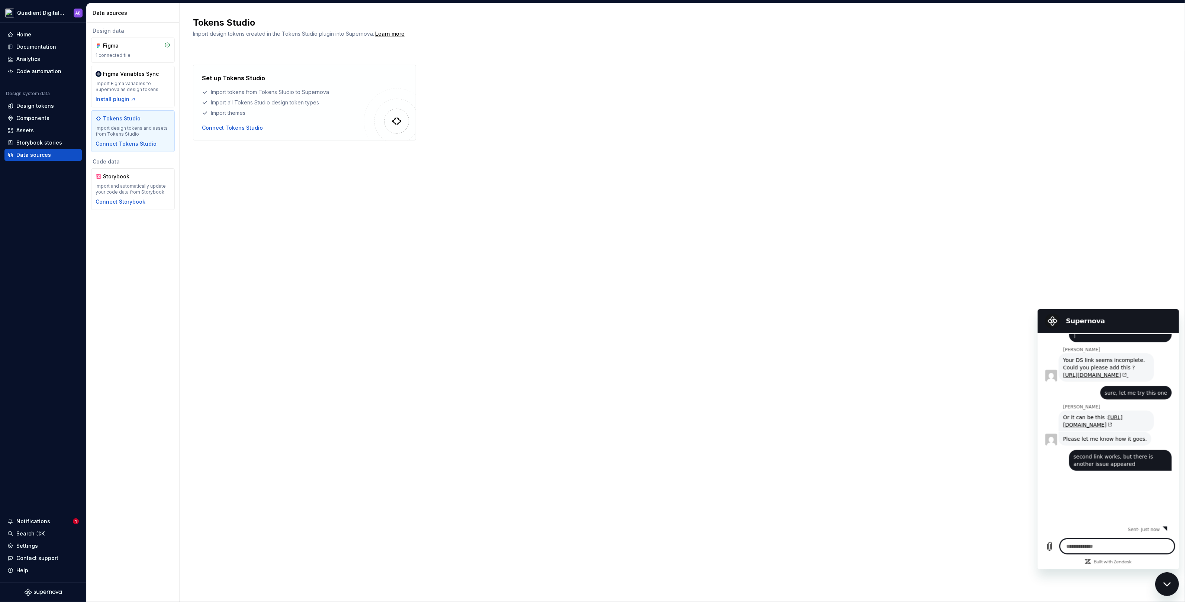
scroll to position [790, 0]
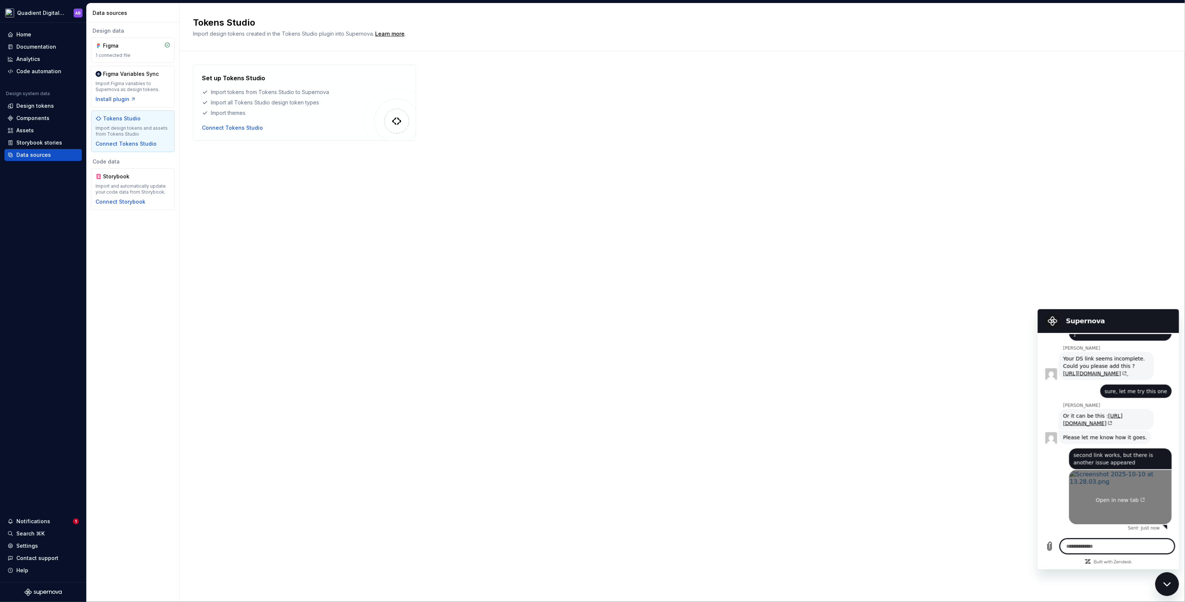
click at [1111, 500] on span "Open in new tab" at bounding box center [1119, 500] width 49 height 6
click at [1094, 549] on textarea at bounding box center [1116, 546] width 114 height 15
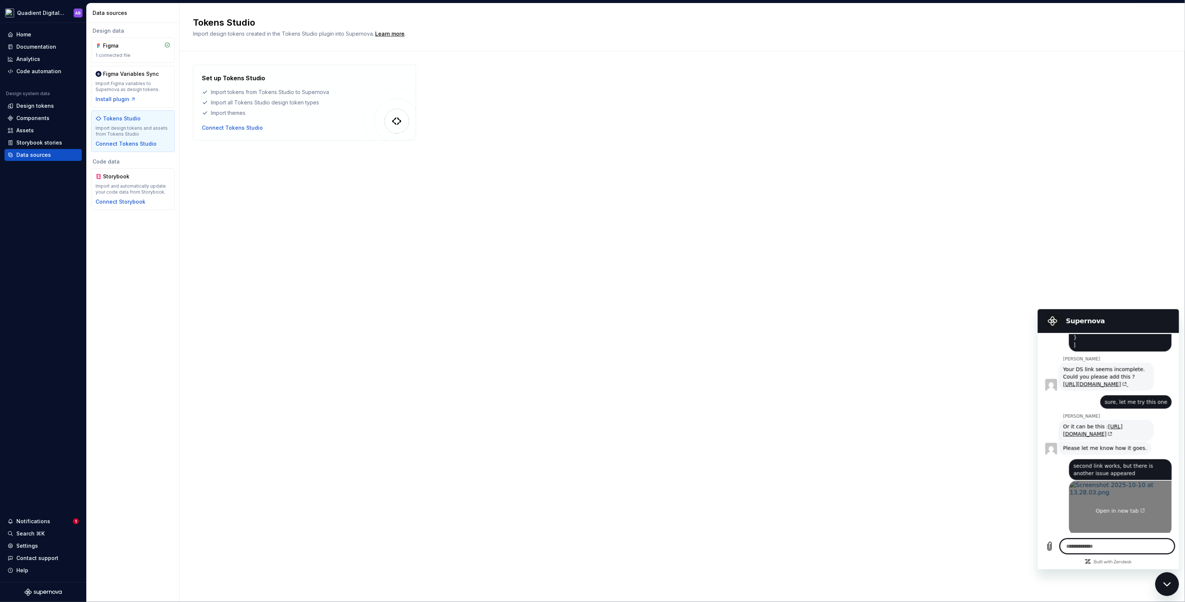
scroll to position [790, 0]
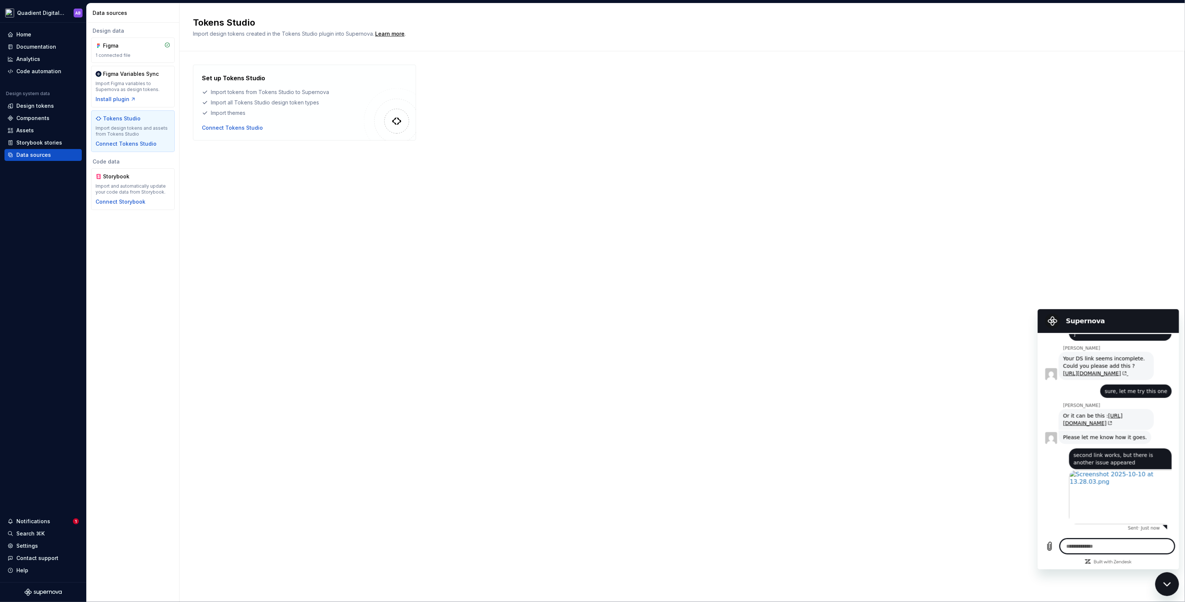
click at [1072, 549] on textarea at bounding box center [1116, 546] width 114 height 15
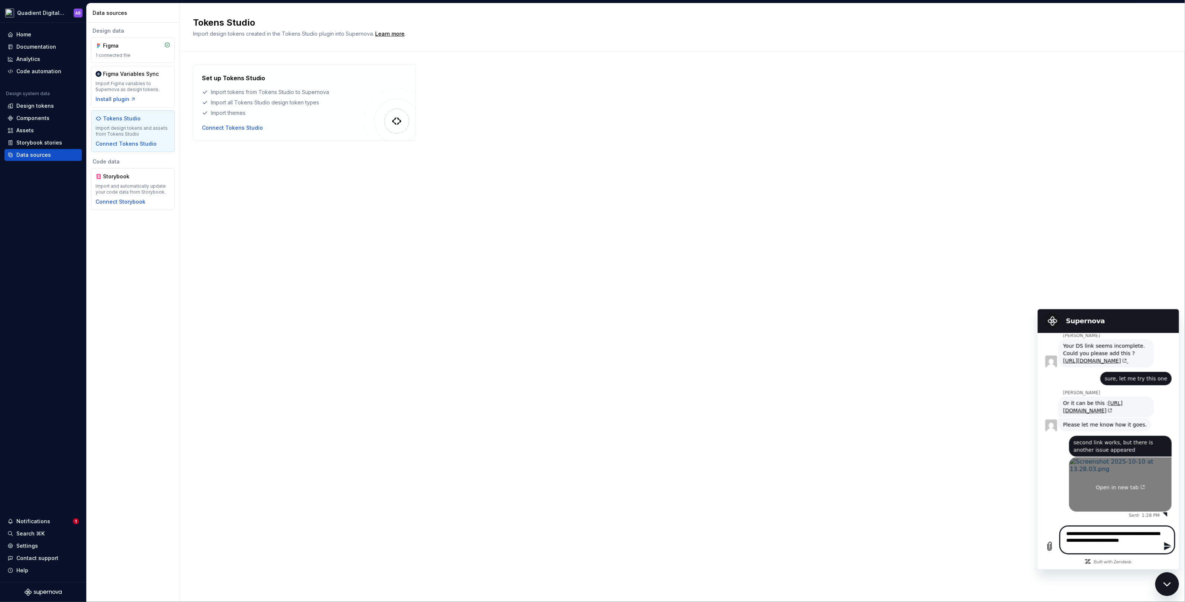
scroll to position [803, 0]
click at [1167, 548] on icon "Send message" at bounding box center [1167, 546] width 7 height 8
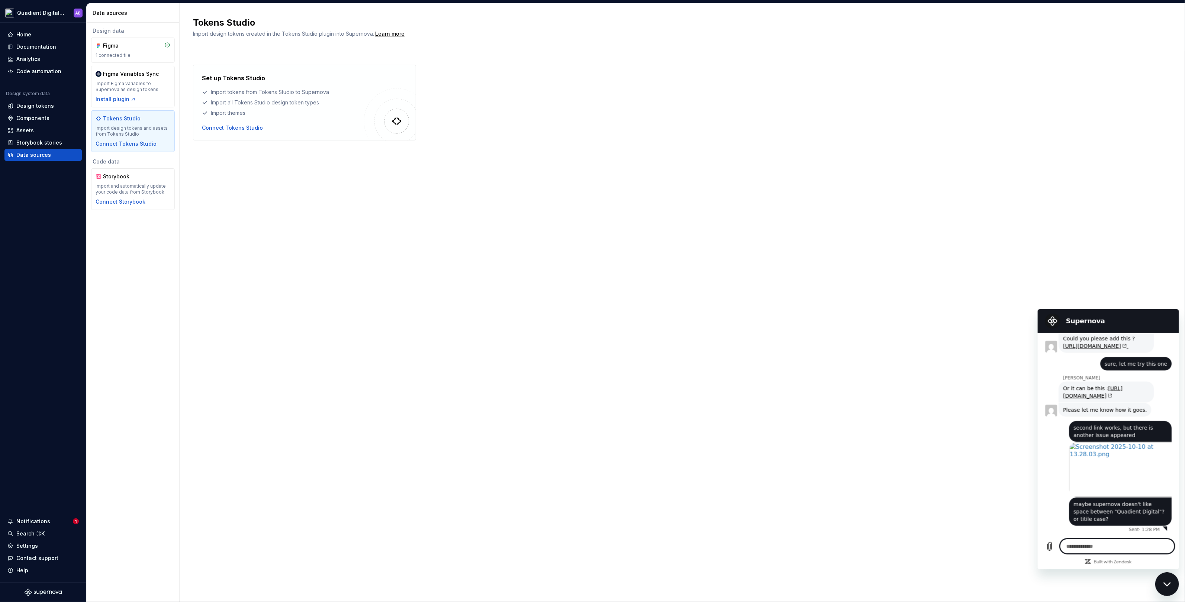
scroll to position [819, 0]
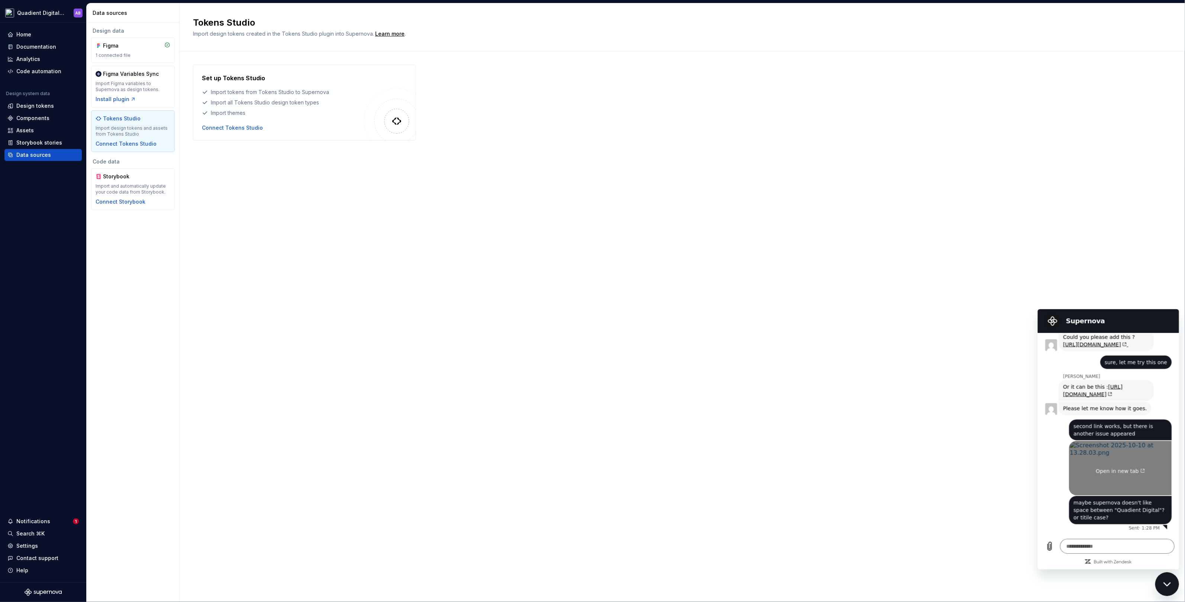
click at [1083, 458] on link "Open in new tab" at bounding box center [1119, 468] width 103 height 54
click at [1087, 398] on link "https://app.supernova.io/21896-icapd-design-system/560330-quadient-digital-desi…" at bounding box center [1091, 390] width 59 height 13
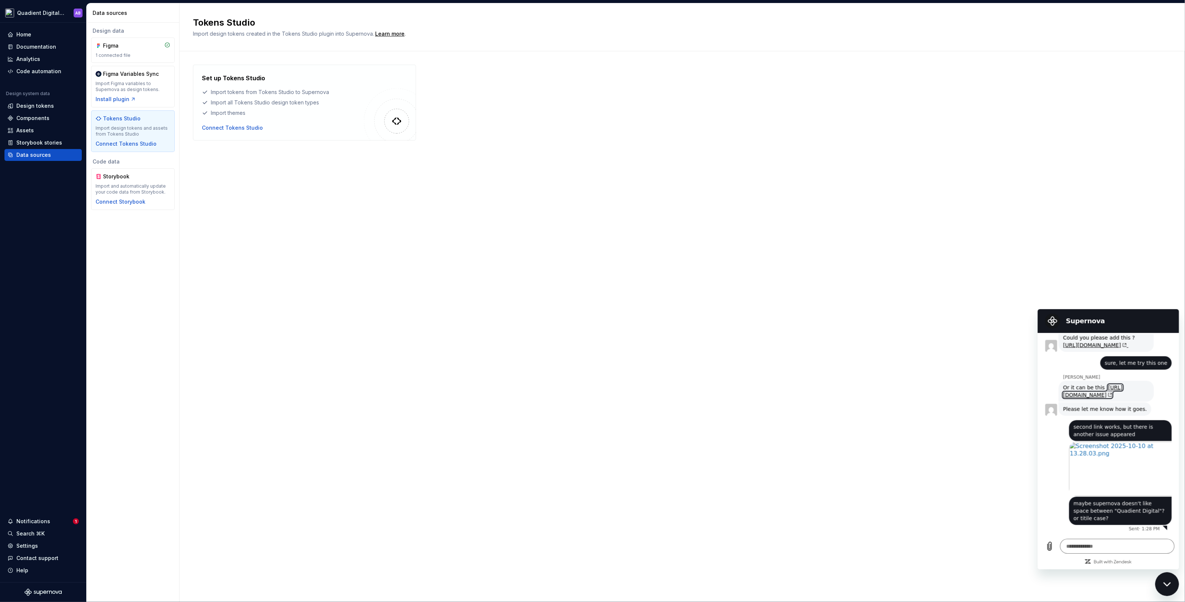
scroll to position [819, 0]
click at [1046, 547] on icon "Upload file" at bounding box center [1049, 546] width 9 height 9
click at [1088, 547] on textarea at bounding box center [1116, 546] width 114 height 15
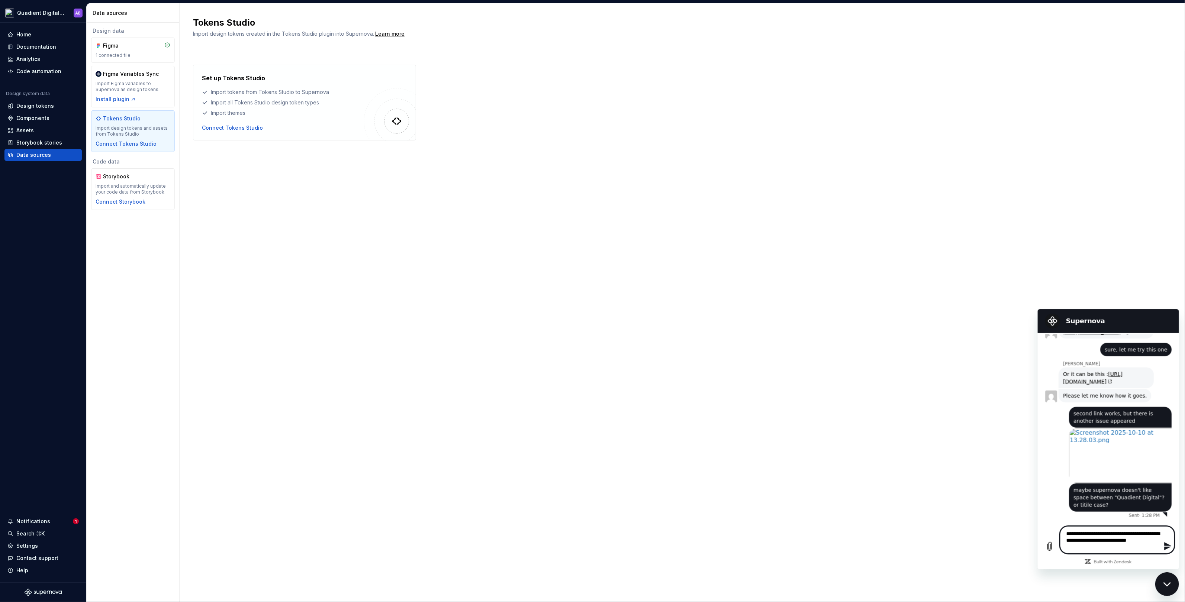
click at [1170, 543] on icon "Send message" at bounding box center [1167, 546] width 9 height 9
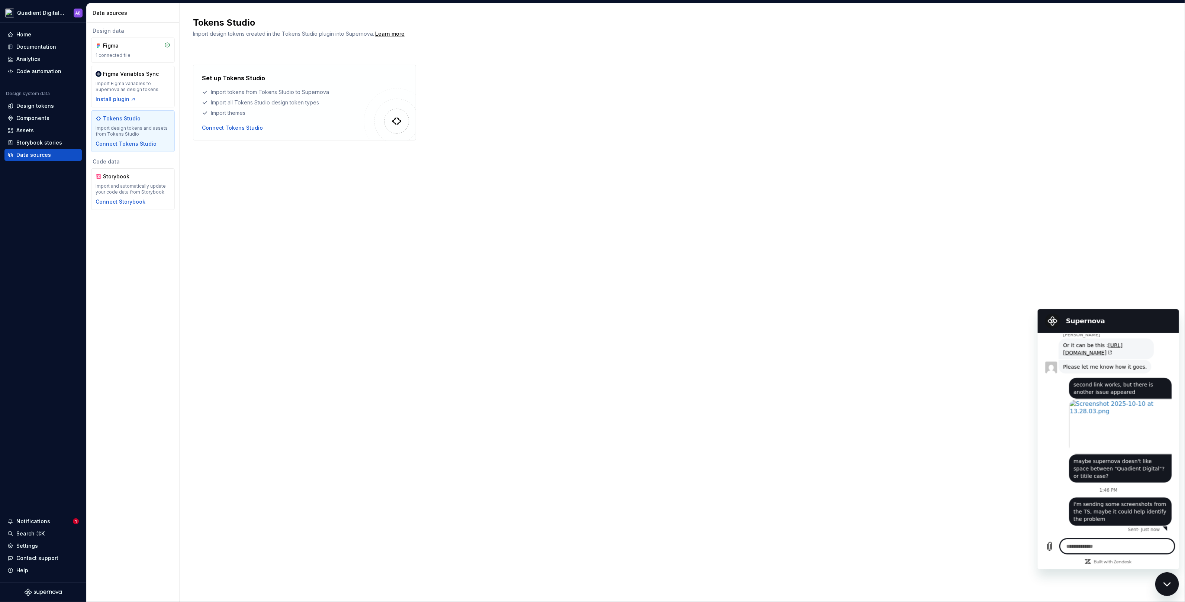
scroll to position [862, 0]
click at [1051, 545] on icon "Upload file" at bounding box center [1049, 546] width 9 height 9
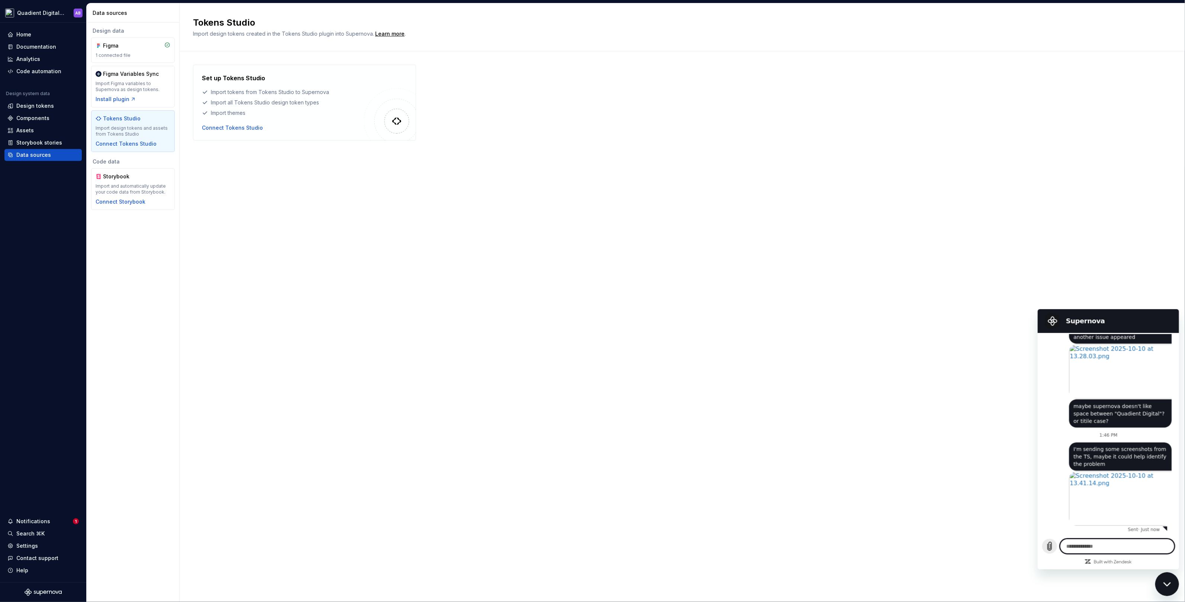
click at [1049, 545] on icon "Upload file" at bounding box center [1049, 546] width 9 height 9
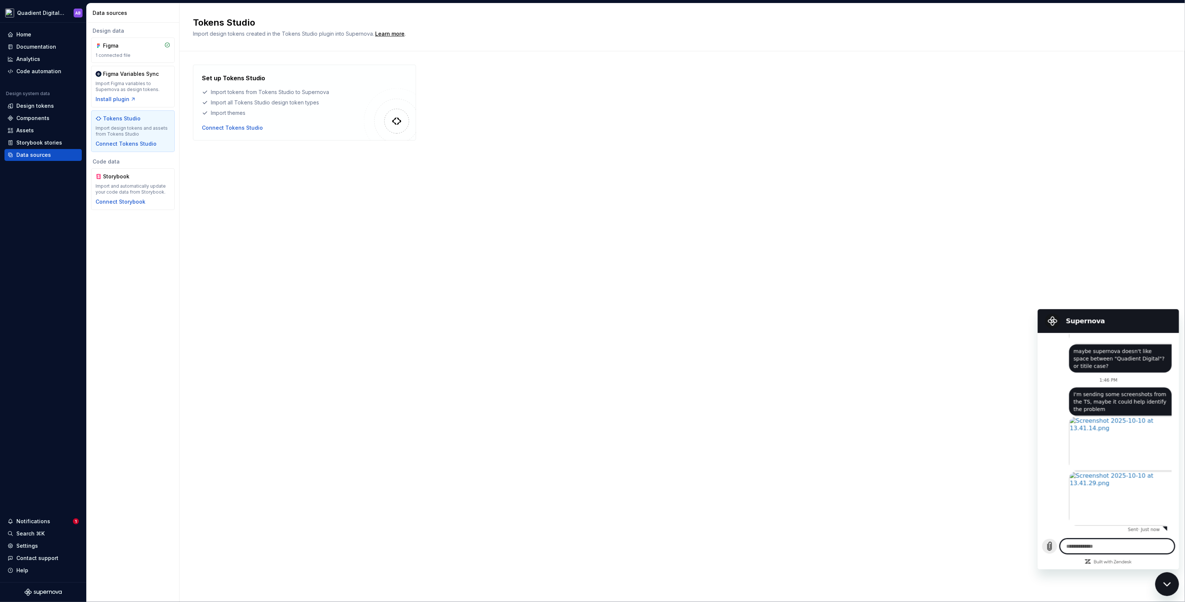
scroll to position [972, 0]
click at [1048, 546] on icon "Upload file" at bounding box center [1049, 546] width 9 height 9
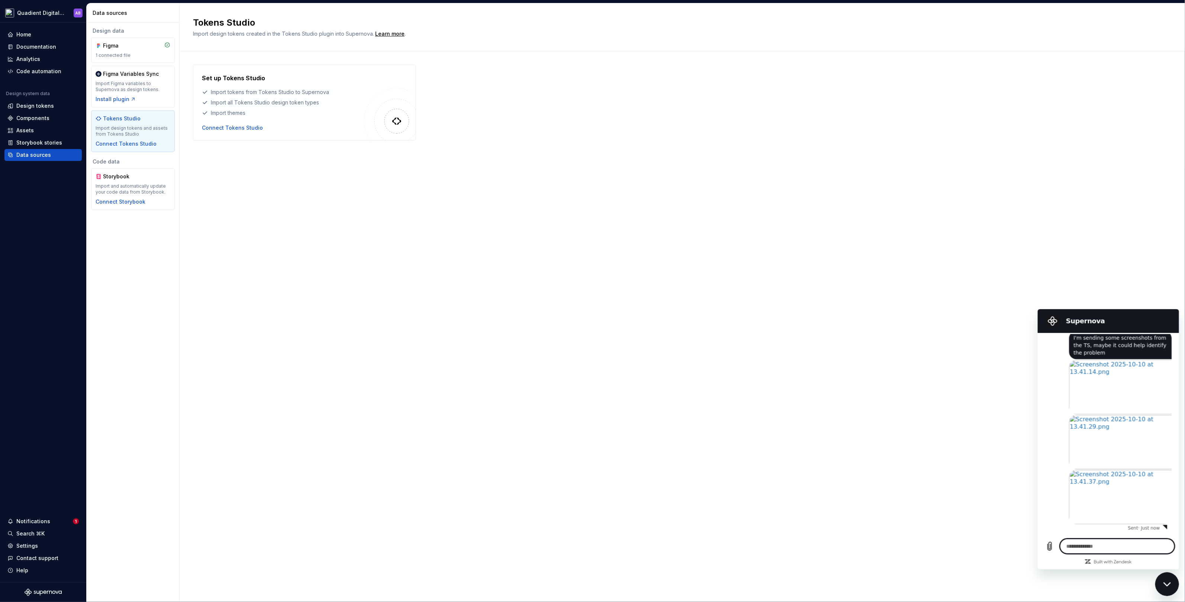
scroll to position [1006, 0]
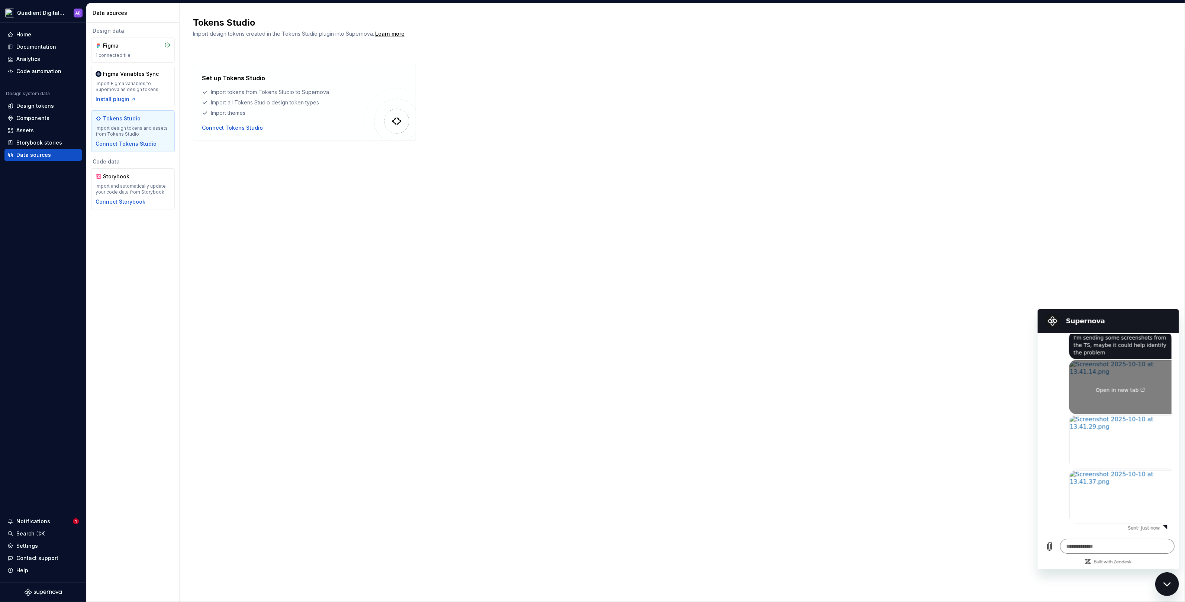
click at [1104, 414] on link "Open in new tab" at bounding box center [1119, 387] width 103 height 54
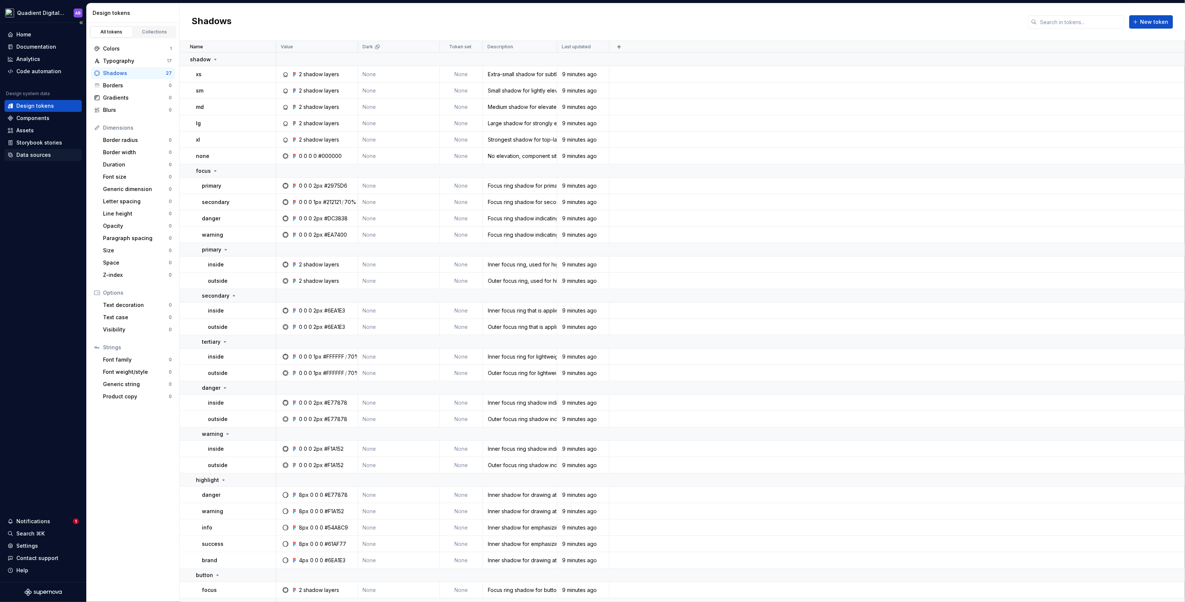
click at [34, 154] on div "Data sources" at bounding box center [33, 154] width 35 height 7
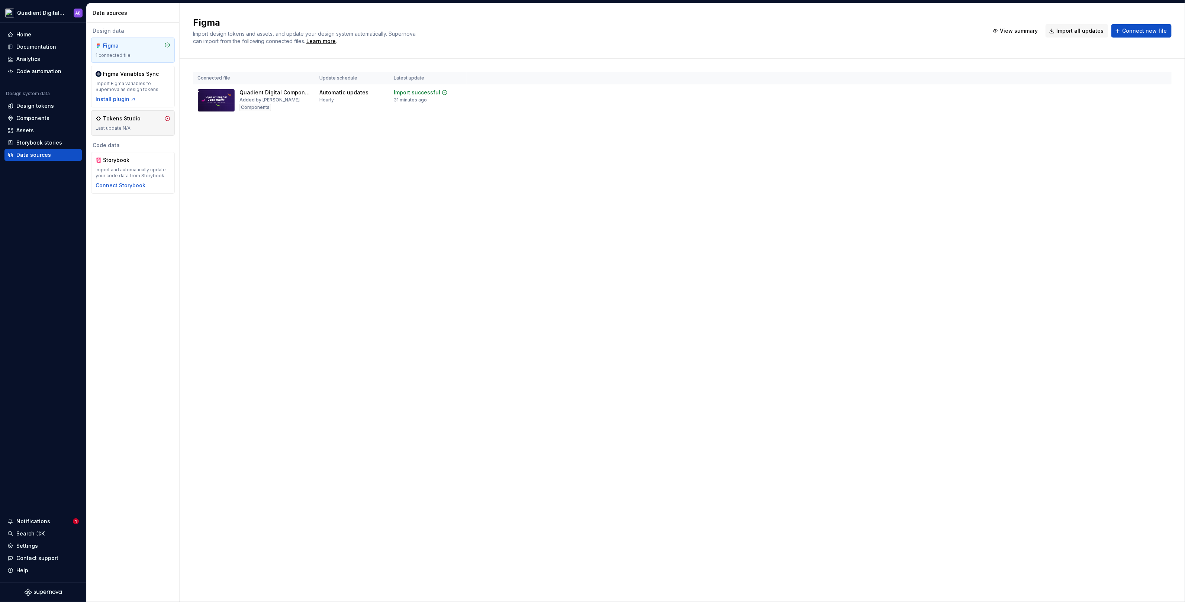
click at [137, 125] on div "Tokens Studio Last update N/A" at bounding box center [133, 123] width 75 height 16
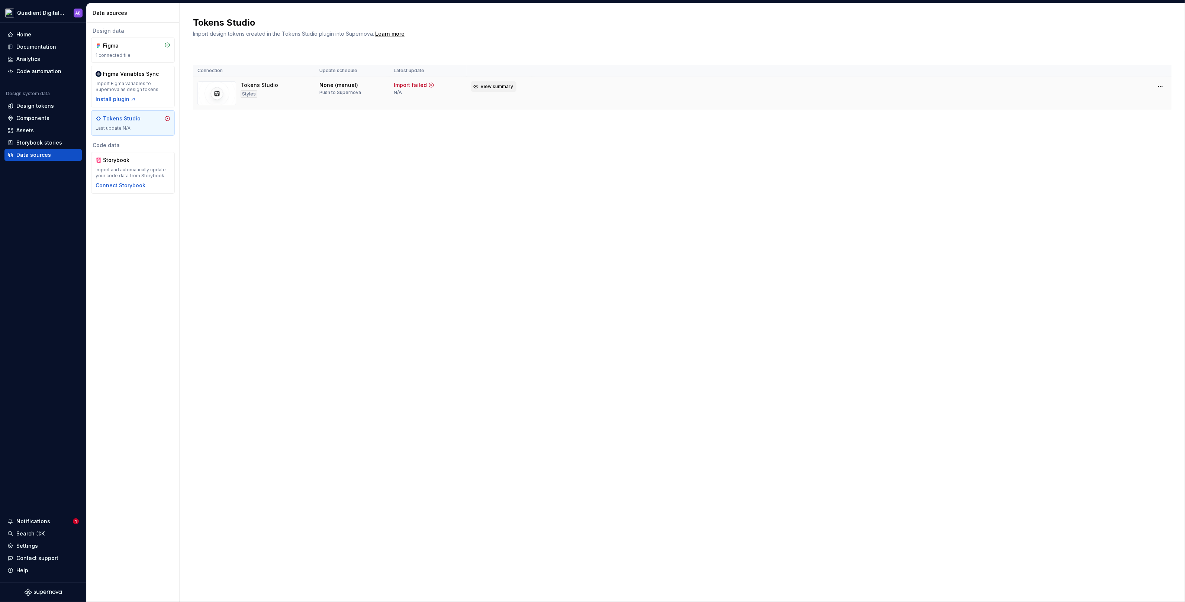
click at [500, 86] on span "View summary" at bounding box center [496, 87] width 33 height 6
click at [841, 146] on div "Tokens Studio Import design tokens created in the Tokens Studio plugin into Sup…" at bounding box center [682, 302] width 1005 height 599
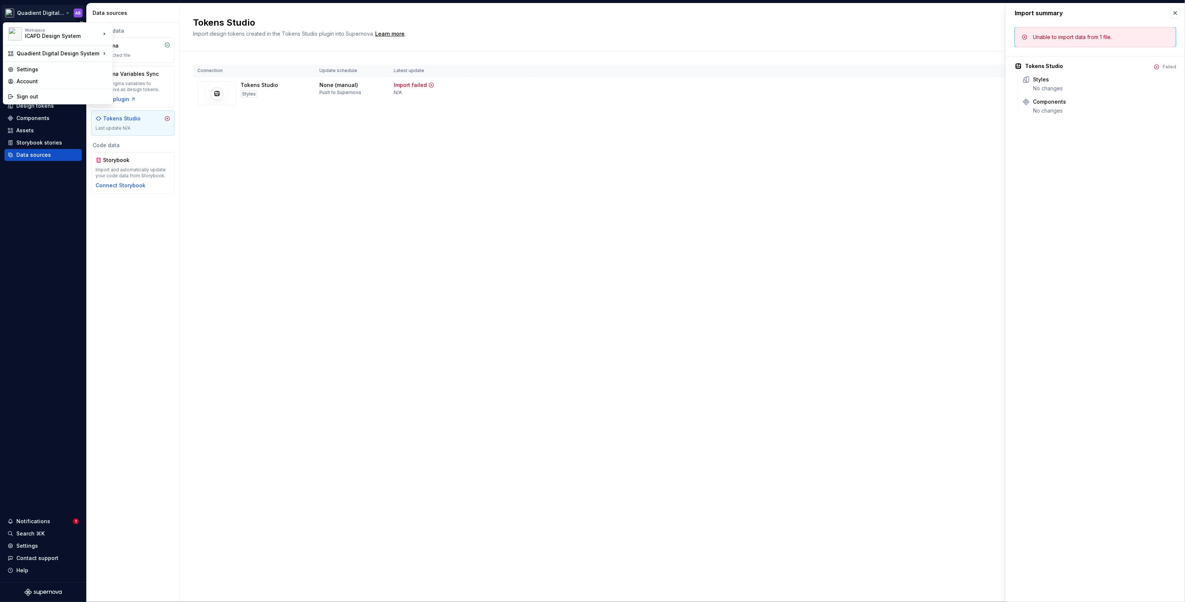
click at [64, 11] on html "Quadient Digital Design System AB Home Documentation Analytics Code automation …" at bounding box center [592, 301] width 1185 height 602
click at [326, 180] on html "Quadient Digital Design System AB Home Documentation Analytics Code automation …" at bounding box center [592, 301] width 1185 height 602
click at [1173, 10] on button "button" at bounding box center [1175, 13] width 10 height 10
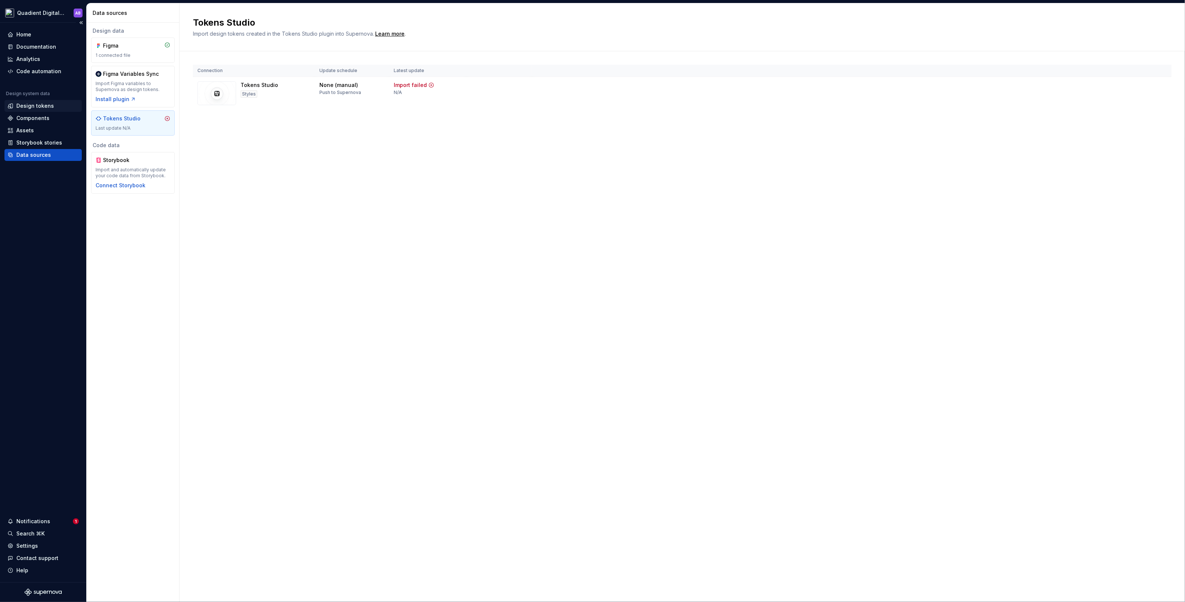
click at [33, 106] on div "Design tokens" at bounding box center [35, 105] width 38 height 7
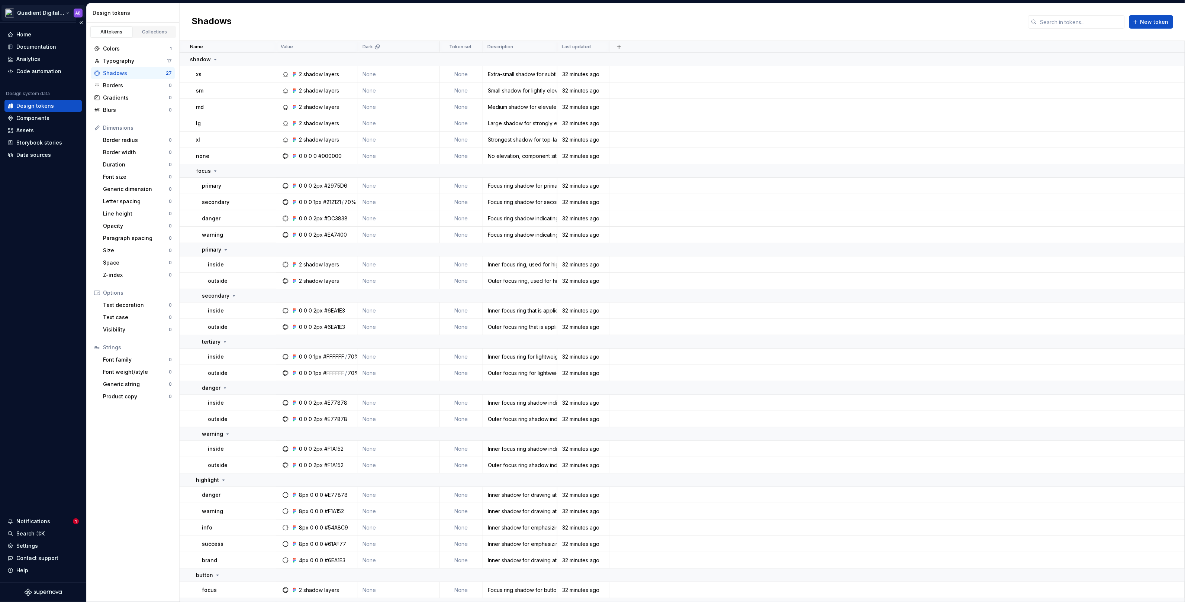
click at [42, 10] on html "Quadient Digital Design System AB Home Documentation Analytics Code automation …" at bounding box center [592, 301] width 1185 height 602
click at [45, 224] on html "Quadient Digital Design System AB Home Documentation Analytics Code automation …" at bounding box center [592, 301] width 1185 height 602
click at [28, 560] on div "Contact support" at bounding box center [37, 558] width 42 height 7
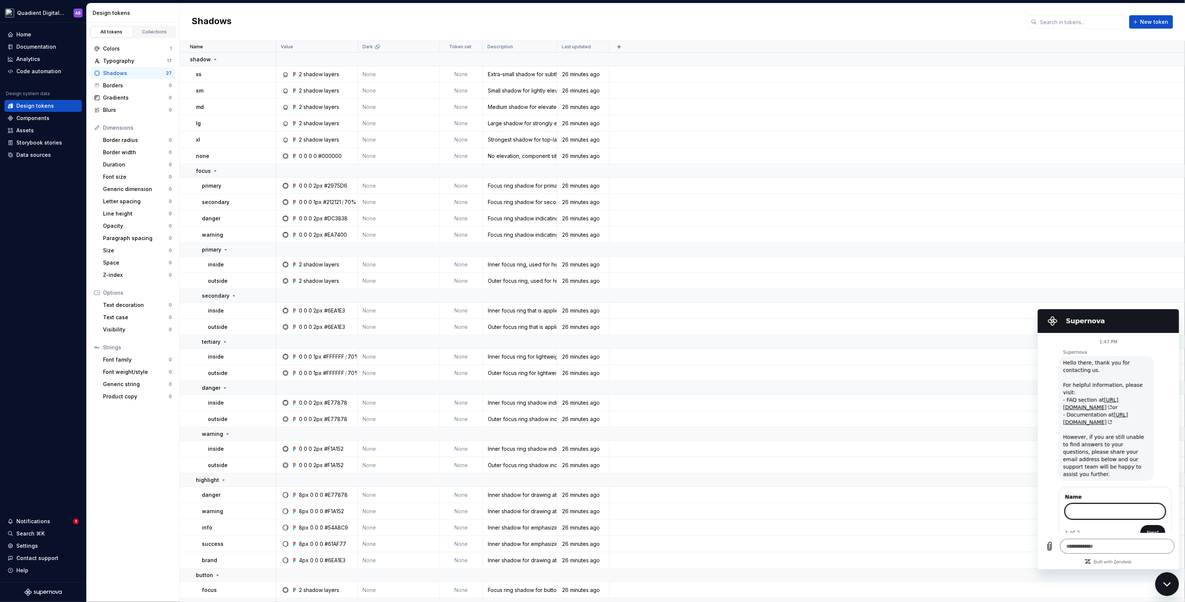
click at [1164, 581] on div "Close messaging window" at bounding box center [1166, 584] width 22 height 22
type textarea "*"
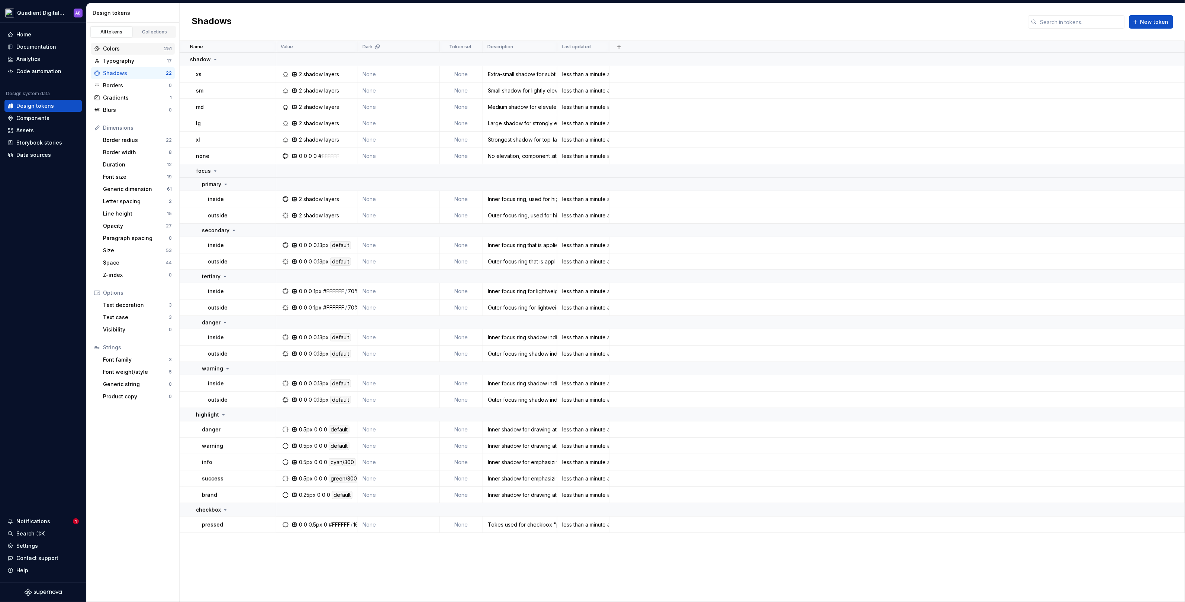
click at [138, 52] on div "Colors" at bounding box center [133, 48] width 61 height 7
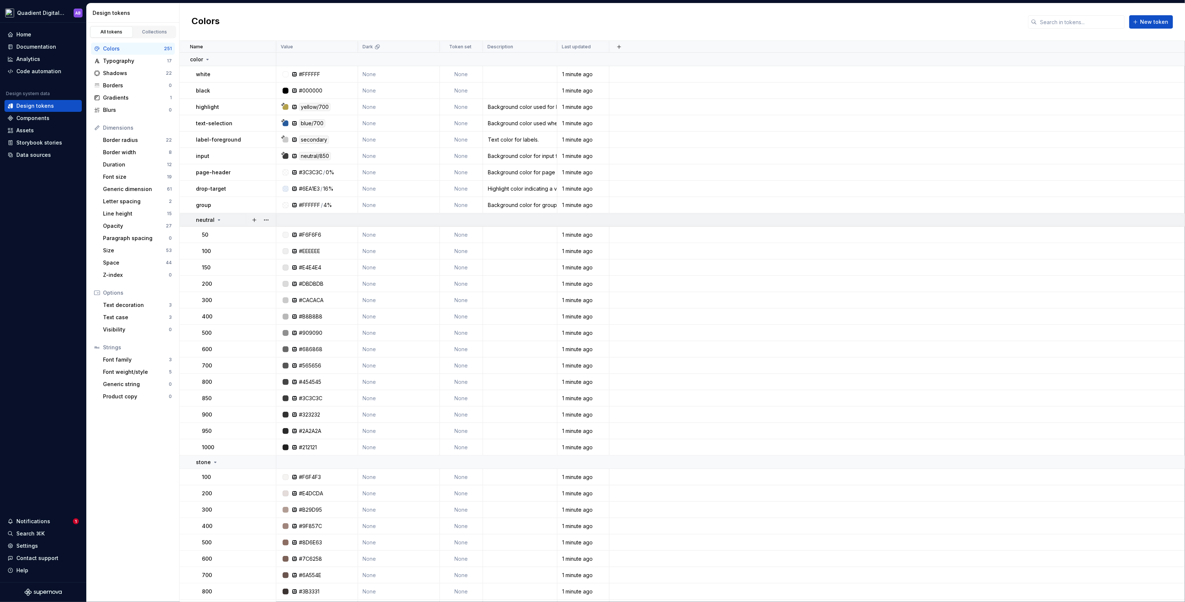
click at [214, 216] on div "neutral" at bounding box center [209, 219] width 26 height 7
click at [216, 232] on icon at bounding box center [215, 233] width 6 height 6
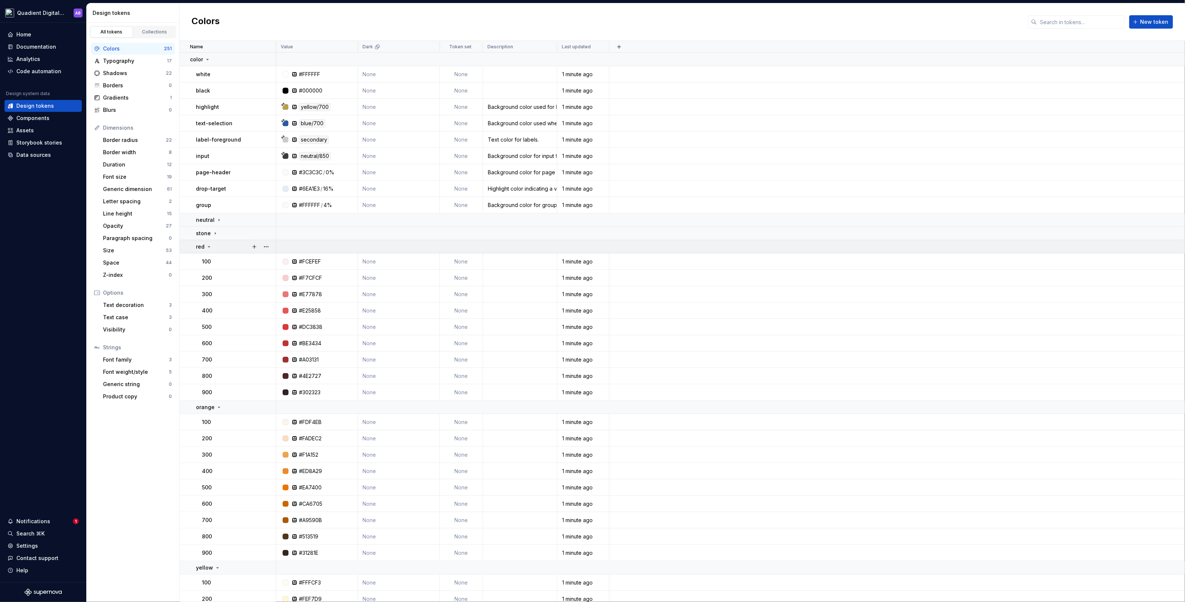
click at [213, 247] on div "red" at bounding box center [236, 246] width 80 height 7
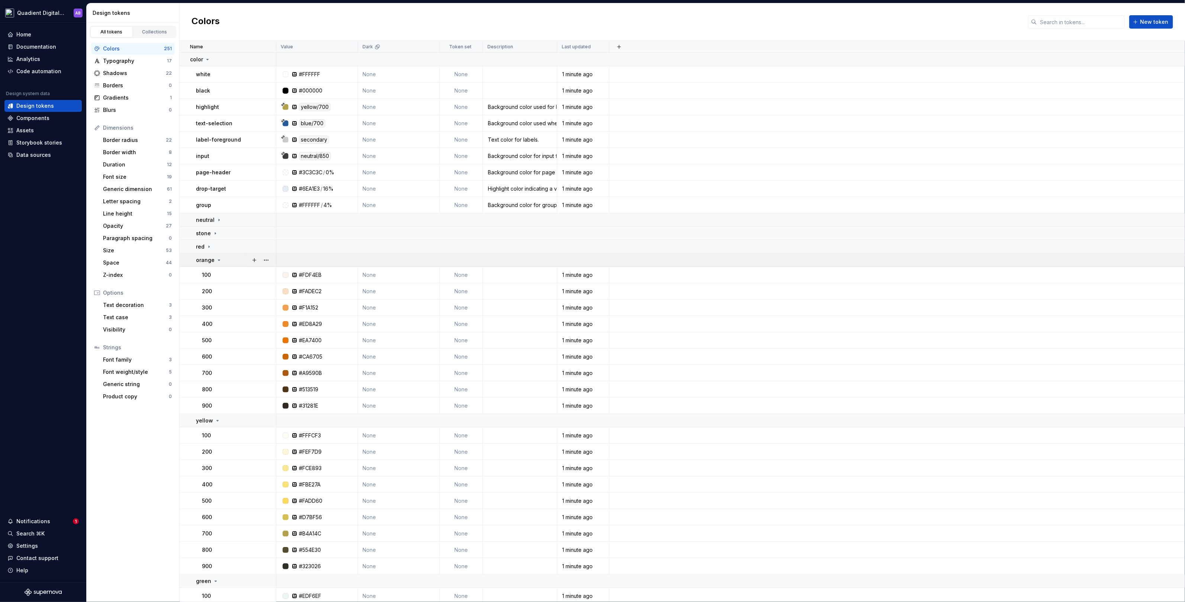
click at [216, 258] on icon at bounding box center [219, 260] width 6 height 6
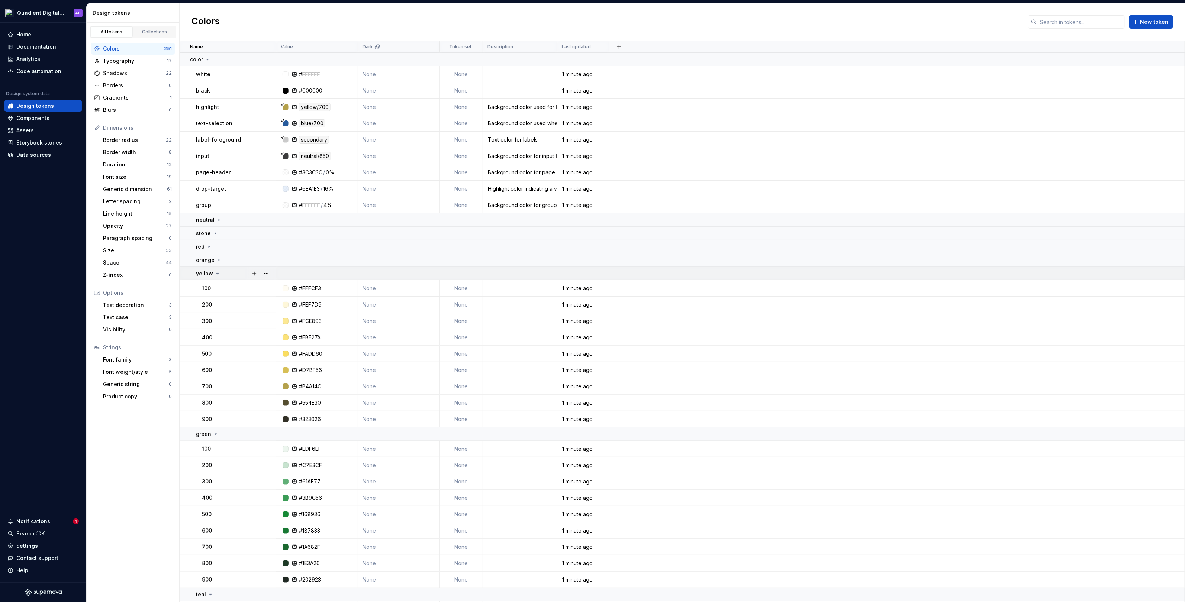
click at [213, 272] on div "yellow" at bounding box center [208, 273] width 25 height 7
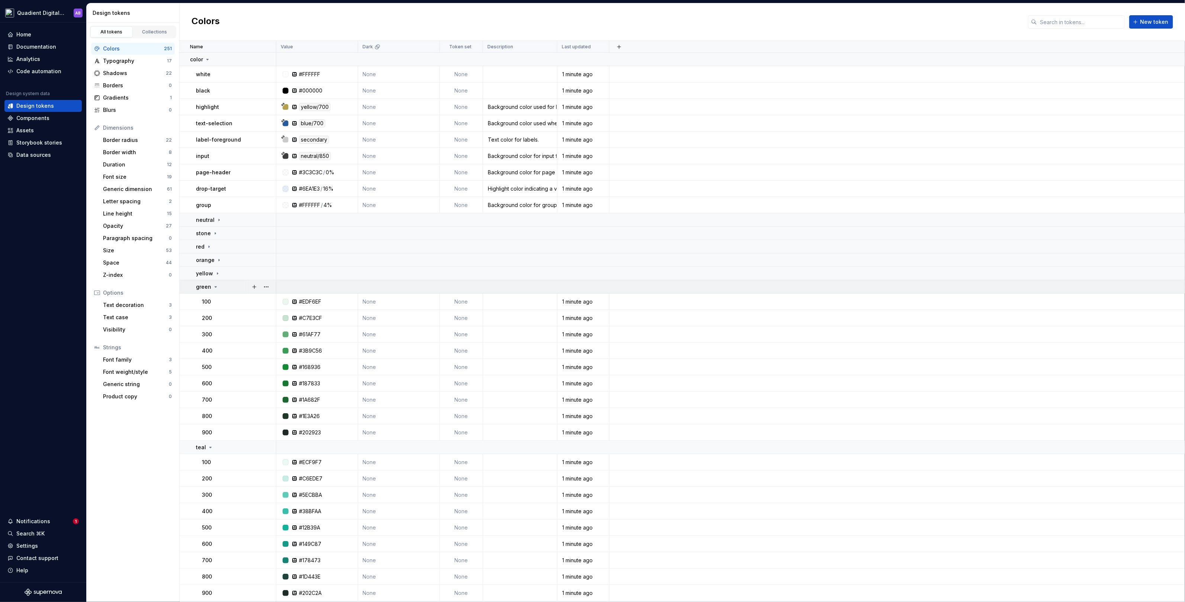
click at [215, 287] on icon at bounding box center [216, 287] width 2 height 1
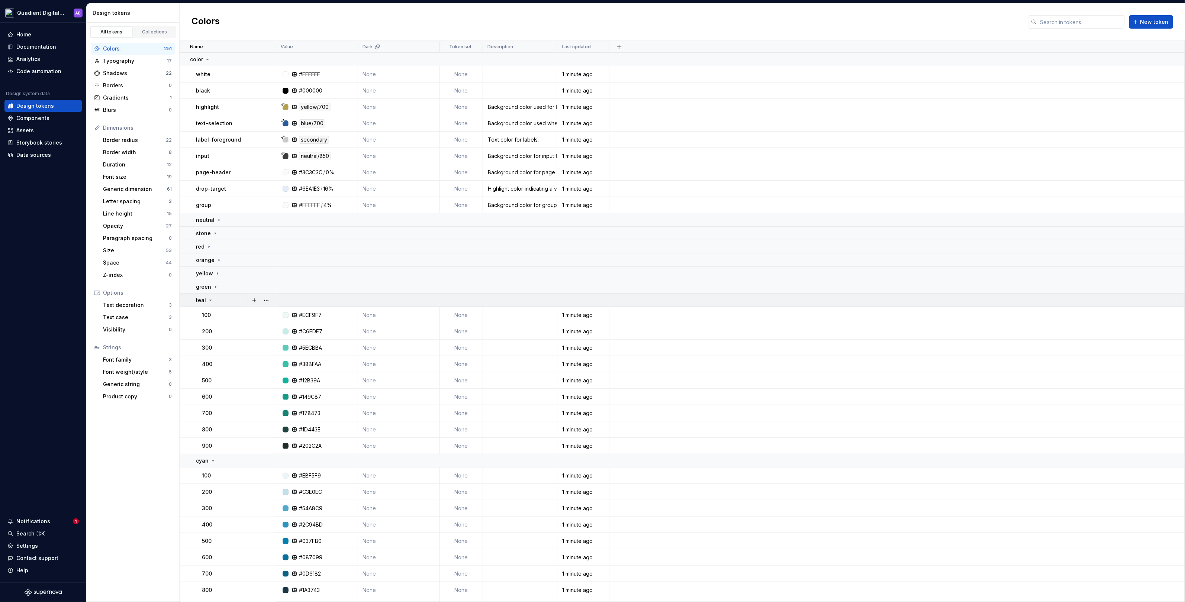
click at [213, 300] on div "teal" at bounding box center [236, 300] width 80 height 7
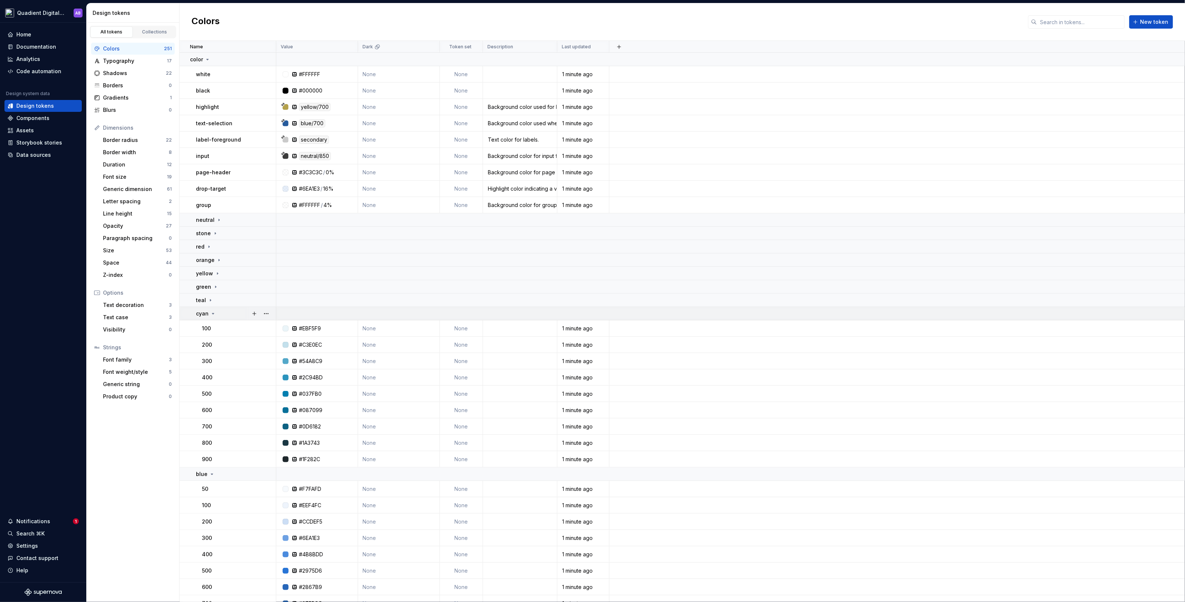
click at [212, 314] on icon at bounding box center [213, 314] width 6 height 6
click at [212, 327] on icon at bounding box center [212, 327] width 2 height 1
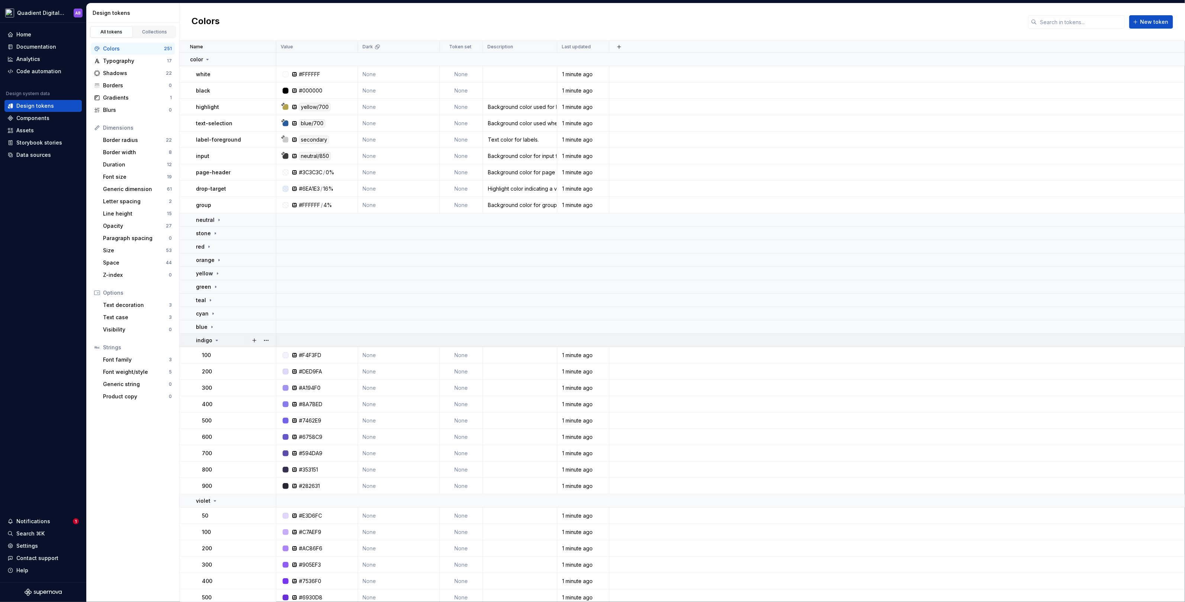
click at [212, 339] on div "indigo" at bounding box center [208, 340] width 24 height 7
click at [214, 354] on icon at bounding box center [215, 354] width 2 height 1
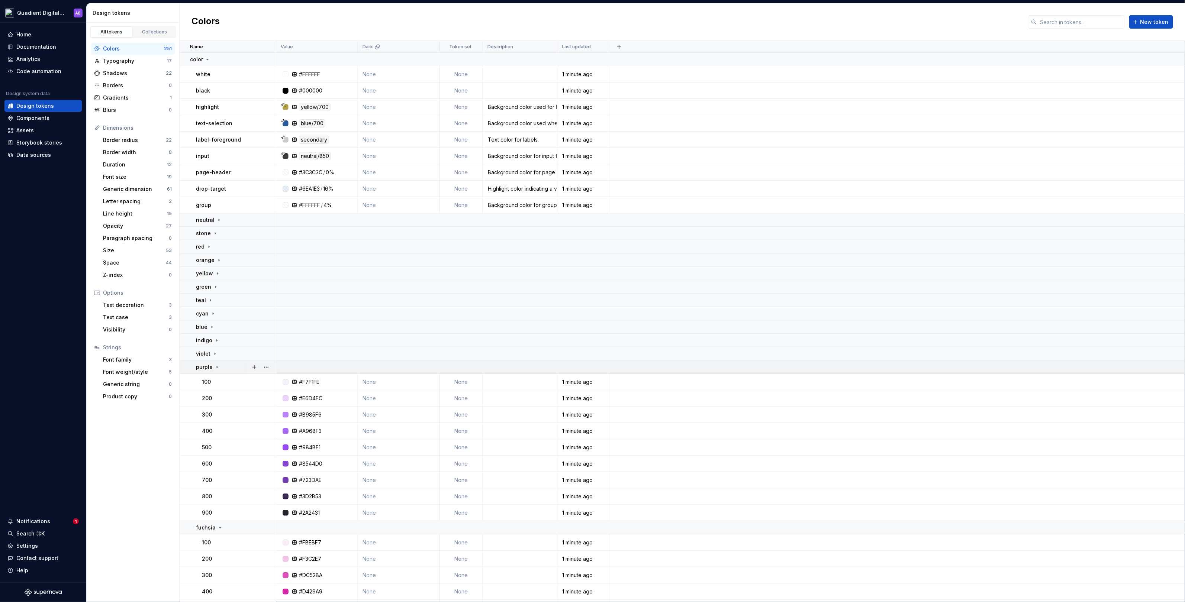
click at [214, 367] on icon at bounding box center [217, 367] width 6 height 6
click at [219, 378] on icon at bounding box center [220, 381] width 6 height 6
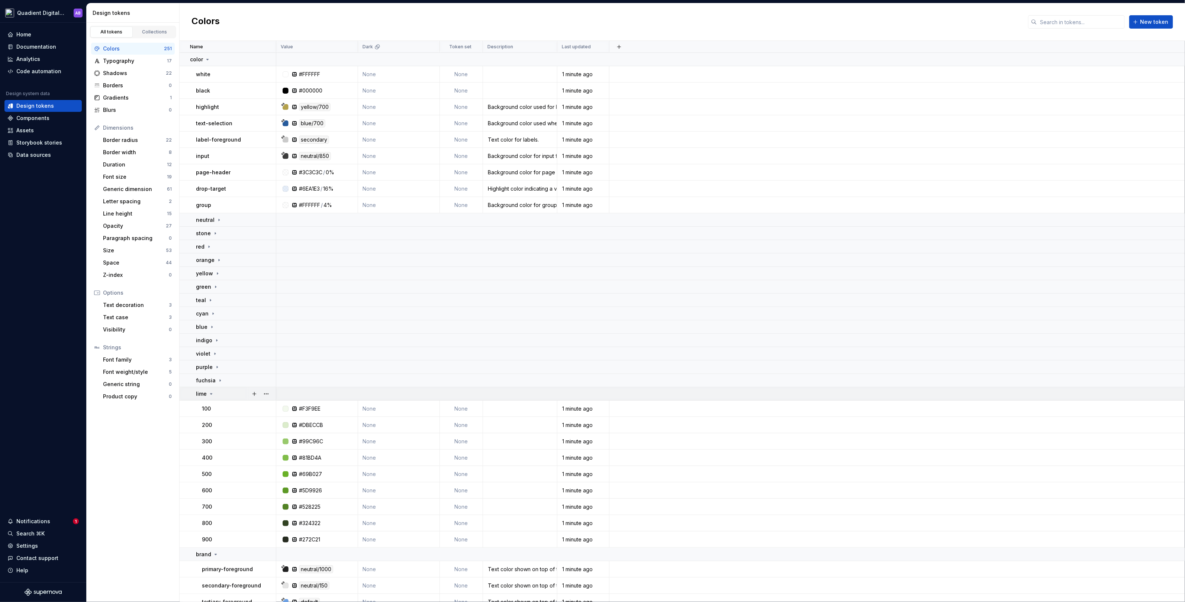
click at [210, 392] on icon at bounding box center [211, 394] width 6 height 6
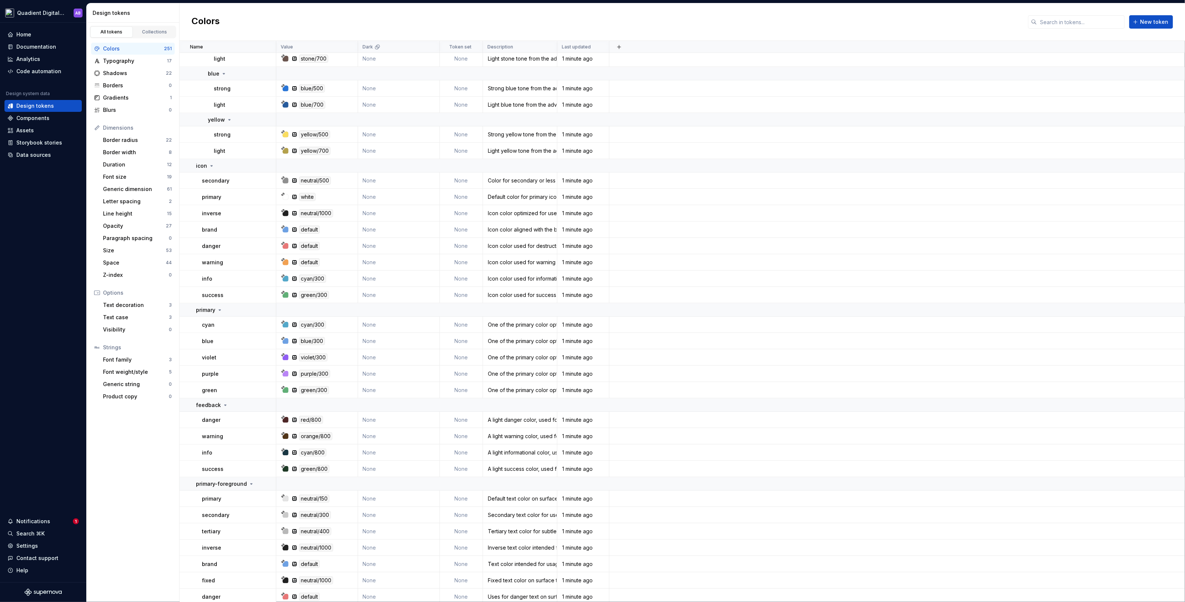
scroll to position [2030, 0]
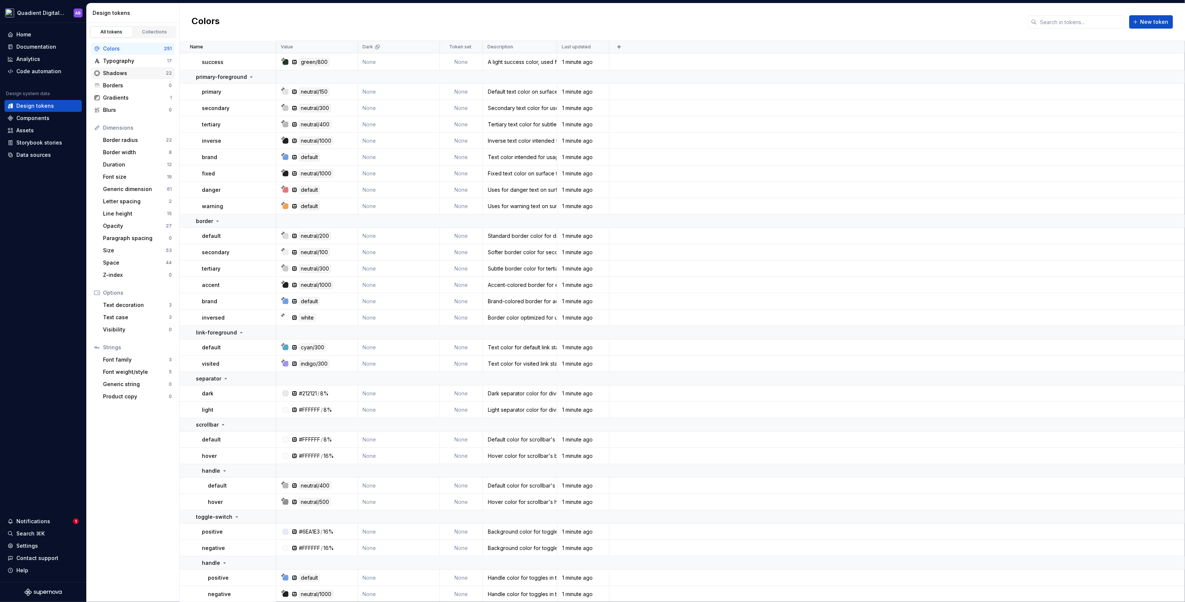
click at [127, 77] on div "Shadows 22" at bounding box center [133, 73] width 84 height 12
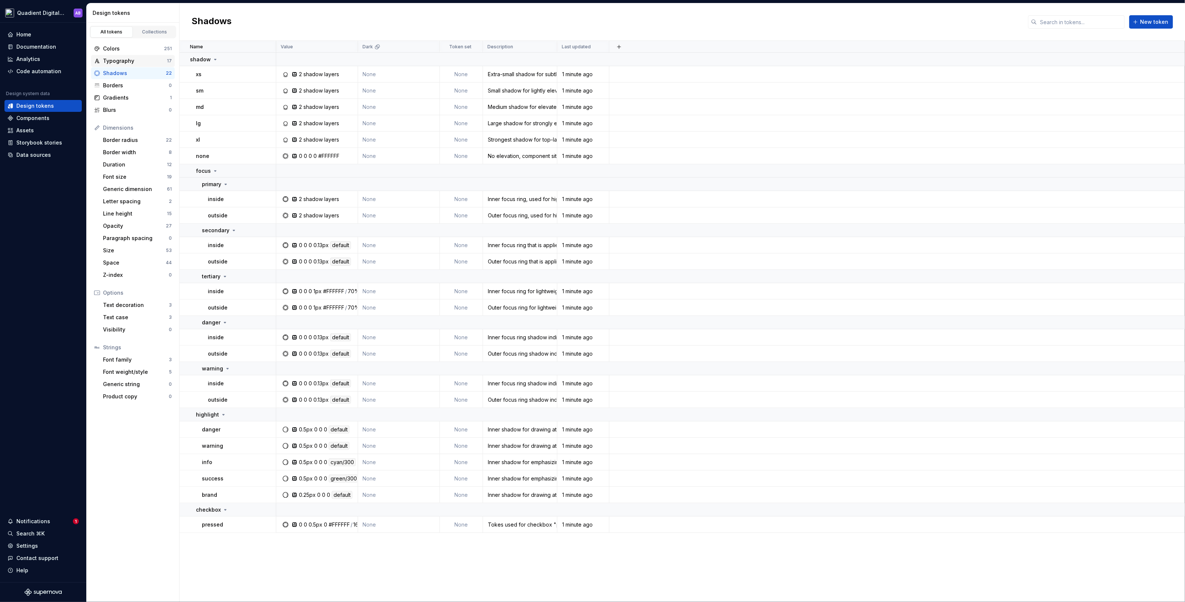
click at [130, 59] on div "Typography" at bounding box center [135, 60] width 64 height 7
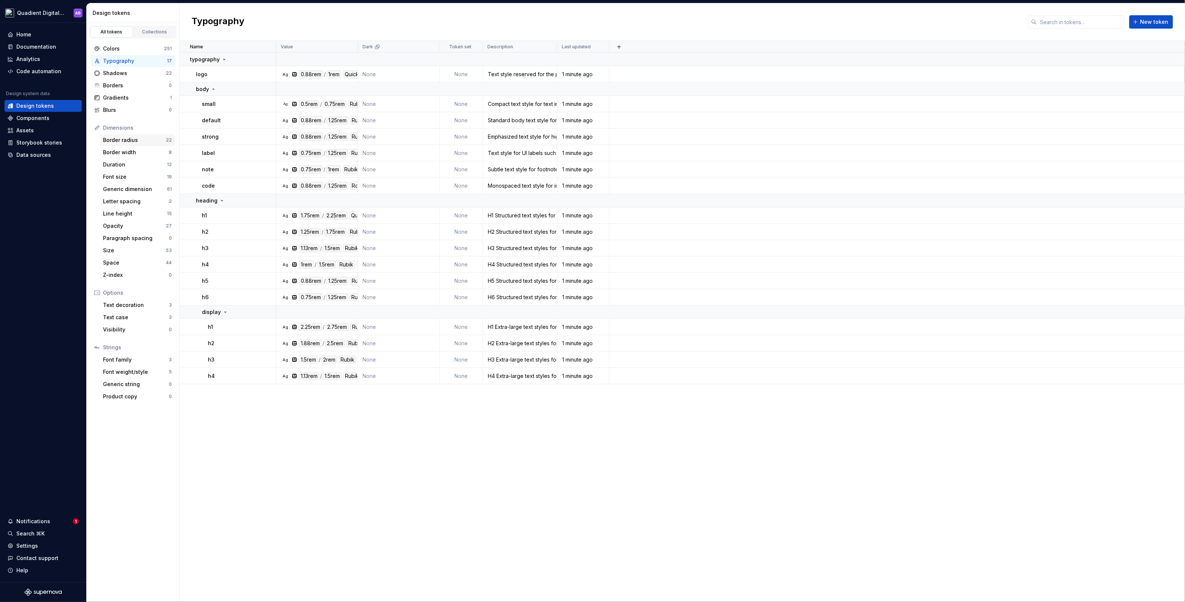
click at [131, 142] on div "Border radius" at bounding box center [134, 139] width 63 height 7
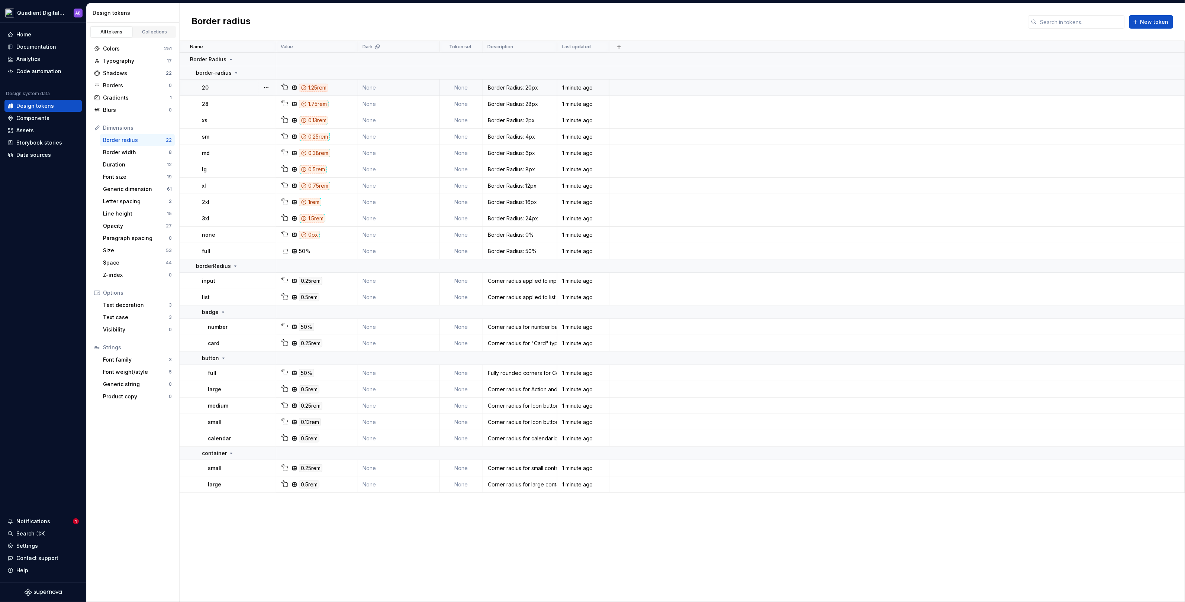
click at [331, 86] on div "1.25rem" at bounding box center [319, 88] width 76 height 8
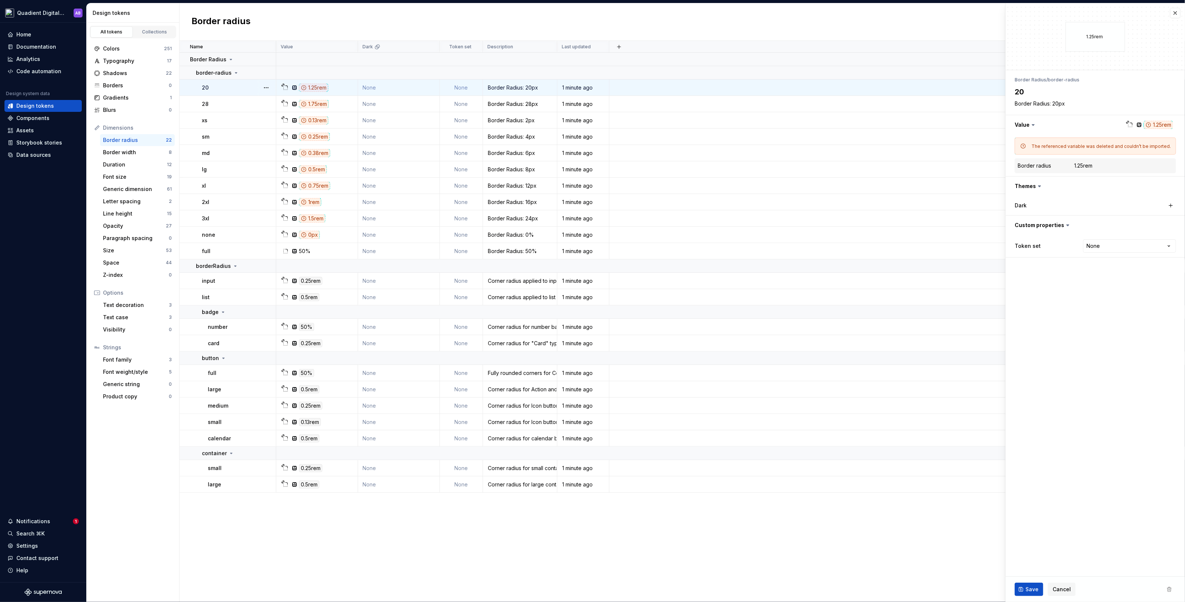
type textarea "*"
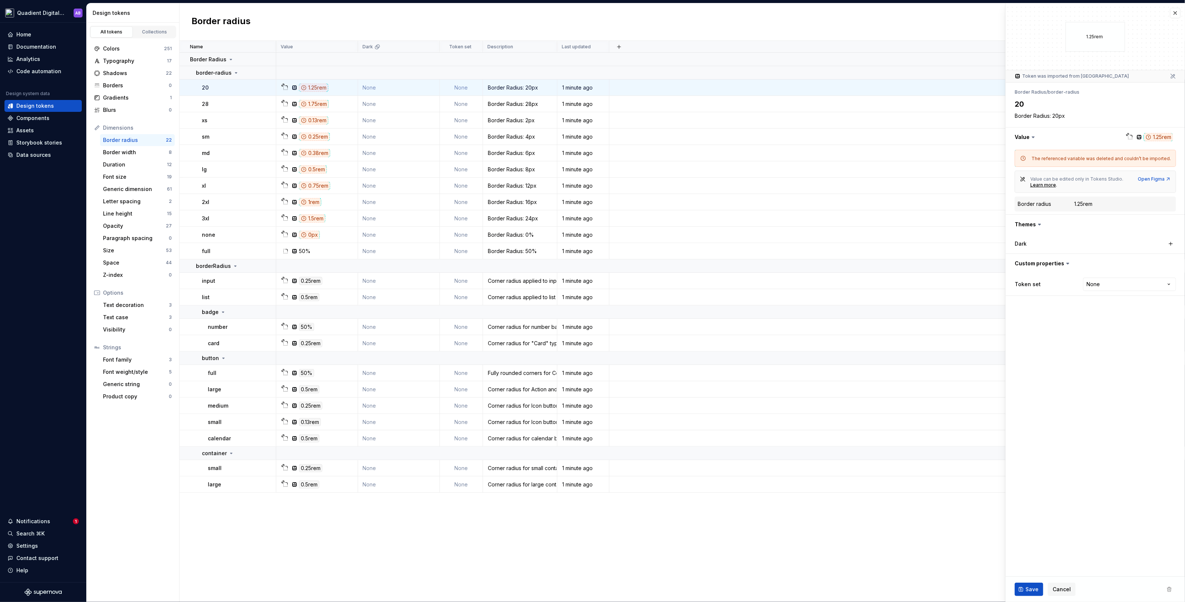
click at [1088, 161] on div "The referenced variable was deleted and couldn’t be imported." at bounding box center [1095, 158] width 152 height 7
click at [337, 65] on td at bounding box center [730, 59] width 909 height 13
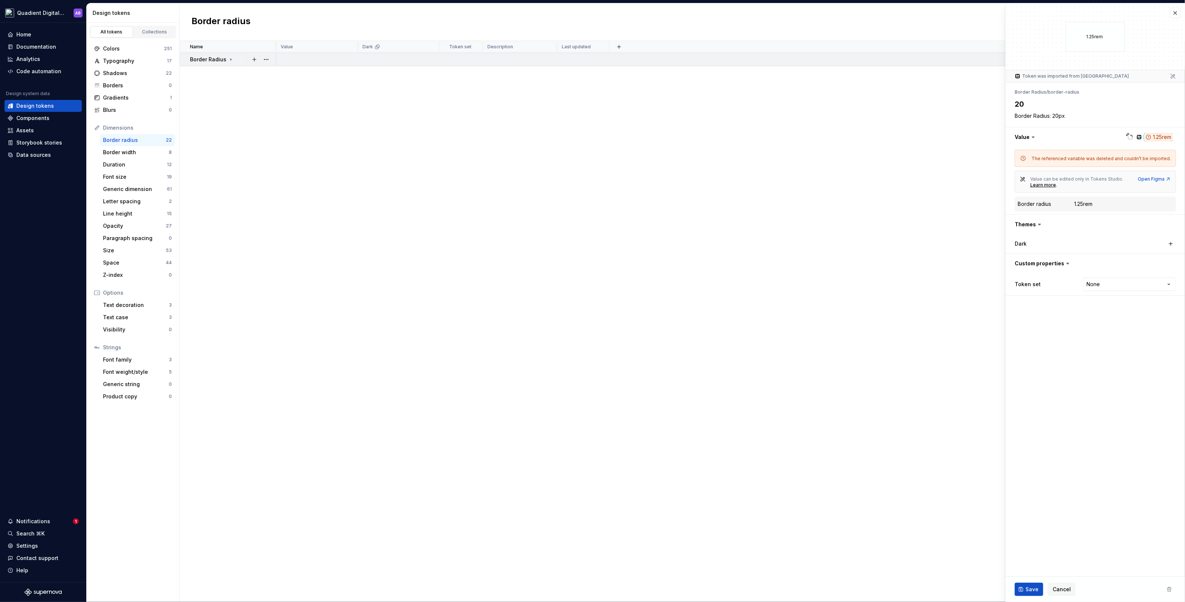
click at [337, 65] on td at bounding box center [730, 59] width 909 height 13
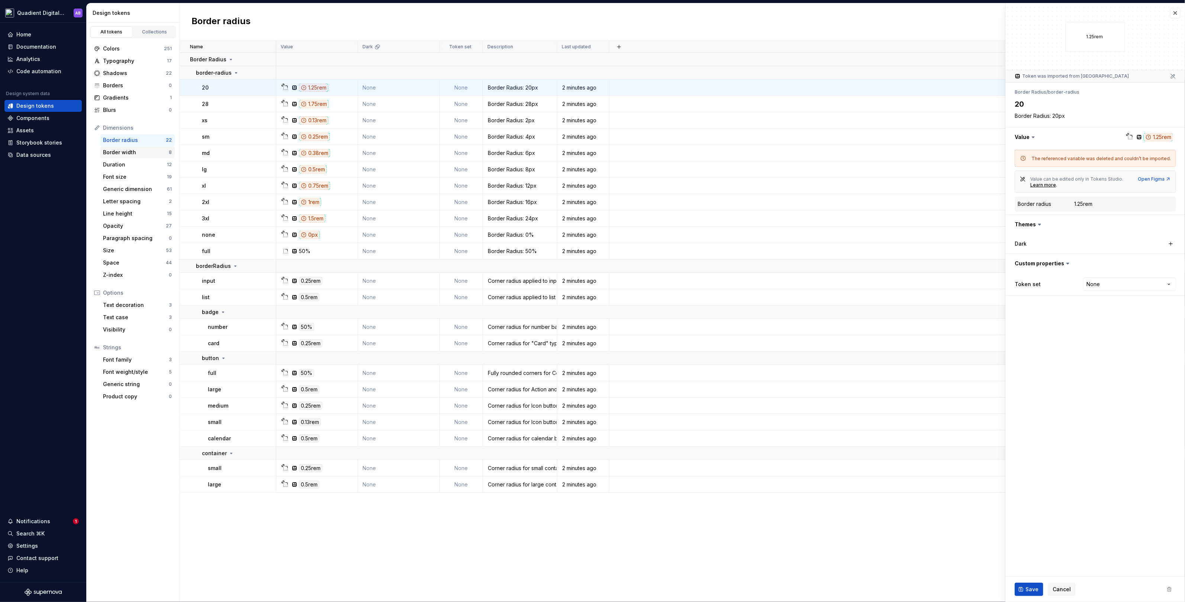
click at [129, 154] on div "Border width" at bounding box center [136, 152] width 66 height 7
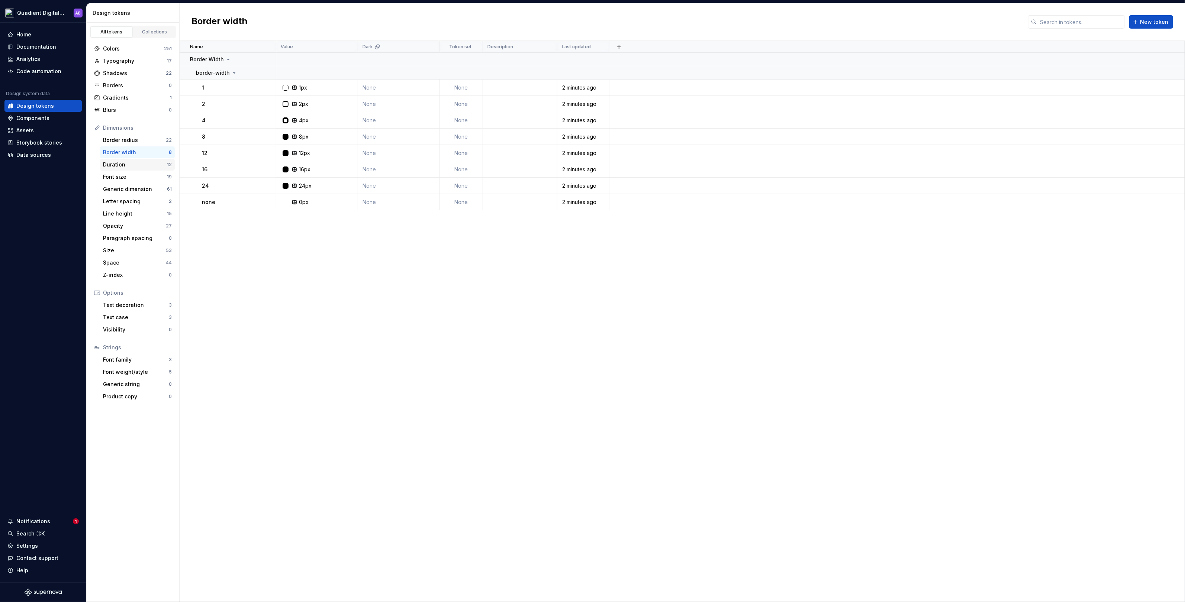
click at [129, 165] on div "Duration" at bounding box center [135, 164] width 64 height 7
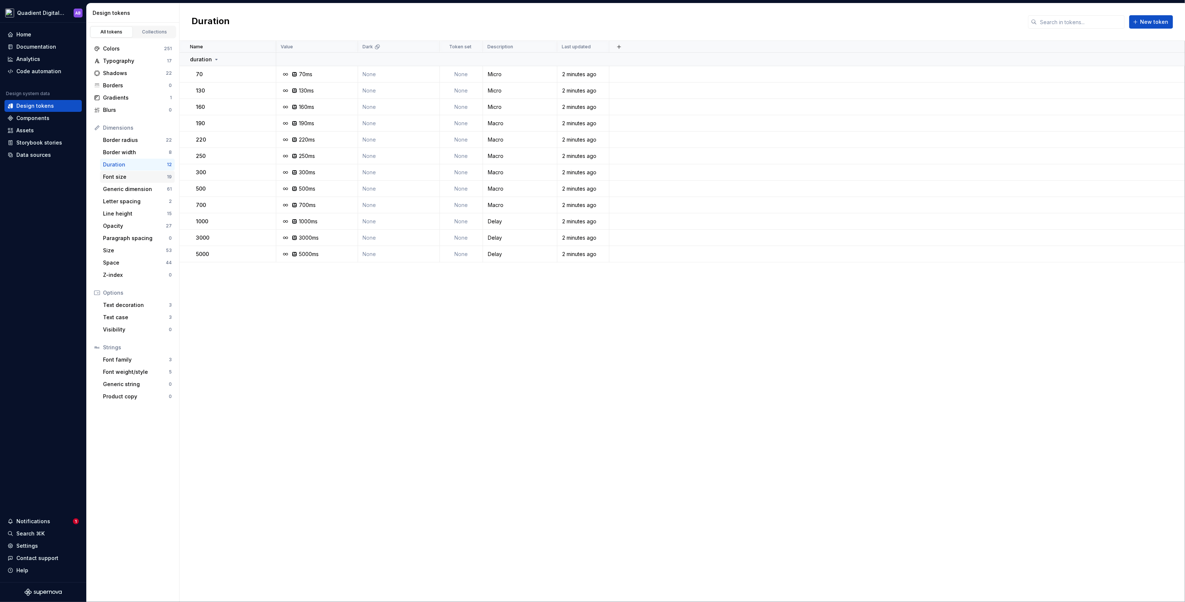
click at [128, 178] on div "Font size" at bounding box center [135, 176] width 64 height 7
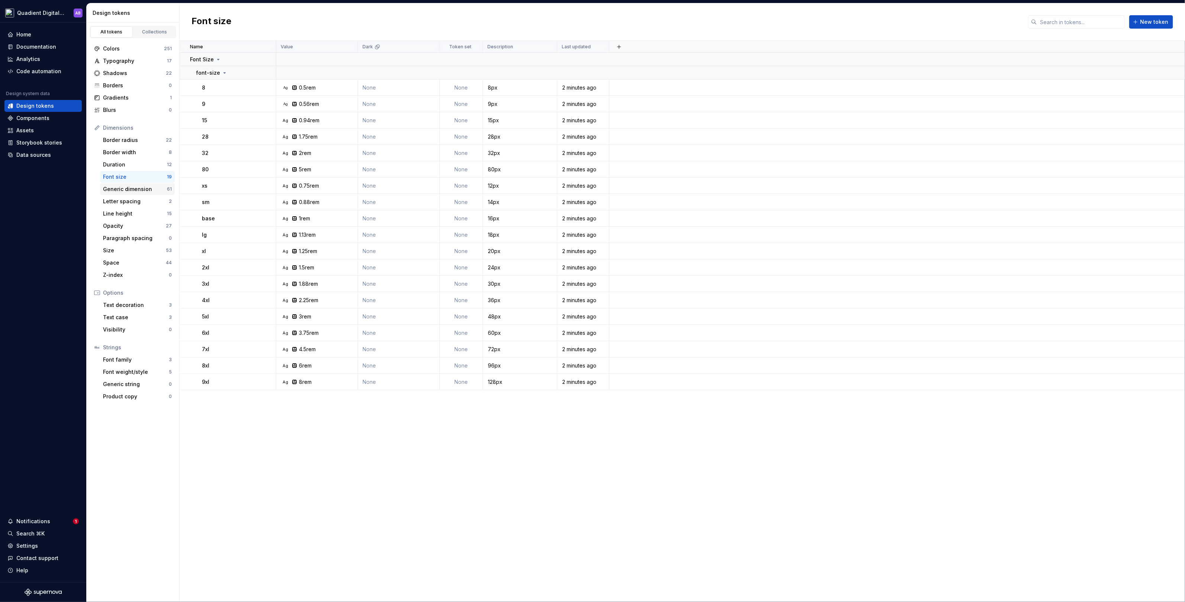
click at [127, 189] on div "Generic dimension" at bounding box center [135, 189] width 64 height 7
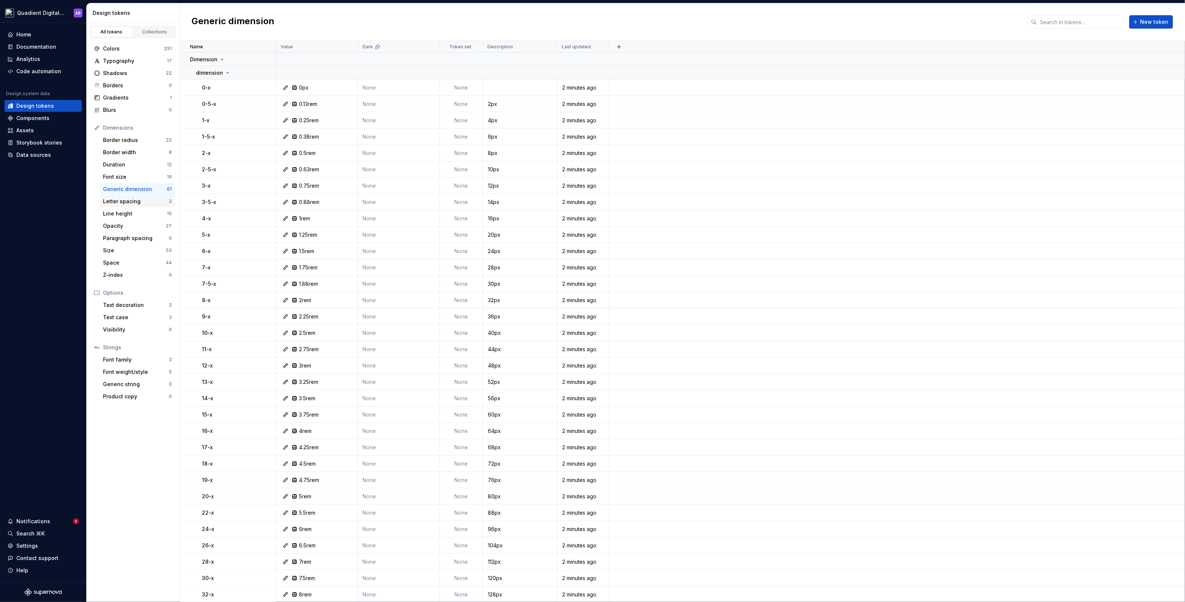
click at [127, 202] on div "Letter spacing" at bounding box center [136, 201] width 66 height 7
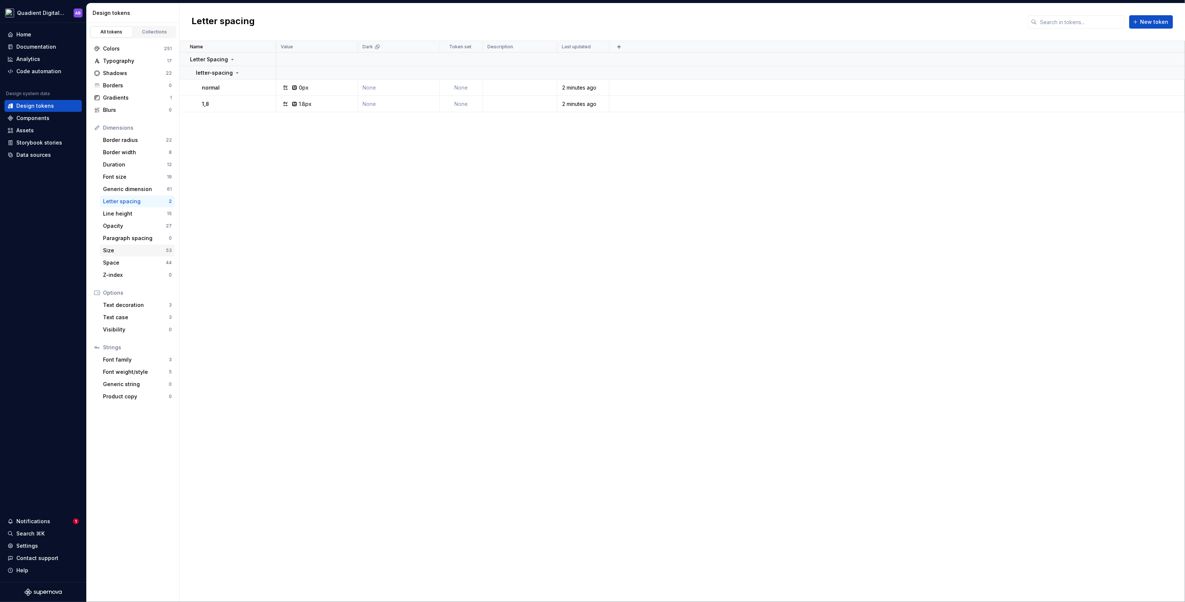
click at [122, 255] on div "Size 53" at bounding box center [137, 251] width 75 height 12
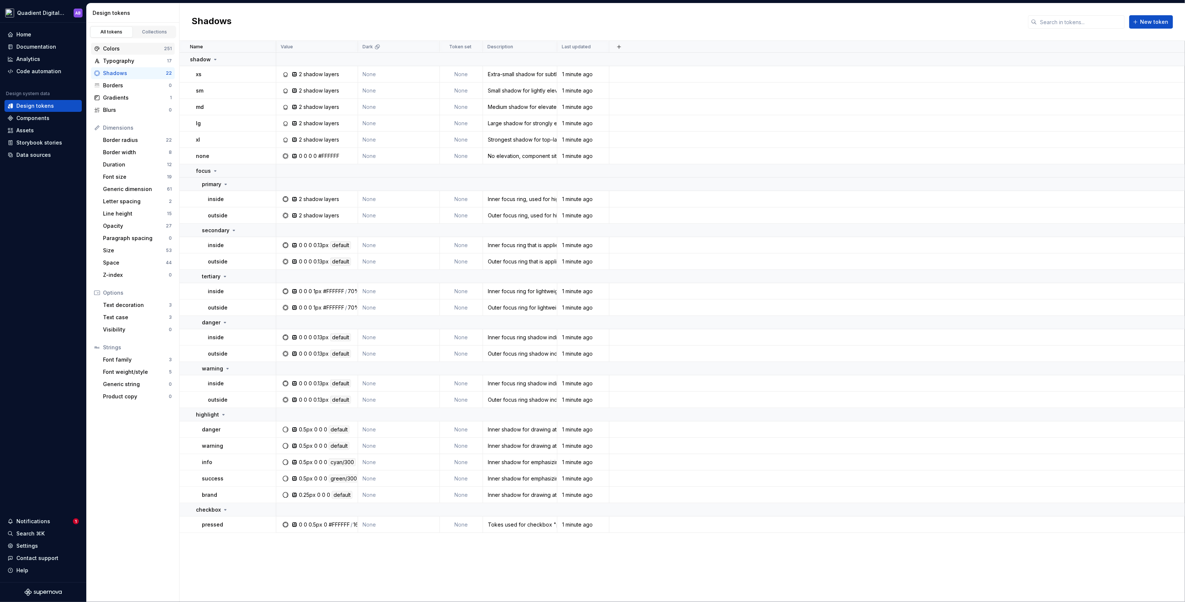
click at [134, 45] on div "Colors" at bounding box center [133, 48] width 61 height 7
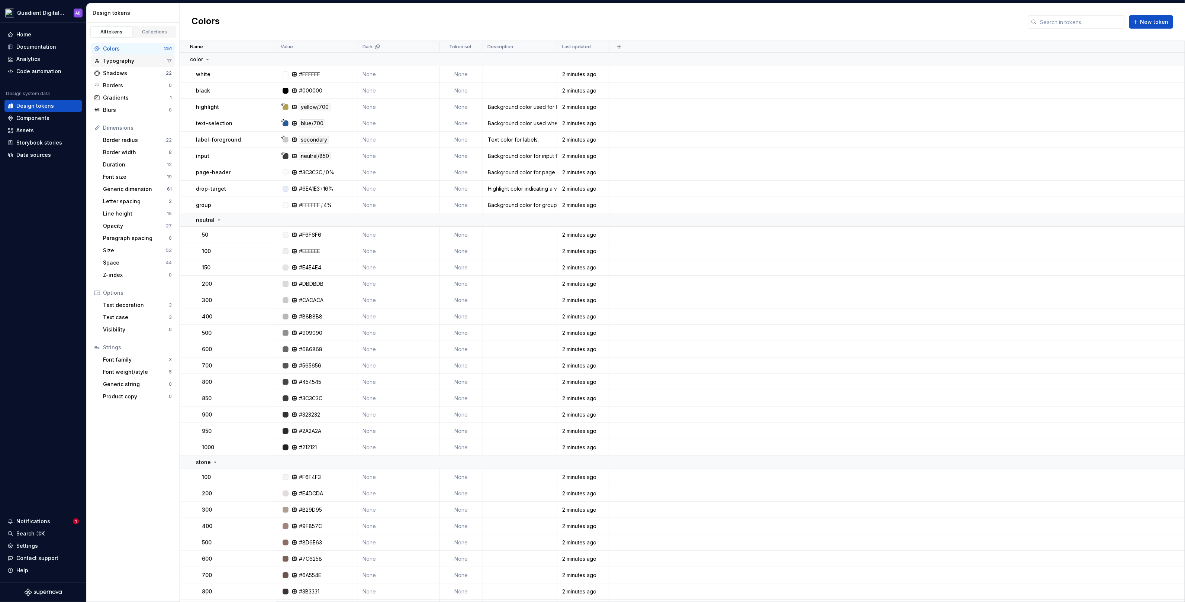
click at [126, 65] on div "Typography 17" at bounding box center [133, 61] width 84 height 12
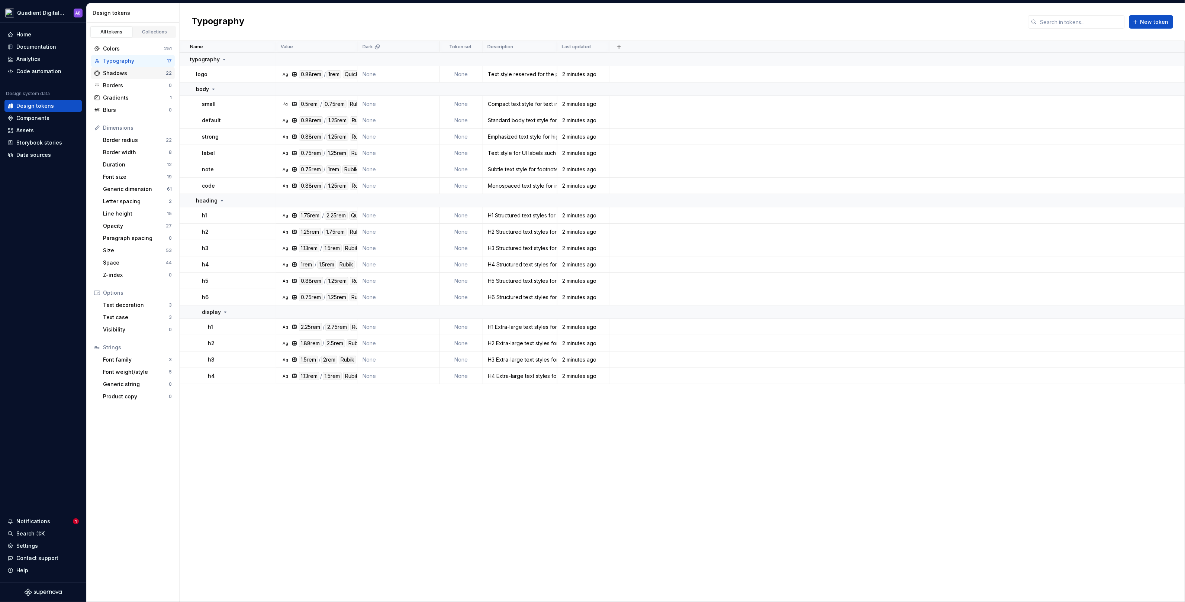
click at [127, 73] on div "Shadows" at bounding box center [134, 73] width 63 height 7
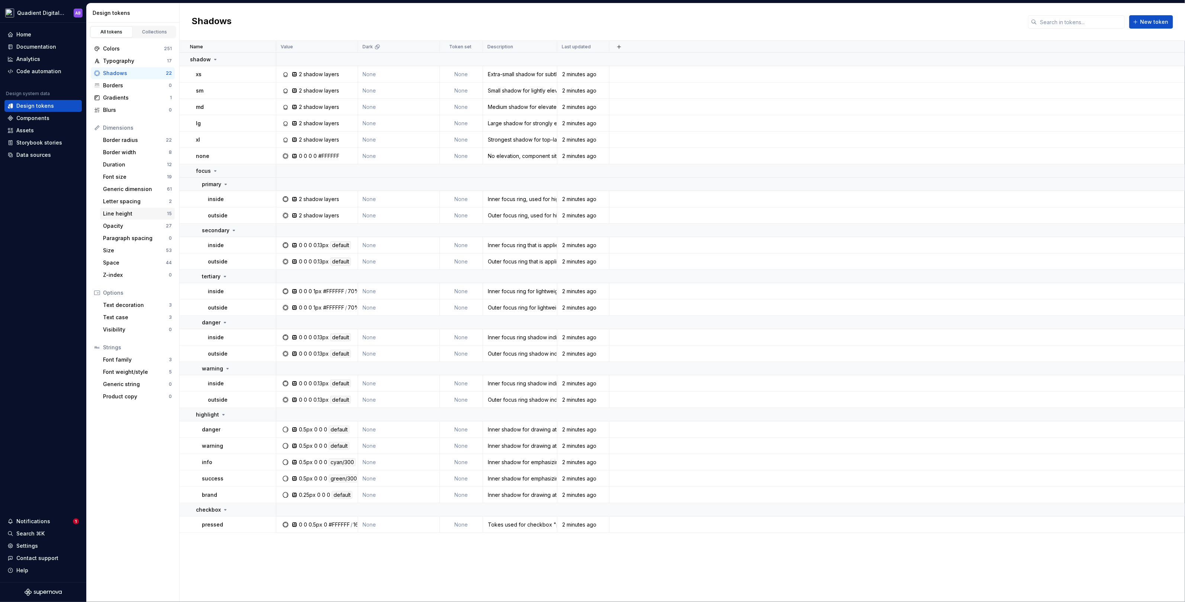
click at [120, 211] on div "Line height" at bounding box center [135, 213] width 64 height 7
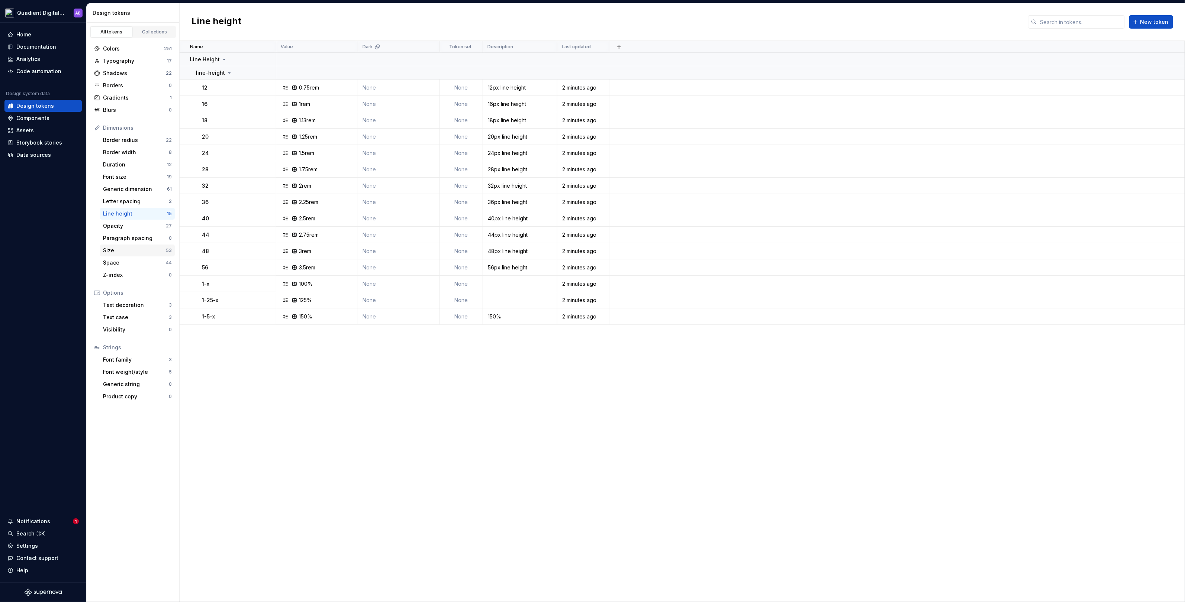
click at [136, 254] on div "Size 53" at bounding box center [137, 251] width 75 height 12
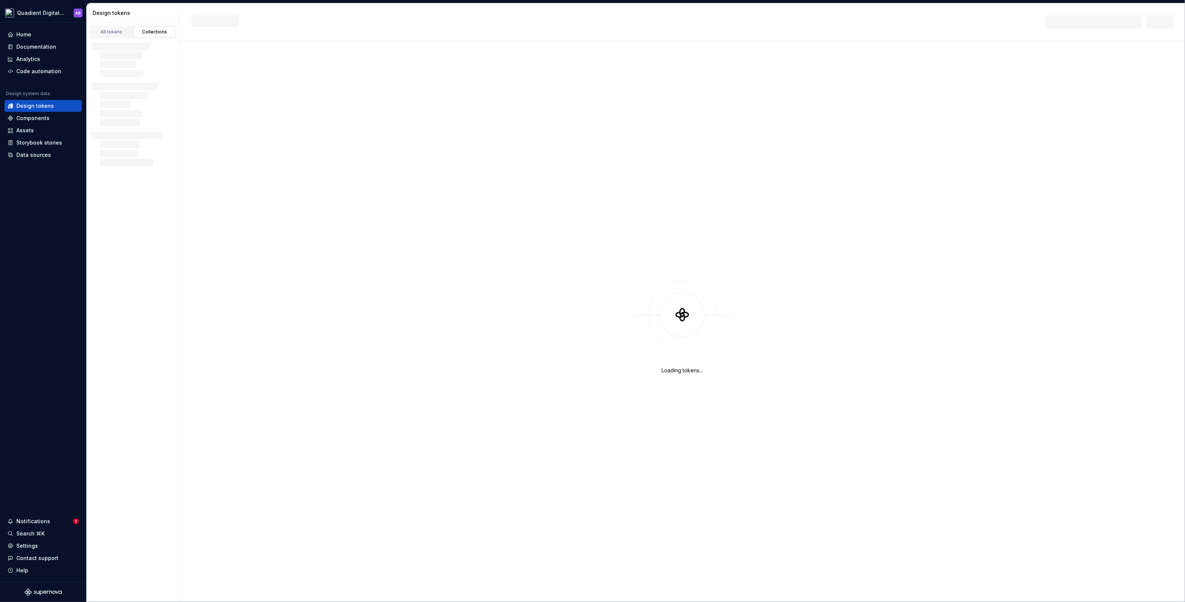
click at [159, 33] on div "Collections" at bounding box center [154, 32] width 37 height 6
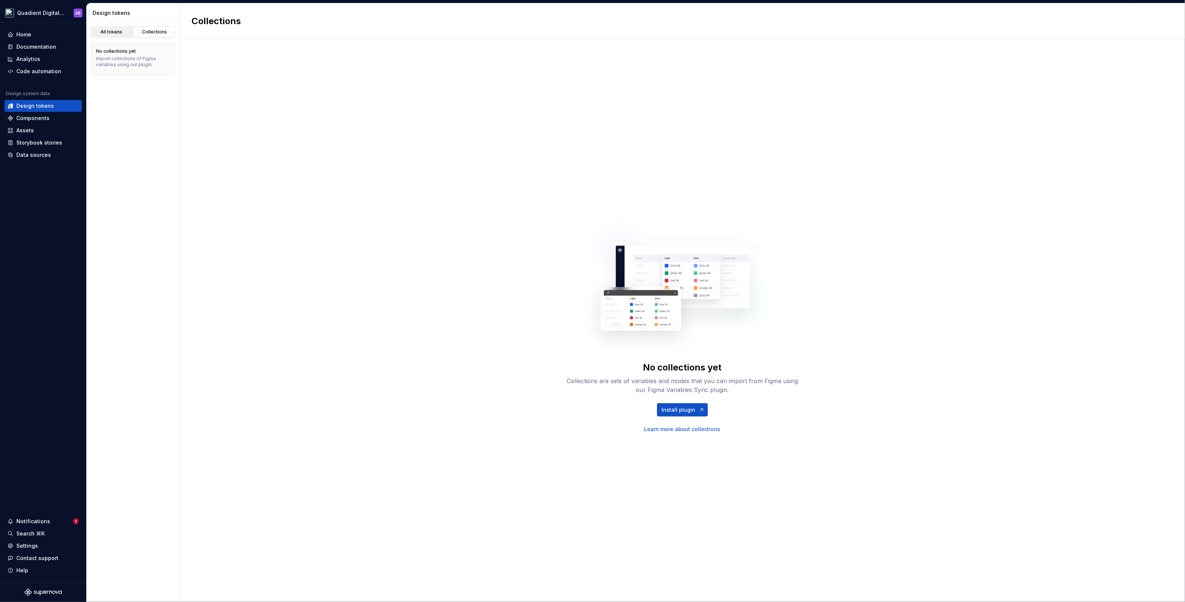
click at [117, 32] on div "All tokens" at bounding box center [111, 32] width 37 height 6
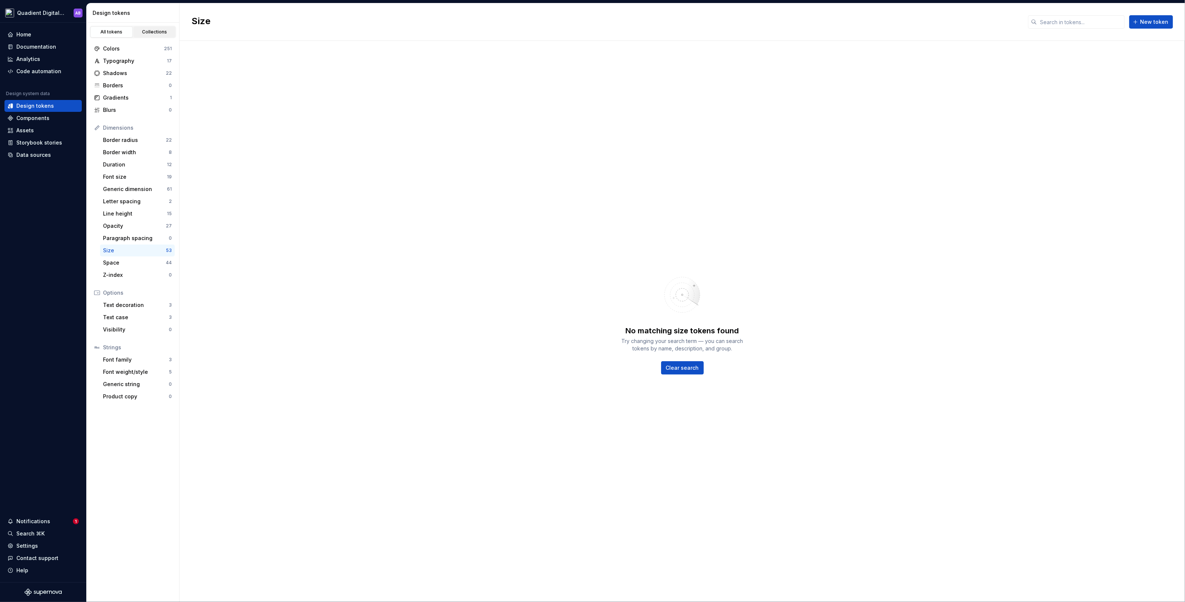
click at [146, 33] on div "Collections" at bounding box center [154, 32] width 37 height 6
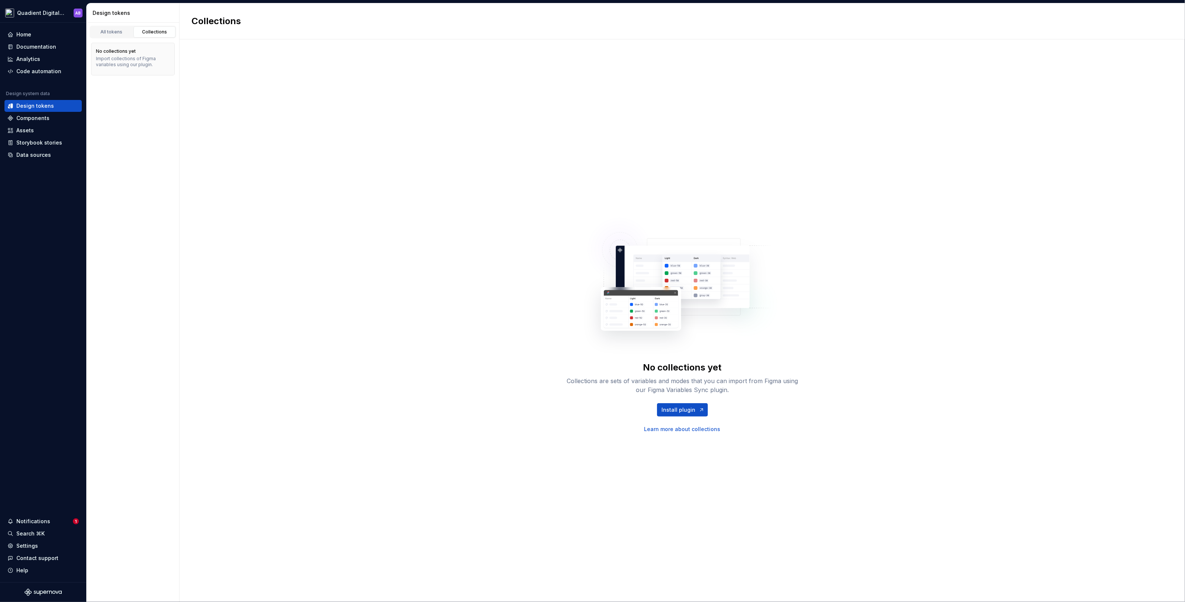
click at [136, 59] on div "Import collections of Figma variables using our plugin." at bounding box center [133, 62] width 74 height 12
click at [117, 36] on link "All tokens" at bounding box center [111, 31] width 42 height 11
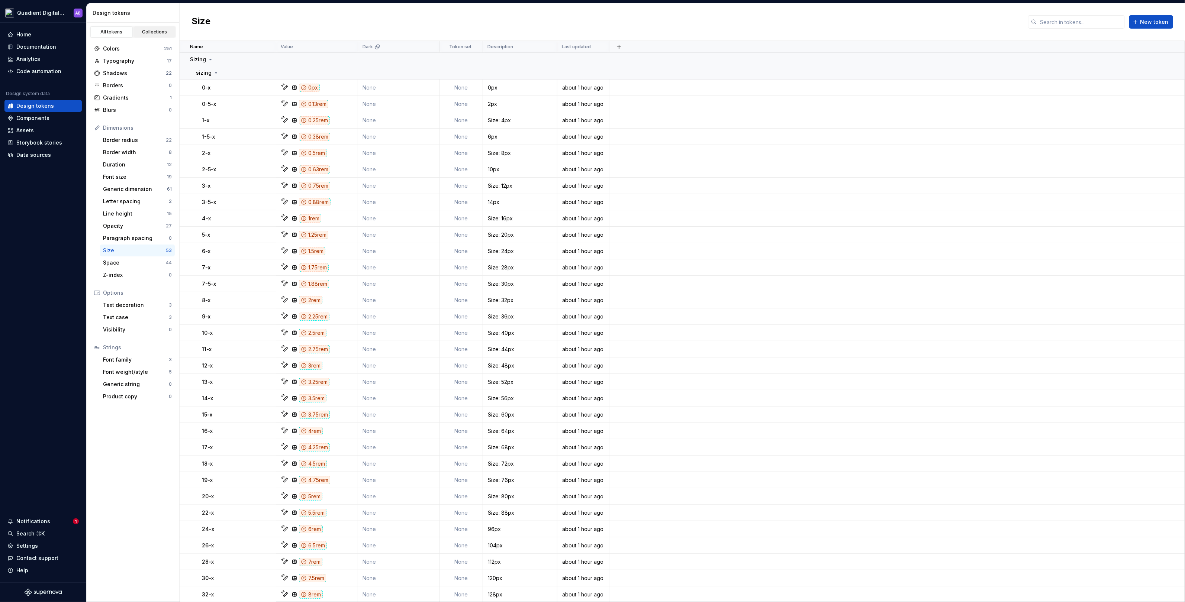
click at [161, 32] on div "Collections" at bounding box center [154, 32] width 37 height 6
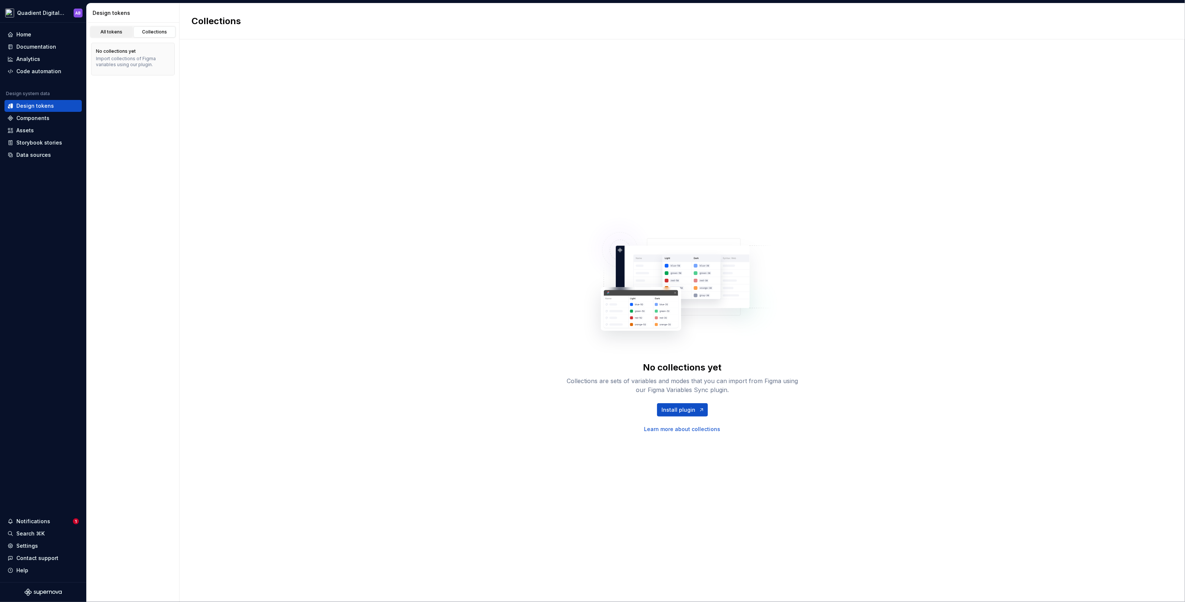
click at [117, 31] on div "All tokens" at bounding box center [111, 32] width 37 height 6
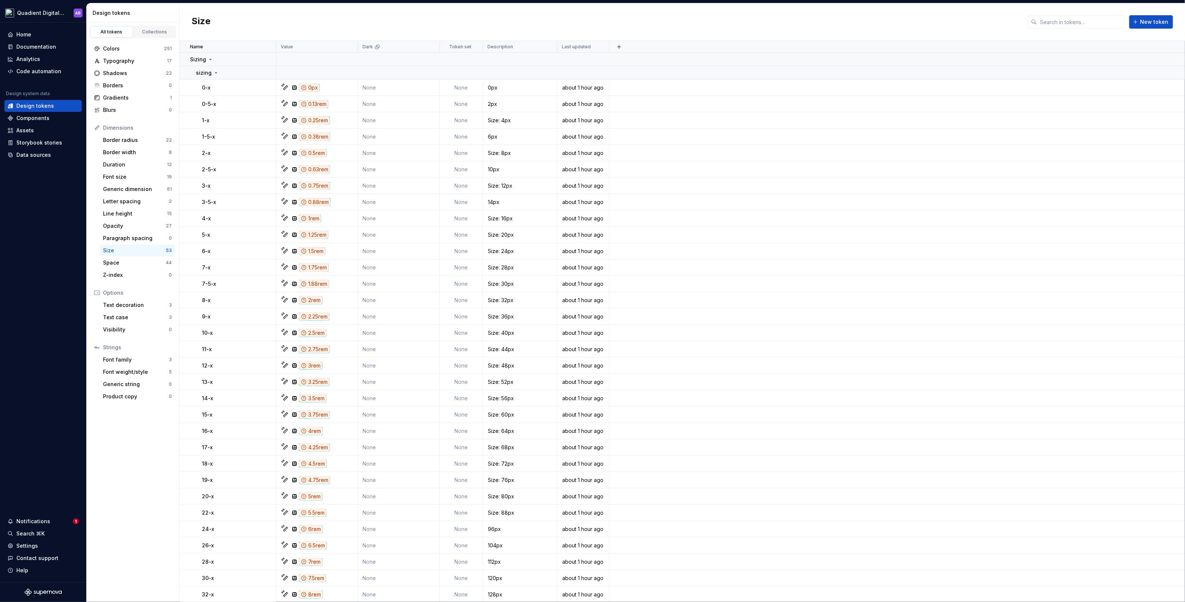
click at [114, 32] on div "All tokens" at bounding box center [111, 32] width 37 height 6
click at [65, 11] on html "Quadient Digital Design System AB Home Documentation Analytics Code automation …" at bounding box center [592, 301] width 1185 height 602
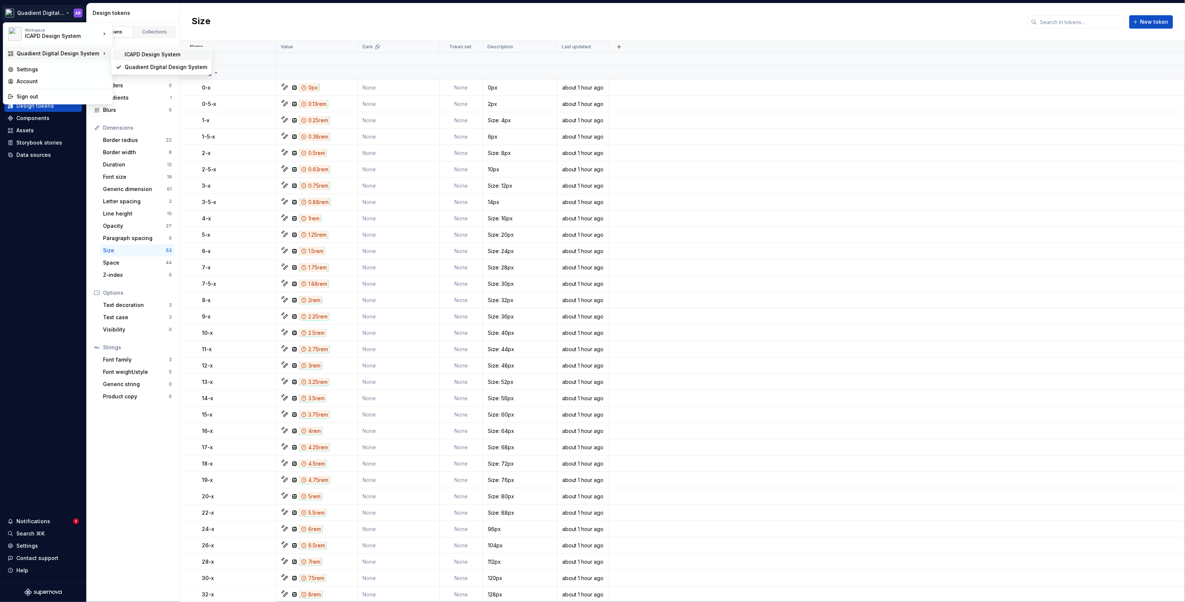
click at [132, 55] on div "ICAPD Design System" at bounding box center [166, 54] width 83 height 7
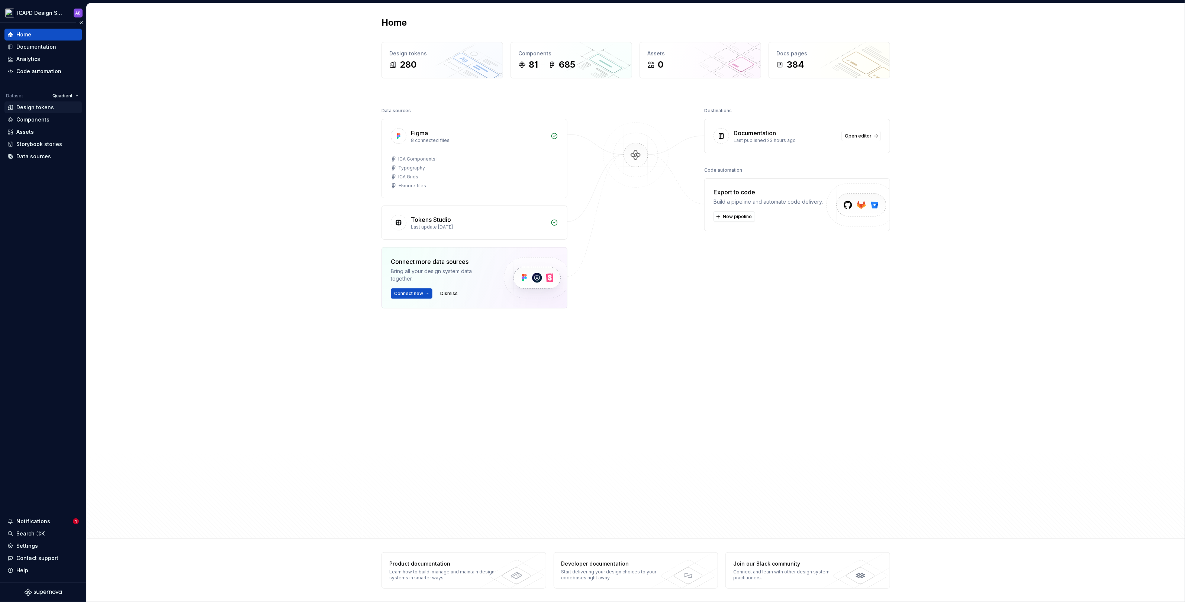
click at [47, 106] on div "Design tokens" at bounding box center [35, 107] width 38 height 7
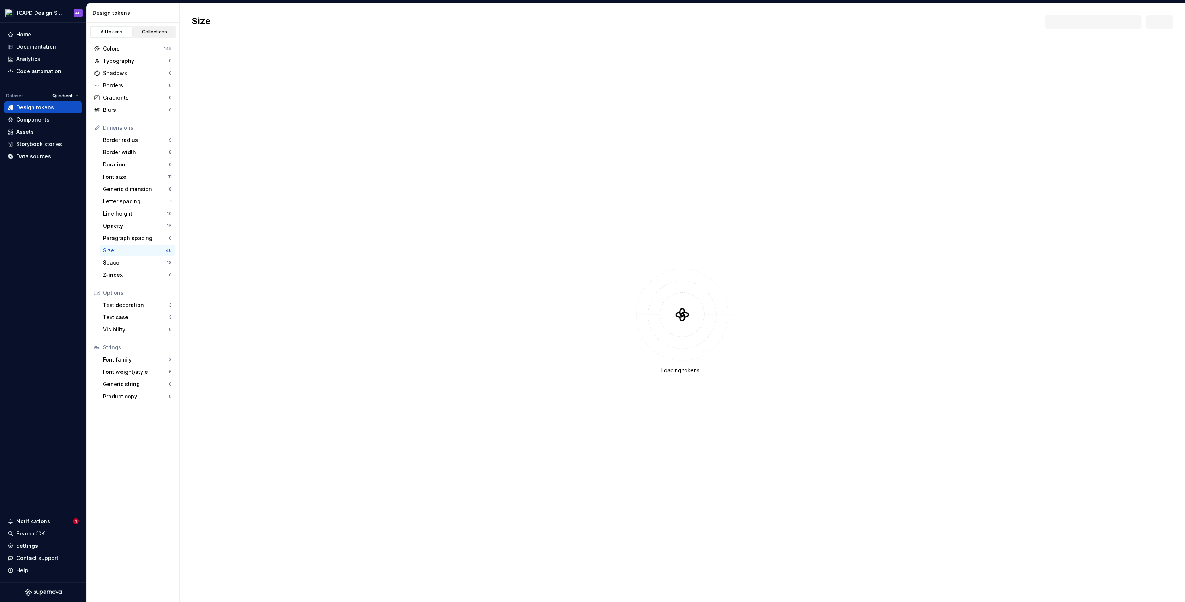
click at [151, 30] on div "Collections" at bounding box center [154, 32] width 37 height 6
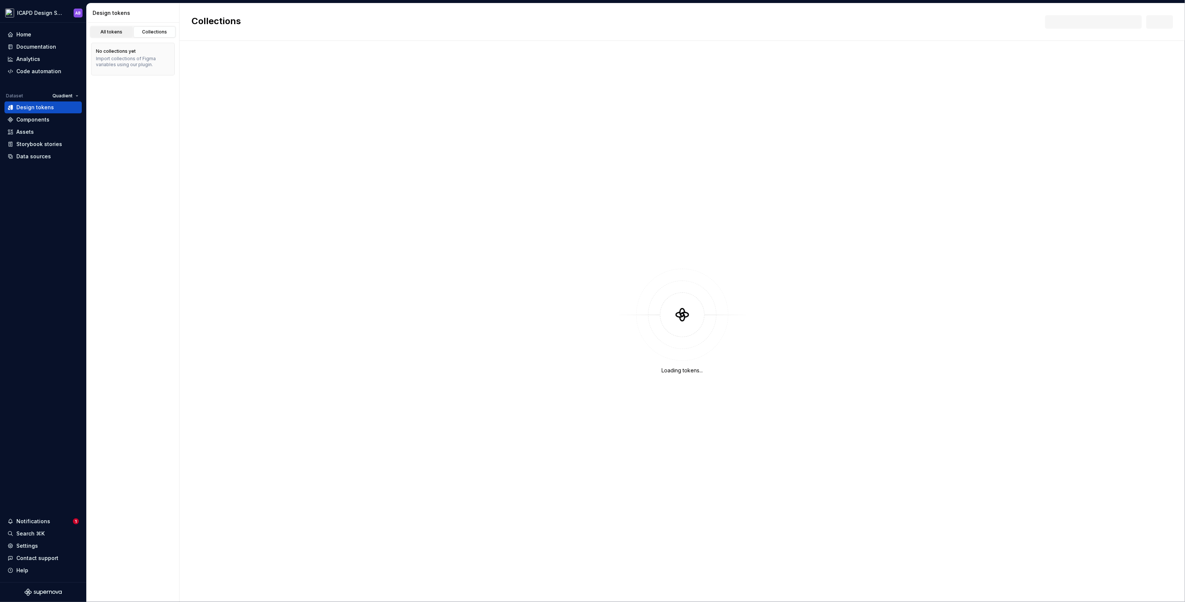
click at [113, 33] on div "All tokens" at bounding box center [111, 32] width 37 height 6
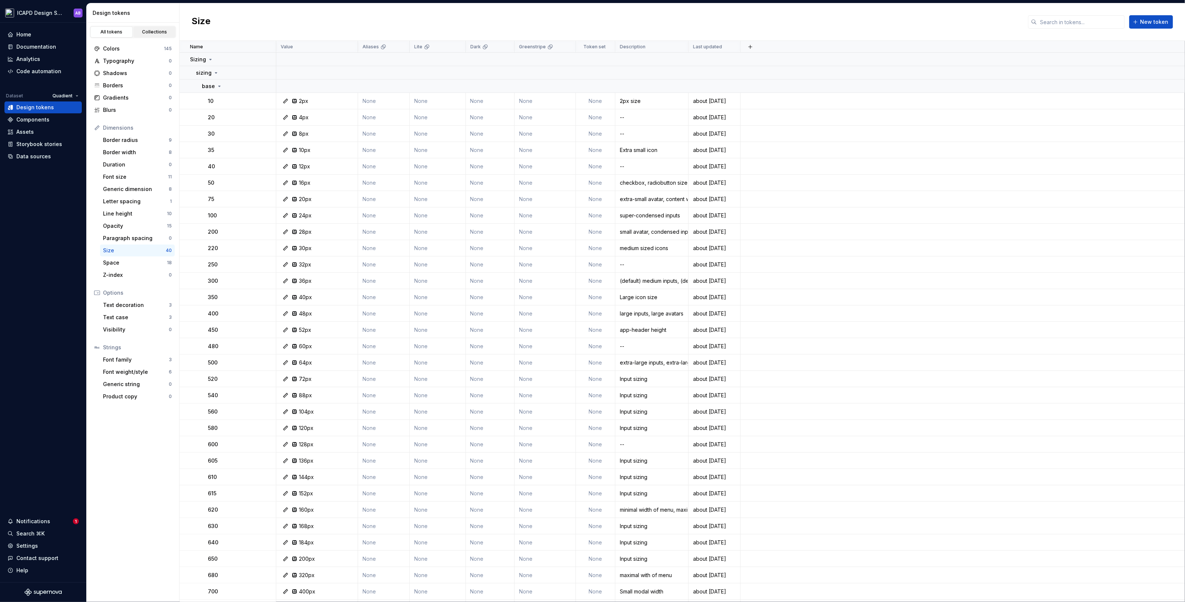
click at [153, 37] on link "Collections" at bounding box center [154, 31] width 42 height 11
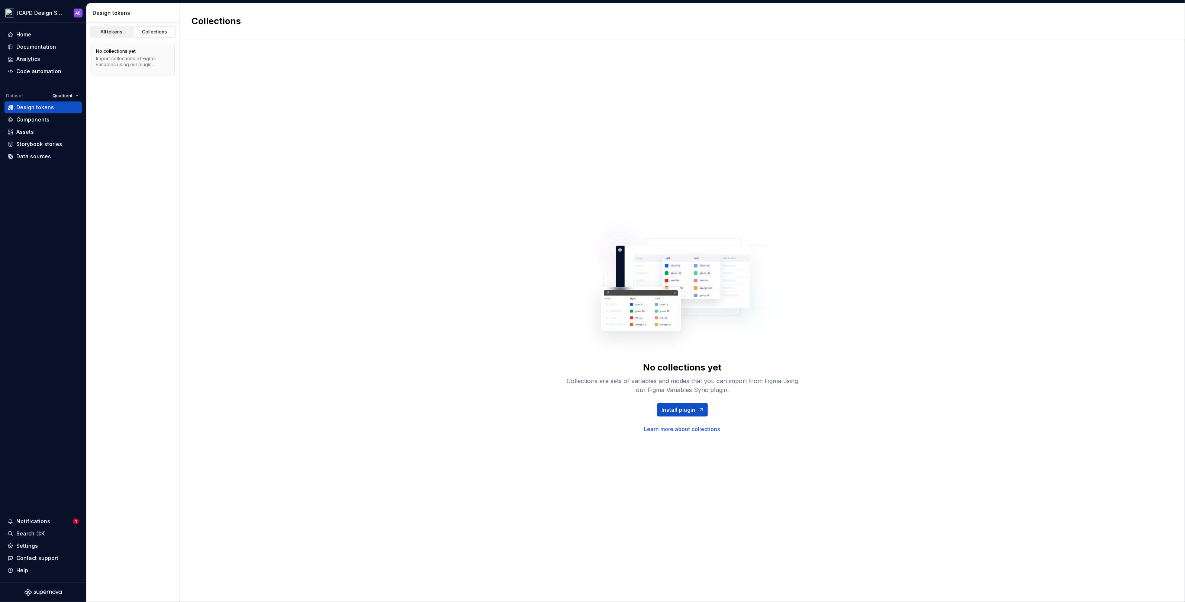
click at [118, 33] on div "All tokens" at bounding box center [111, 32] width 37 height 6
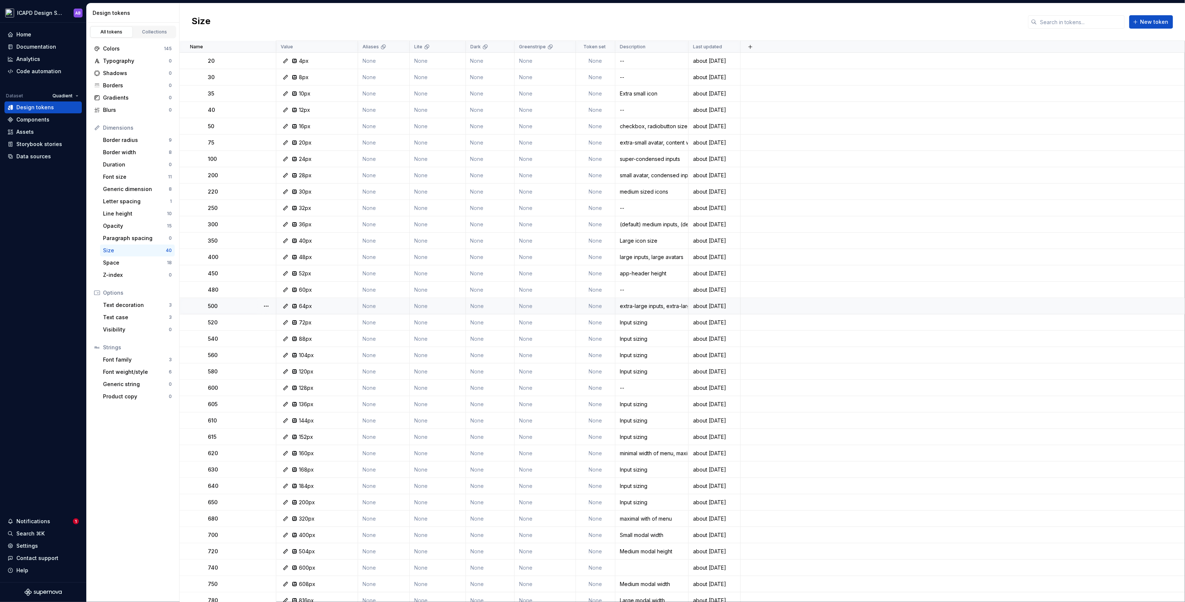
scroll to position [145, 0]
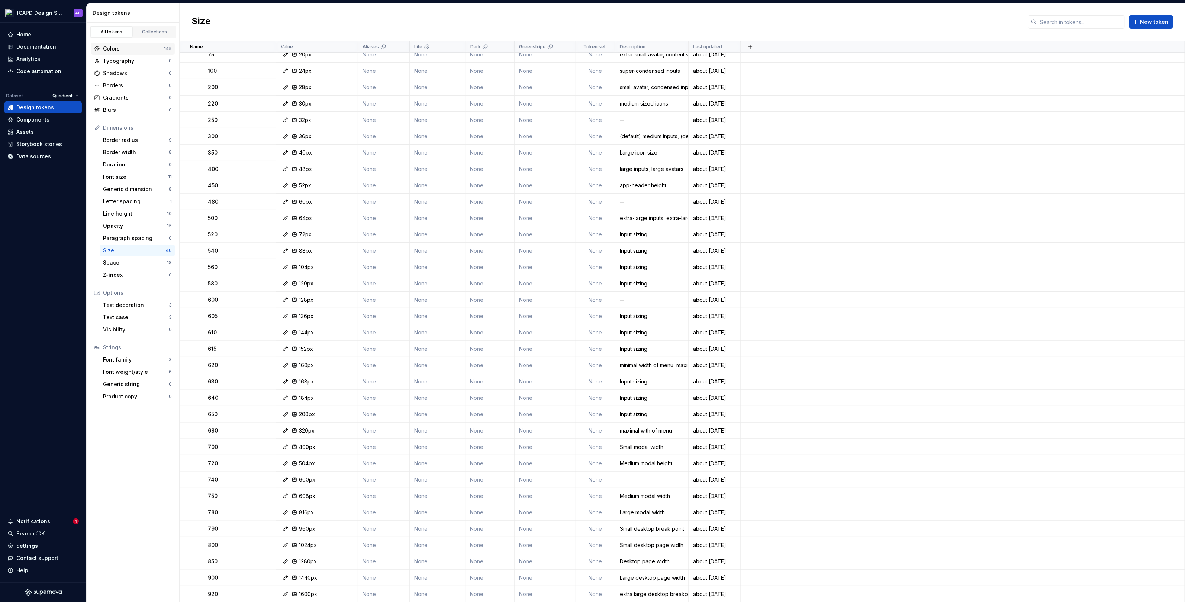
click at [131, 52] on div "Colors 145" at bounding box center [133, 49] width 84 height 12
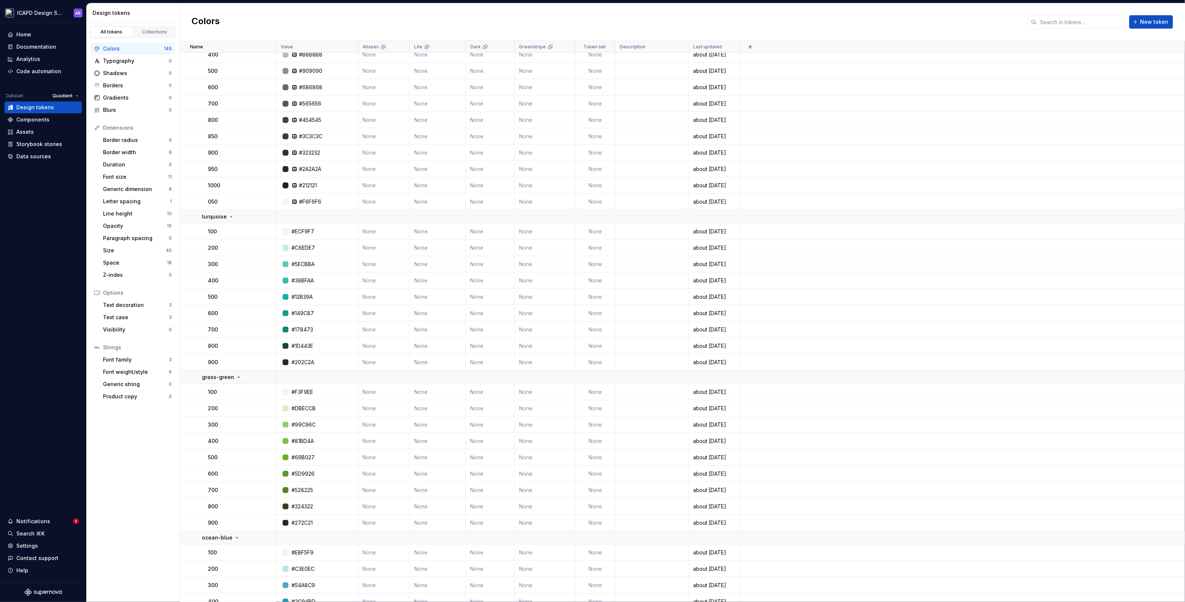
scroll to position [2118, 0]
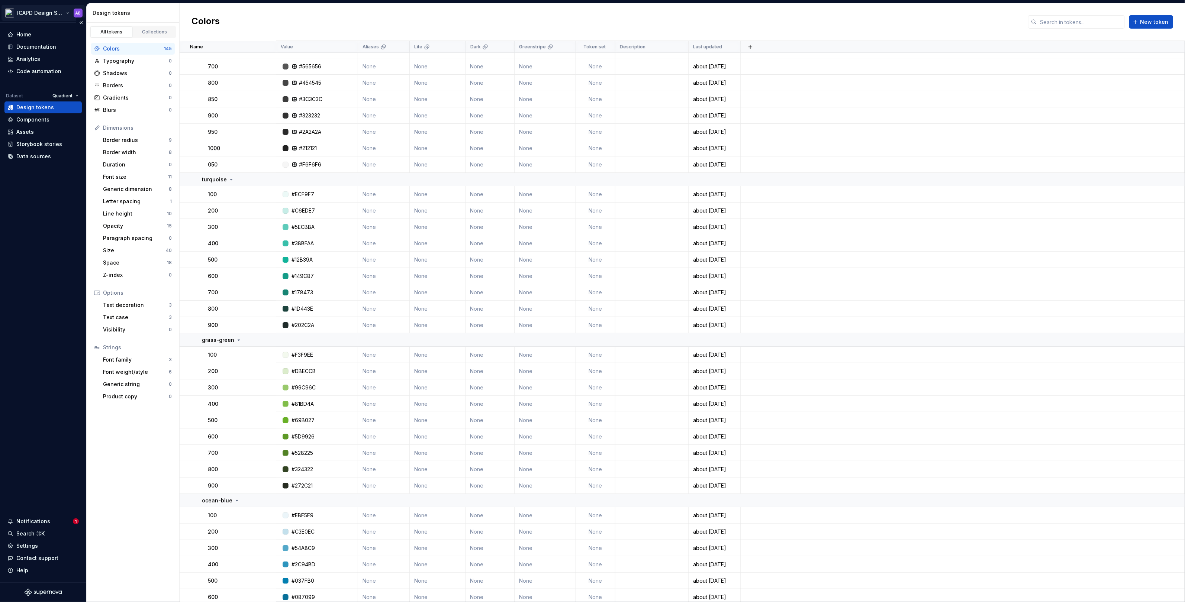
click at [46, 15] on html "ICAPD Design System AB Home Documentation Analytics Code automation Dataset Qua…" at bounding box center [592, 301] width 1185 height 602
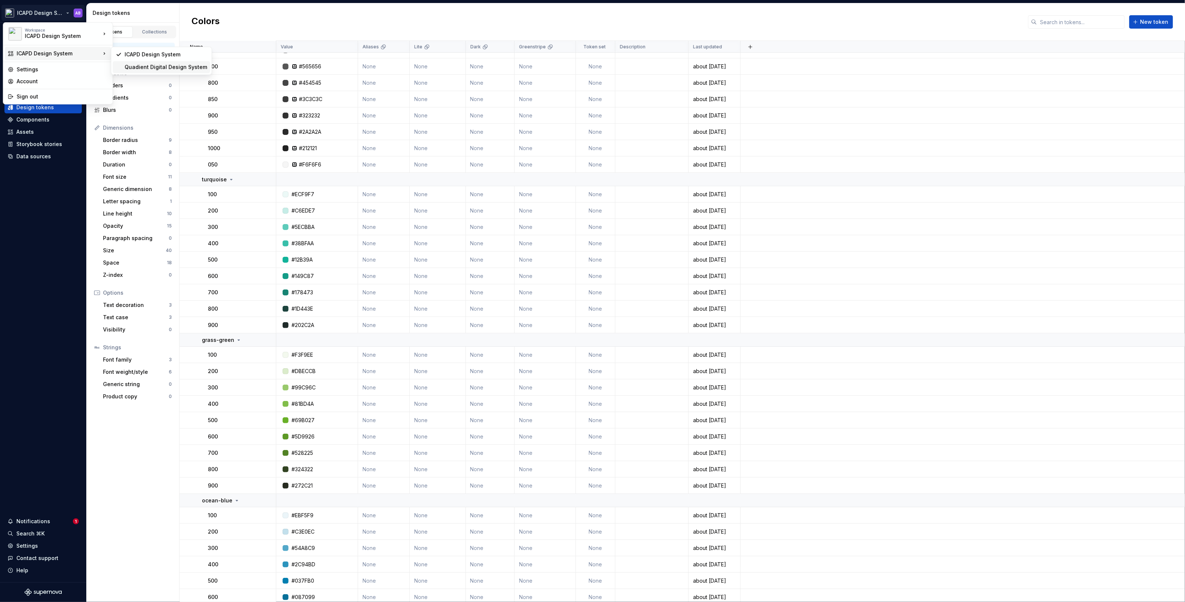
click at [133, 68] on div "Quadient Digital Design System" at bounding box center [166, 67] width 83 height 7
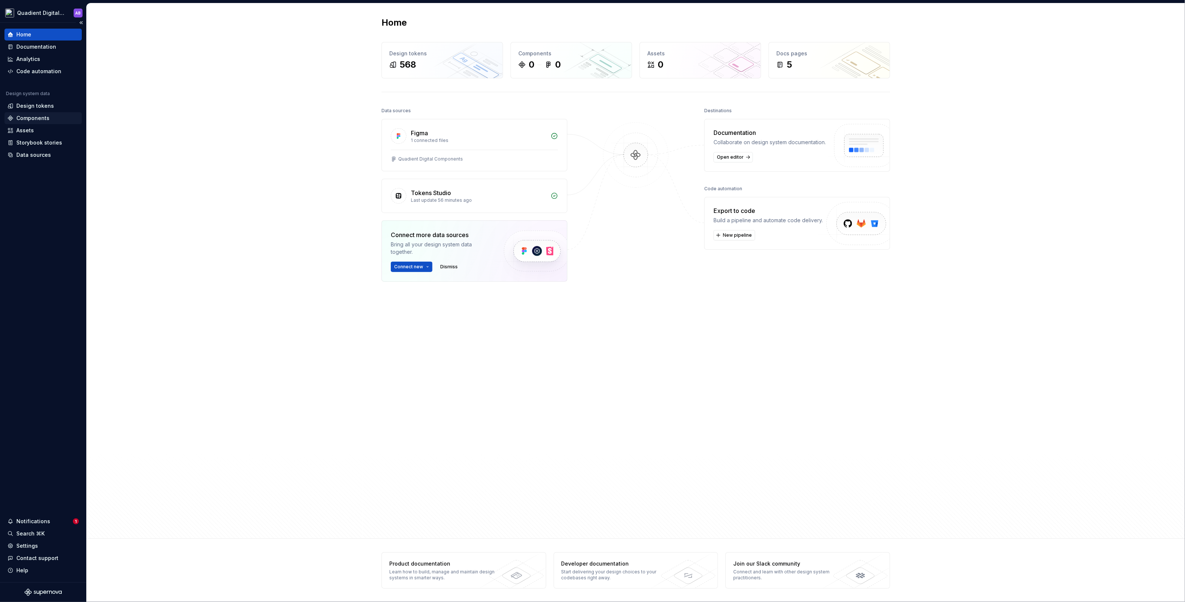
click at [34, 117] on div "Components" at bounding box center [32, 117] width 33 height 7
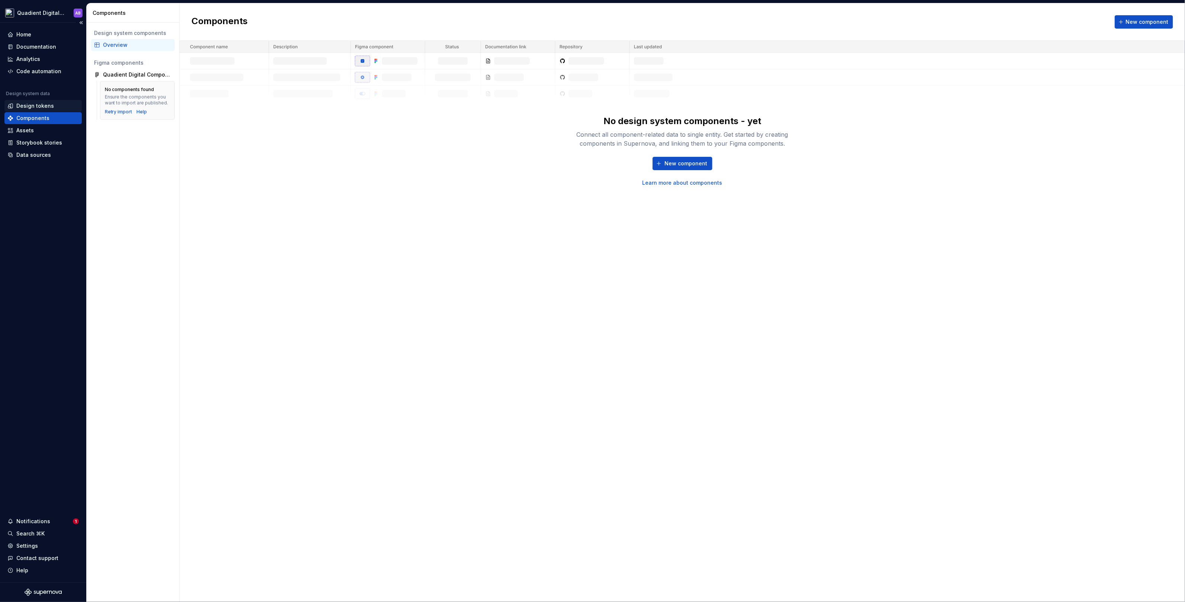
click at [38, 103] on div "Design tokens" at bounding box center [35, 105] width 38 height 7
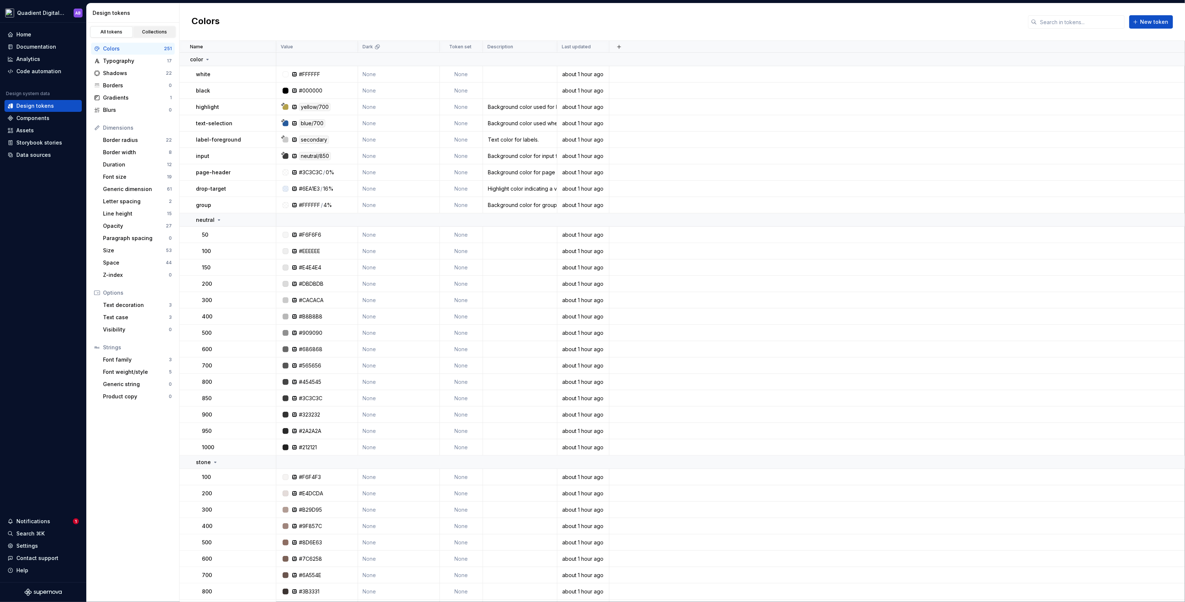
click at [162, 34] on div "Collections" at bounding box center [154, 32] width 37 height 6
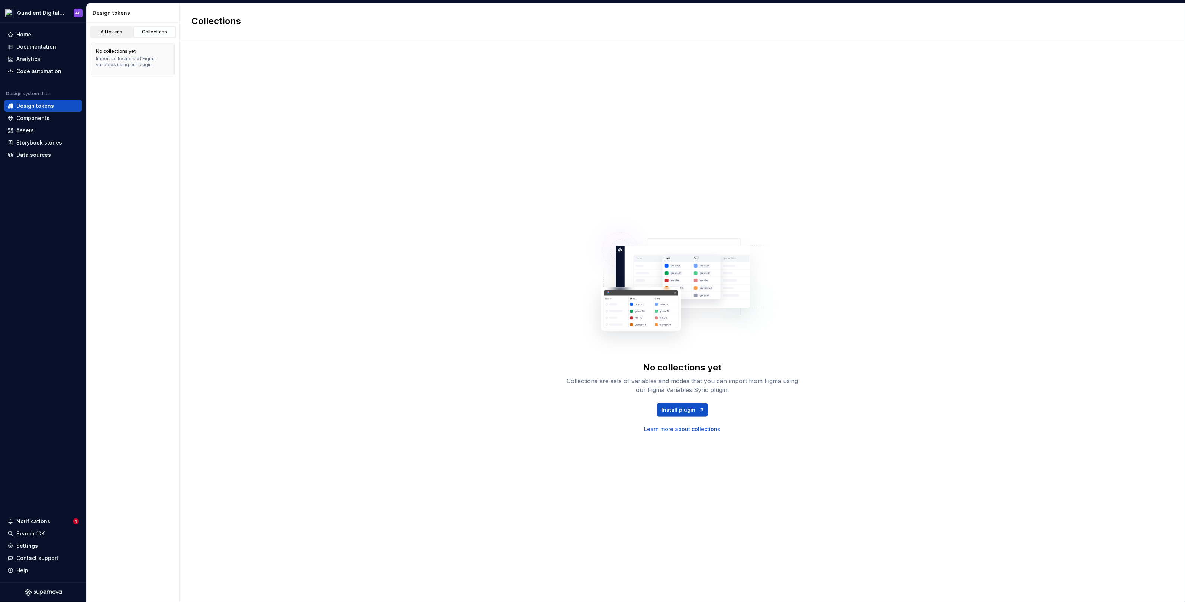
click at [116, 35] on link "All tokens" at bounding box center [111, 31] width 42 height 11
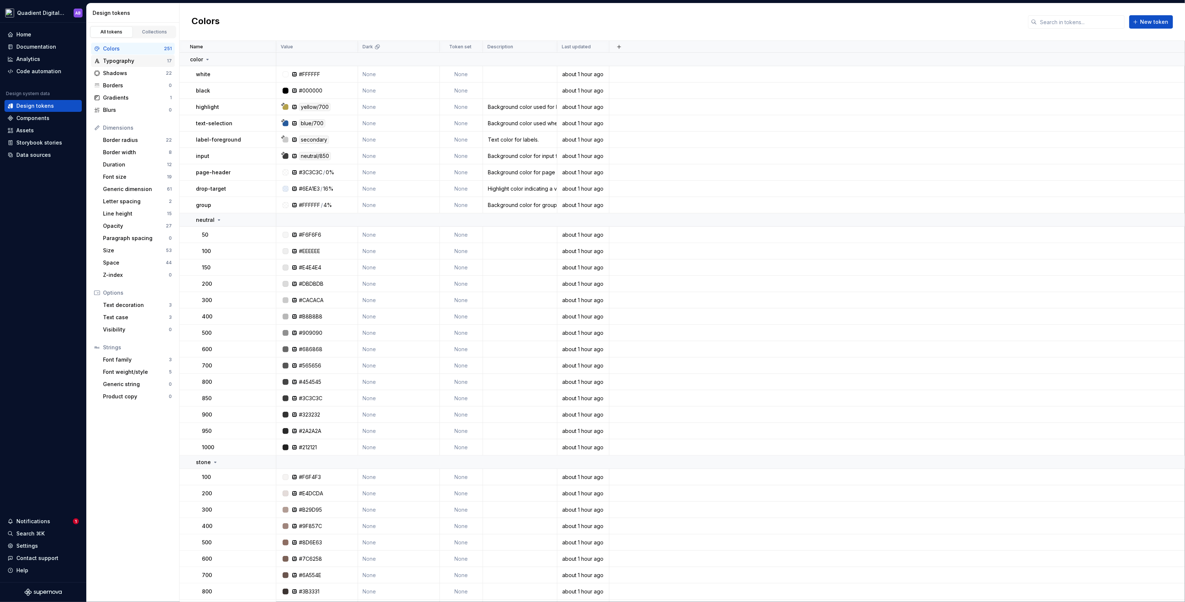
click at [154, 59] on div "Typography" at bounding box center [135, 60] width 64 height 7
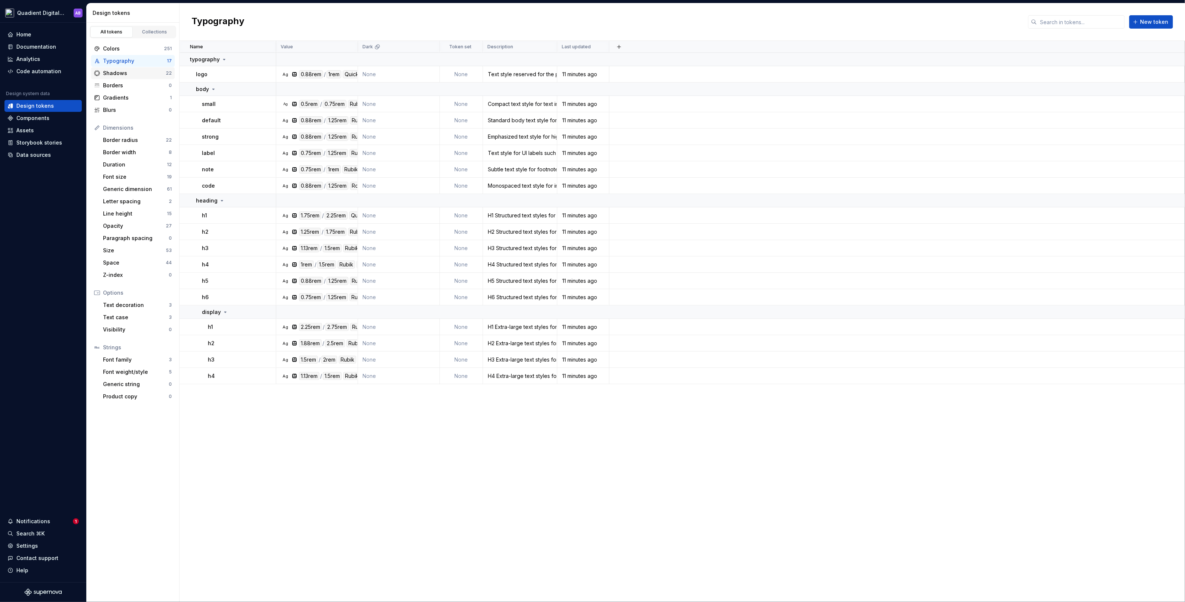
click at [148, 70] on div "Shadows" at bounding box center [134, 73] width 63 height 7
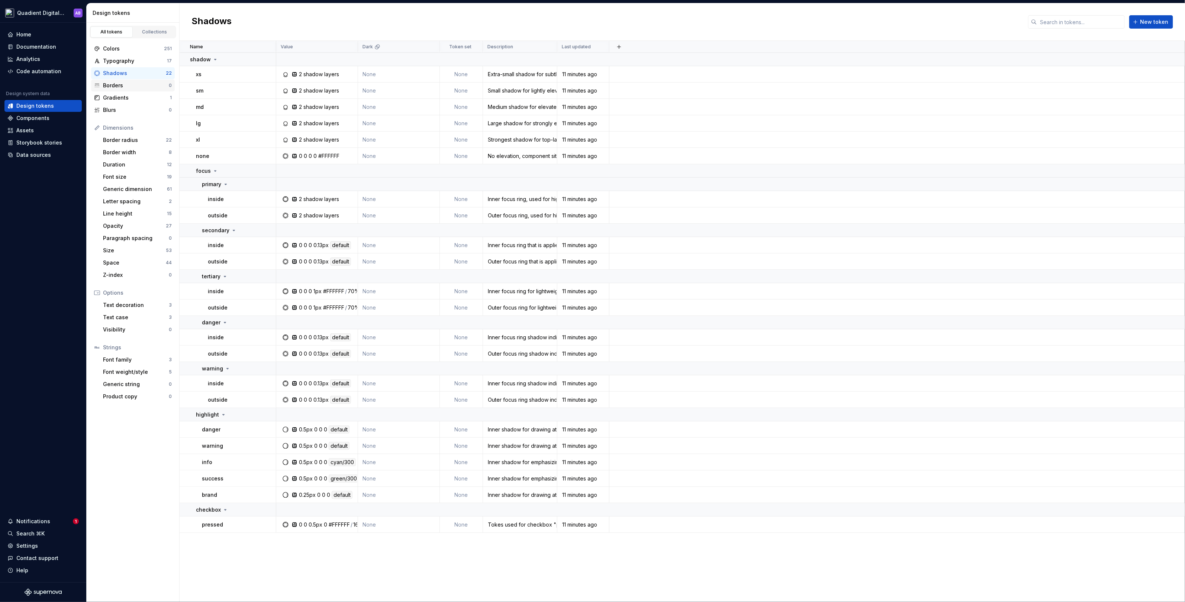
click at [145, 89] on div "Borders 0" at bounding box center [133, 86] width 84 height 12
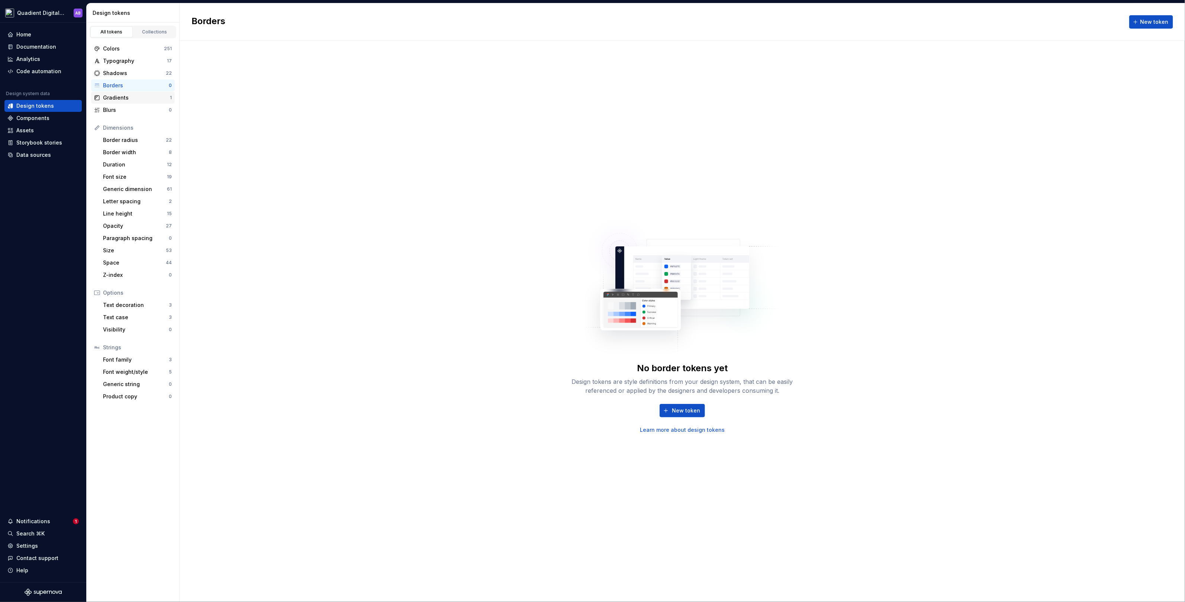
click at [141, 102] on div "Gradients 1" at bounding box center [133, 98] width 84 height 12
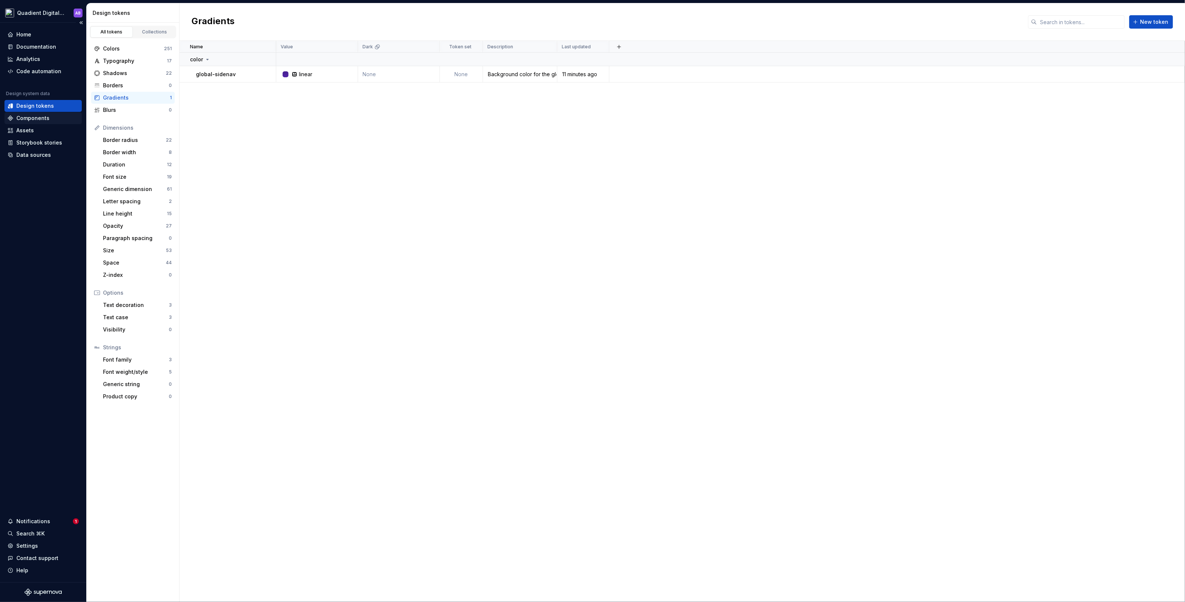
click at [61, 120] on div "Components" at bounding box center [42, 117] width 71 height 7
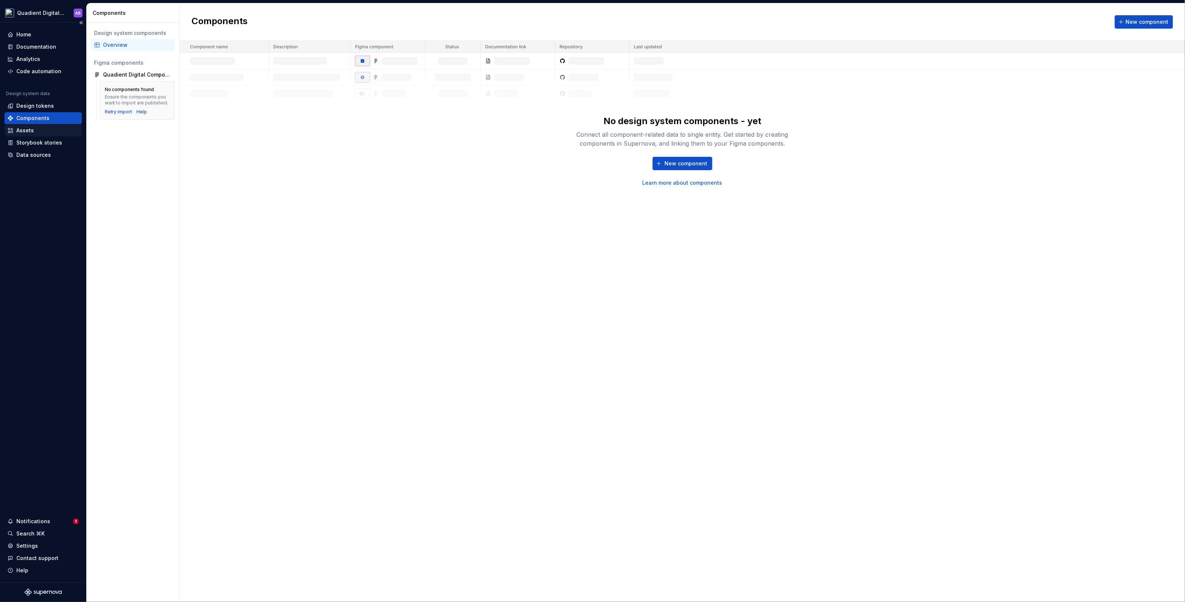
click at [48, 133] on div "Assets" at bounding box center [42, 130] width 71 height 7
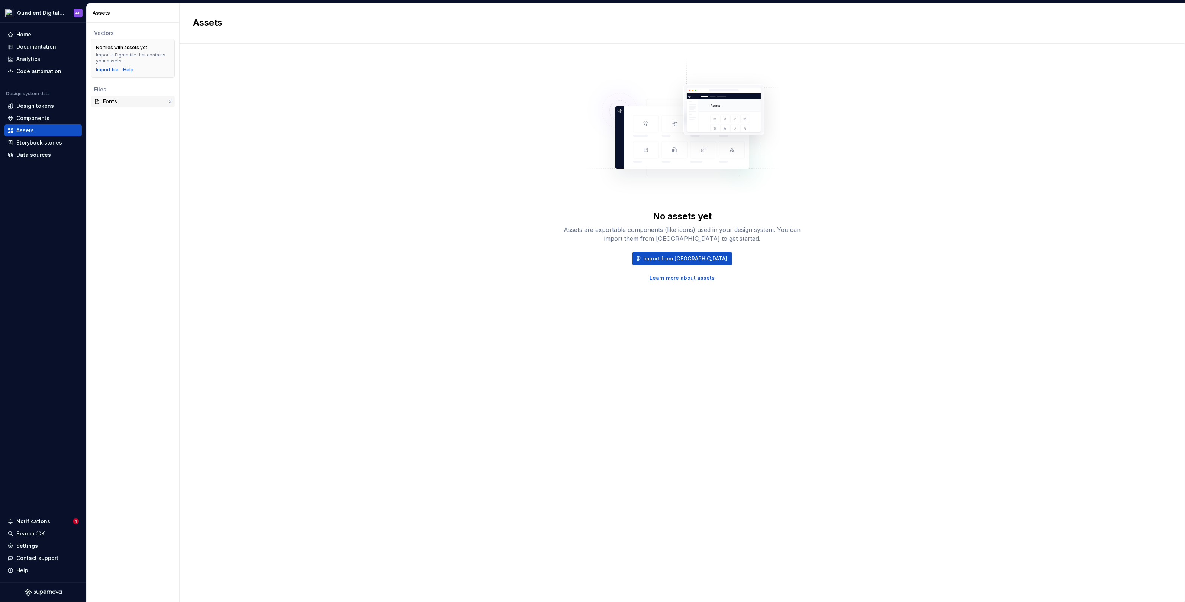
click at [120, 101] on div "Fonts" at bounding box center [136, 101] width 66 height 7
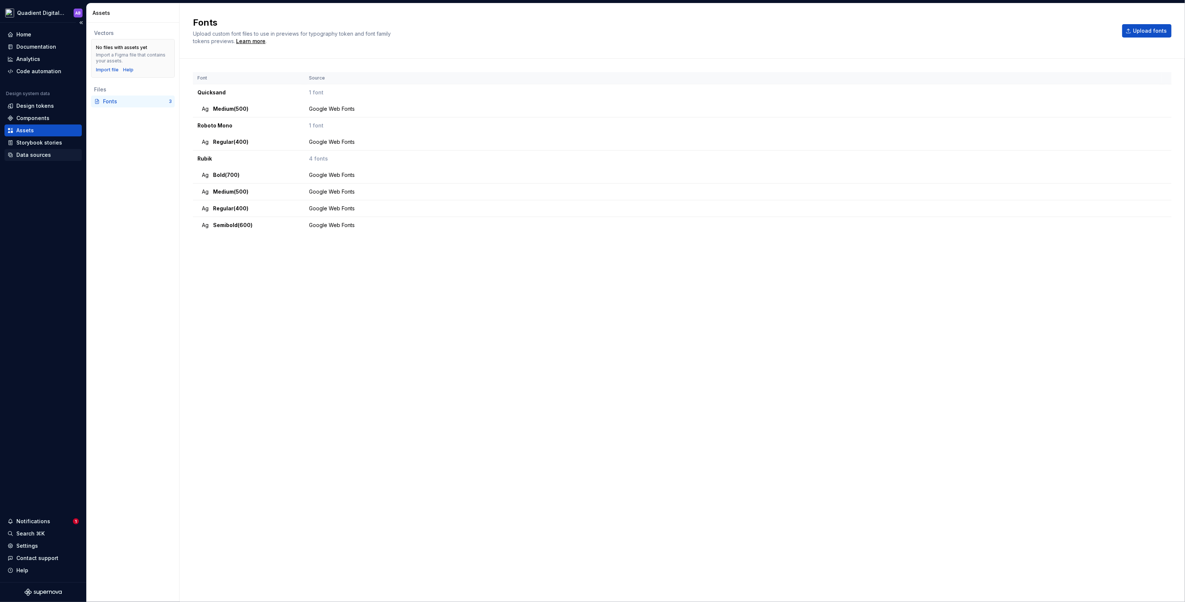
click at [46, 154] on div "Data sources" at bounding box center [33, 154] width 35 height 7
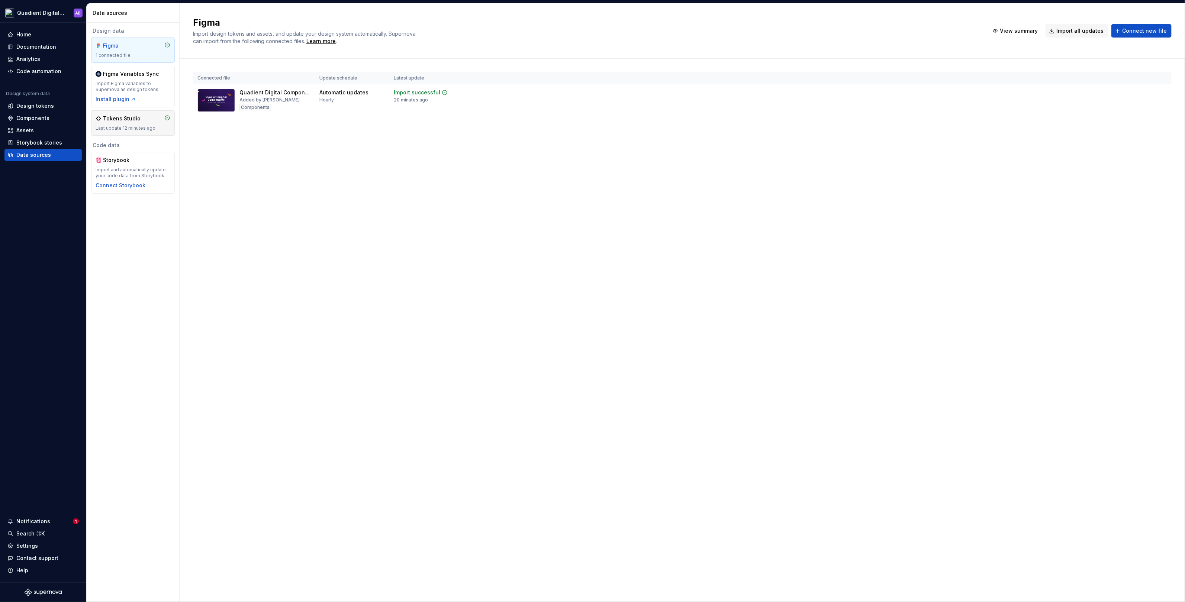
click at [125, 120] on div "Tokens Studio" at bounding box center [122, 118] width 38 height 7
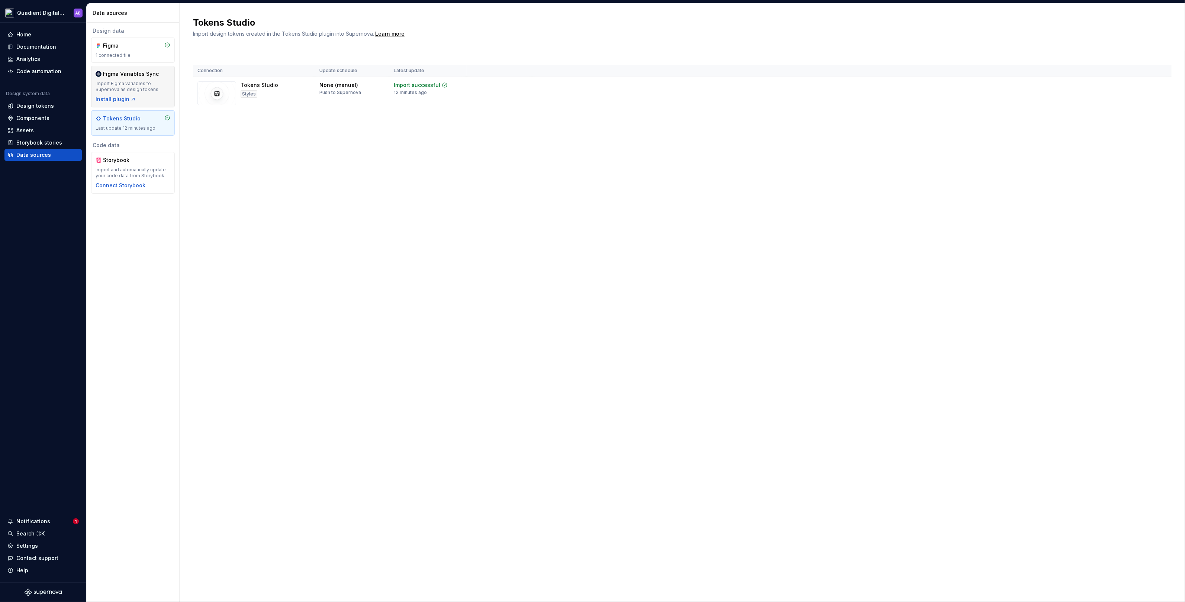
click at [139, 89] on div "Import Figma variables to Supernova as design tokens." at bounding box center [133, 87] width 75 height 12
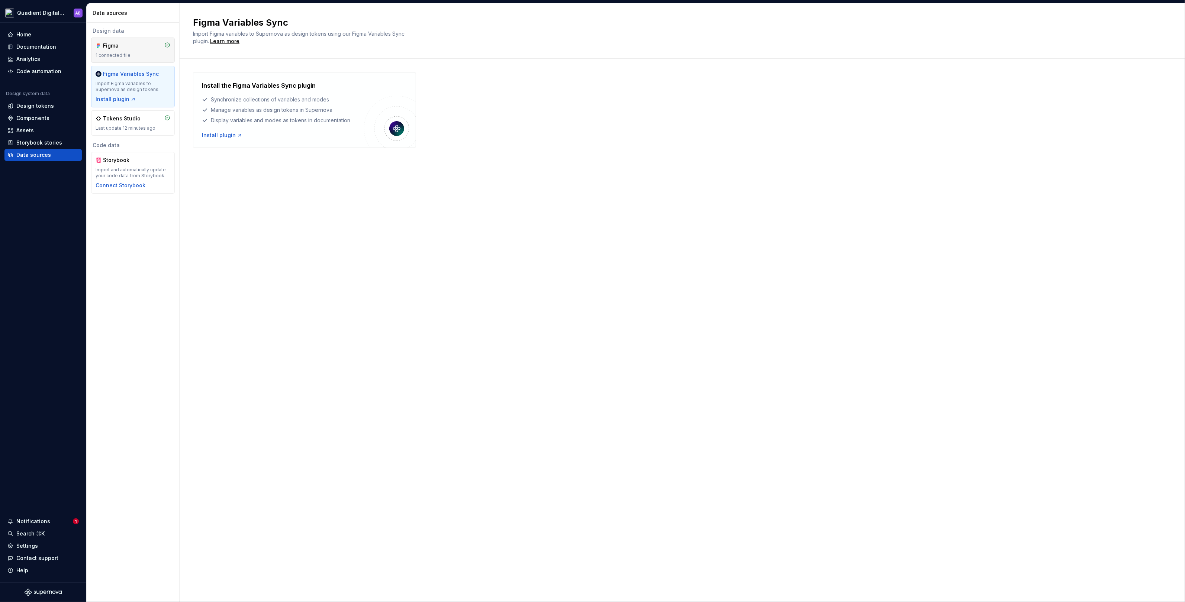
click at [136, 49] on div "Figma 1 connected file" at bounding box center [133, 50] width 75 height 16
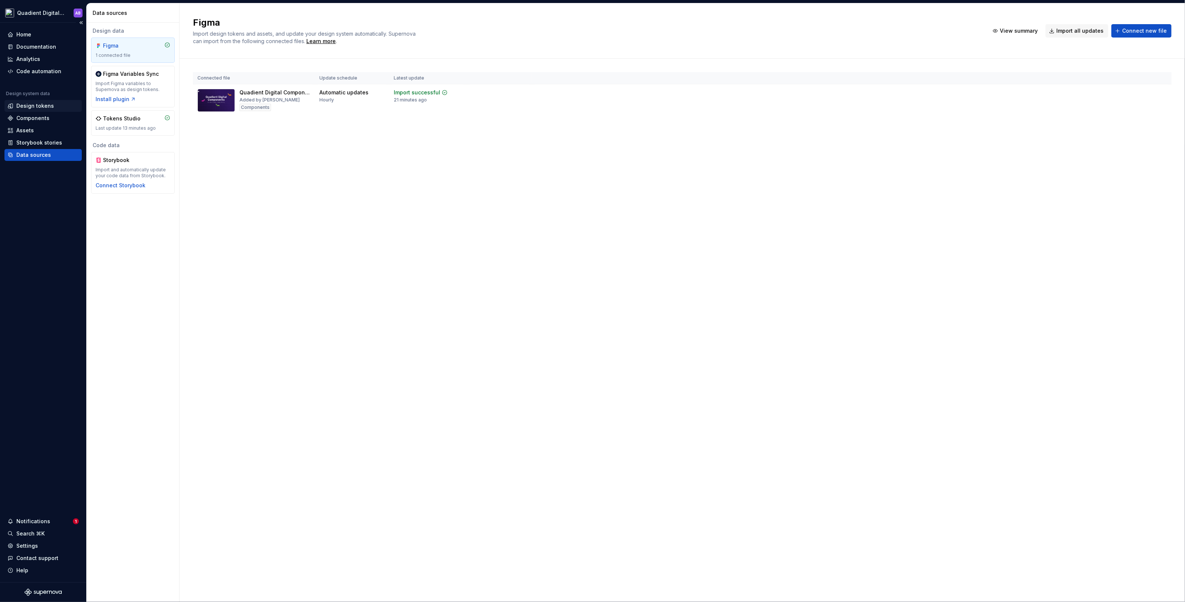
click at [46, 105] on div "Design tokens" at bounding box center [35, 105] width 38 height 7
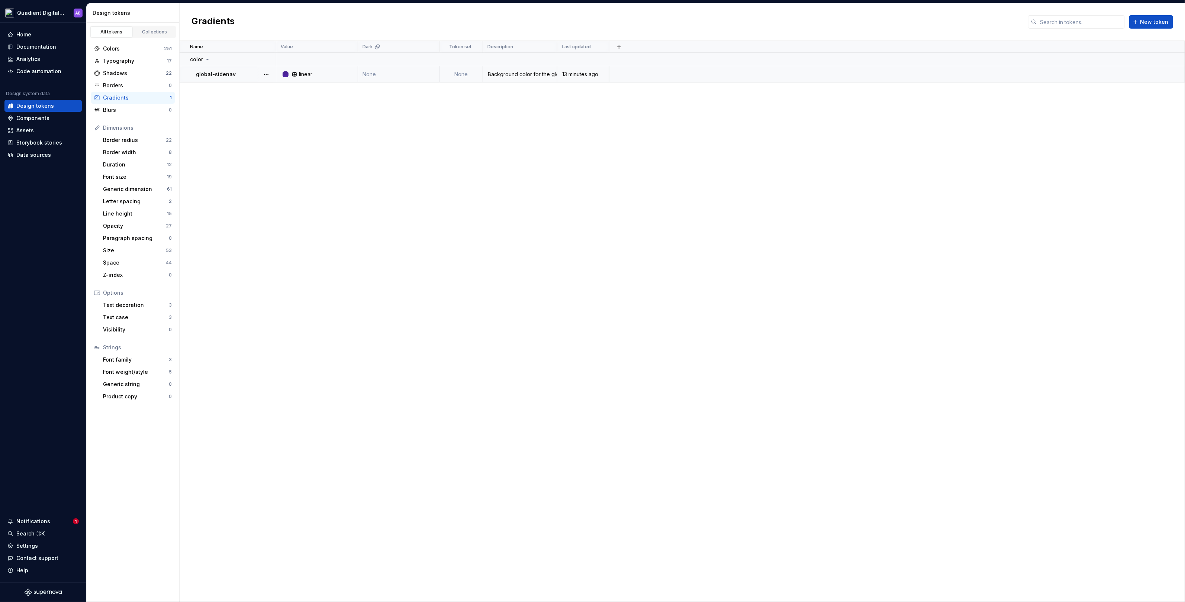
click at [378, 71] on td "None" at bounding box center [399, 74] width 82 height 16
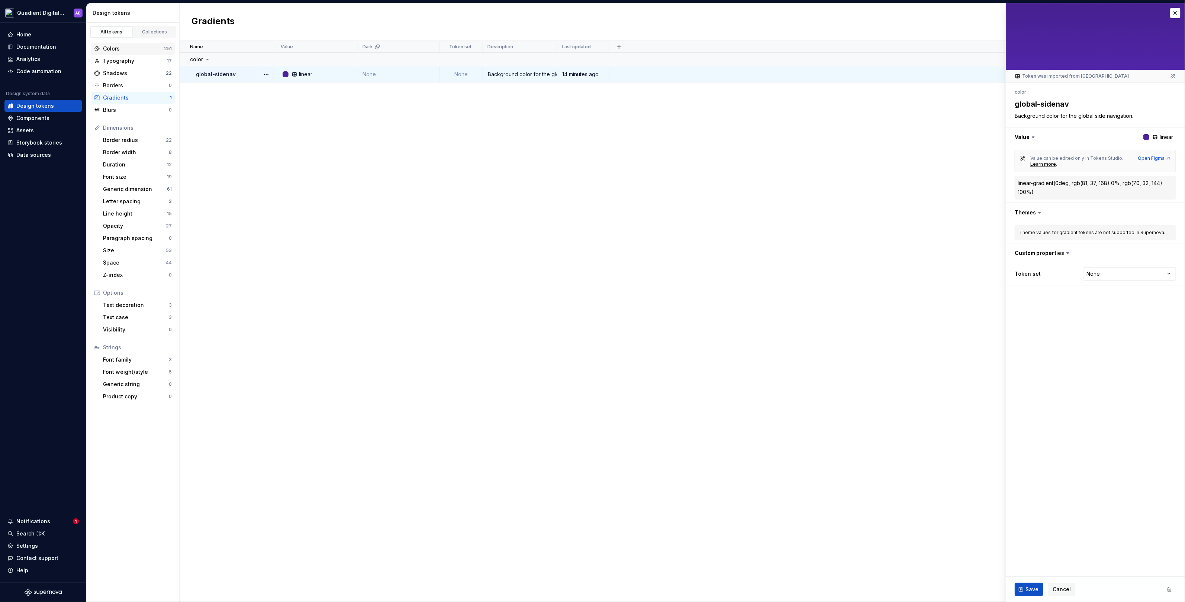
click at [135, 48] on div "Colors" at bounding box center [133, 48] width 61 height 7
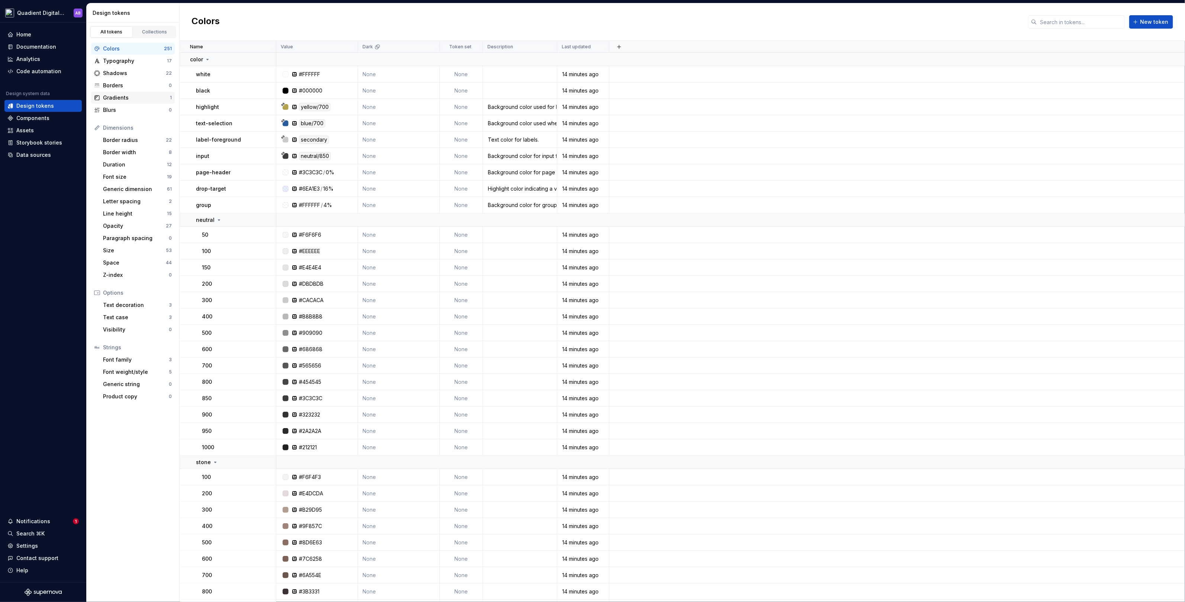
click at [128, 93] on div "Gradients 1" at bounding box center [133, 98] width 84 height 12
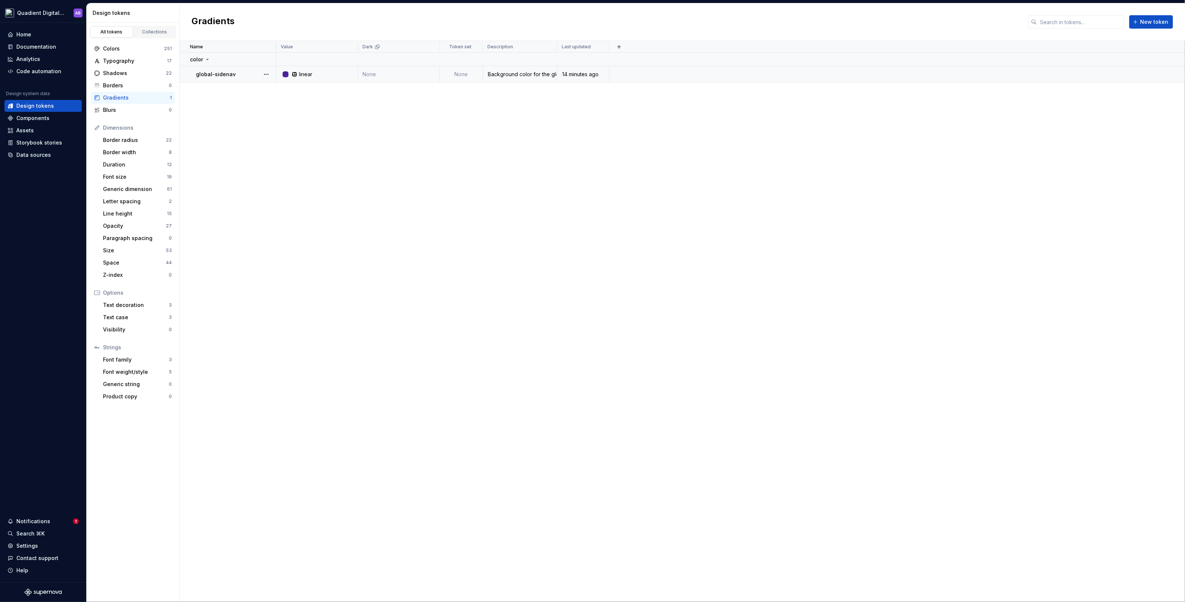
click at [372, 72] on td "None" at bounding box center [399, 74] width 82 height 16
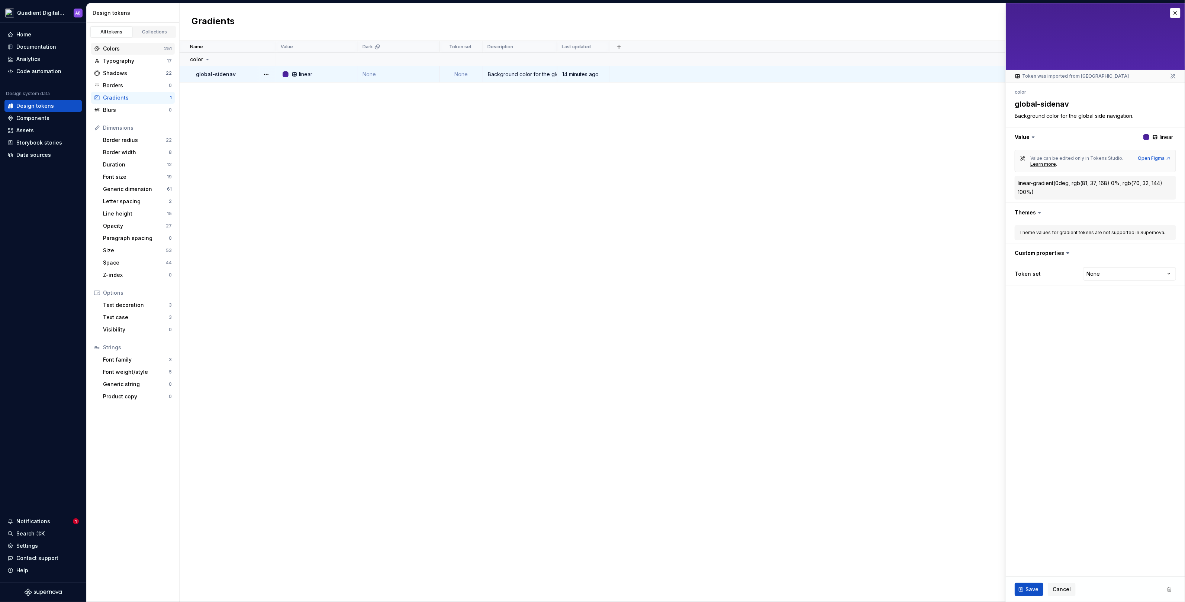
click at [138, 50] on div "Colors" at bounding box center [133, 48] width 61 height 7
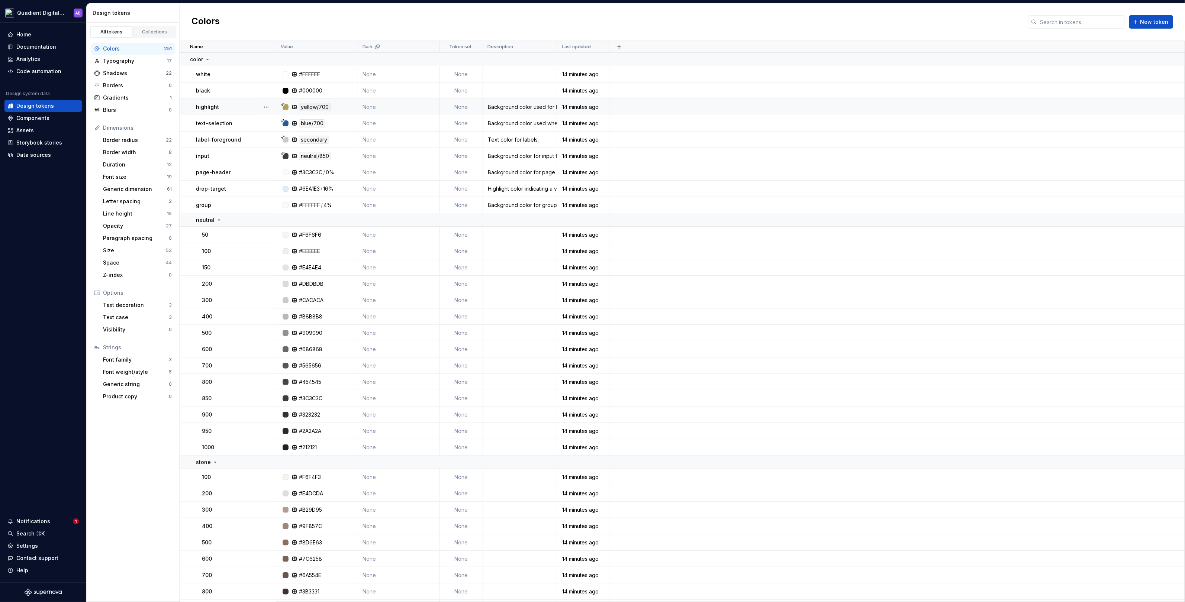
click at [391, 109] on td "None" at bounding box center [399, 107] width 82 height 16
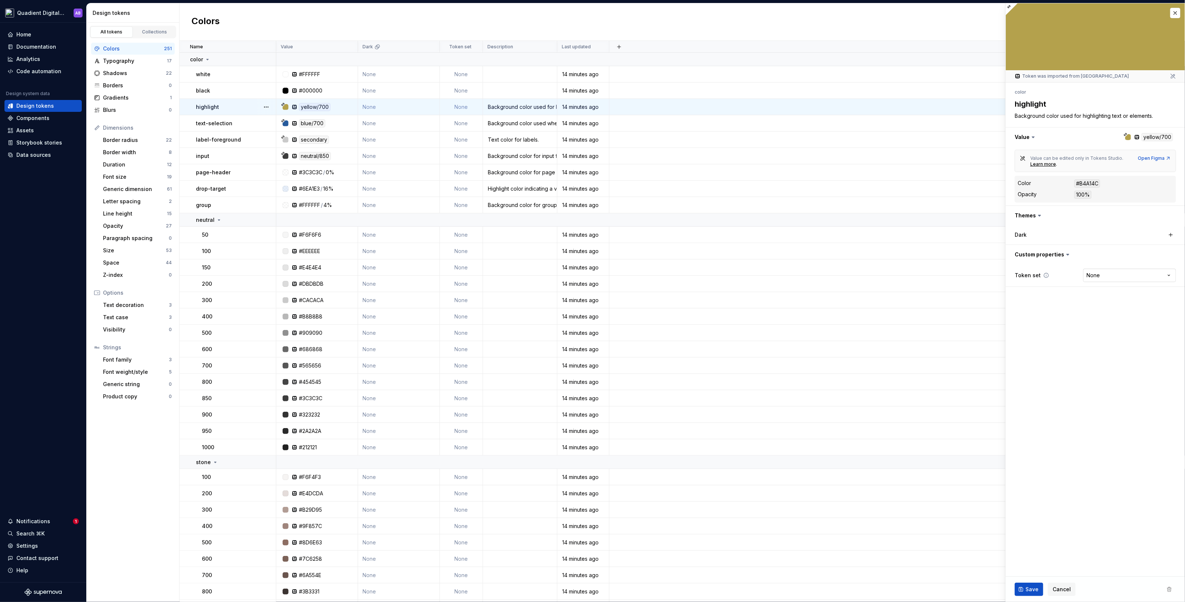
click at [1159, 275] on html "Quadient Digital Design System AB Home Documentation Analytics Code automation …" at bounding box center [592, 301] width 1185 height 602
click at [1026, 330] on html "Quadient Digital Design System AB Home Documentation Analytics Code automation …" at bounding box center [592, 301] width 1185 height 602
click at [1114, 275] on html "Quadient Digital Design System AB Home Documentation Analytics Code automation …" at bounding box center [592, 301] width 1185 height 602
click at [1058, 309] on html "Quadient Digital Design System AB Home Documentation Analytics Code automation …" at bounding box center [592, 301] width 1185 height 602
click at [1105, 273] on html "Quadient Digital Design System AB Home Documentation Analytics Code automation …" at bounding box center [592, 301] width 1185 height 602
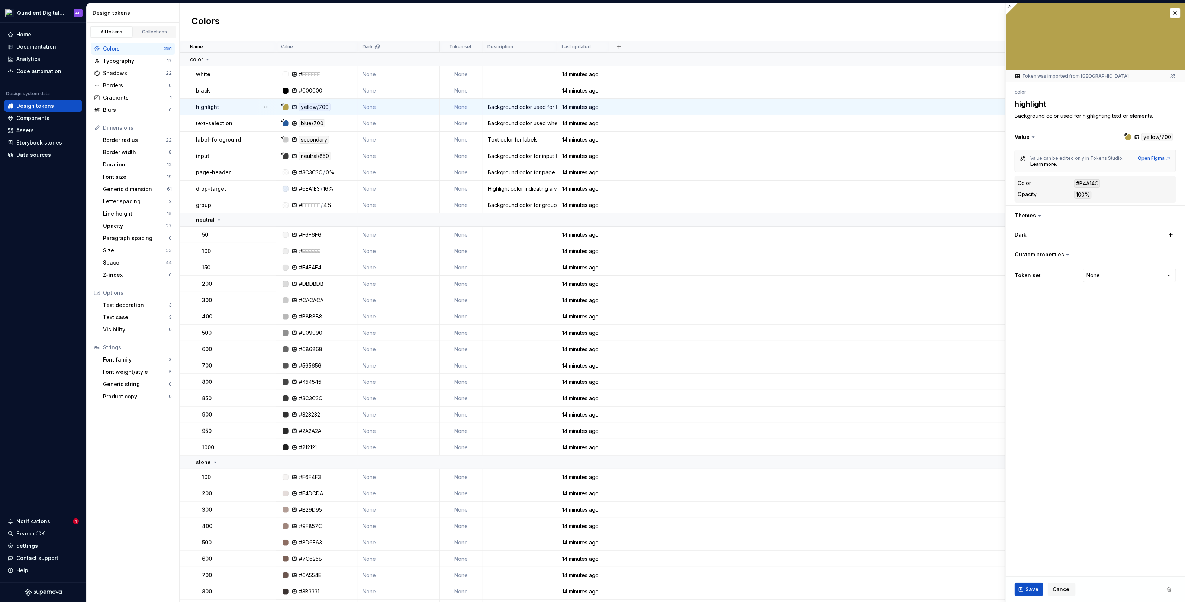
click at [1074, 370] on html "Quadient Digital Design System AB Home Documentation Analytics Code automation …" at bounding box center [592, 301] width 1185 height 602
type textarea "*"
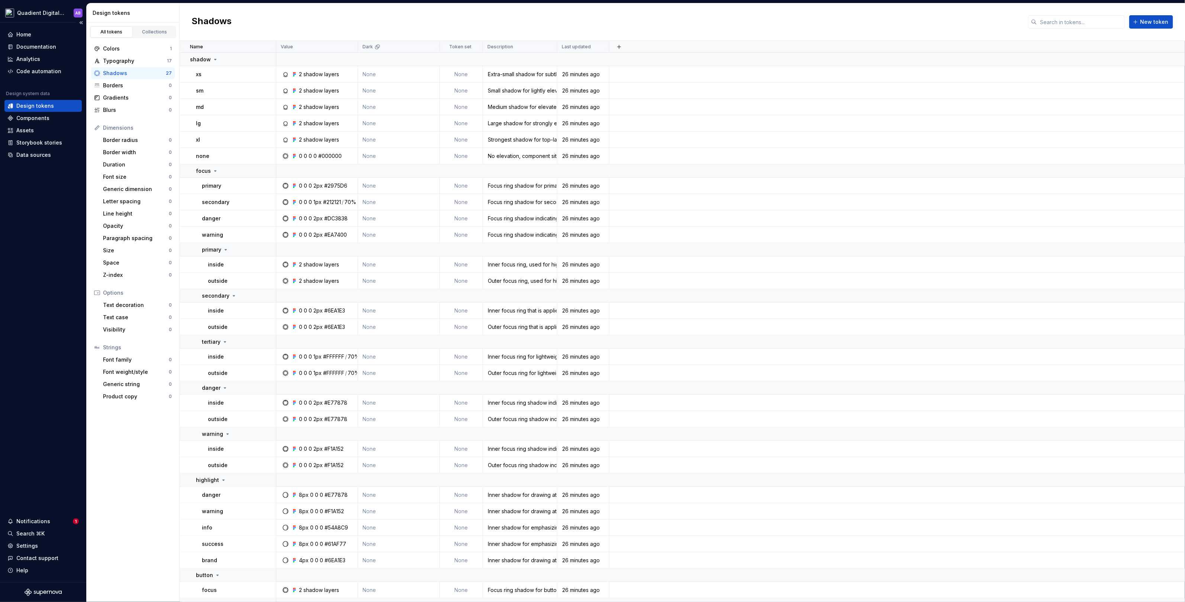
click at [48, 106] on div "Design tokens" at bounding box center [35, 105] width 38 height 7
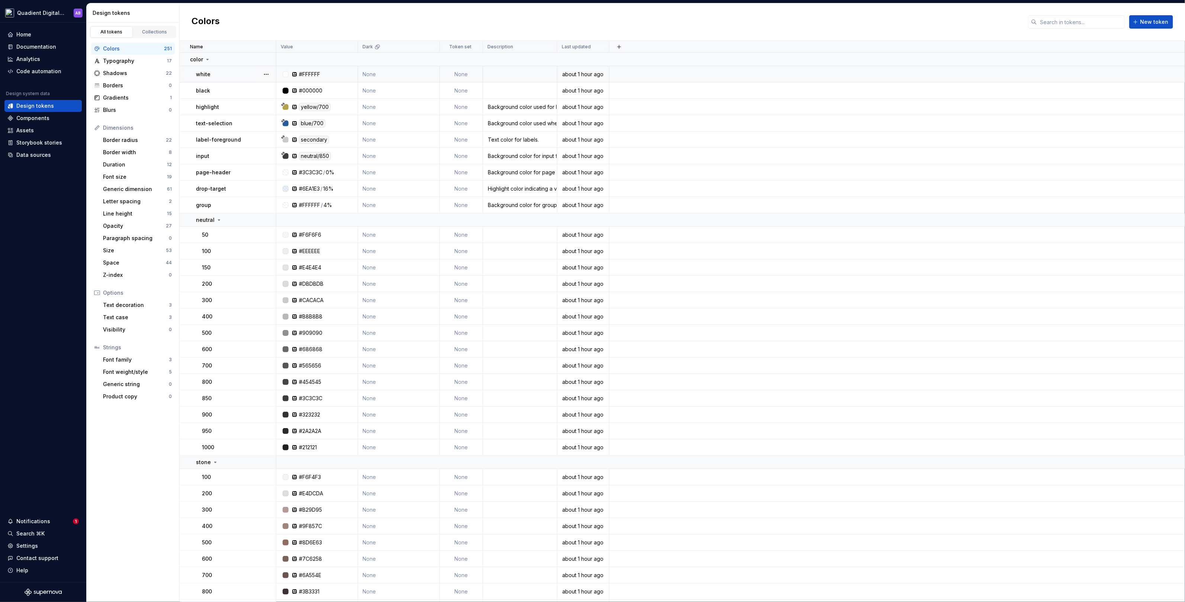
click at [334, 72] on div "#FFFFFF" at bounding box center [319, 74] width 76 height 7
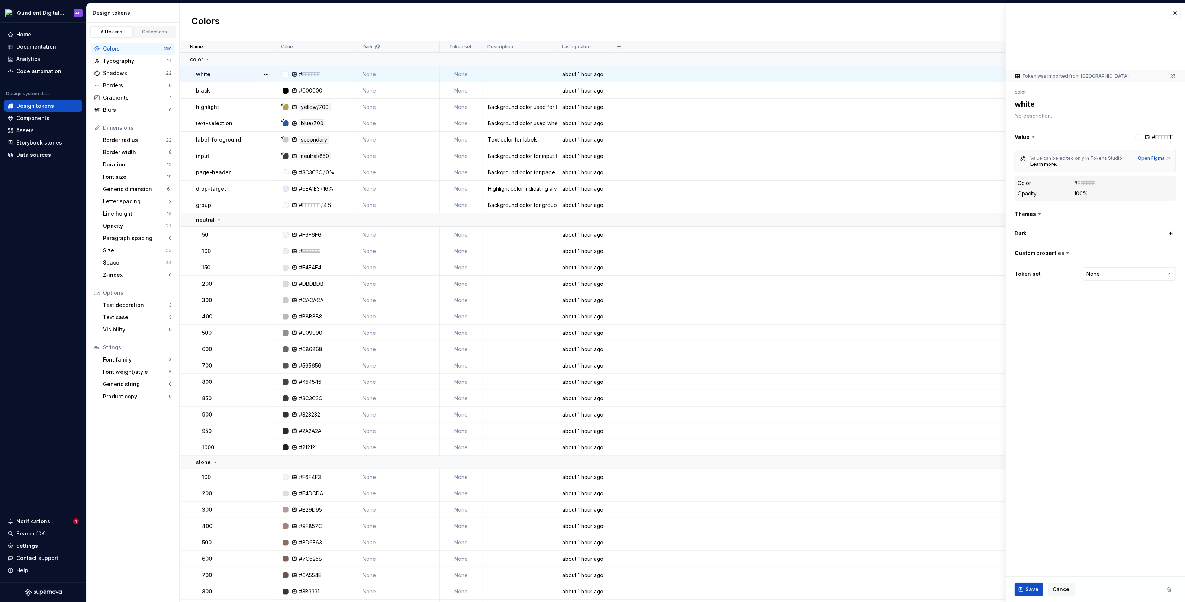
click at [1039, 214] on icon at bounding box center [1039, 214] width 2 height 1
click at [1036, 212] on icon at bounding box center [1039, 213] width 7 height 7
click at [1034, 230] on div "Dark" at bounding box center [1051, 233] width 74 height 7
click at [207, 59] on icon at bounding box center [208, 59] width 2 height 1
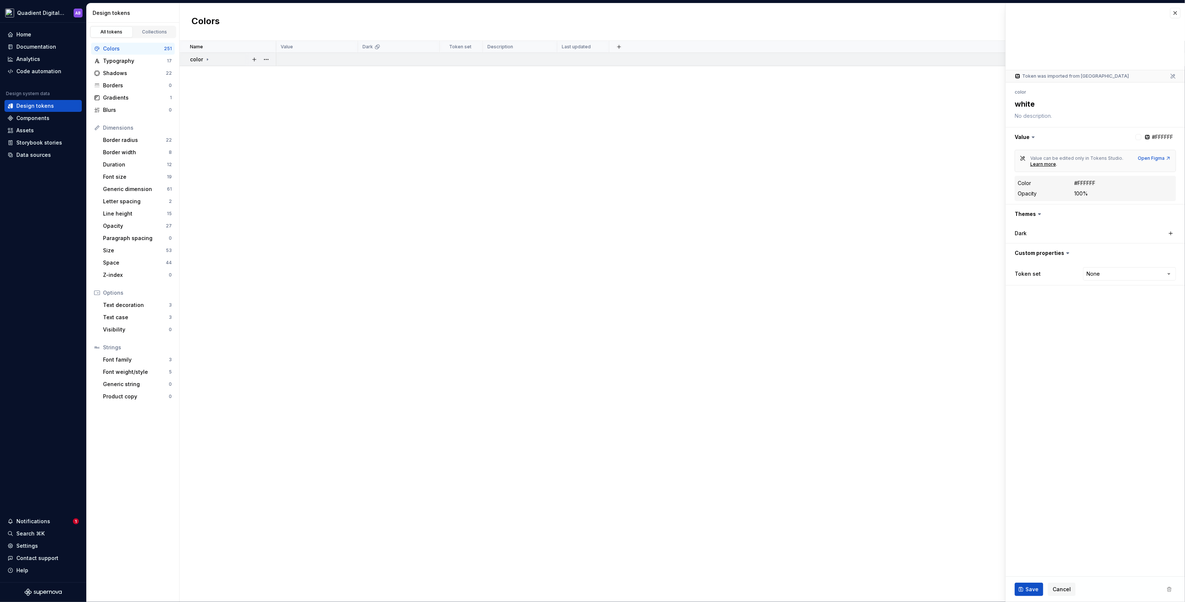
click at [207, 58] on icon at bounding box center [207, 59] width 1 height 2
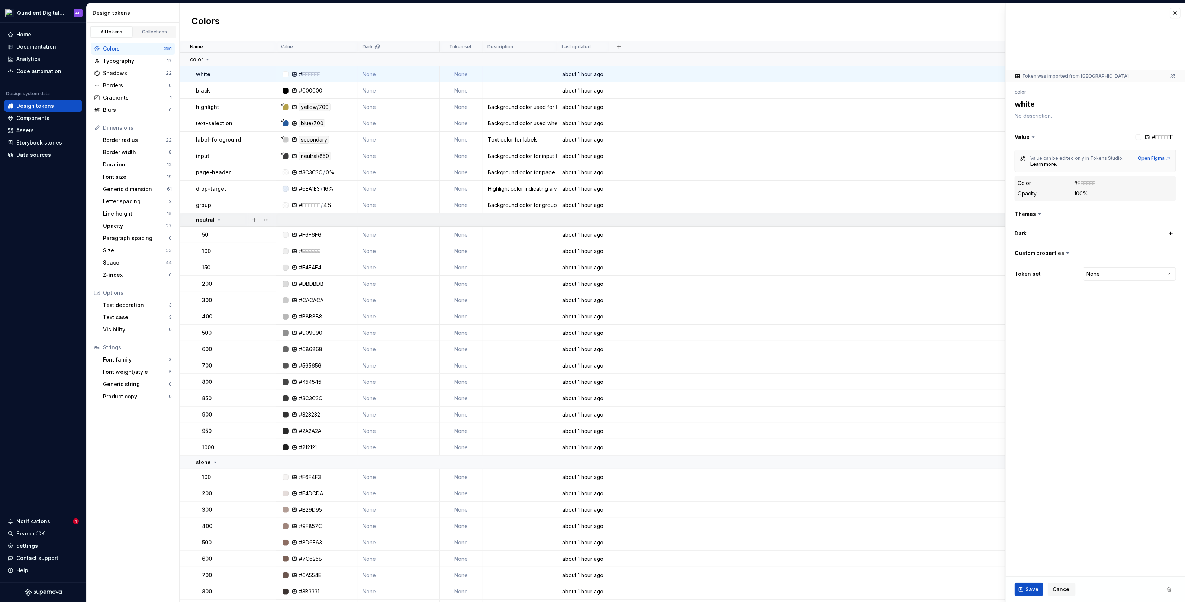
click at [217, 216] on div "neutral" at bounding box center [209, 219] width 26 height 7
click at [206, 393] on icon at bounding box center [209, 394] width 6 height 6
click at [372, 74] on td "None" at bounding box center [399, 74] width 82 height 16
click at [386, 89] on td "None" at bounding box center [399, 91] width 82 height 16
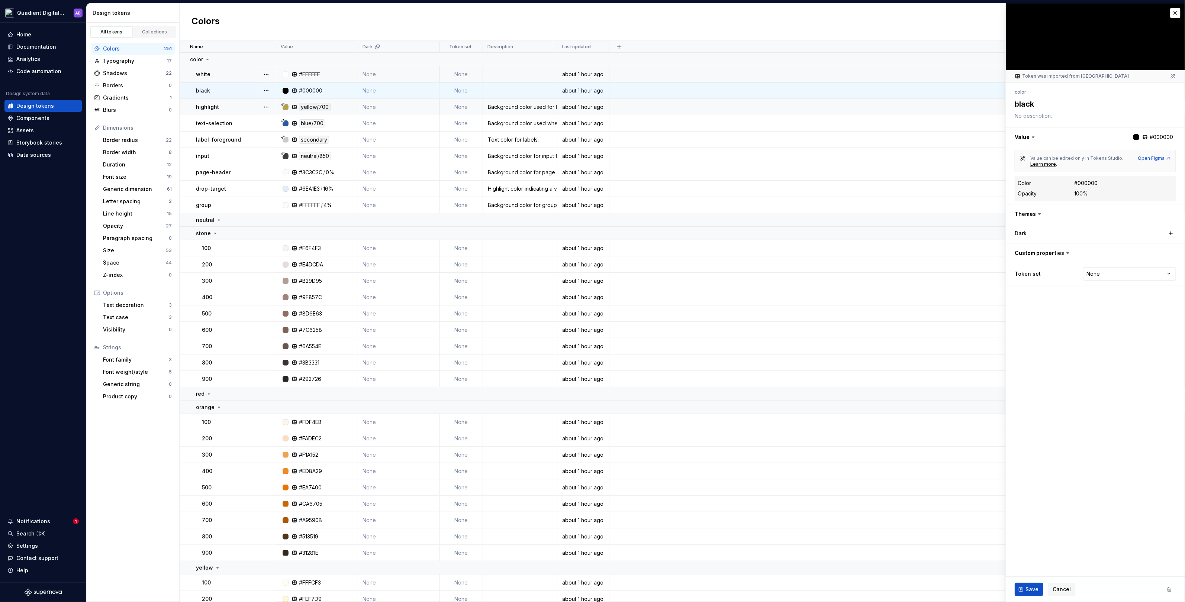
click at [380, 106] on td "None" at bounding box center [399, 107] width 82 height 16
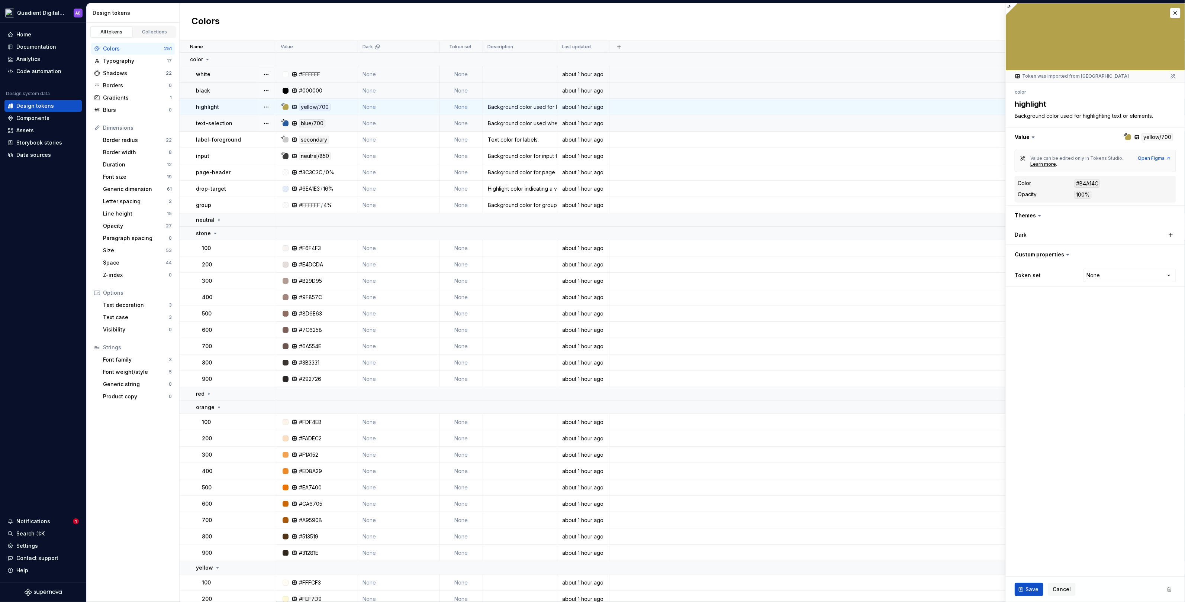
click at [378, 120] on td "None" at bounding box center [399, 123] width 82 height 16
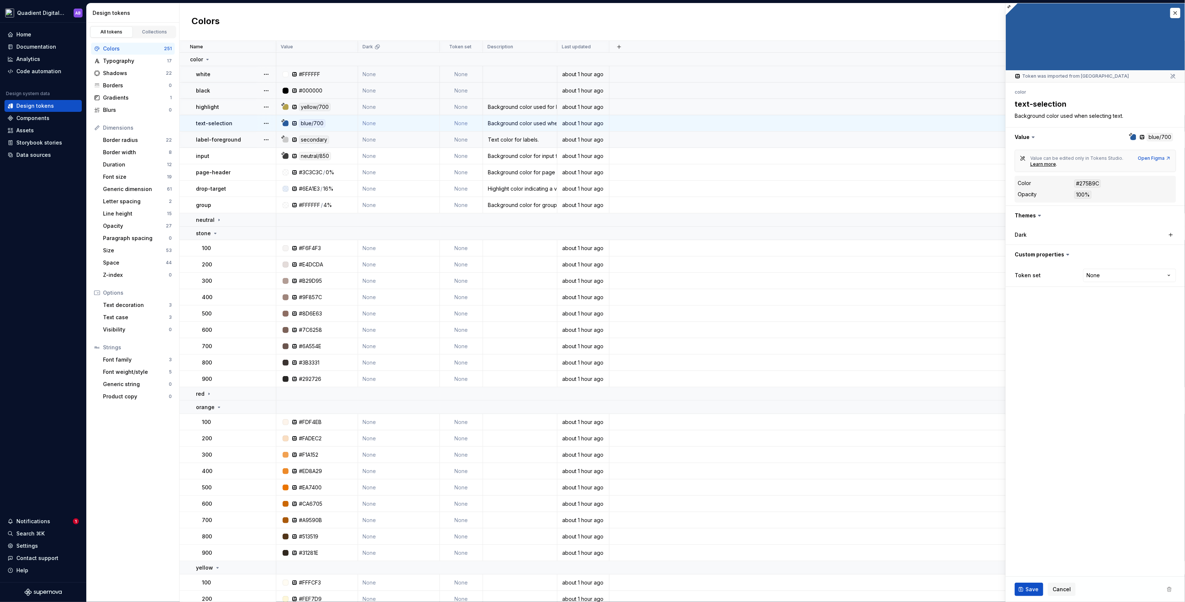
click at [377, 136] on td "None" at bounding box center [399, 140] width 82 height 16
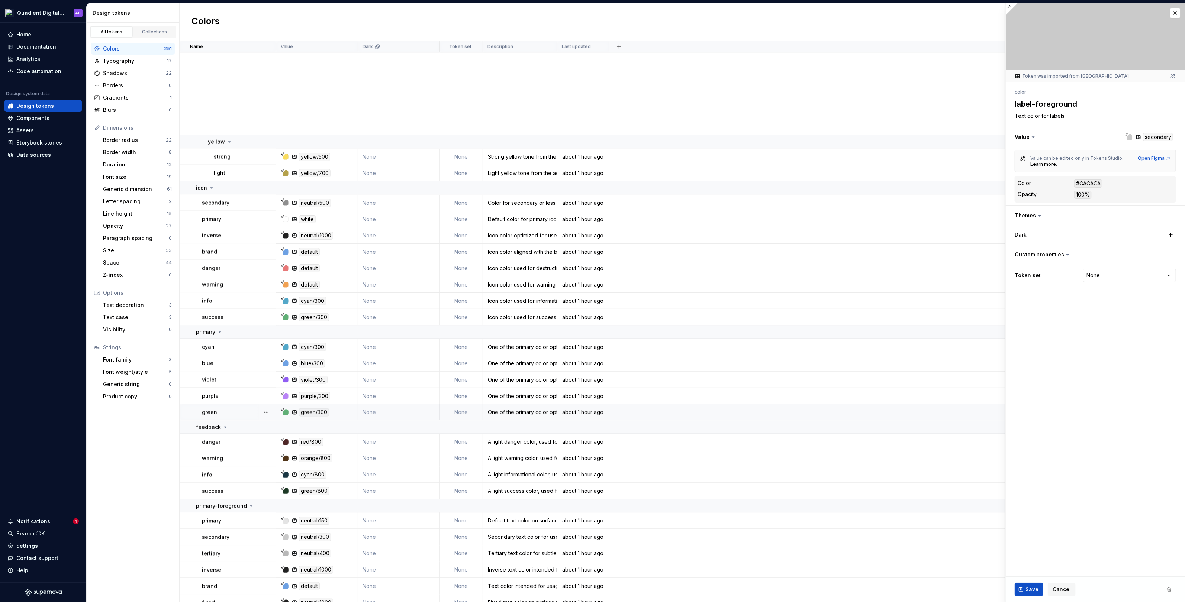
scroll to position [3862, 0]
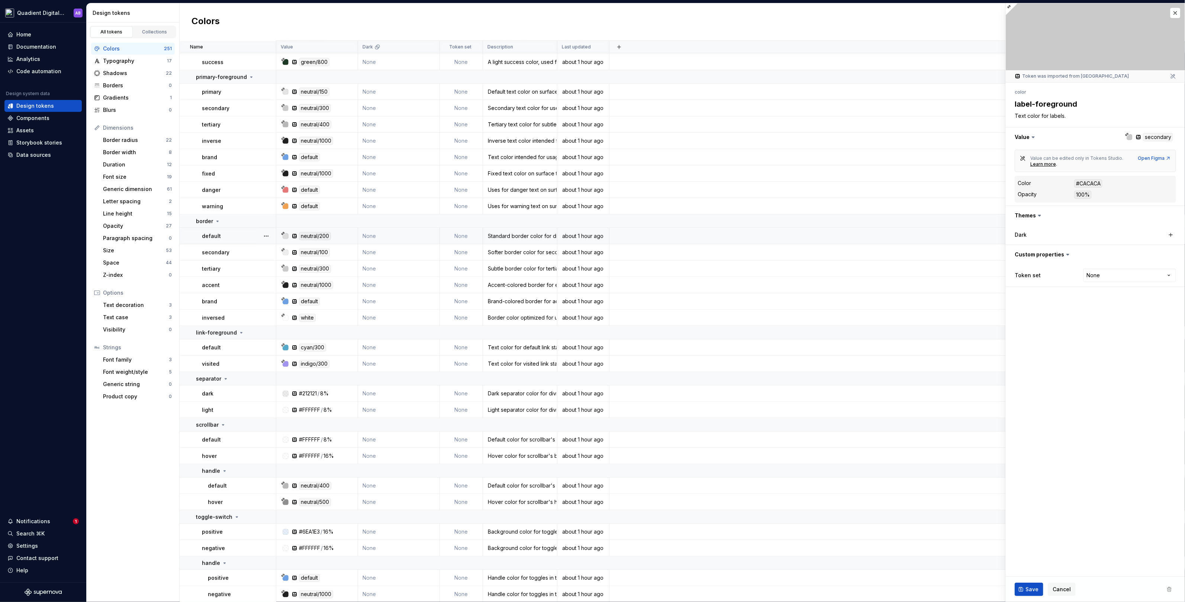
click at [386, 235] on td "None" at bounding box center [399, 236] width 82 height 16
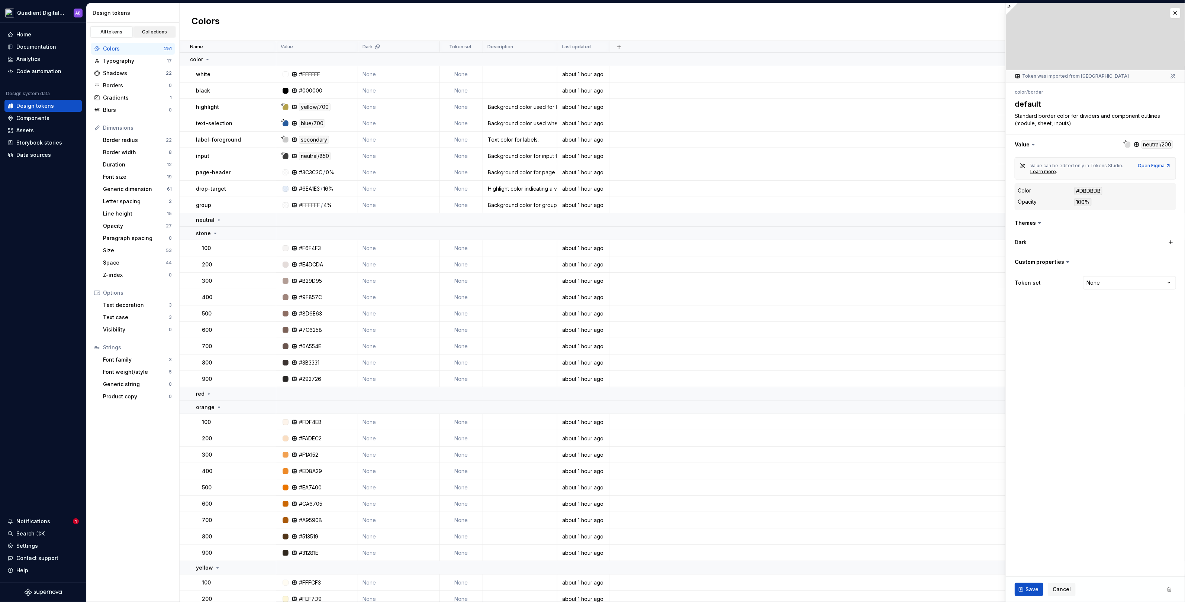
click at [155, 33] on div "Collections" at bounding box center [154, 32] width 37 height 6
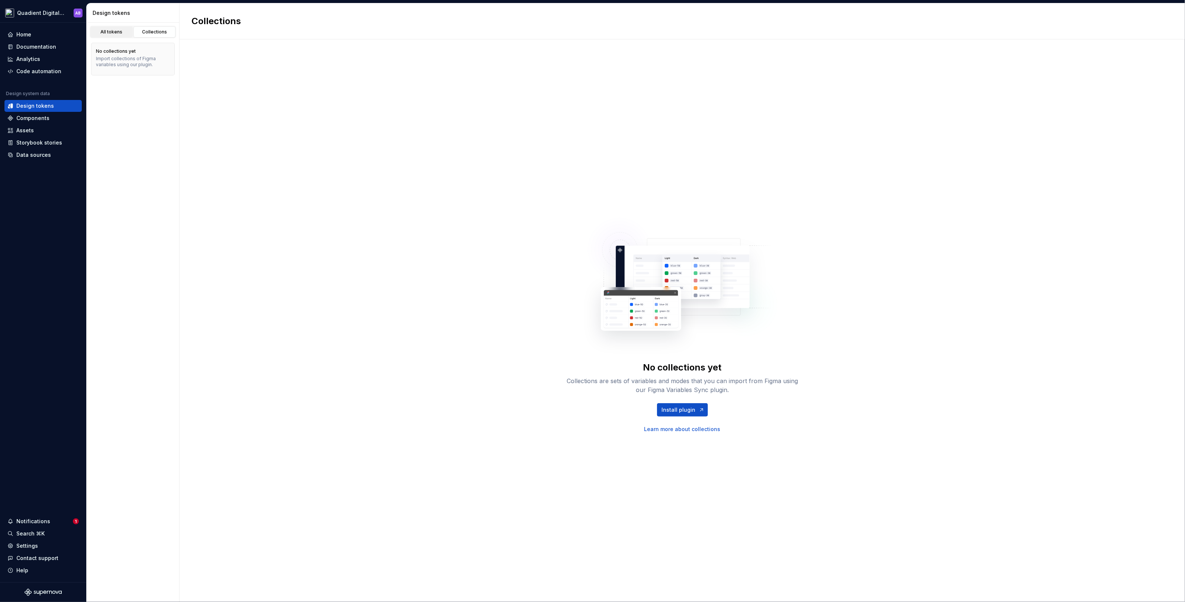
click at [118, 33] on div "All tokens" at bounding box center [111, 32] width 37 height 6
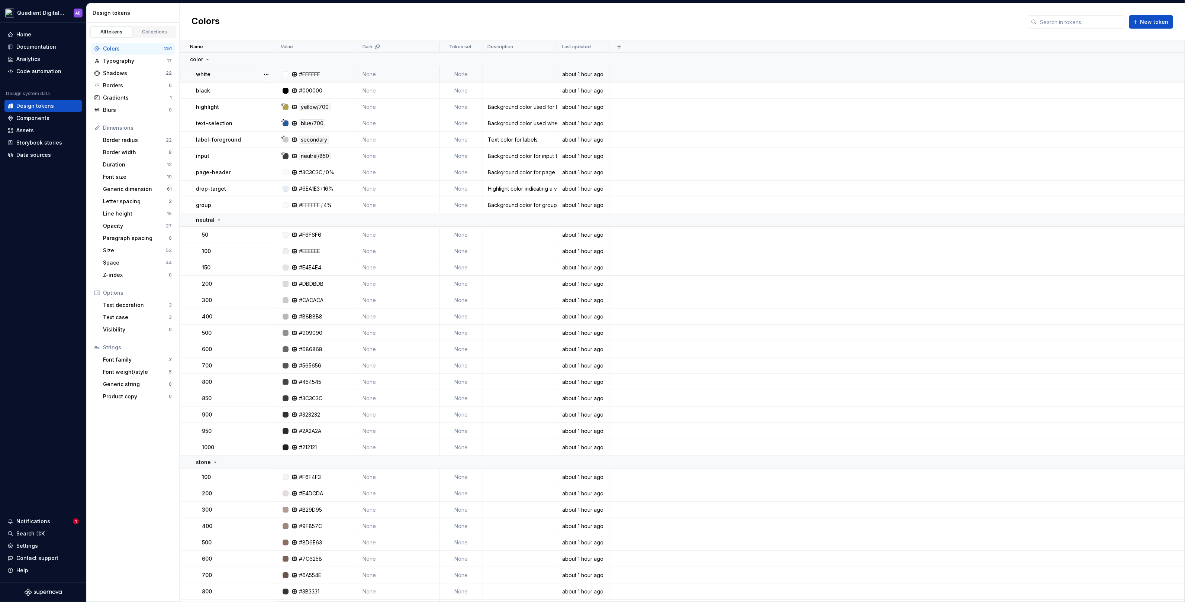
click at [386, 74] on td "None" at bounding box center [399, 74] width 82 height 16
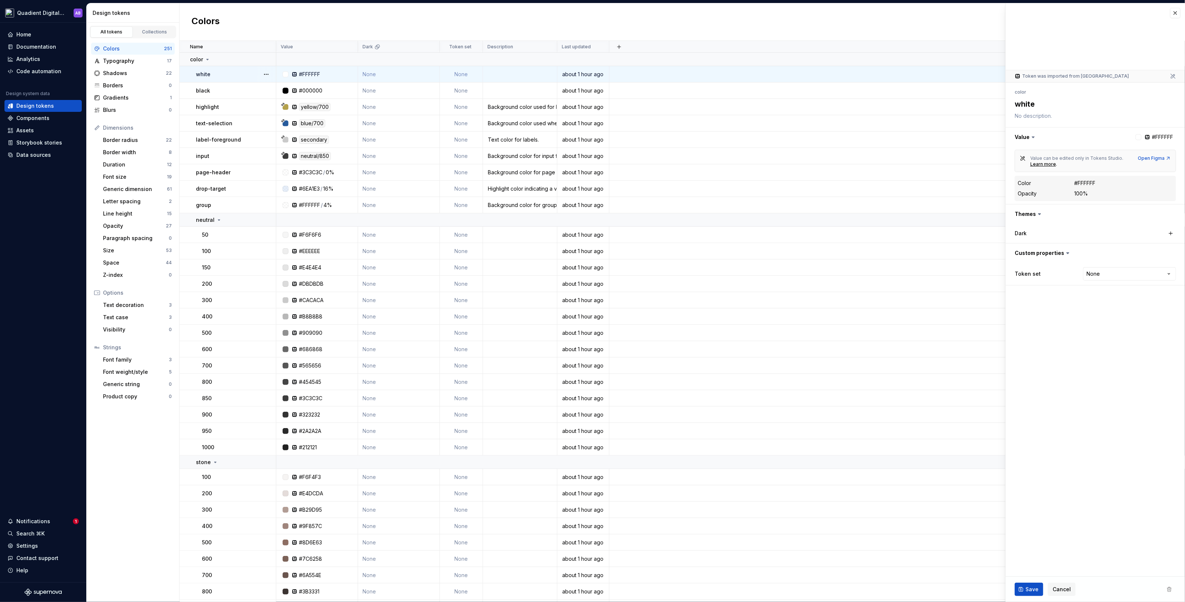
type textarea "*"
click at [169, 35] on link "Collections" at bounding box center [154, 31] width 42 height 11
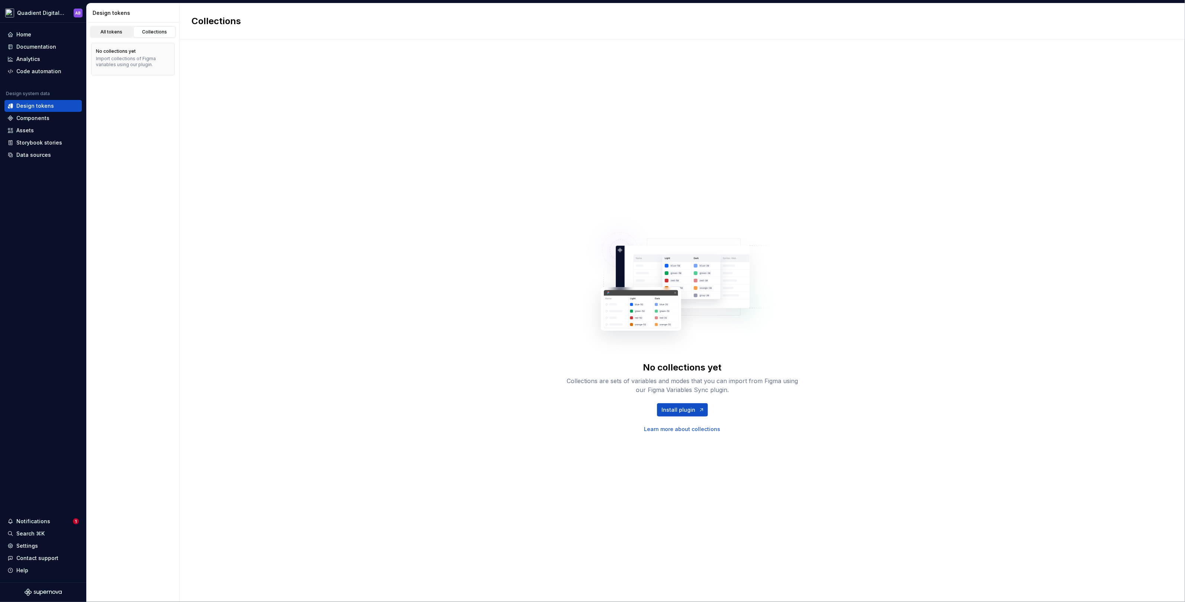
click at [122, 32] on div "All tokens" at bounding box center [111, 32] width 37 height 6
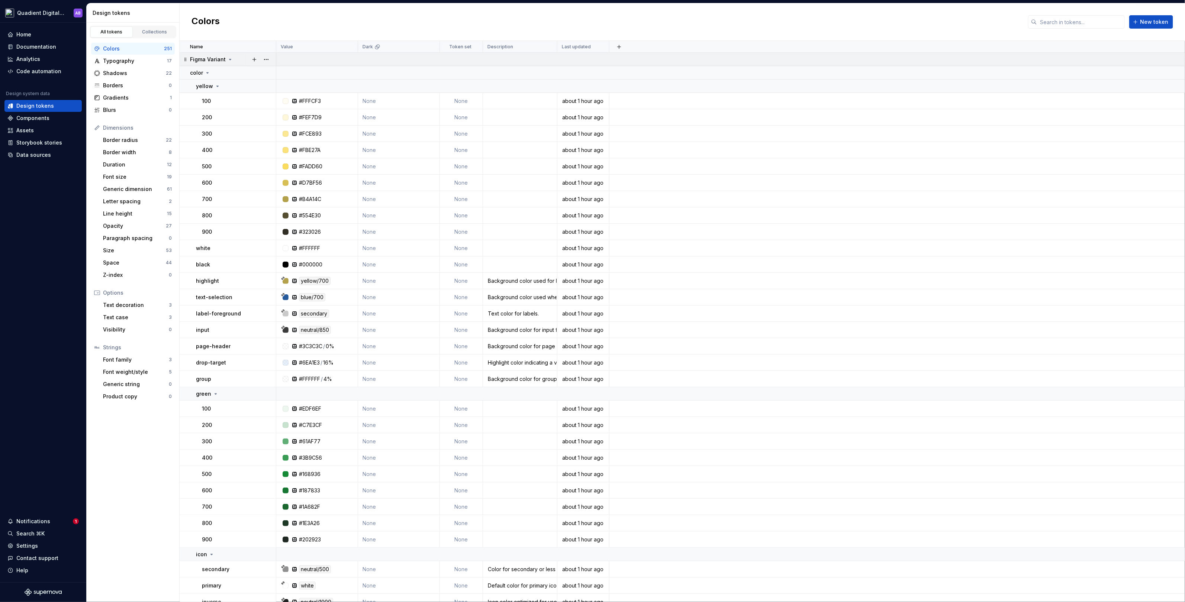
click at [228, 58] on icon at bounding box center [230, 60] width 6 height 6
click at [228, 57] on icon at bounding box center [230, 60] width 6 height 6
click at [216, 85] on icon at bounding box center [217, 86] width 6 height 6
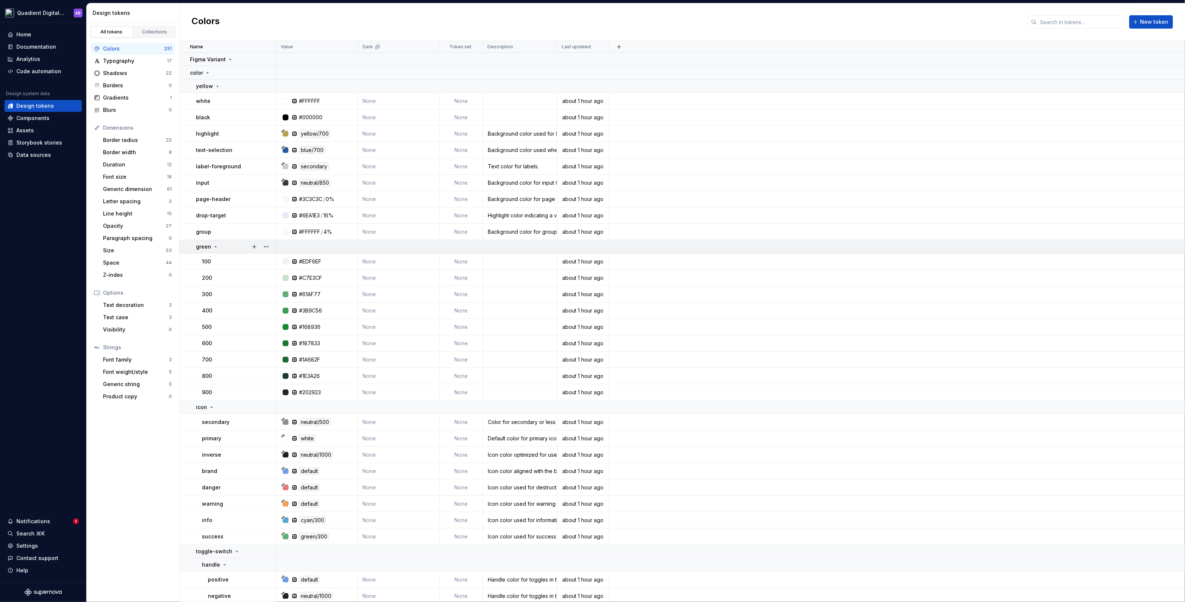
click at [215, 240] on td "green" at bounding box center [228, 246] width 97 height 13
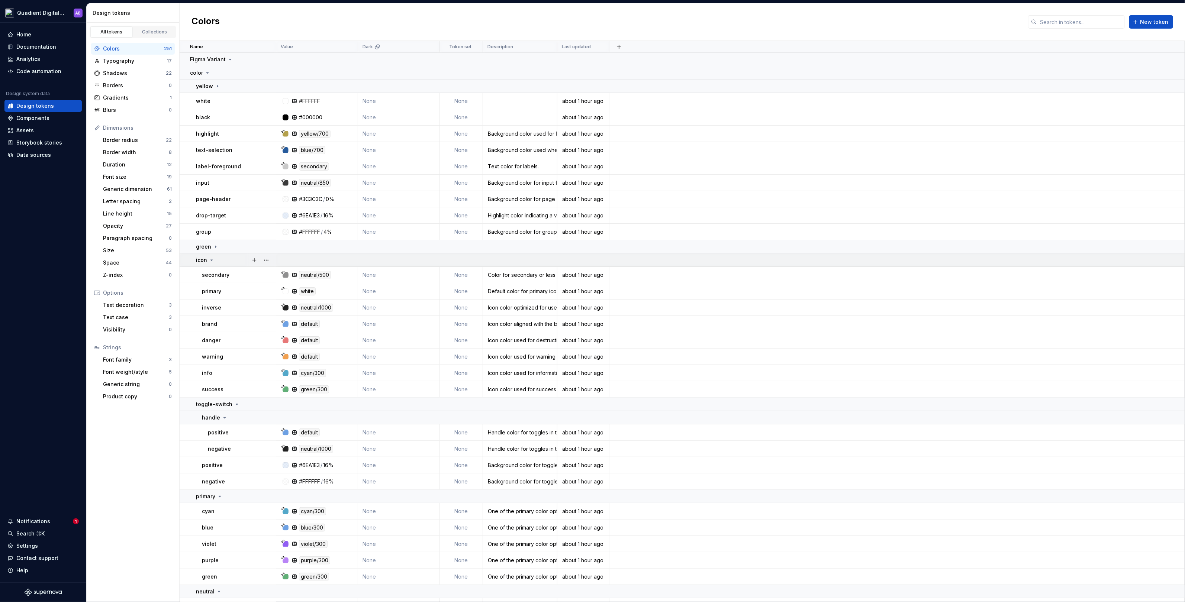
click at [215, 258] on div "icon" at bounding box center [236, 260] width 80 height 7
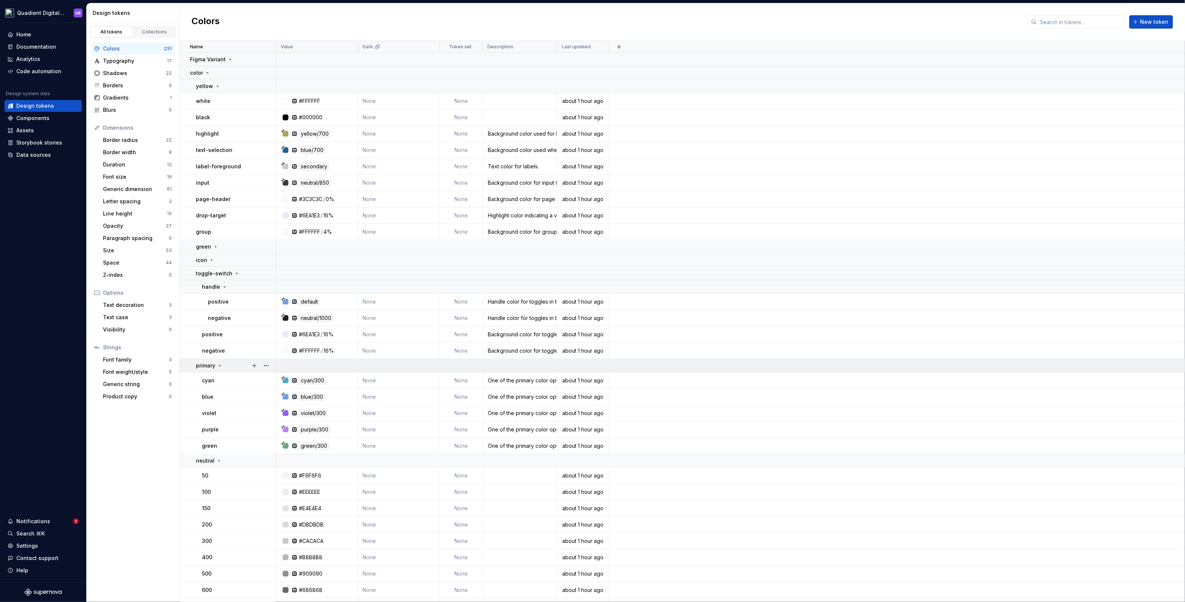
click at [218, 364] on icon at bounding box center [220, 366] width 6 height 6
click at [218, 379] on icon at bounding box center [219, 379] width 2 height 1
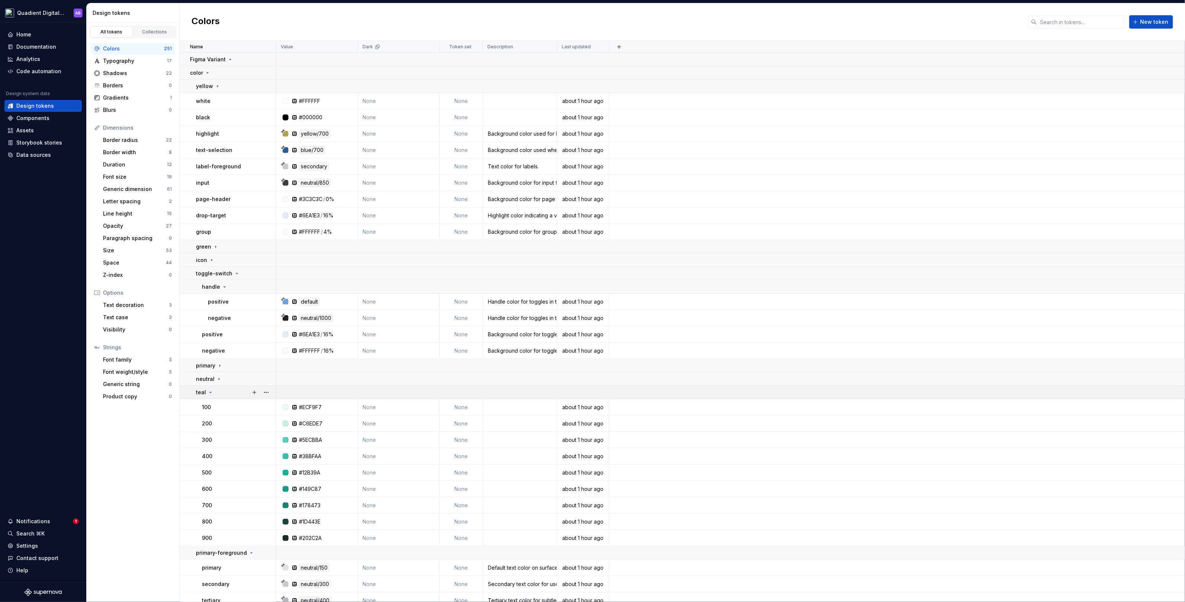
click at [210, 392] on icon at bounding box center [211, 392] width 2 height 1
